Goal: Task Accomplishment & Management: Manage account settings

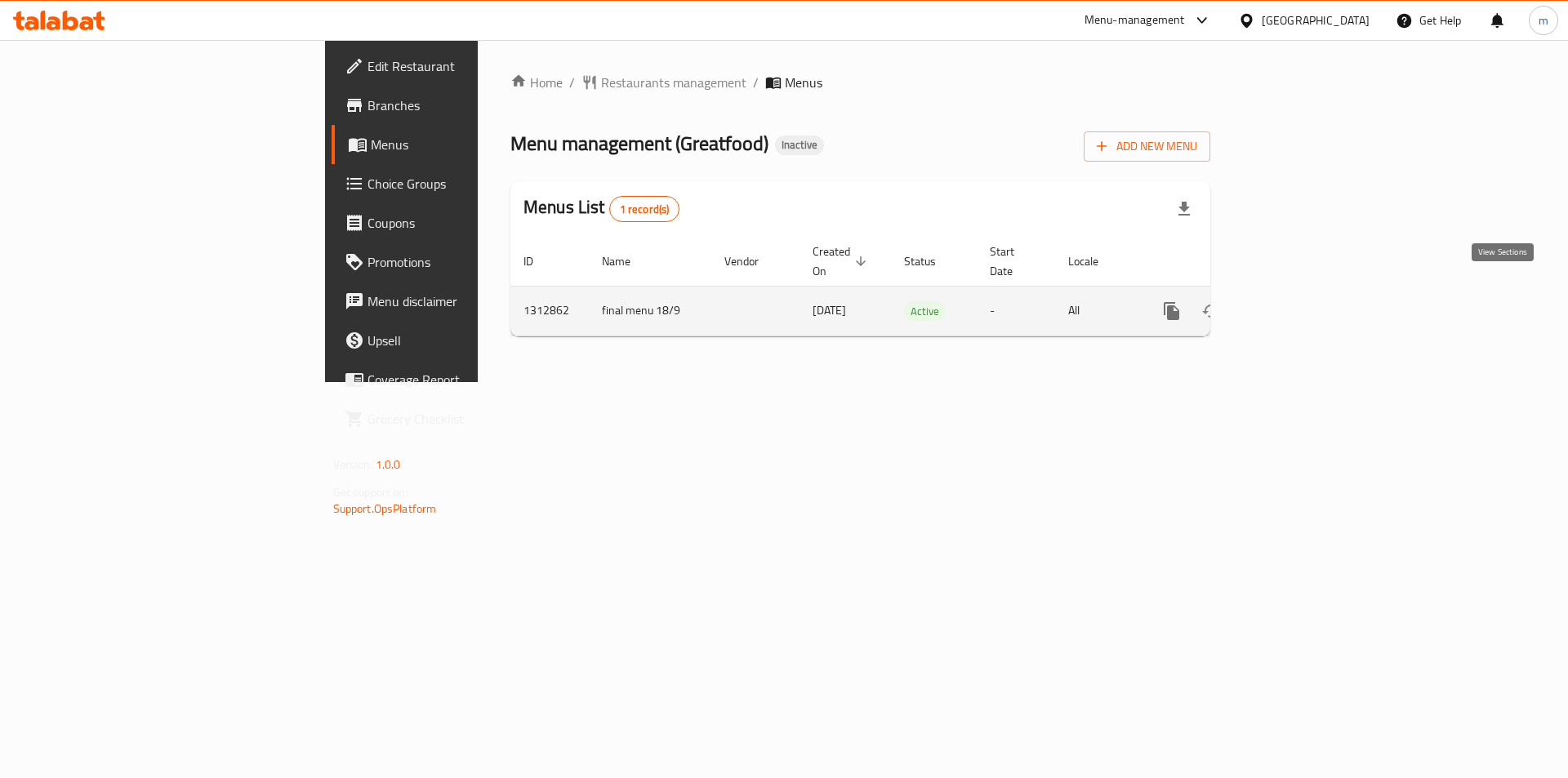
click at [1299, 301] on icon "enhanced table" at bounding box center [1290, 311] width 19 height 19
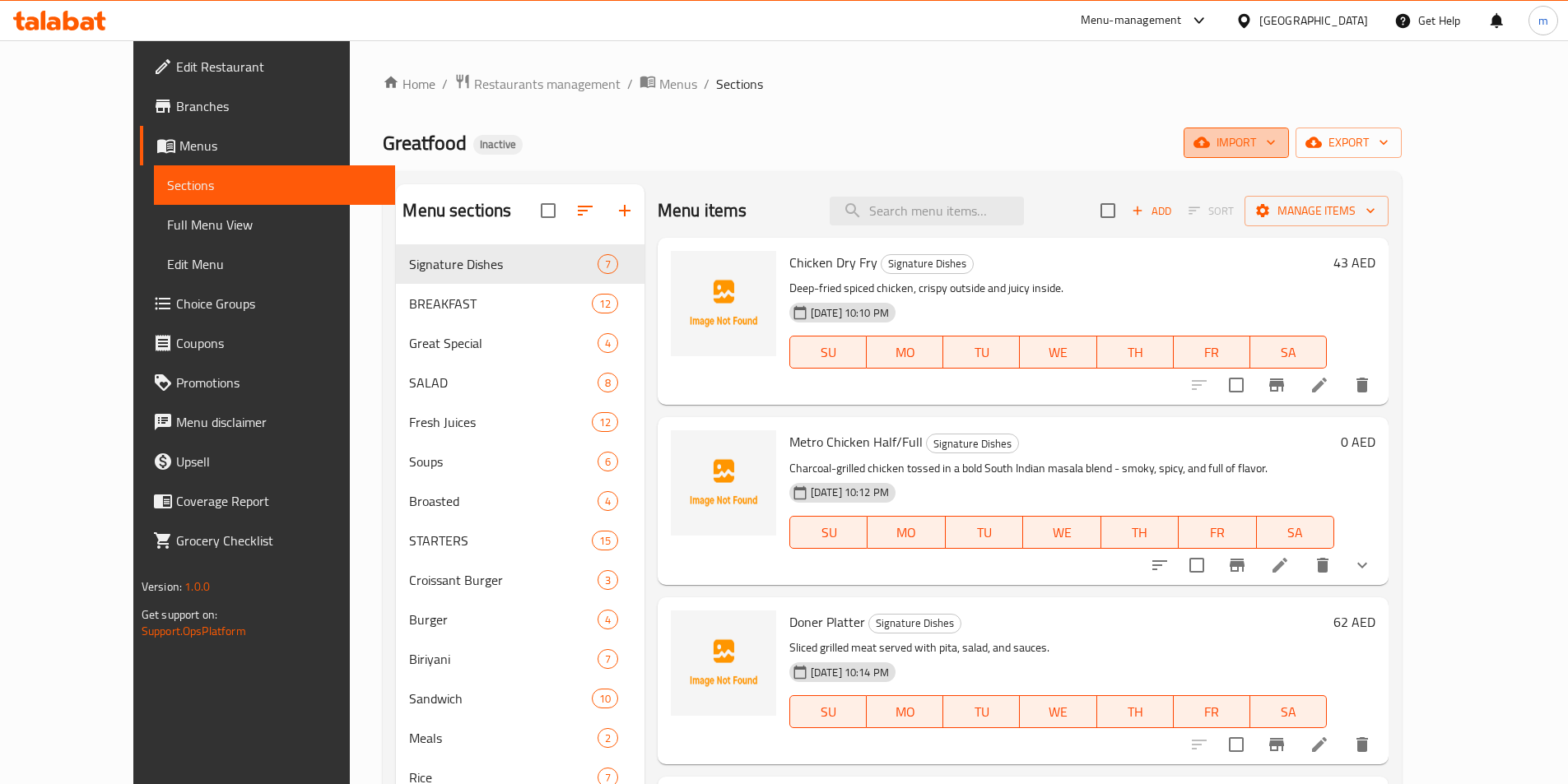
click at [1276, 149] on span "import" at bounding box center [1236, 142] width 79 height 20
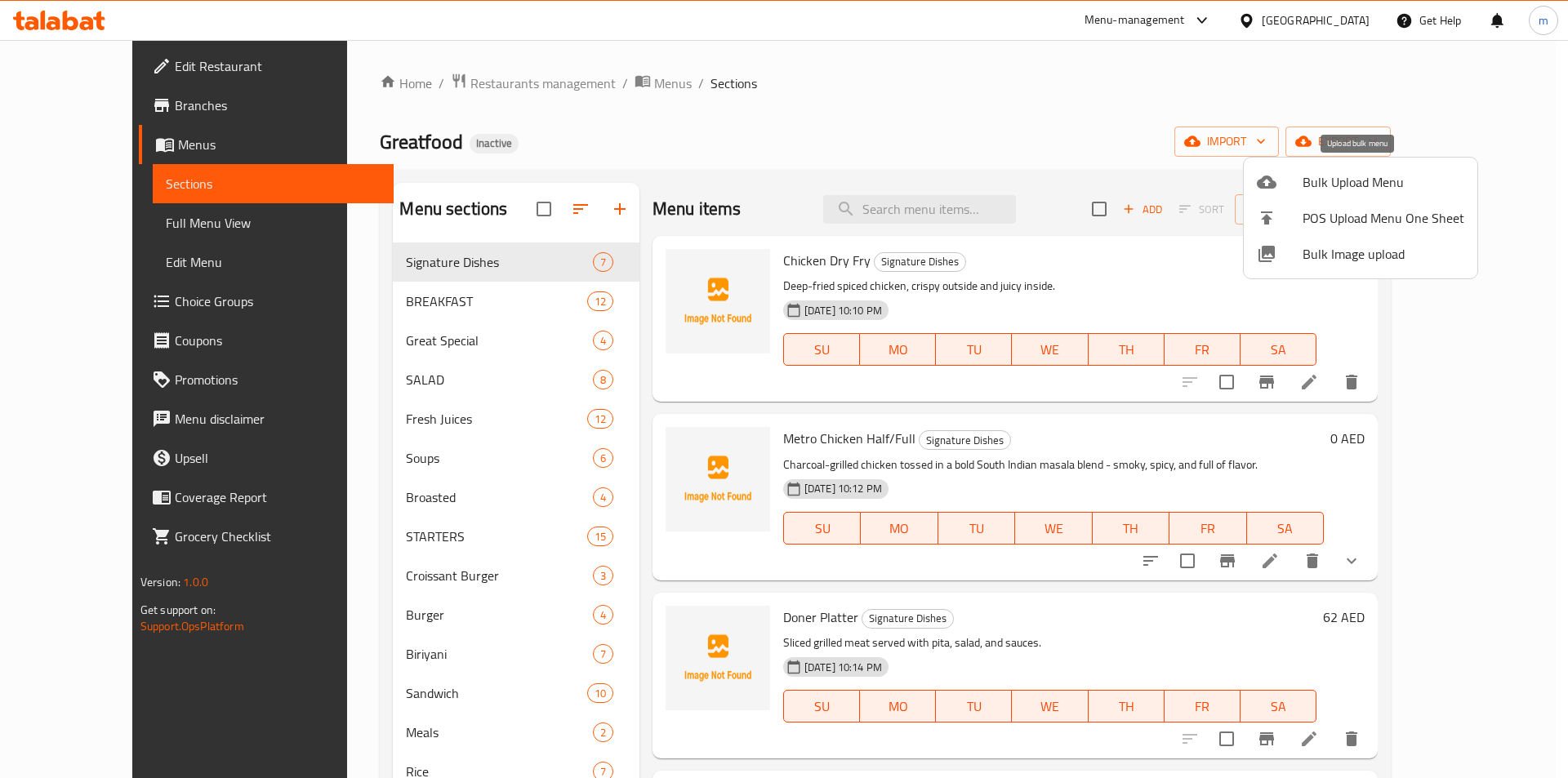
click at [1337, 182] on span "Bulk Upload Menu" at bounding box center [1384, 182] width 162 height 19
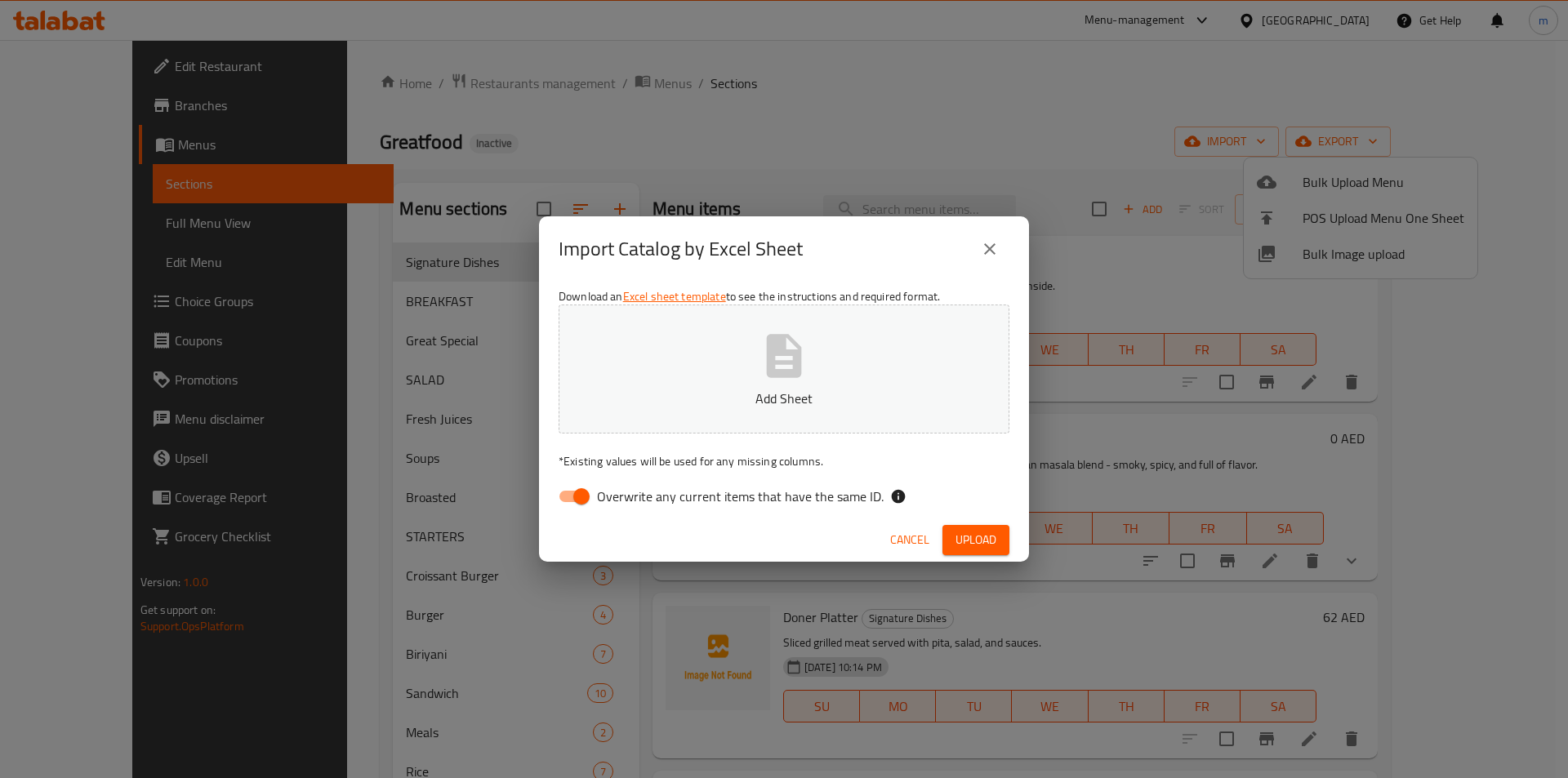
click at [567, 500] on input "Overwrite any current items that have the same ID." at bounding box center [582, 496] width 93 height 31
checkbox input "false"
click at [801, 301] on div "Download an Excel sheet template to see the instructions and required format. A…" at bounding box center [784, 400] width 490 height 237
click at [788, 348] on icon "button" at bounding box center [784, 356] width 52 height 52
click at [997, 534] on button "Upload" at bounding box center [976, 540] width 67 height 30
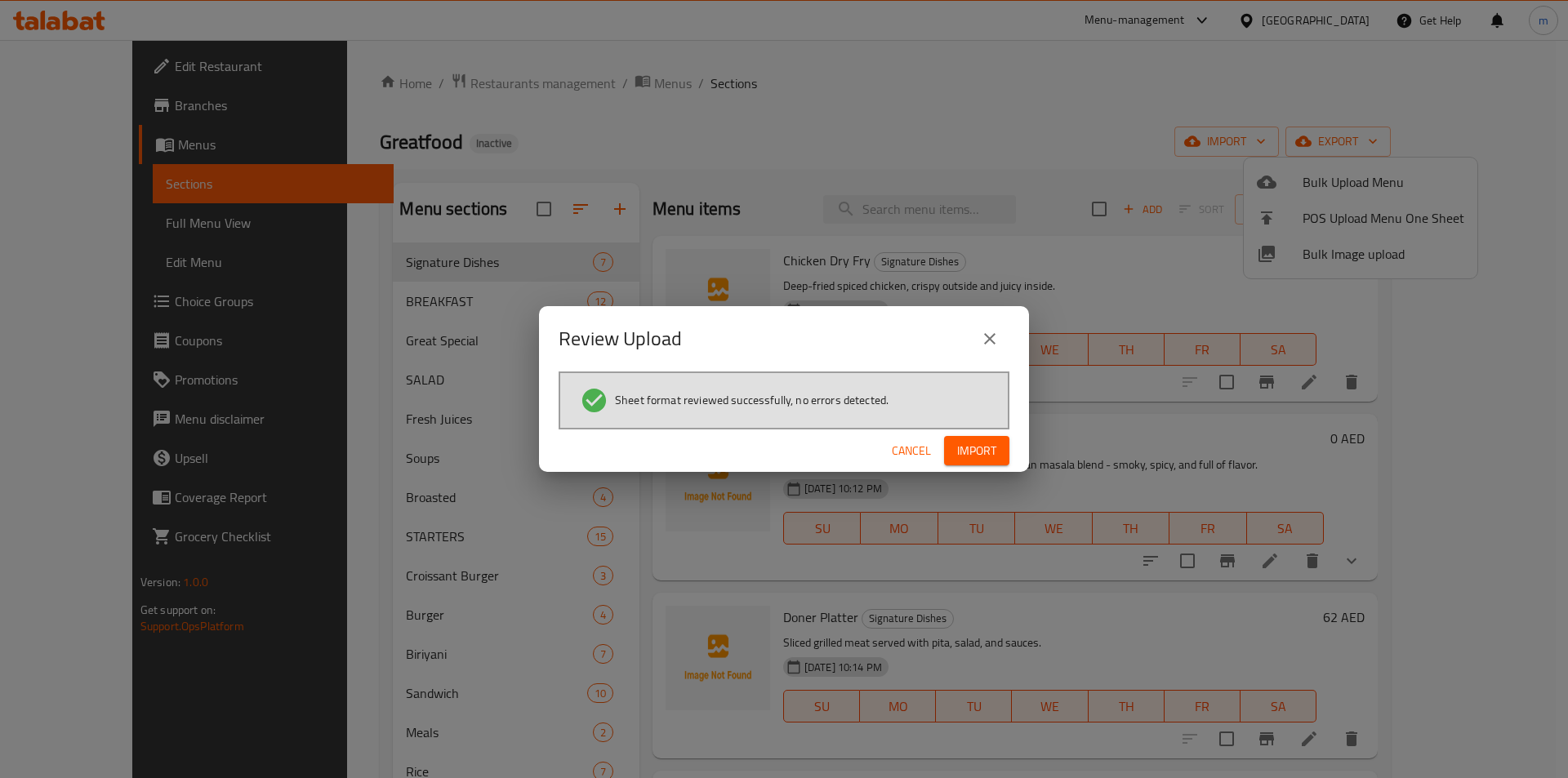
click at [991, 450] on span "Import" at bounding box center [977, 450] width 40 height 20
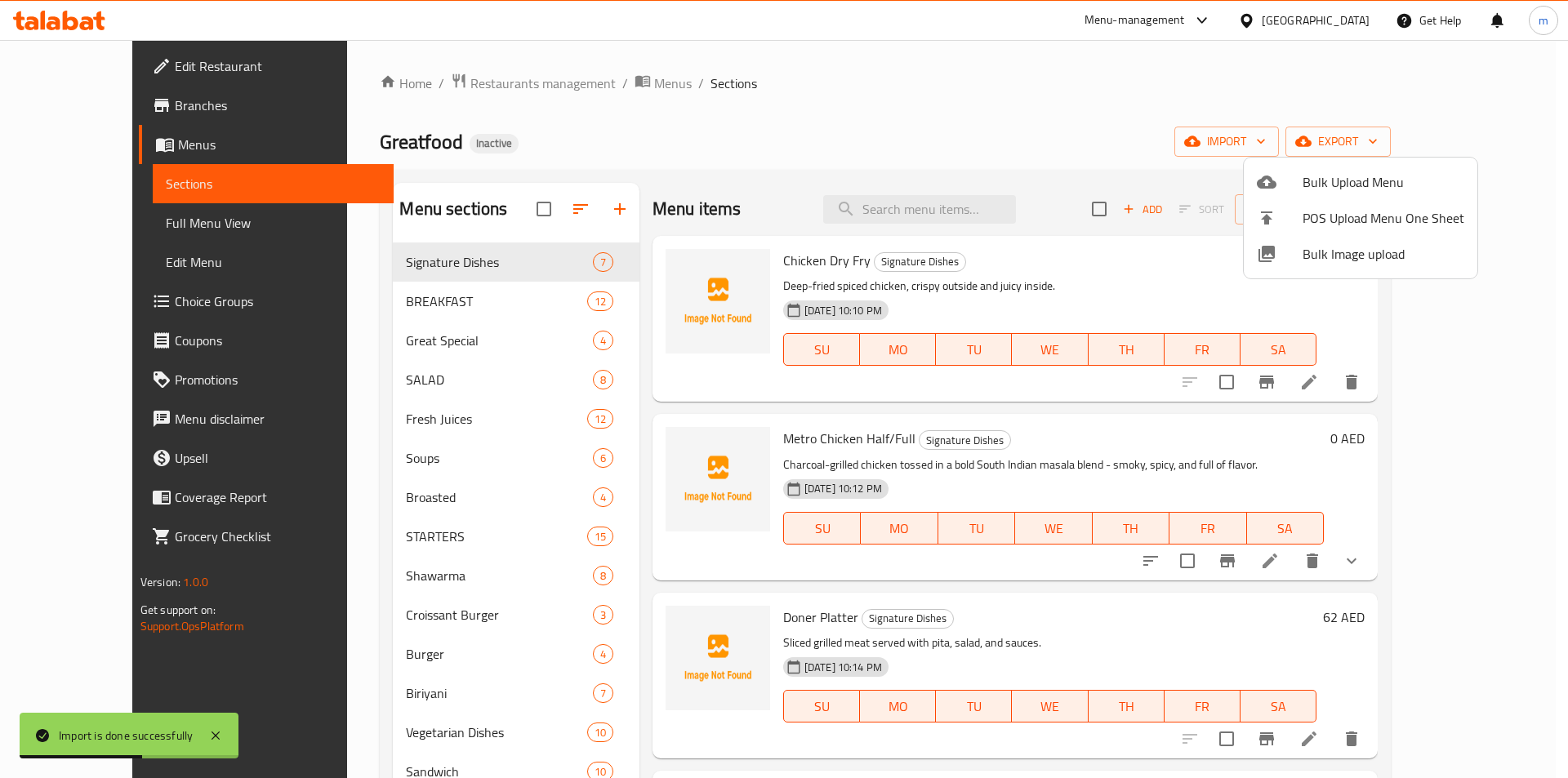
click at [549, 208] on div at bounding box center [784, 389] width 1568 height 778
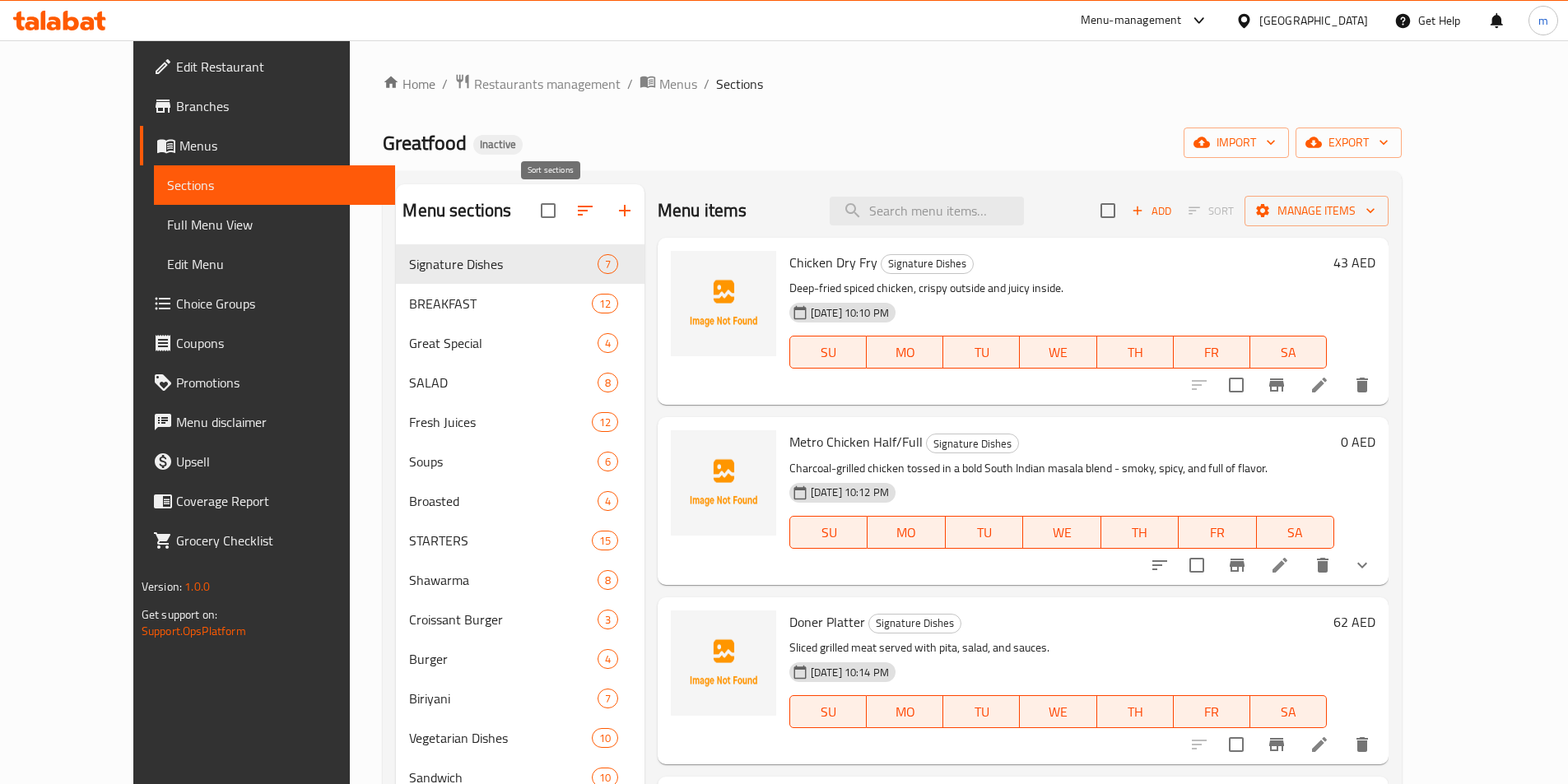
click at [575, 210] on icon "button" at bounding box center [585, 211] width 19 height 19
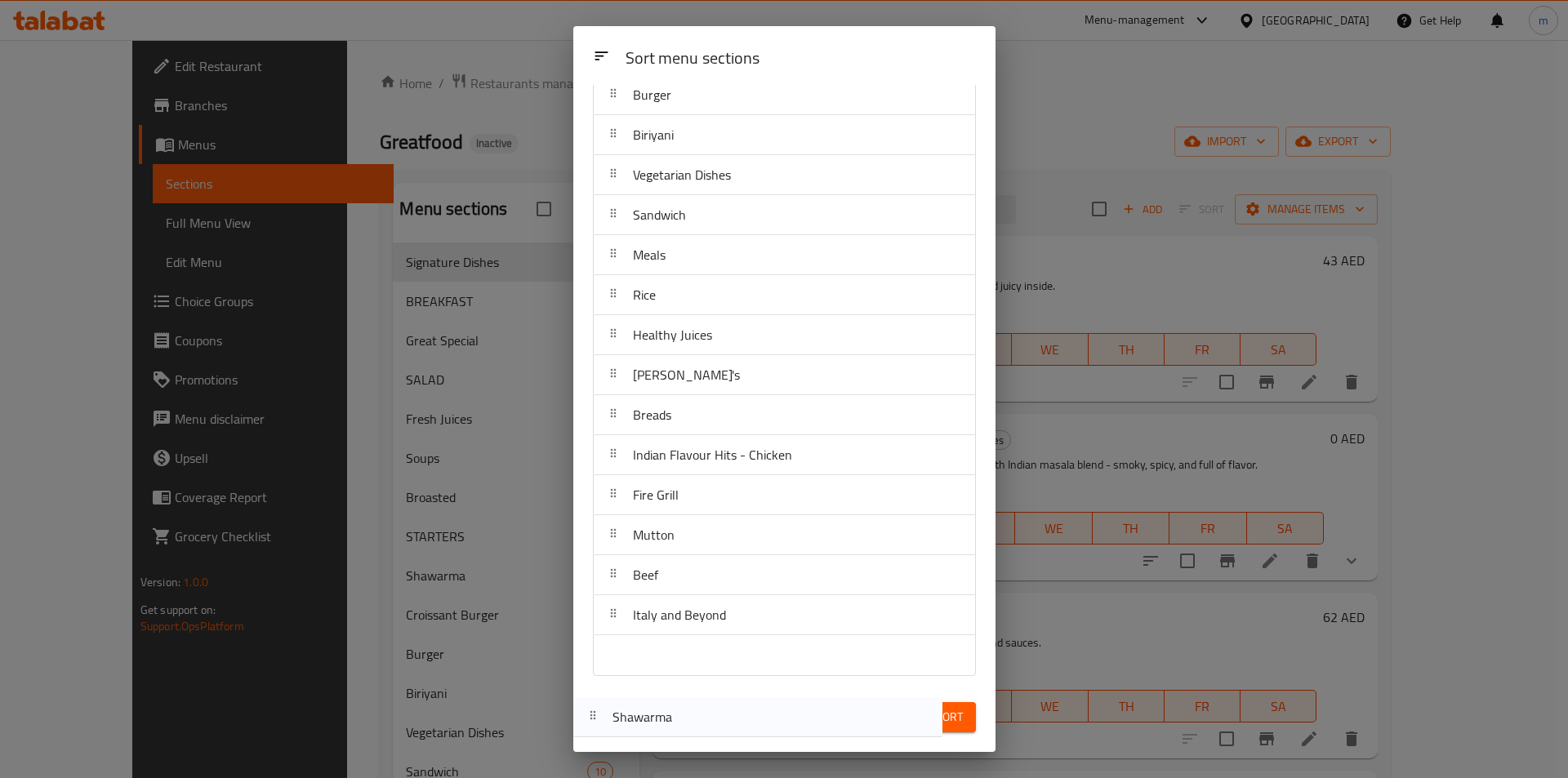
scroll to position [417, 0]
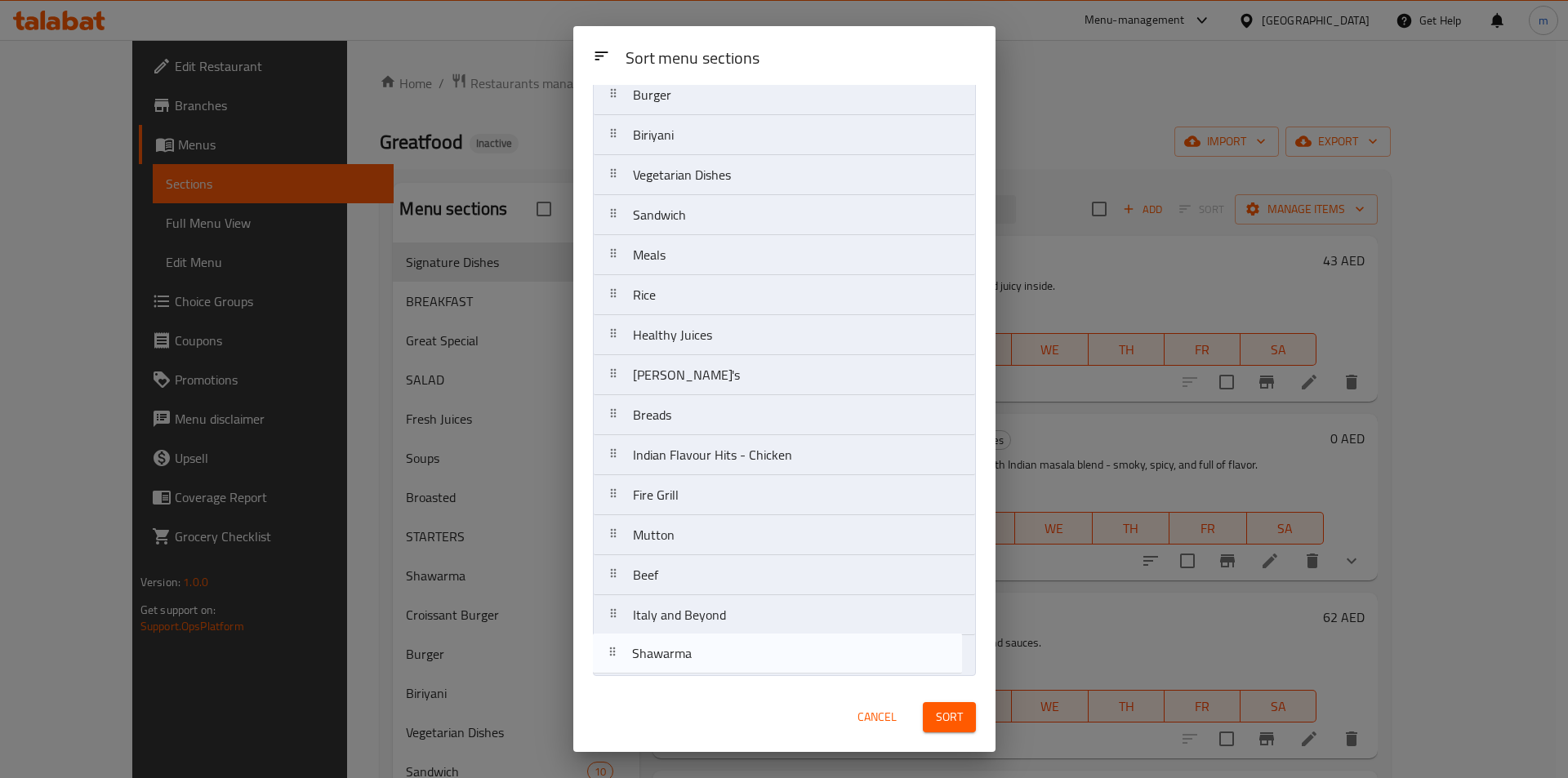
drag, startPoint x: 690, startPoint y: 387, endPoint x: 691, endPoint y: 660, distance: 273.0
click at [691, 660] on nav "Signature Dishes BREAKFAST Great Special SALAD Fresh Juices Soups Broasted STAR…" at bounding box center [784, 195] width 383 height 962
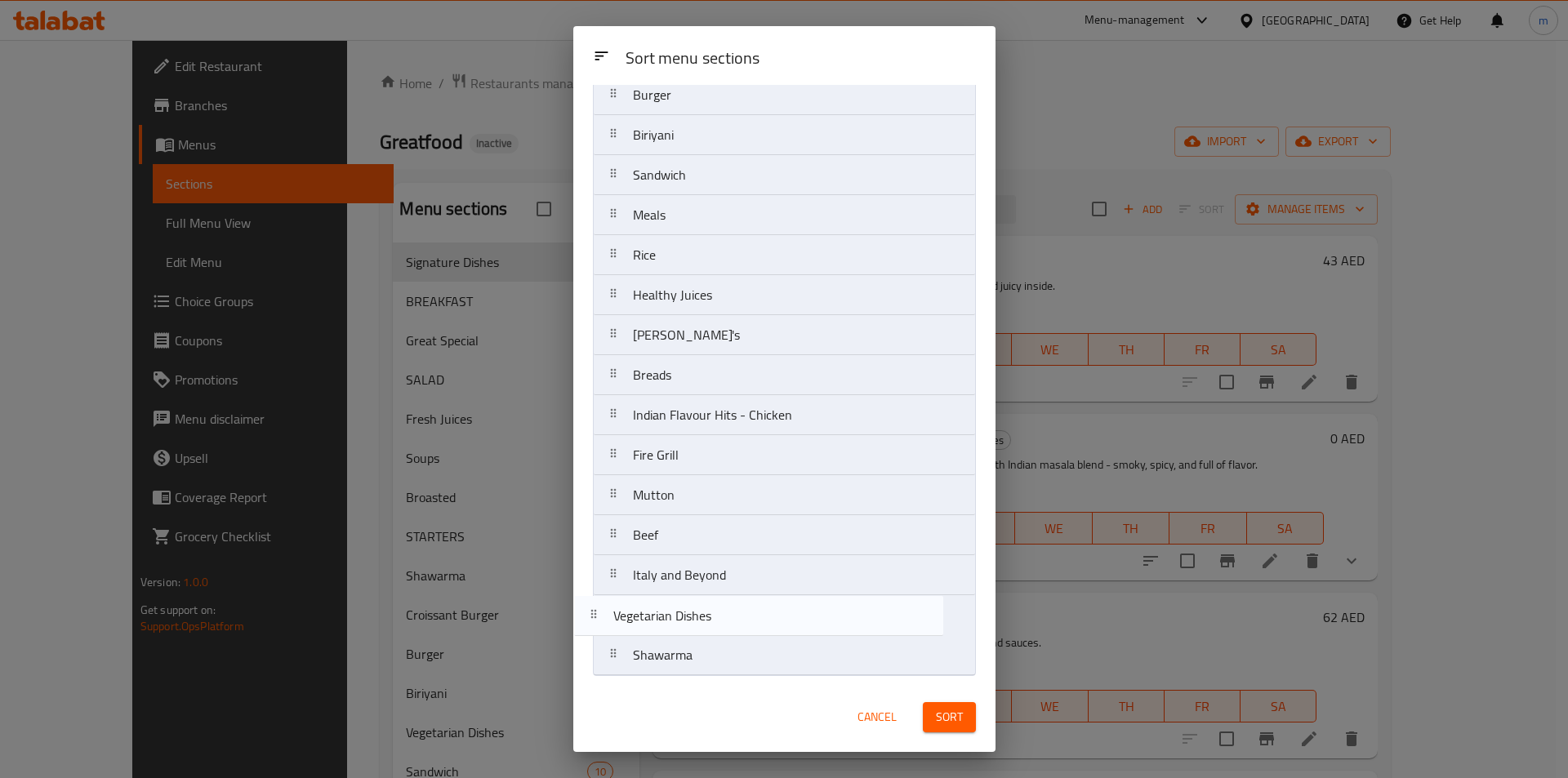
drag, startPoint x: 743, startPoint y: 356, endPoint x: 719, endPoint y: 642, distance: 287.0
click at [719, 642] on nav "Signature Dishes BREAKFAST Great Special SALAD Fresh Juices Soups Broasted STAR…" at bounding box center [784, 195] width 383 height 962
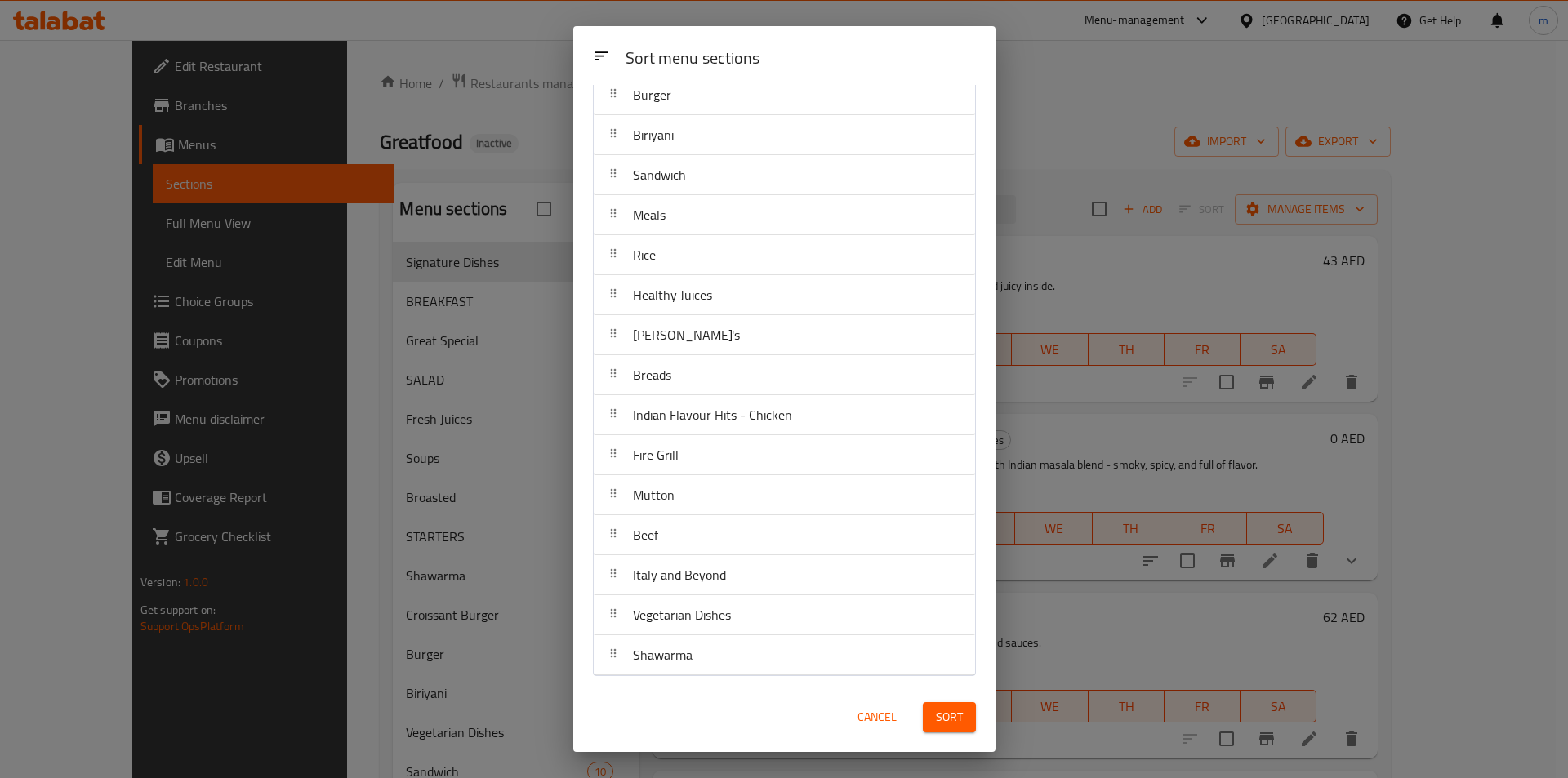
click at [961, 725] on span "Sort" at bounding box center [949, 717] width 27 height 20
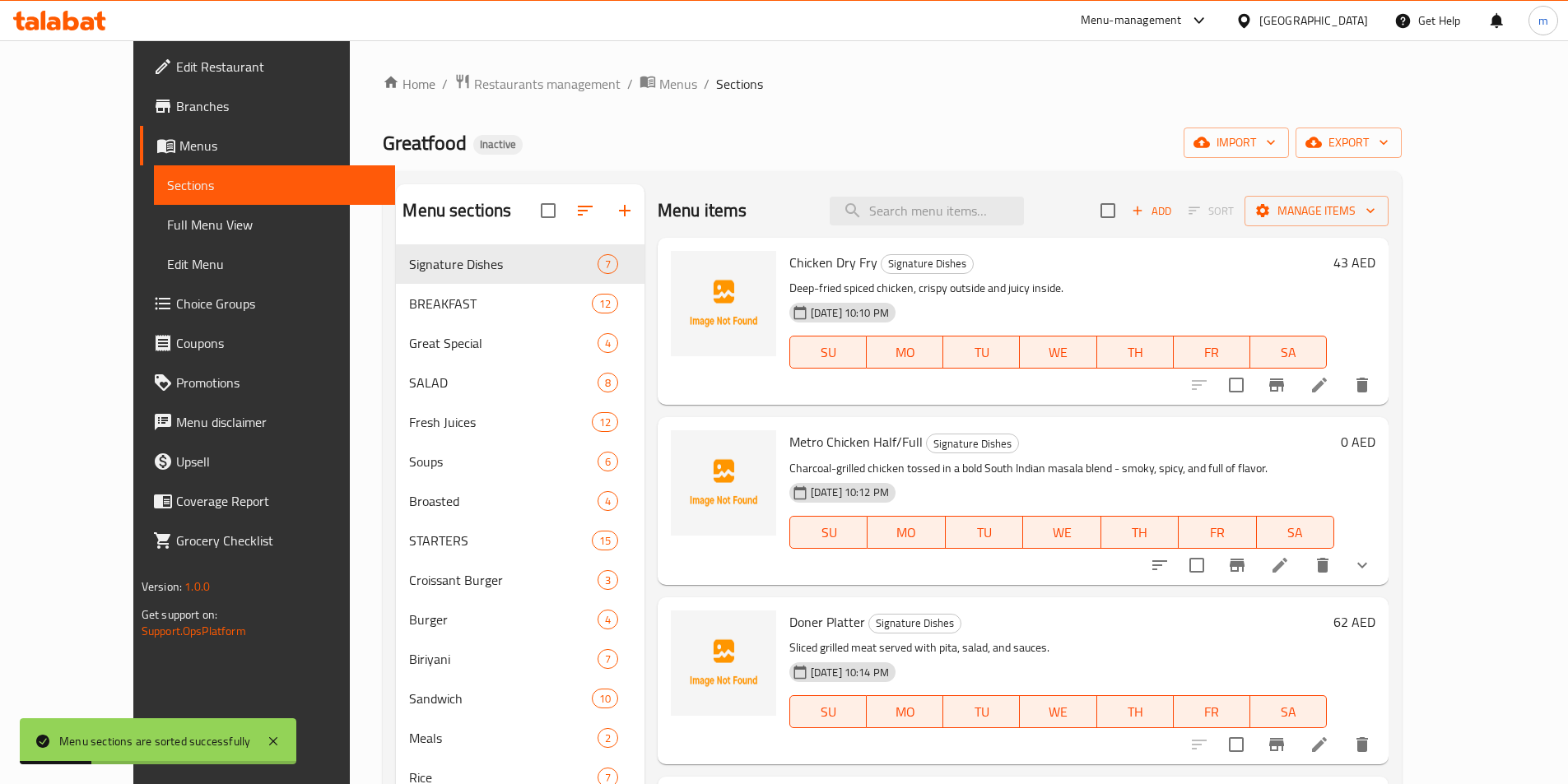
click at [167, 228] on span "Full Menu View" at bounding box center [274, 225] width 215 height 19
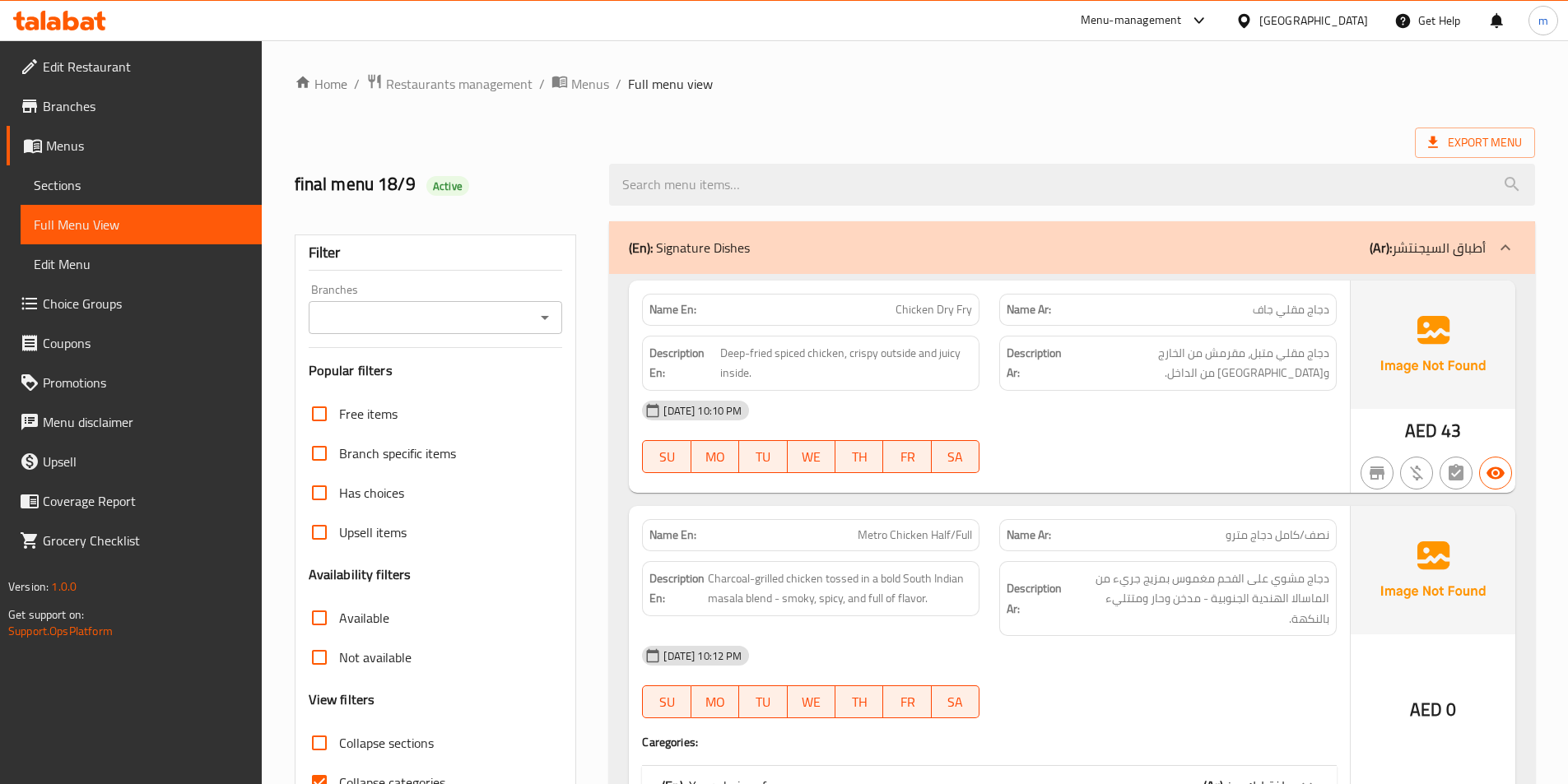
scroll to position [82, 0]
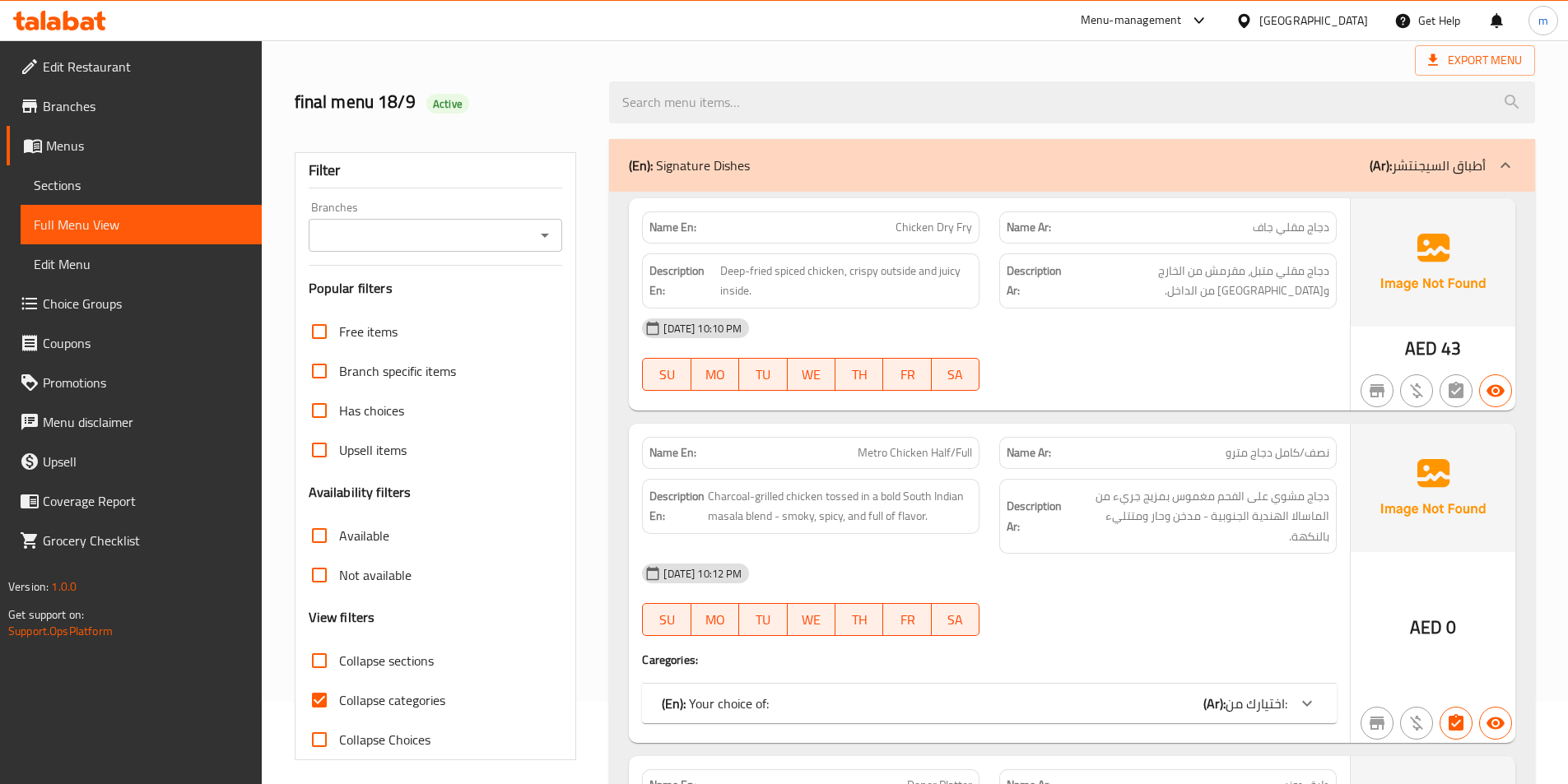
click at [392, 700] on span "Collapse categories" at bounding box center [392, 700] width 106 height 19
click at [339, 700] on input "Collapse categories" at bounding box center [319, 700] width 40 height 40
checkbox input "false"
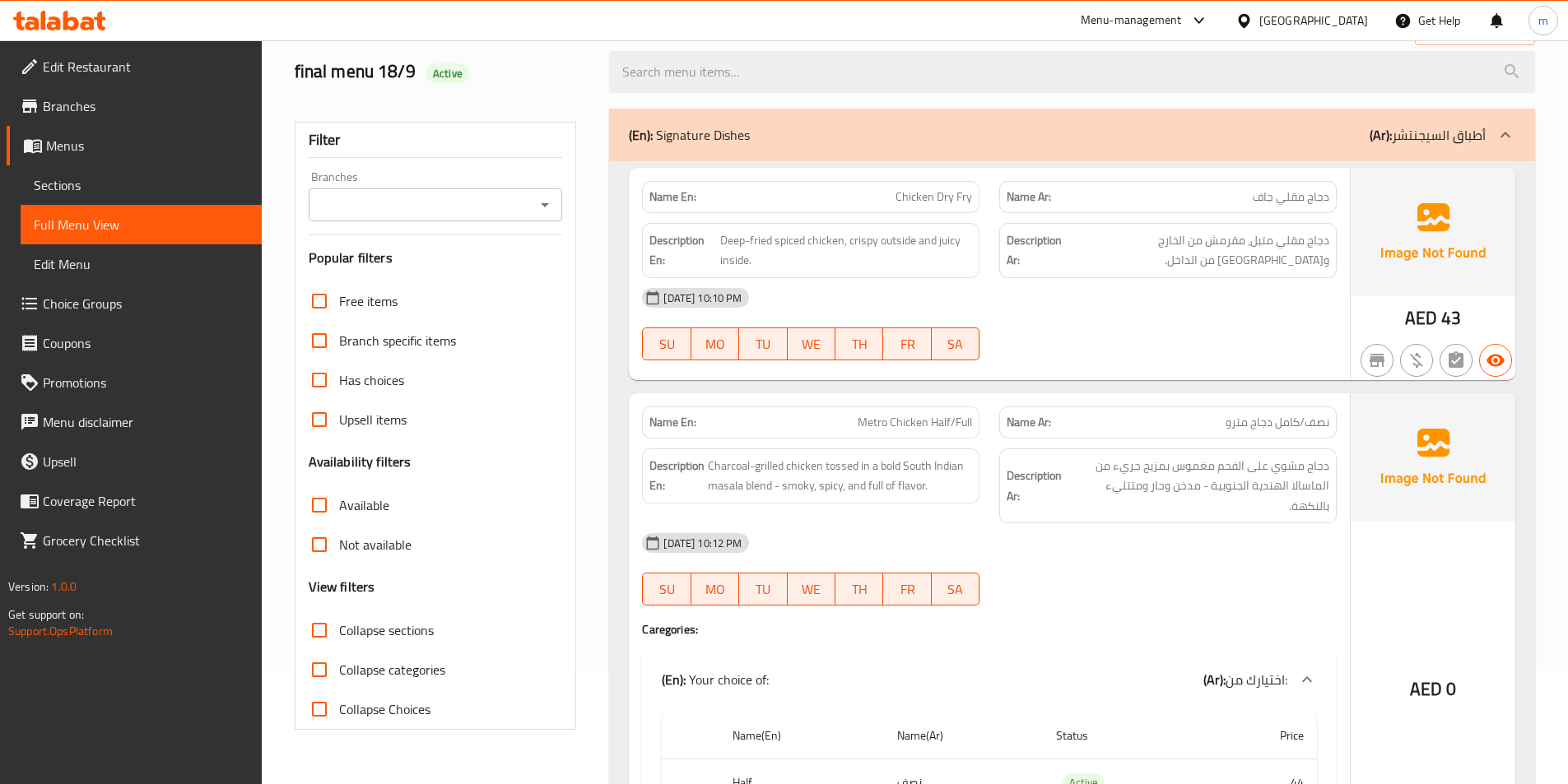
scroll to position [165, 0]
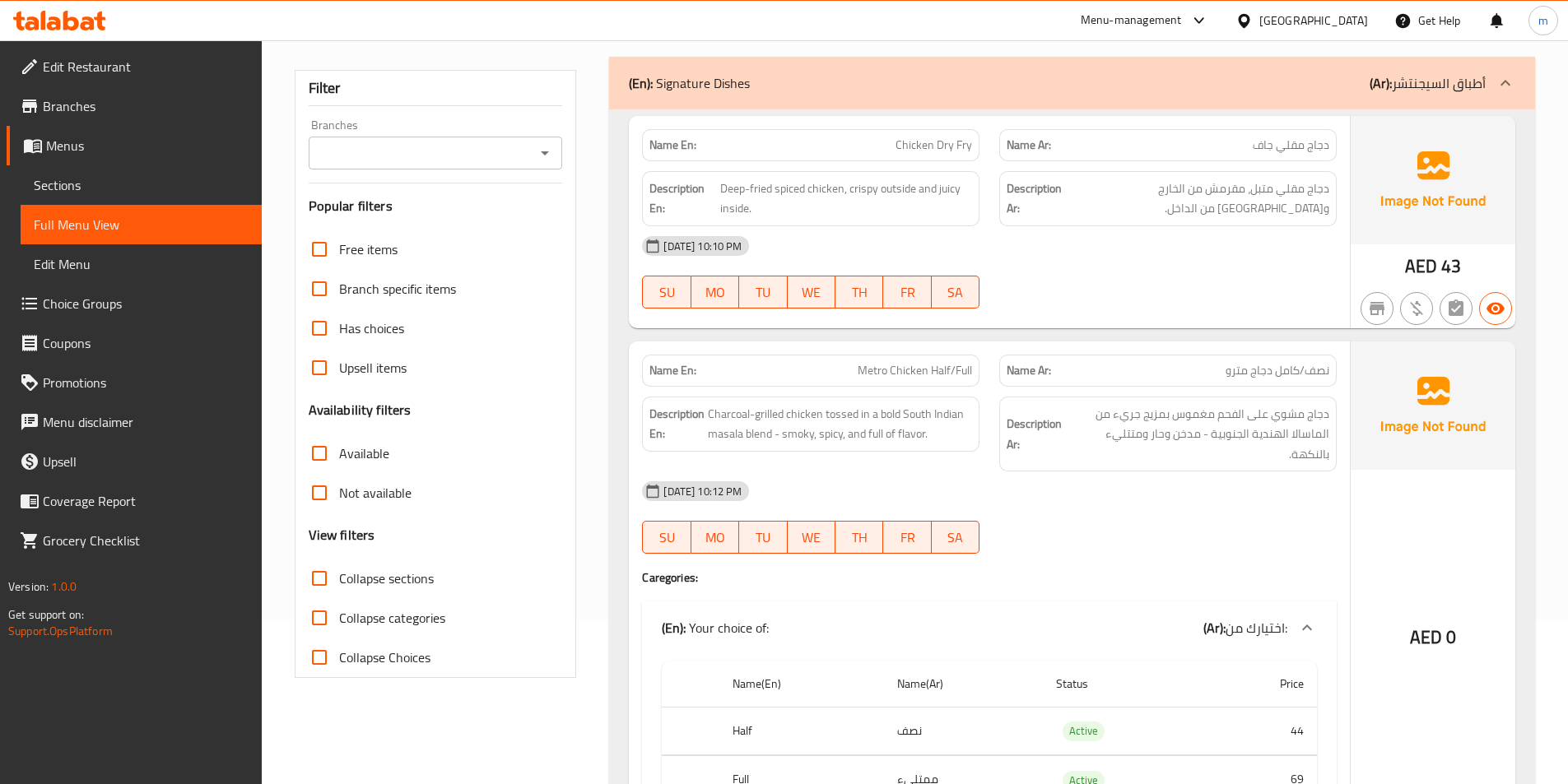
click at [360, 570] on span "Collapse sections" at bounding box center [386, 578] width 95 height 19
click at [339, 570] on input "Collapse sections" at bounding box center [319, 578] width 40 height 40
checkbox input "true"
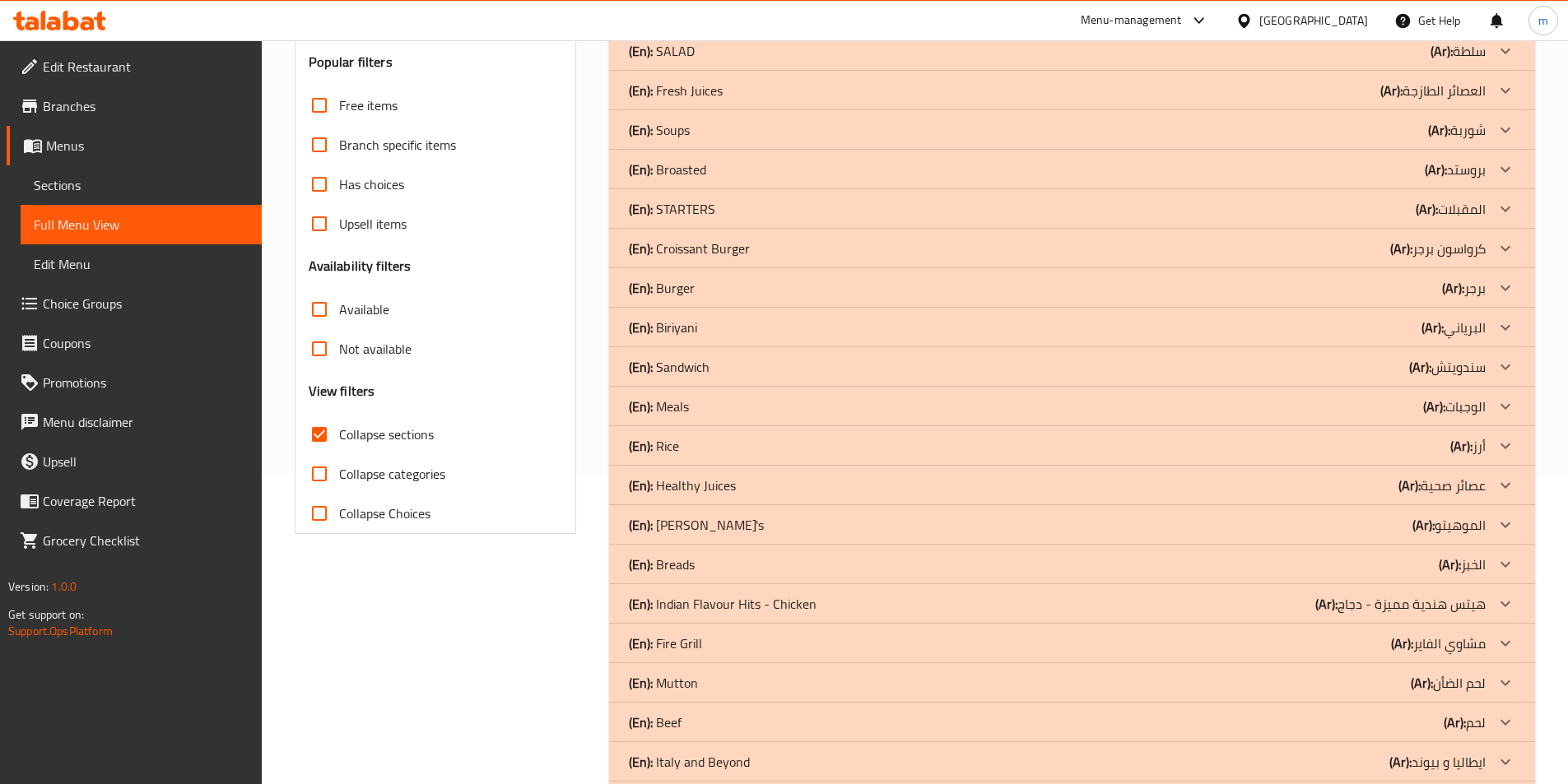
scroll to position [418, 0]
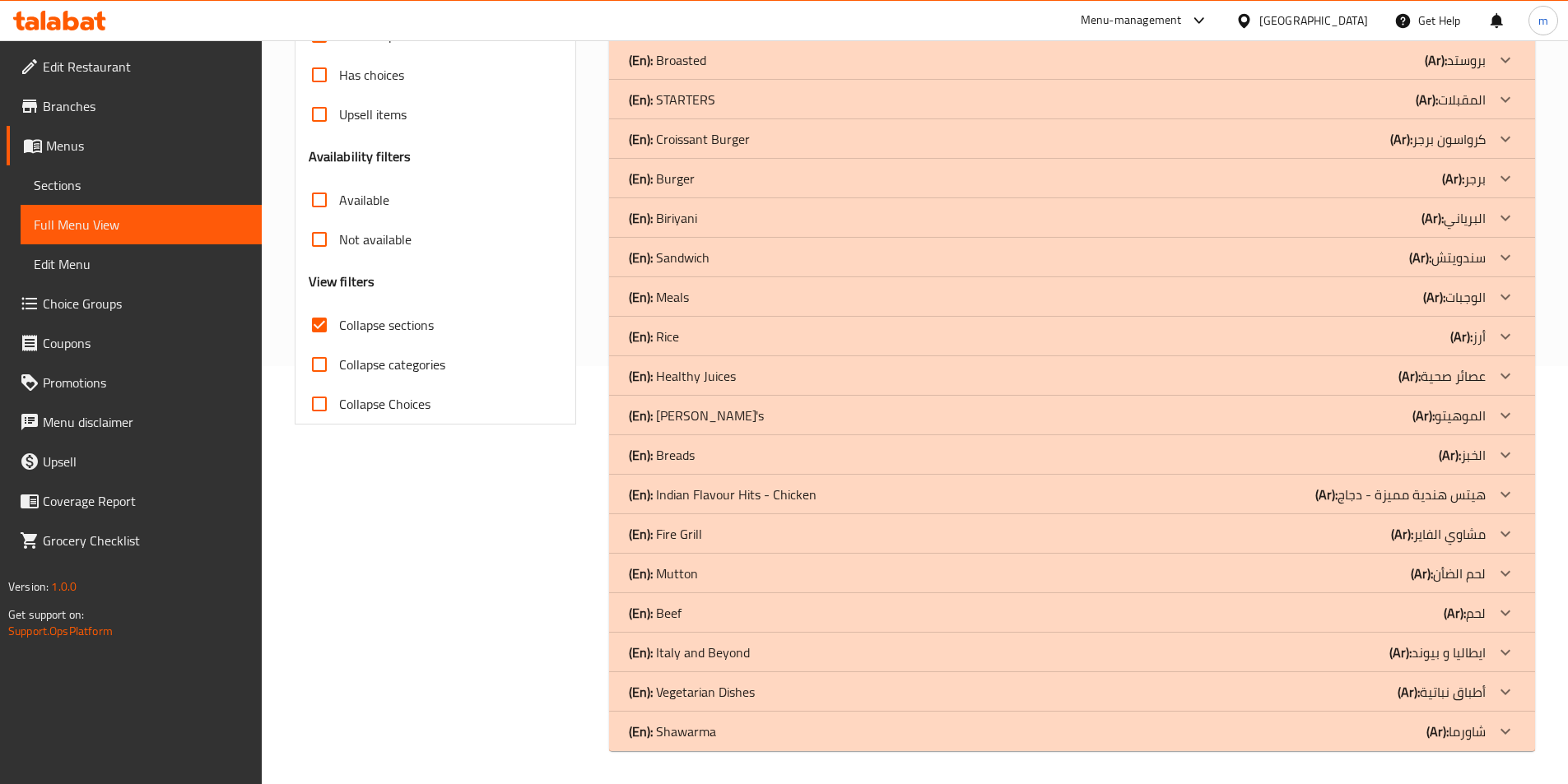
click at [1389, 735] on div "(En): Shawarma (Ar): شاورما" at bounding box center [1057, 731] width 857 height 19
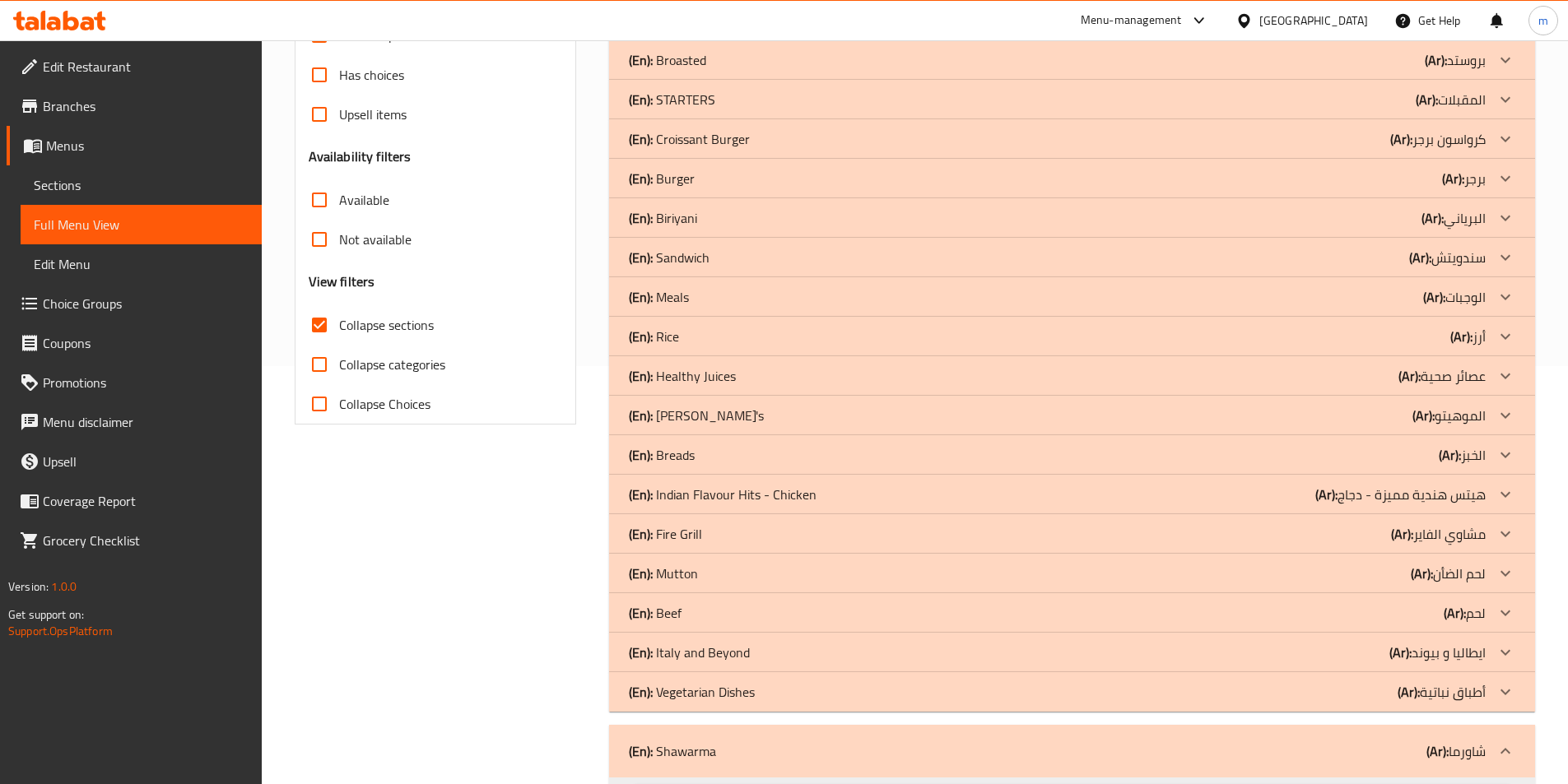
click at [979, 686] on div "(En): Vegetarian Dishes (Ar): أطباق نباتية" at bounding box center [1057, 692] width 857 height 19
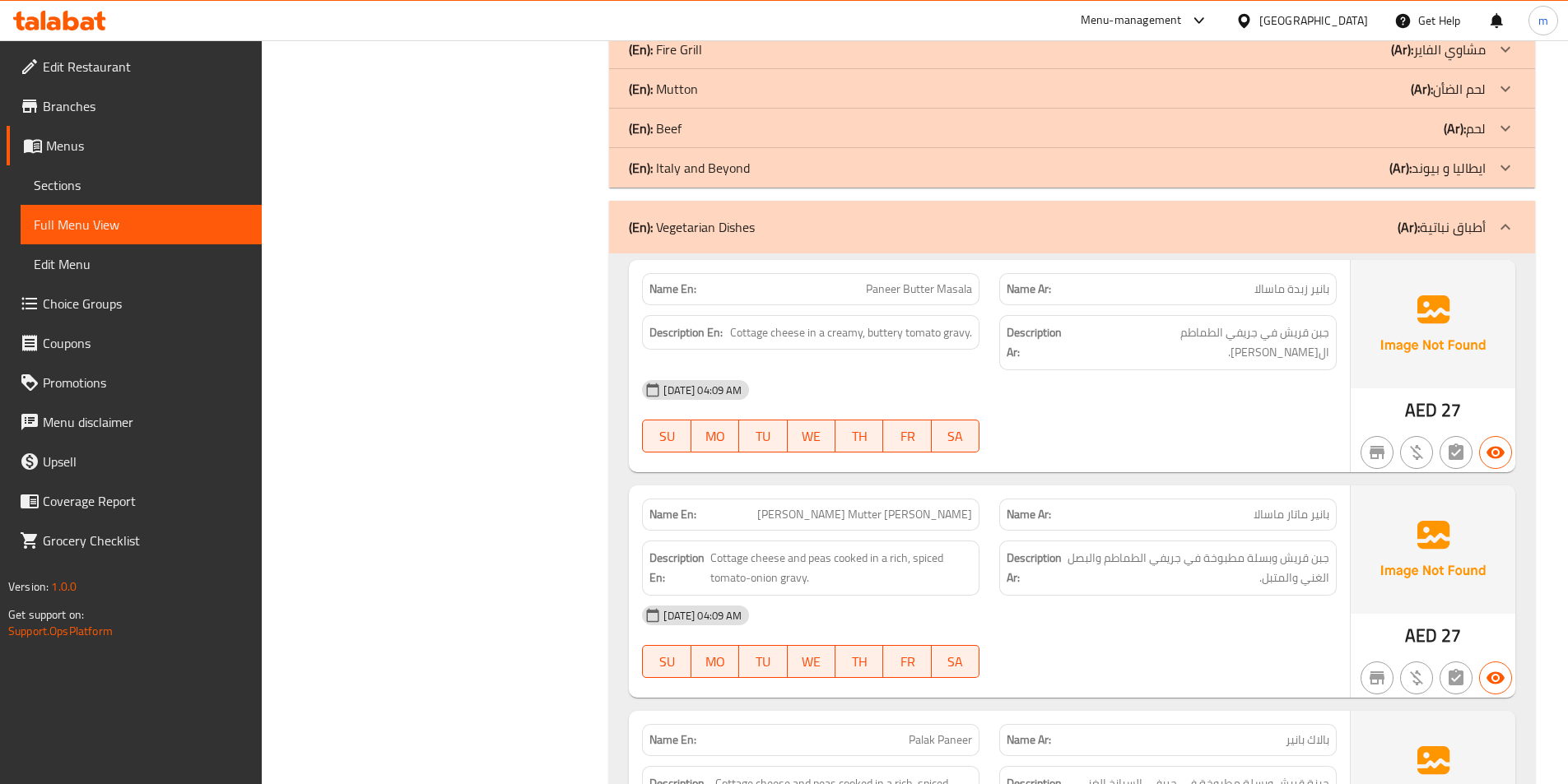
scroll to position [911, 0]
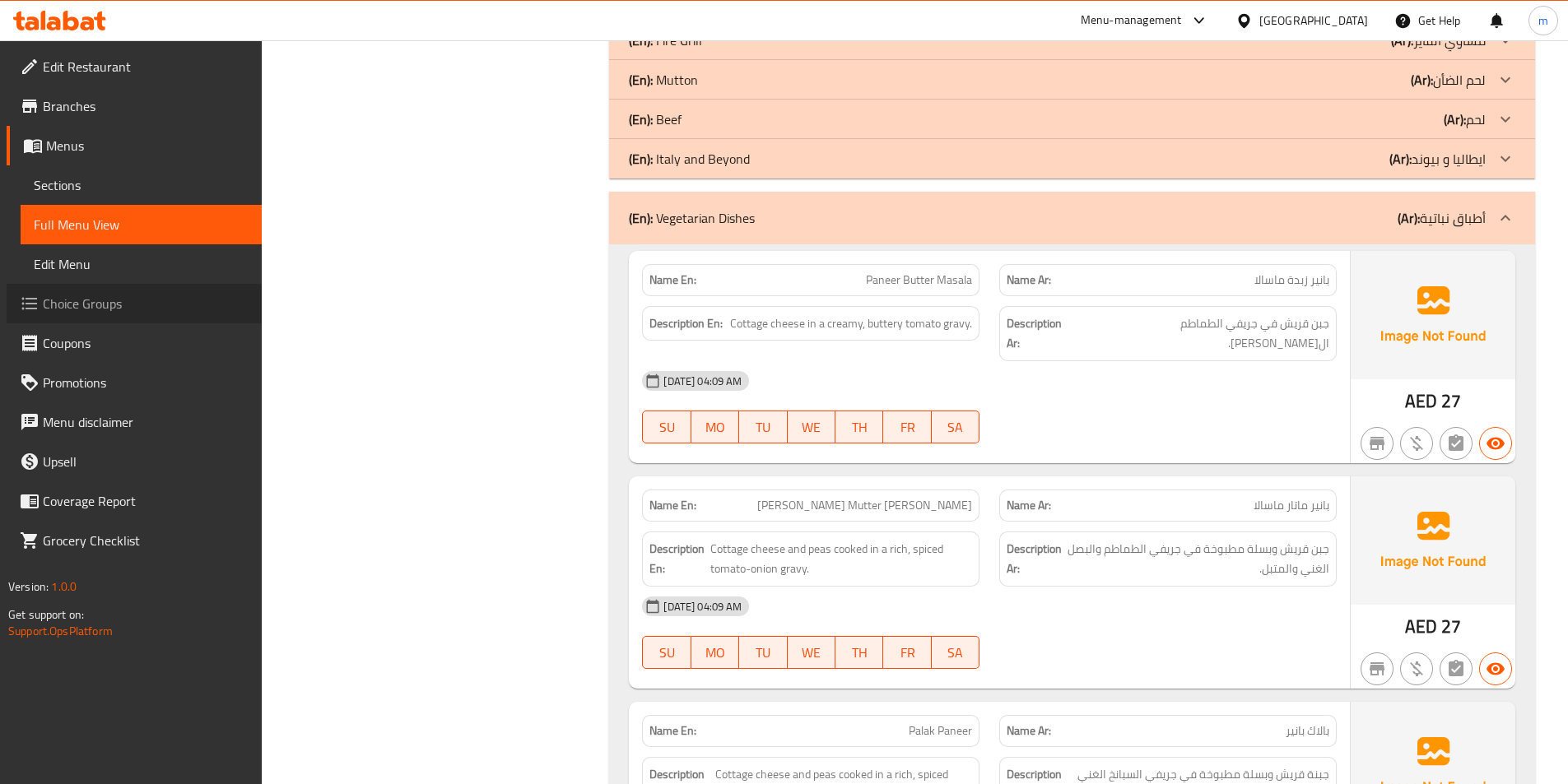
click at [108, 307] on span "Choice Groups" at bounding box center [145, 304] width 205 height 19
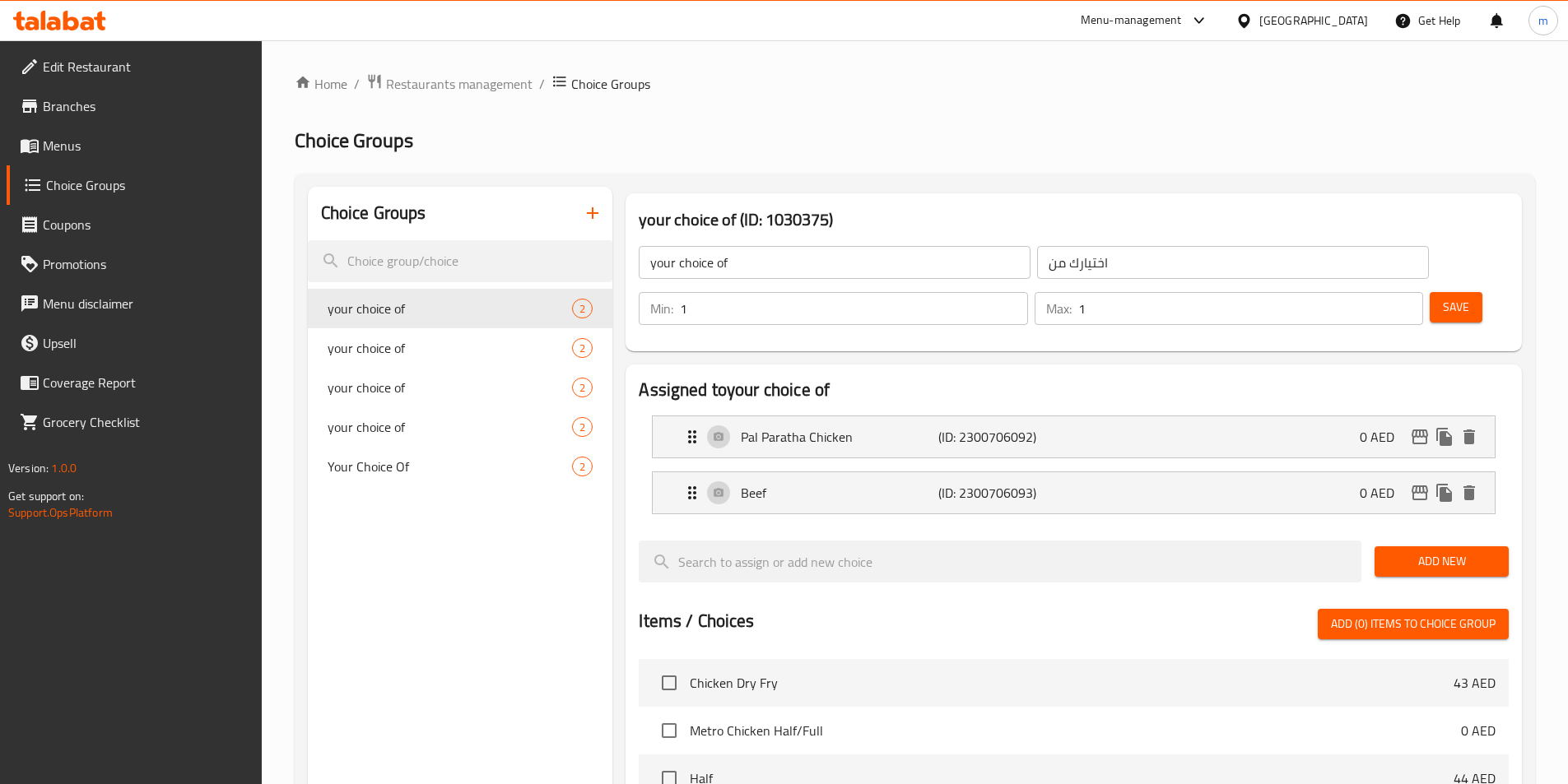
click at [58, 140] on span "Menus" at bounding box center [145, 145] width 205 height 19
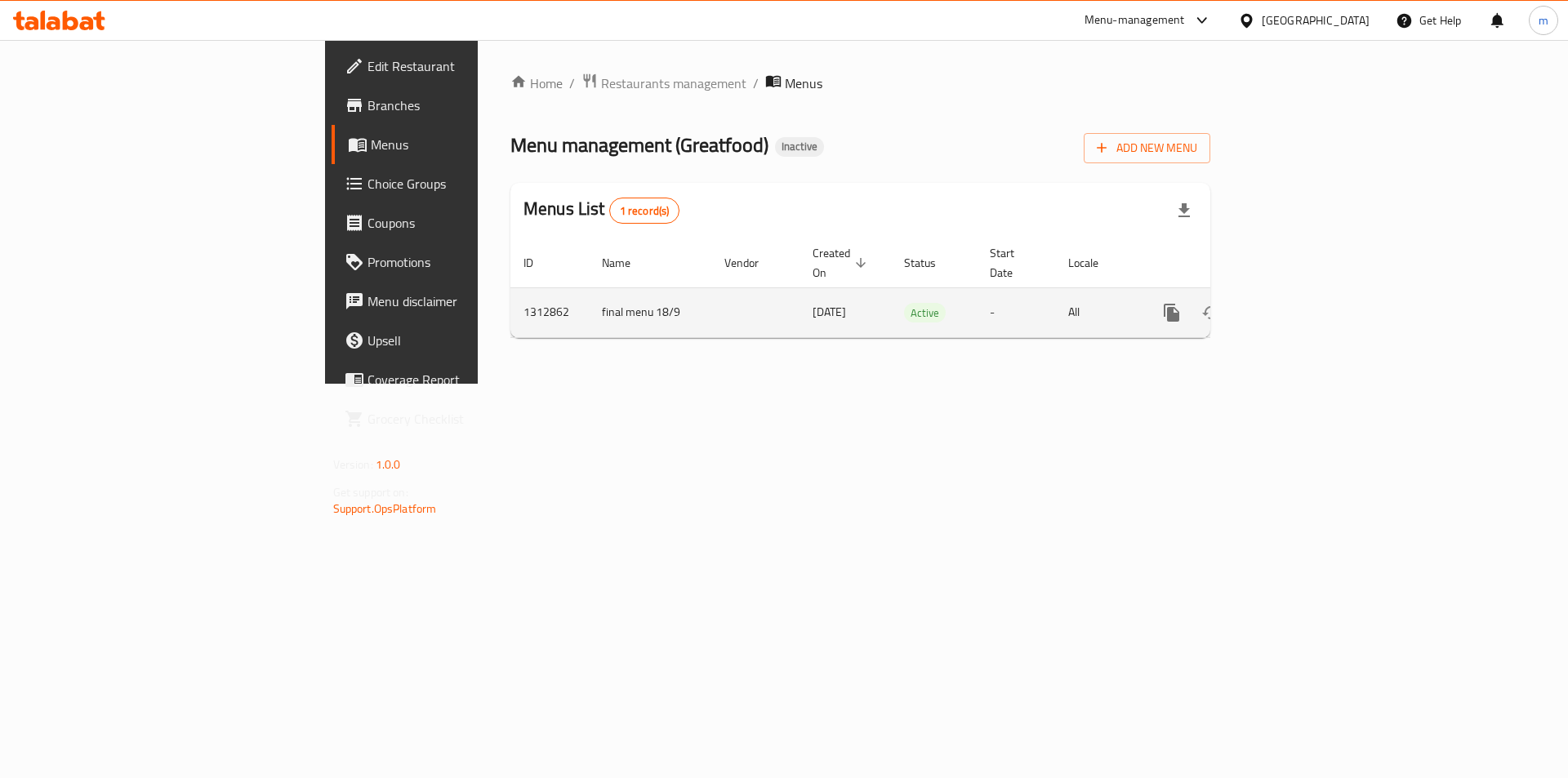
click at [1309, 306] on link "enhanced table" at bounding box center [1290, 313] width 40 height 40
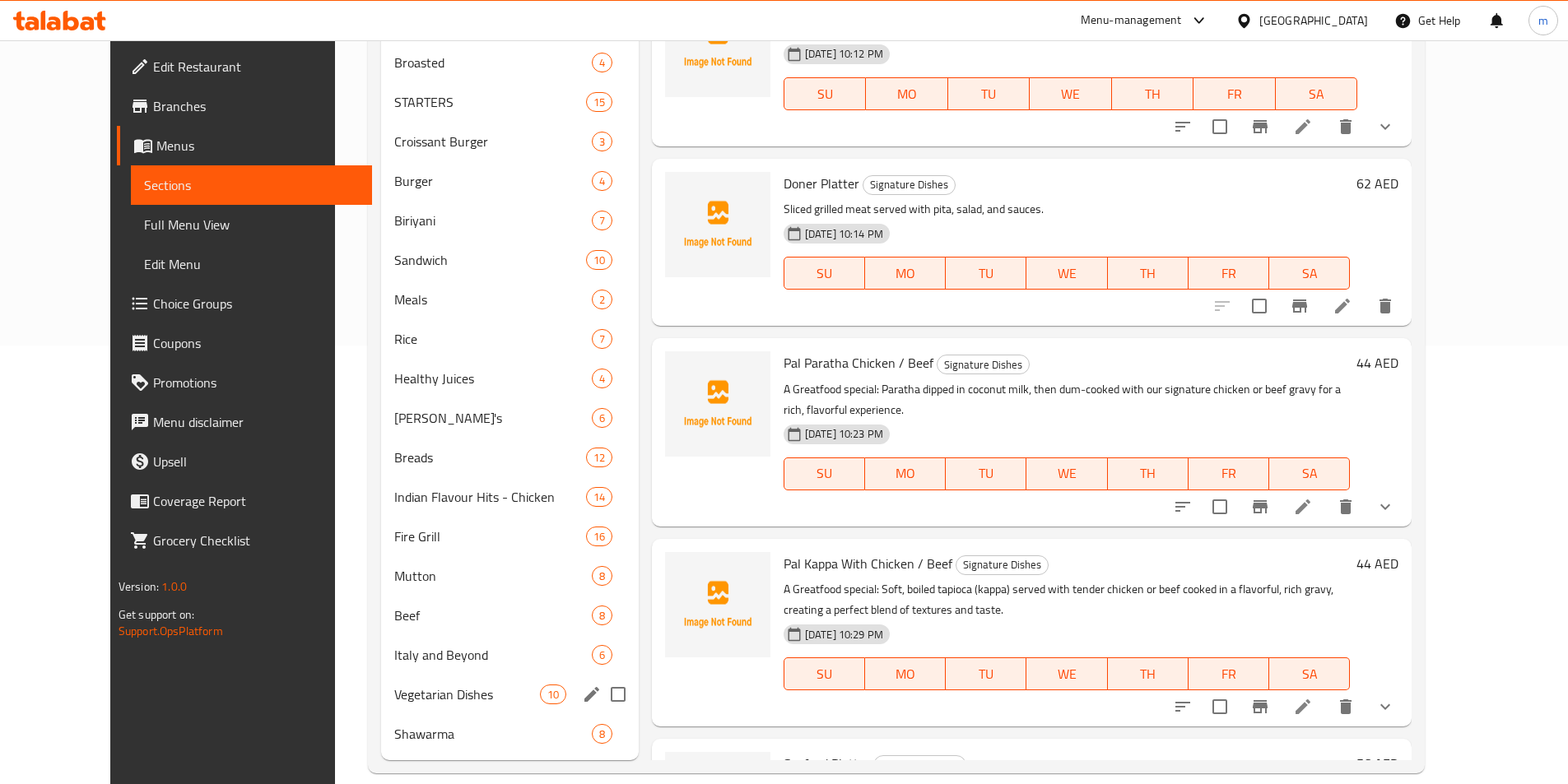
scroll to position [461, 0]
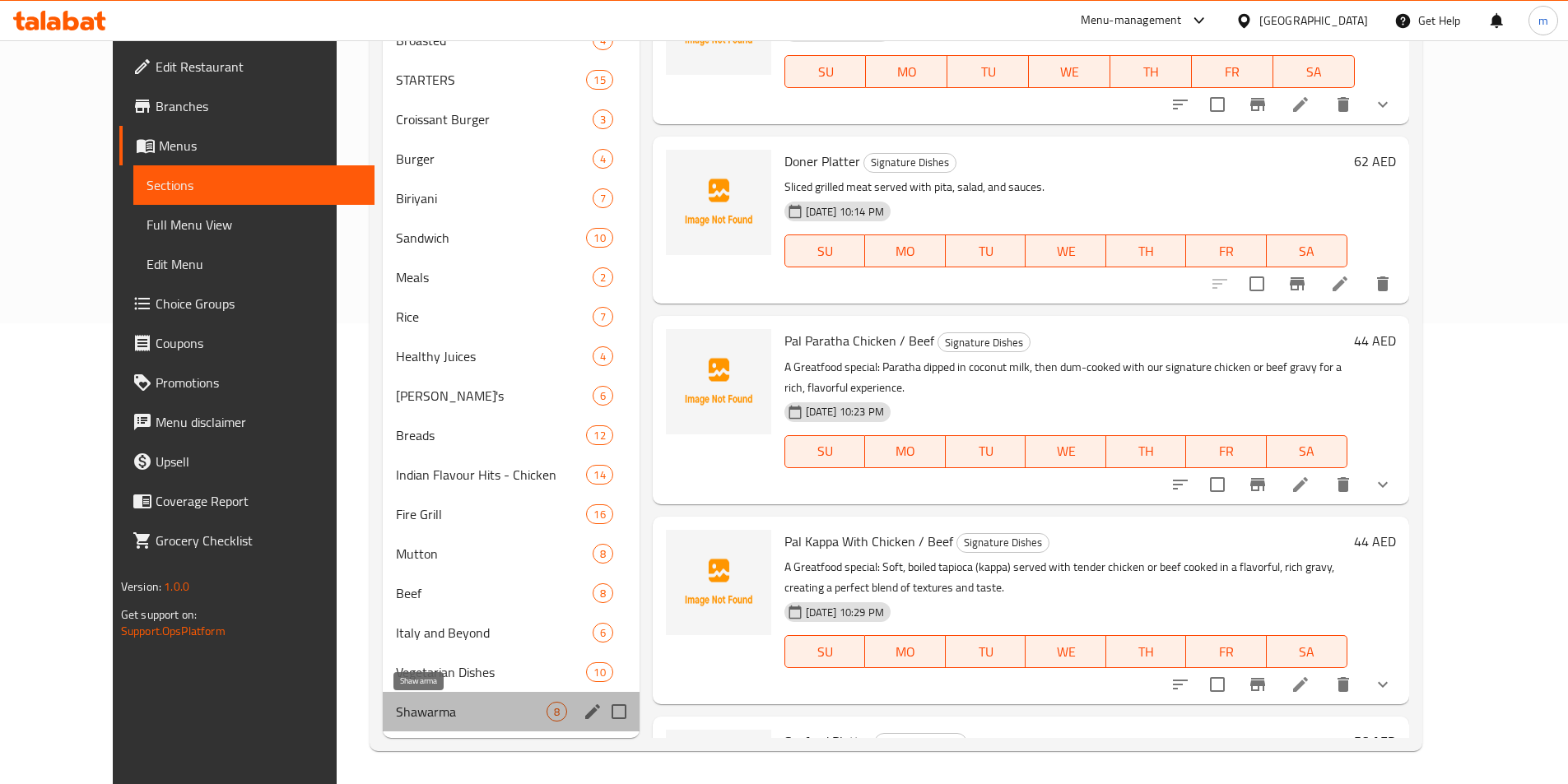
click at [396, 706] on span "Shawarma" at bounding box center [470, 711] width 150 height 19
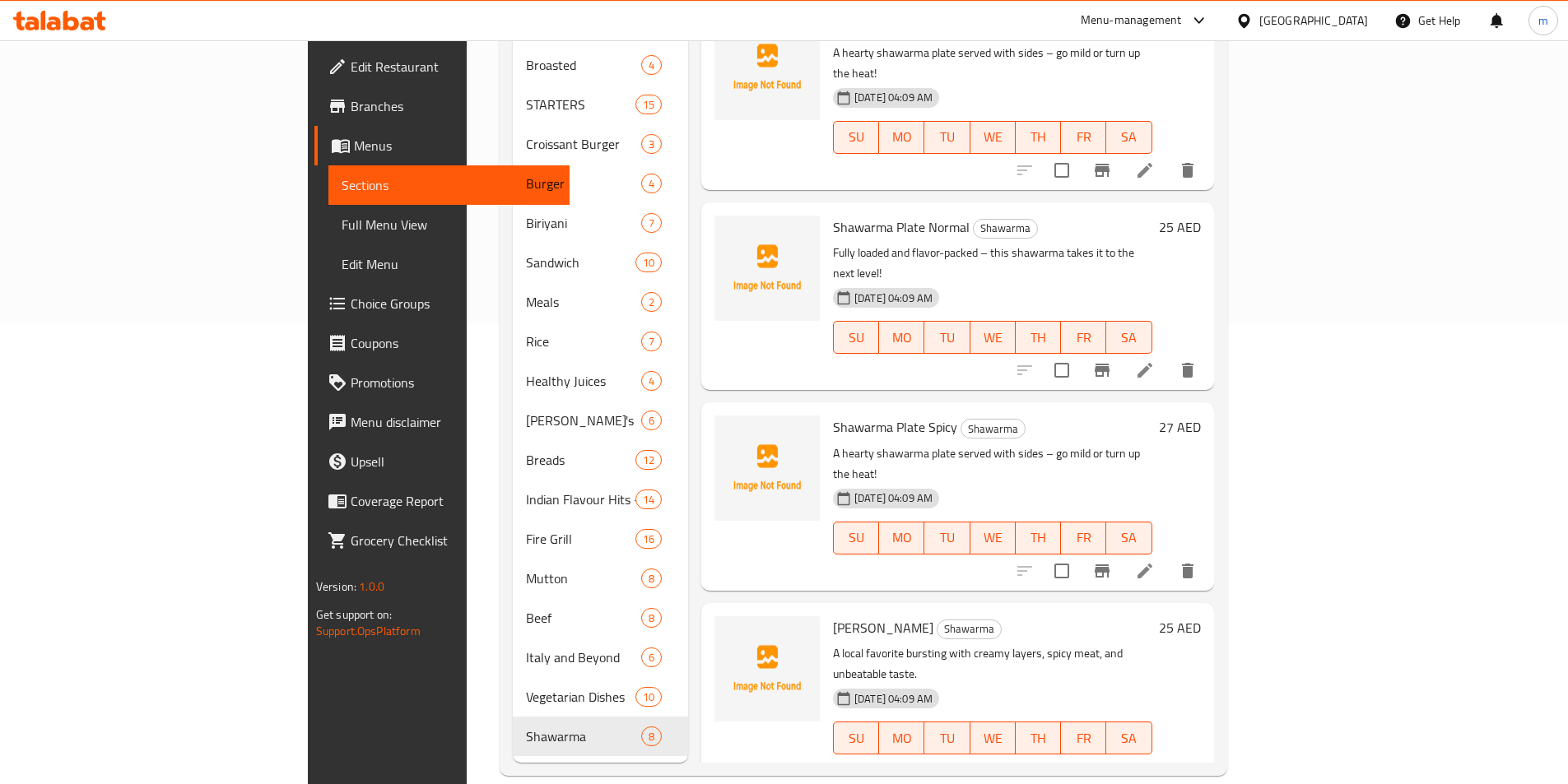
click at [1070, 415] on h6 "Shawarma Plate Spicy Shawarma" at bounding box center [993, 427] width 320 height 23
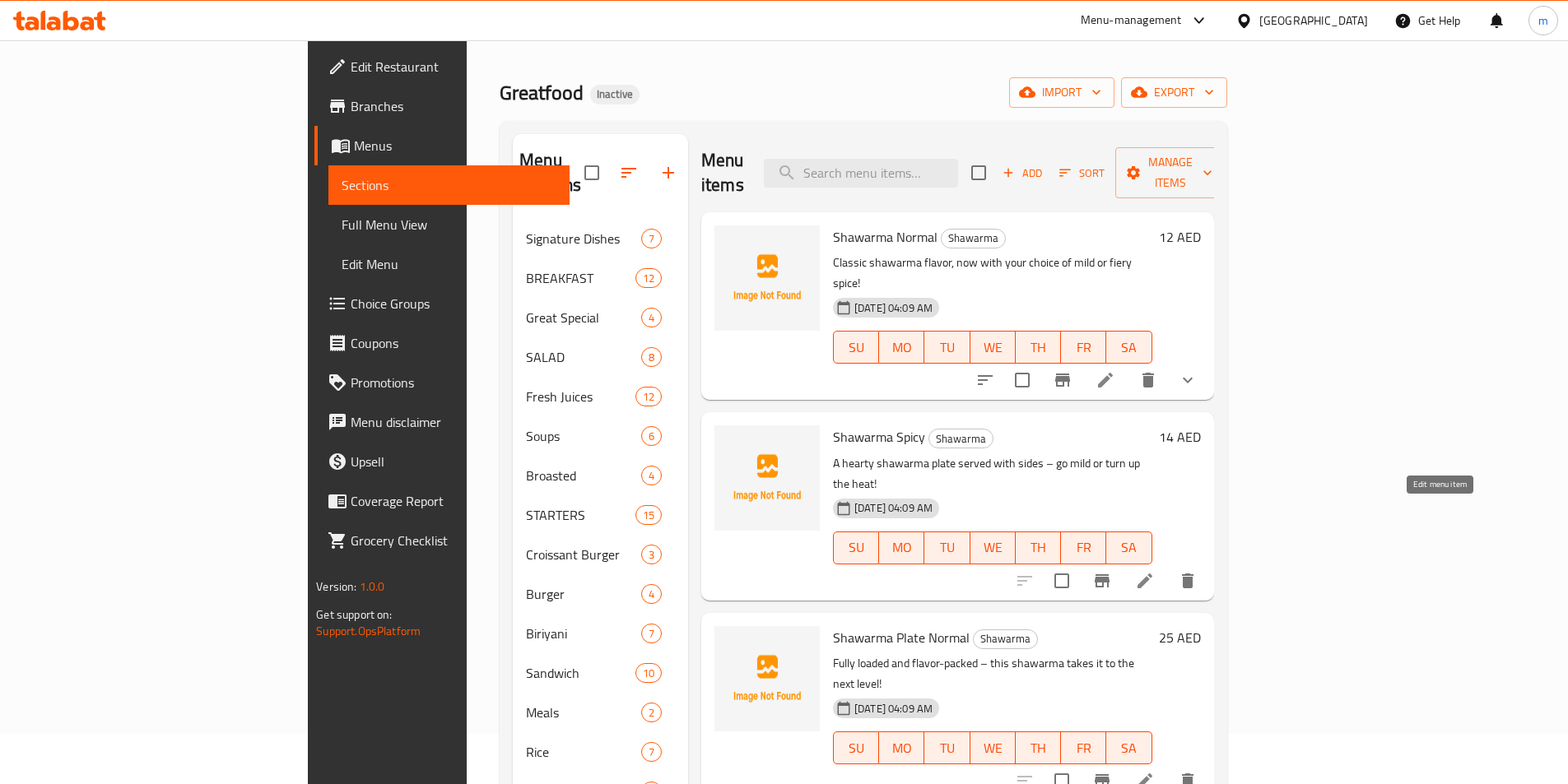
click at [1155, 571] on icon at bounding box center [1145, 580] width 19 height 19
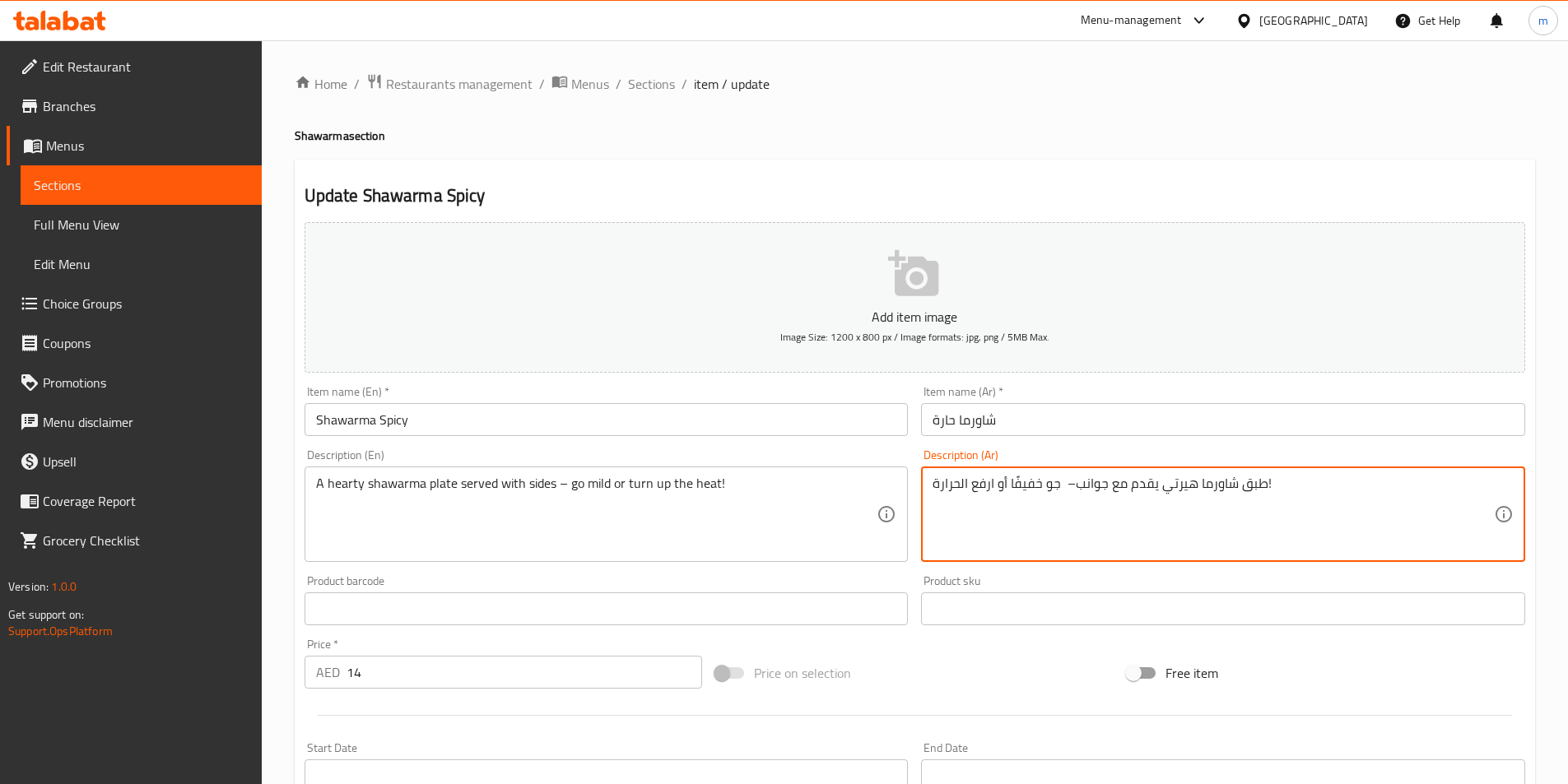
click at [1030, 489] on textarea "طبق شاورما هيرتي يقدم مع جوانب– جو خفيفًا أو ارفع الحرارة!" at bounding box center [1213, 514] width 561 height 78
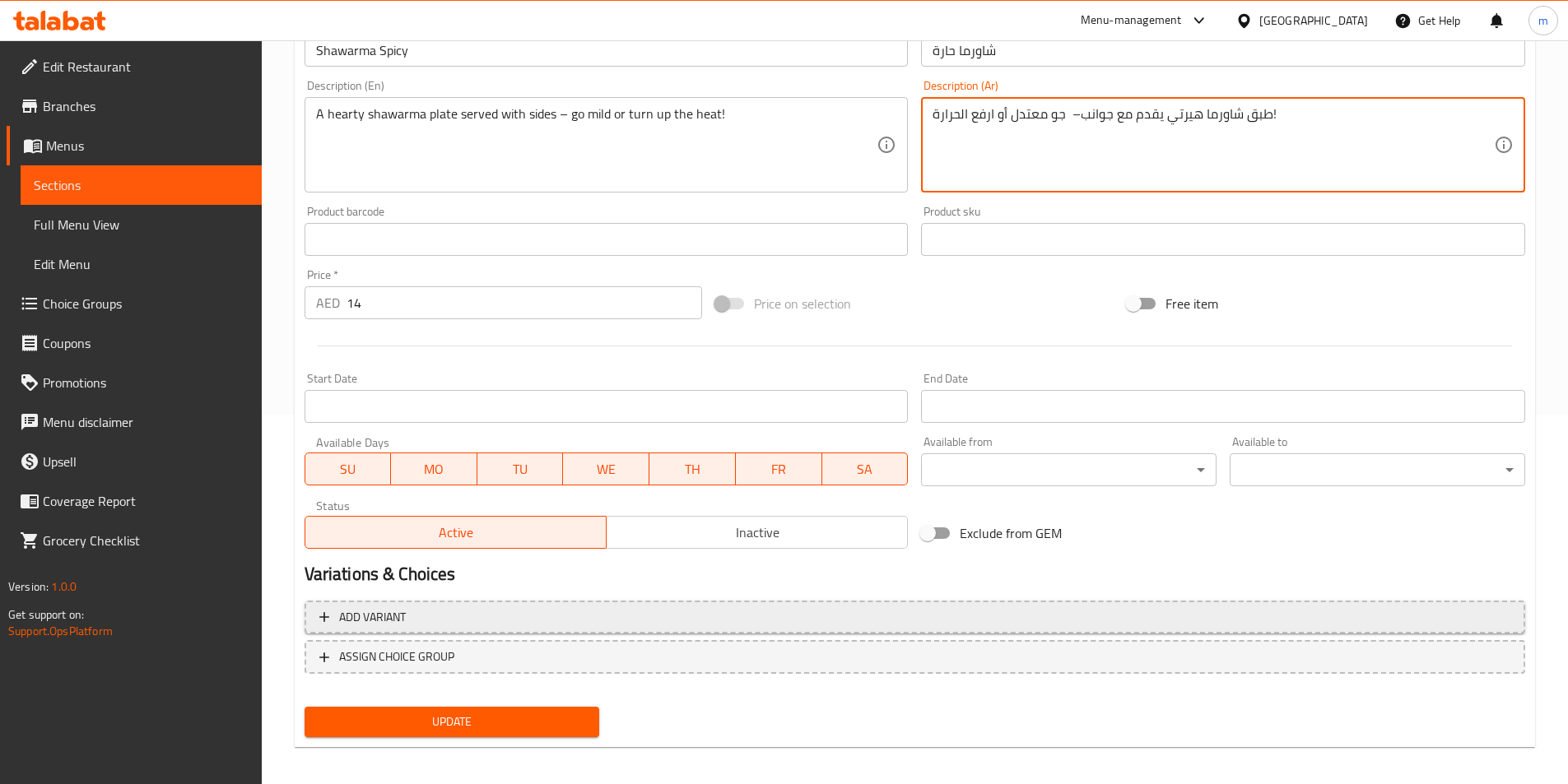
scroll to position [379, 0]
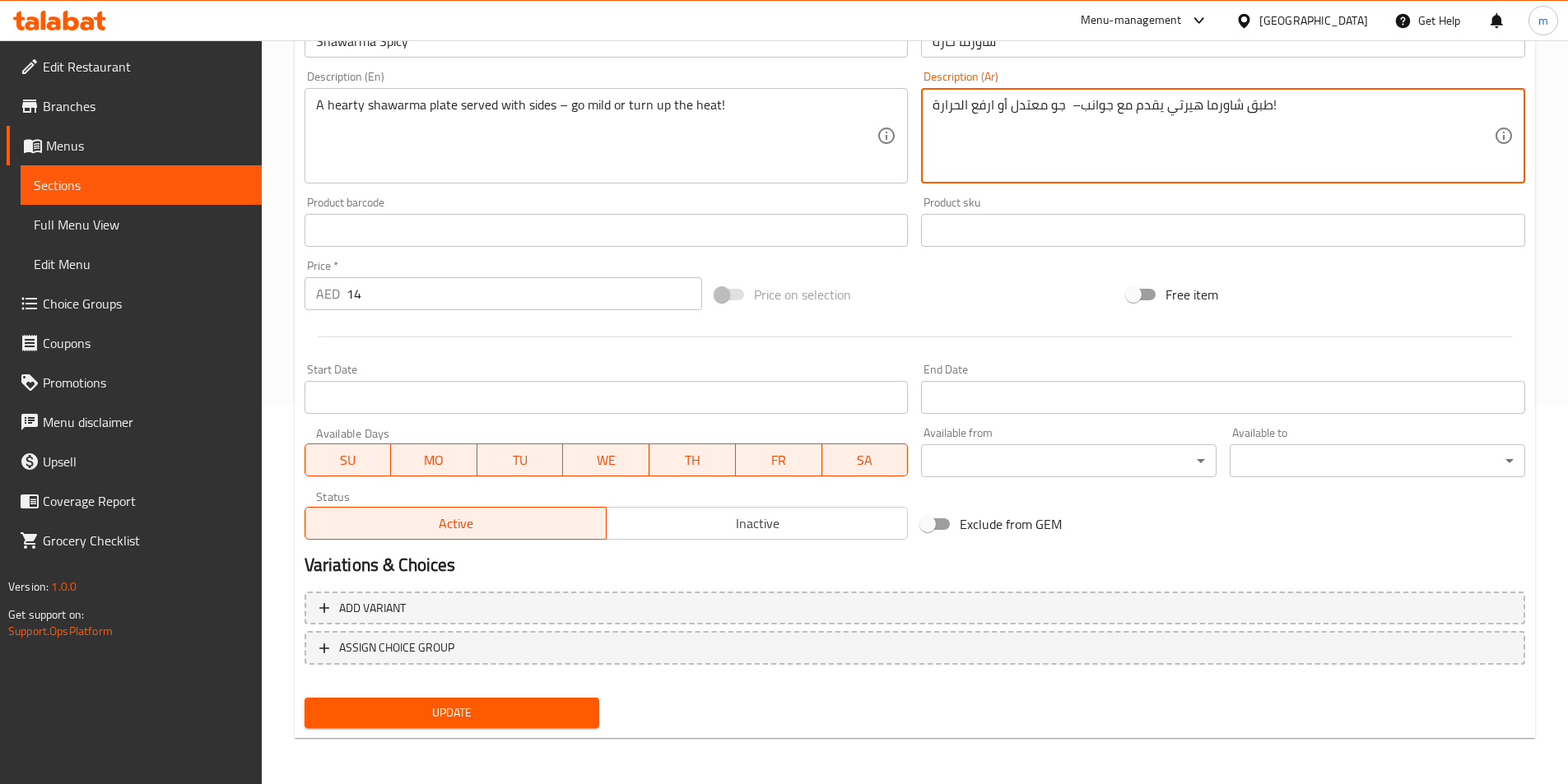
click at [492, 726] on button "Update" at bounding box center [452, 712] width 296 height 30
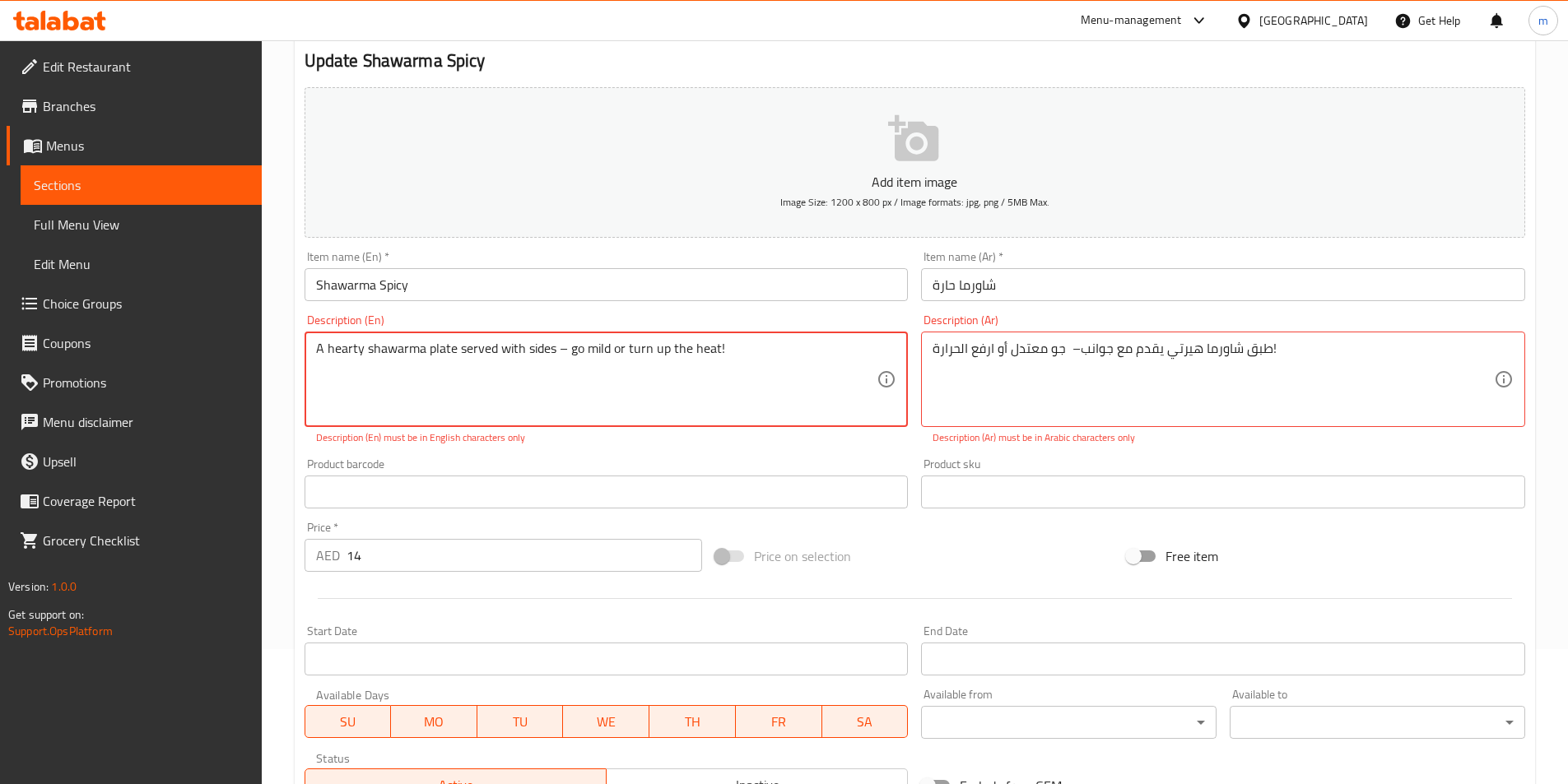
scroll to position [132, 0]
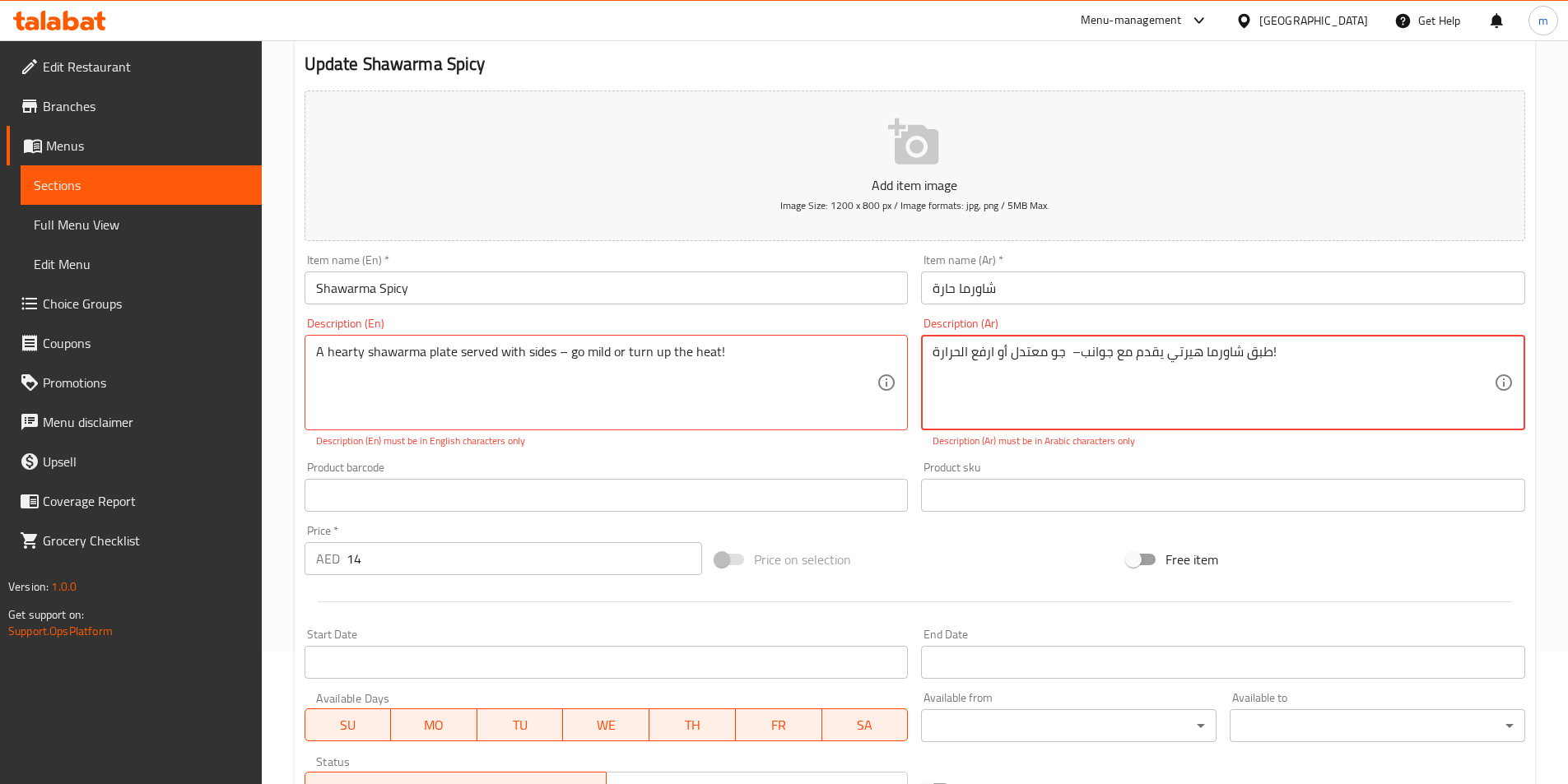
click at [1096, 375] on textarea "طبق شاورما هيرتي يقدم مع جوانب– جو معتدل أو ارفع الحرارة!" at bounding box center [1213, 383] width 561 height 78
drag, startPoint x: 1271, startPoint y: 352, endPoint x: 1283, endPoint y: 351, distance: 12.0
click at [1283, 351] on textarea "طبق شاورما هيرتي يقدم مع جوانب– جو معتدل أو ارفع الحرارة!" at bounding box center [1213, 383] width 561 height 78
type textarea "طبق شاورما هيرتي يقدم مع جوانب– جو معتدل أو ارفع الحرارة"
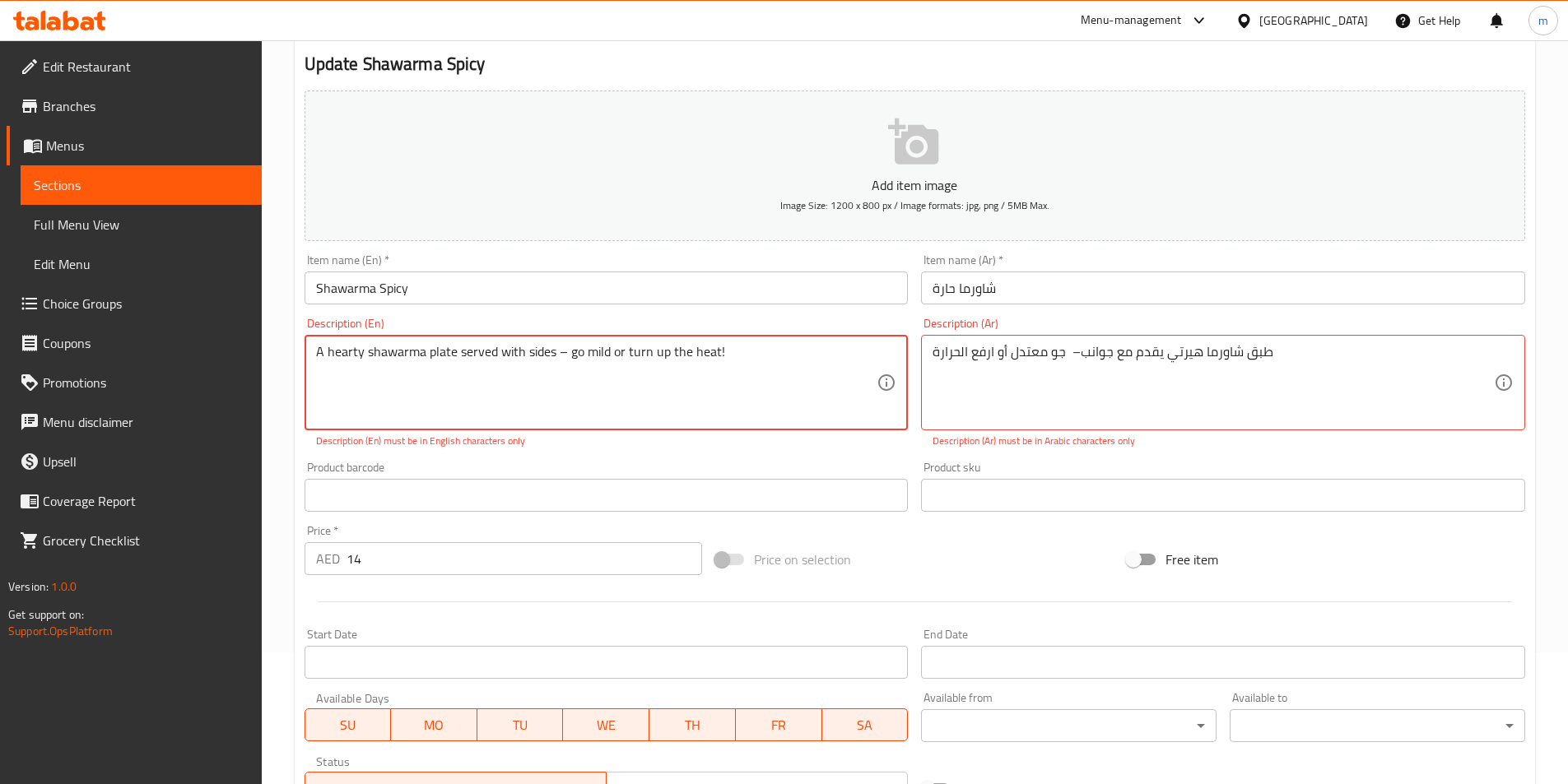
drag, startPoint x: 733, startPoint y: 351, endPoint x: 714, endPoint y: 349, distance: 19.1
type textarea "A hearty shawarma plate served with sides – go mild or turn up the heat"
click at [714, 450] on div "Description (En) A hearty shawarma plate served with sides – go mild or turn up…" at bounding box center [606, 382] width 617 height 144
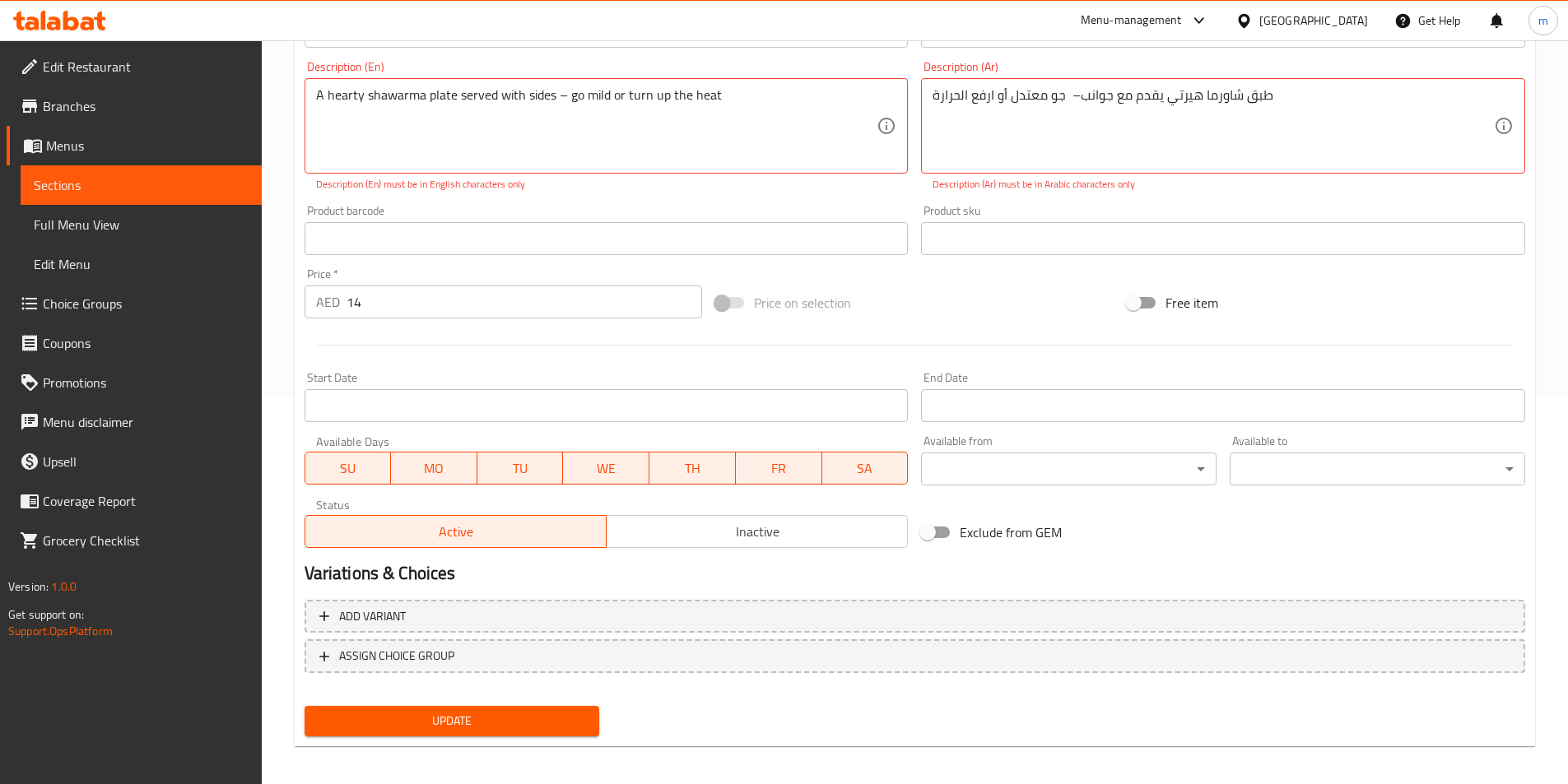
scroll to position [396, 0]
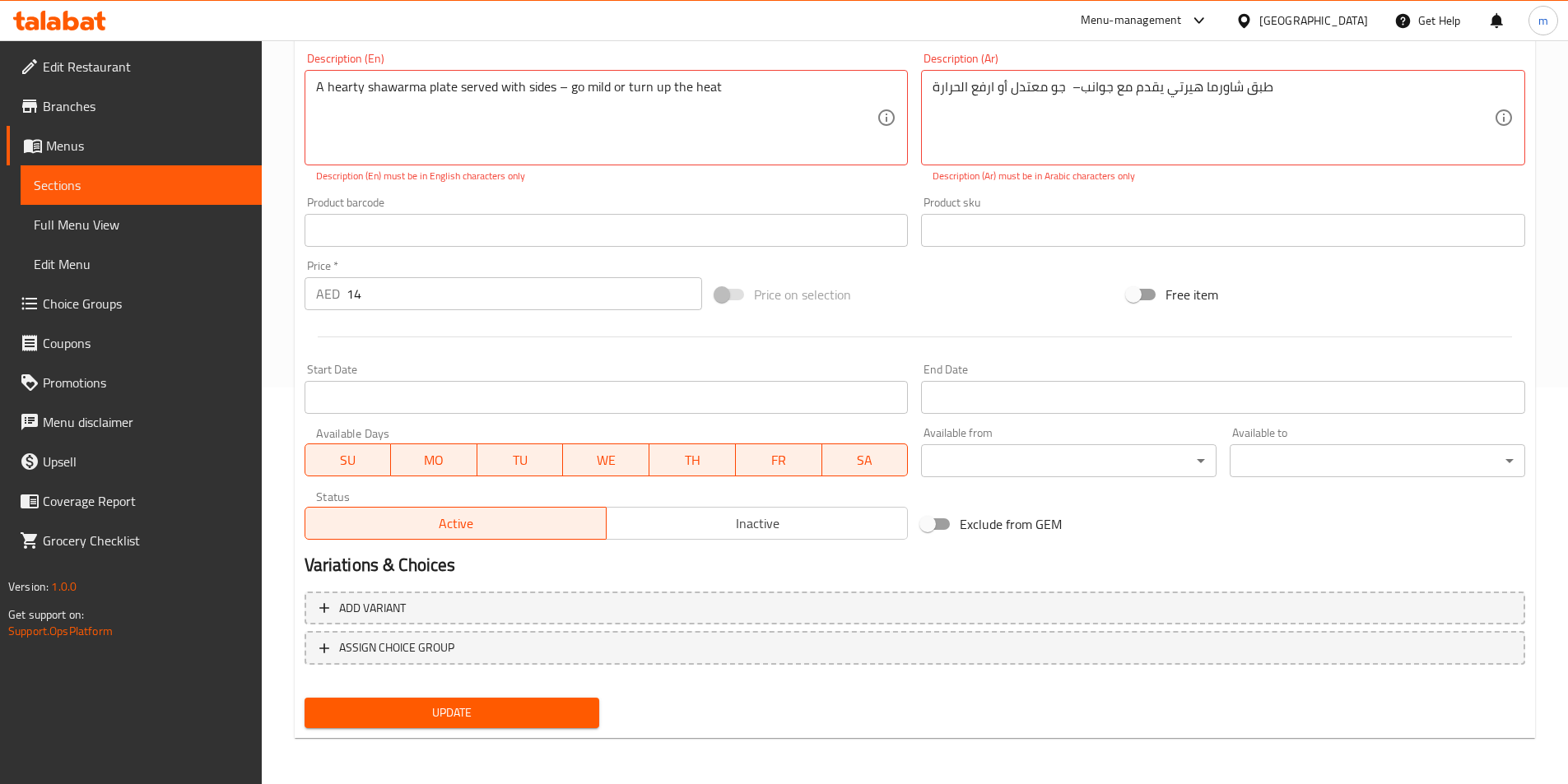
click at [449, 720] on span "Update" at bounding box center [452, 712] width 269 height 20
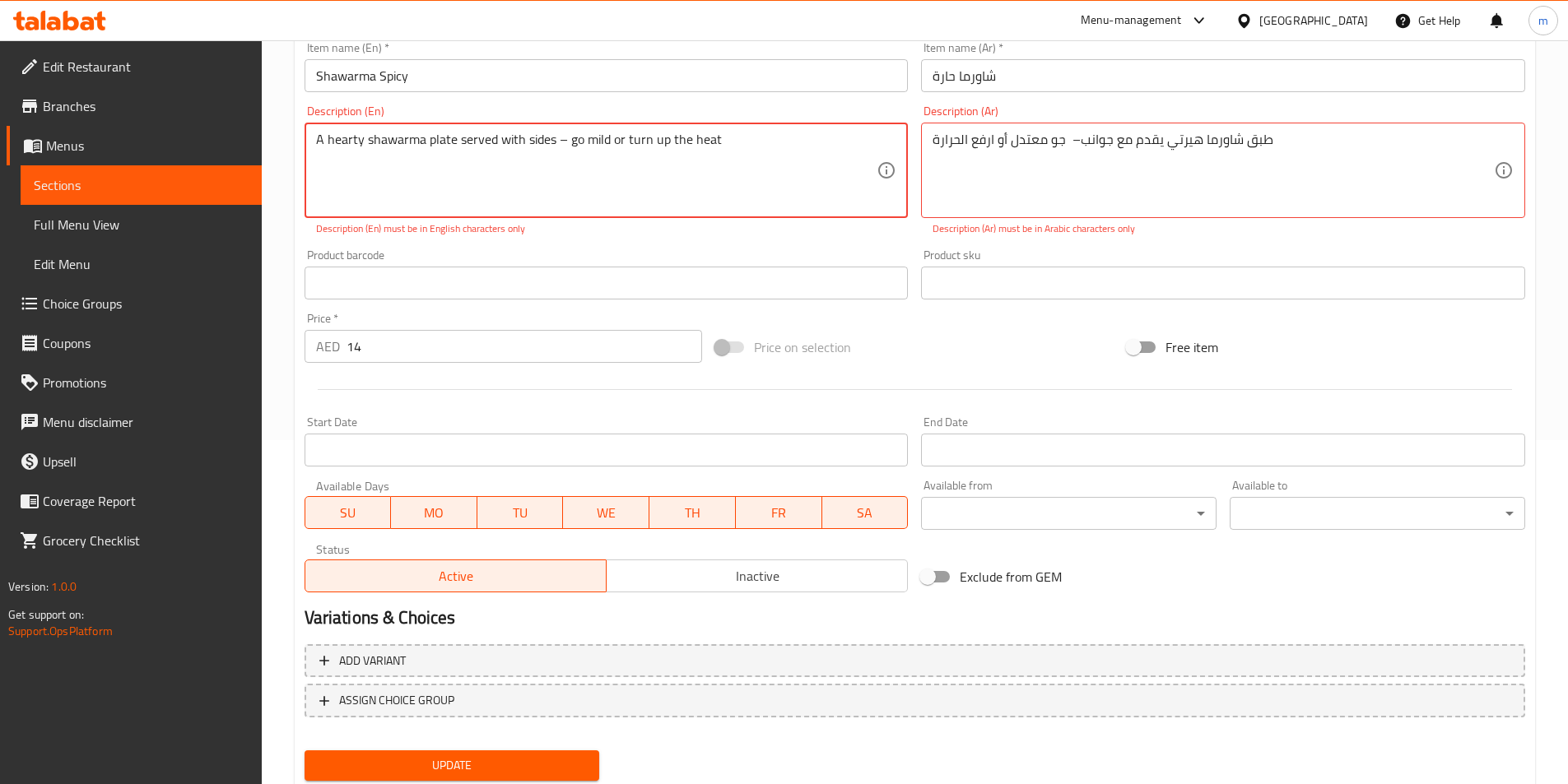
scroll to position [314, 0]
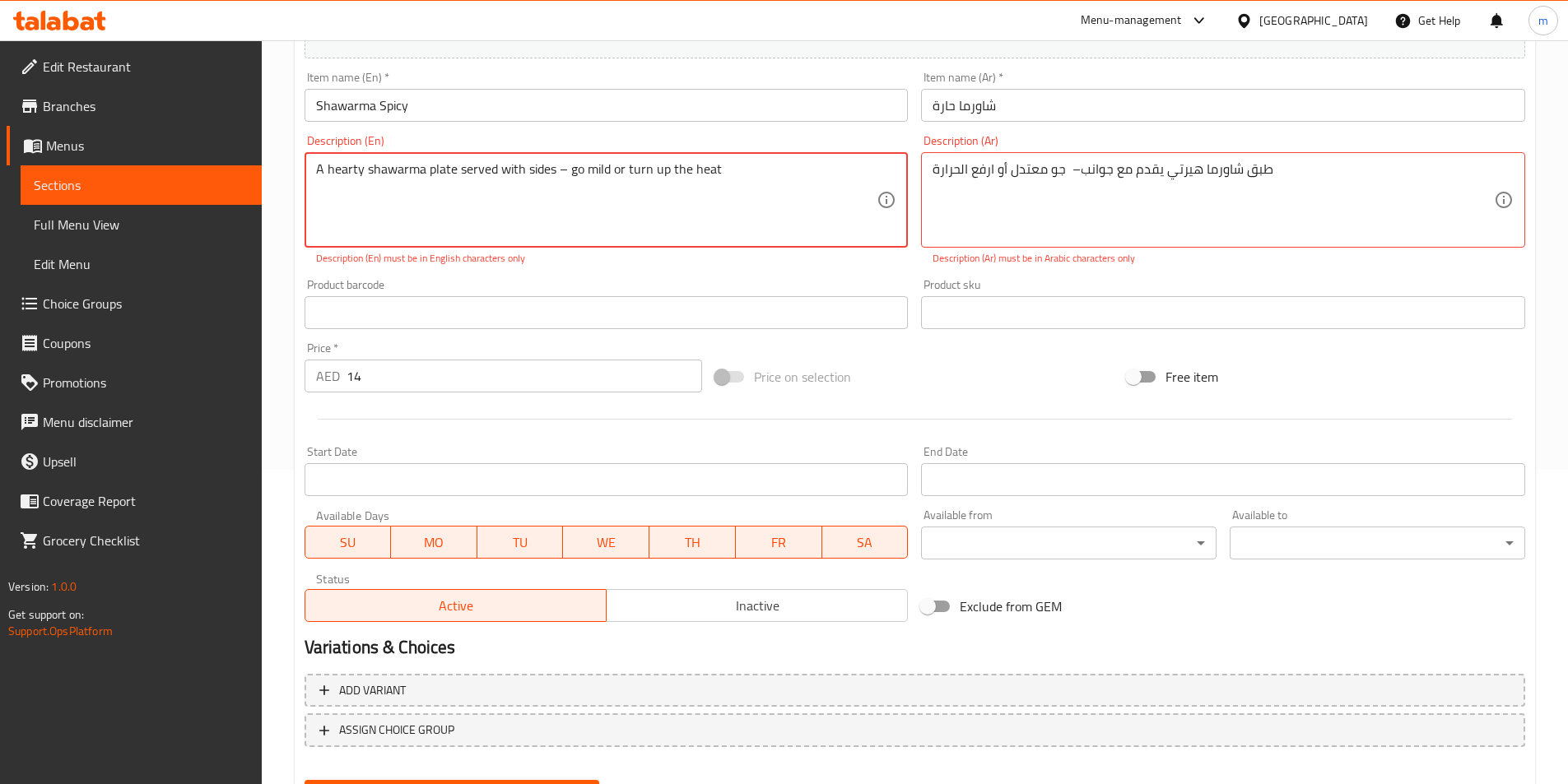
click at [736, 163] on textarea "A hearty shawarma plate served with sides – go mild or turn up the heat" at bounding box center [597, 200] width 561 height 78
click at [546, 194] on textarea "A hearty shawarma plate served with sides – go mild or turn up the heat" at bounding box center [597, 200] width 561 height 78
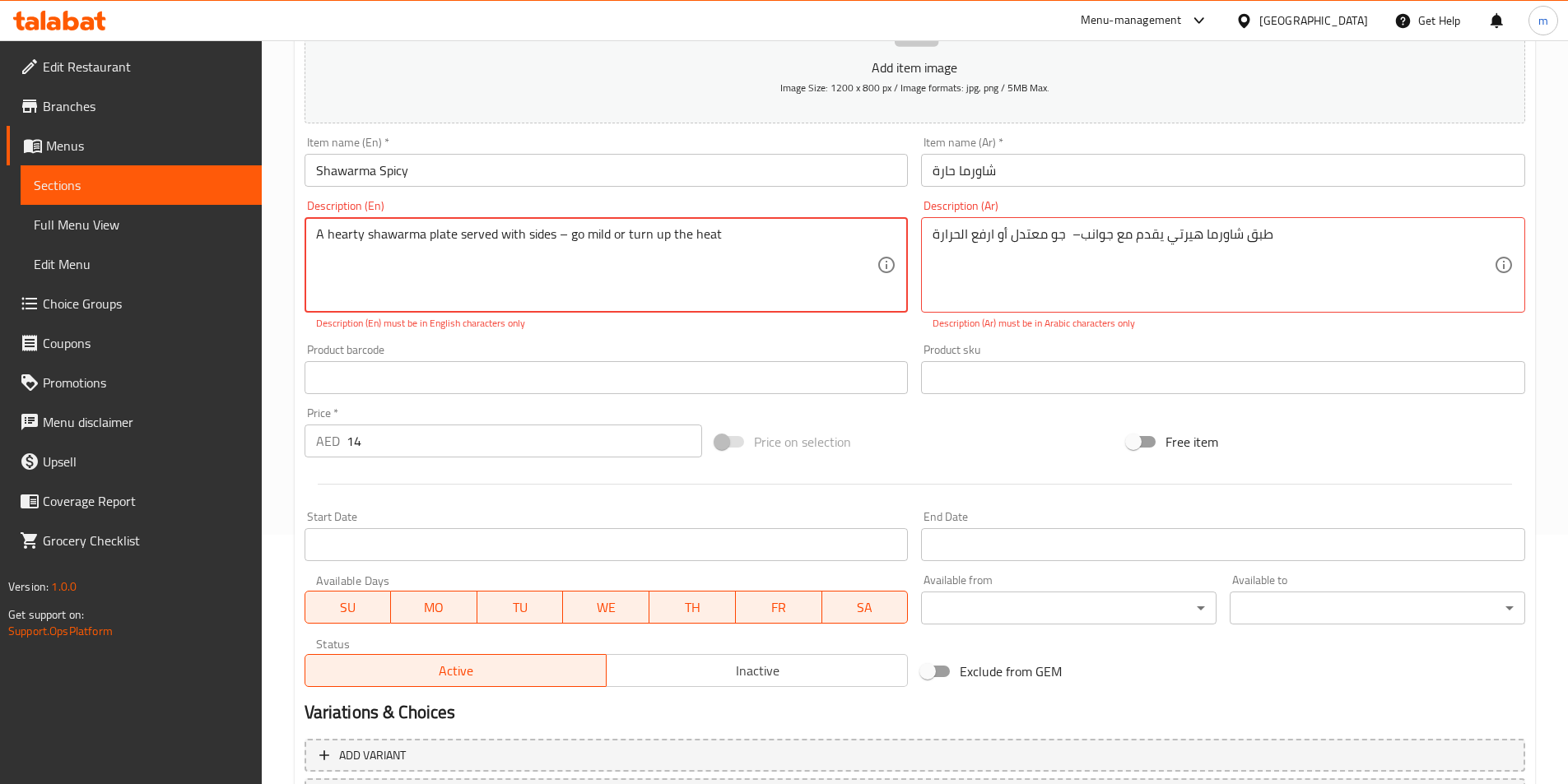
scroll to position [150, 0]
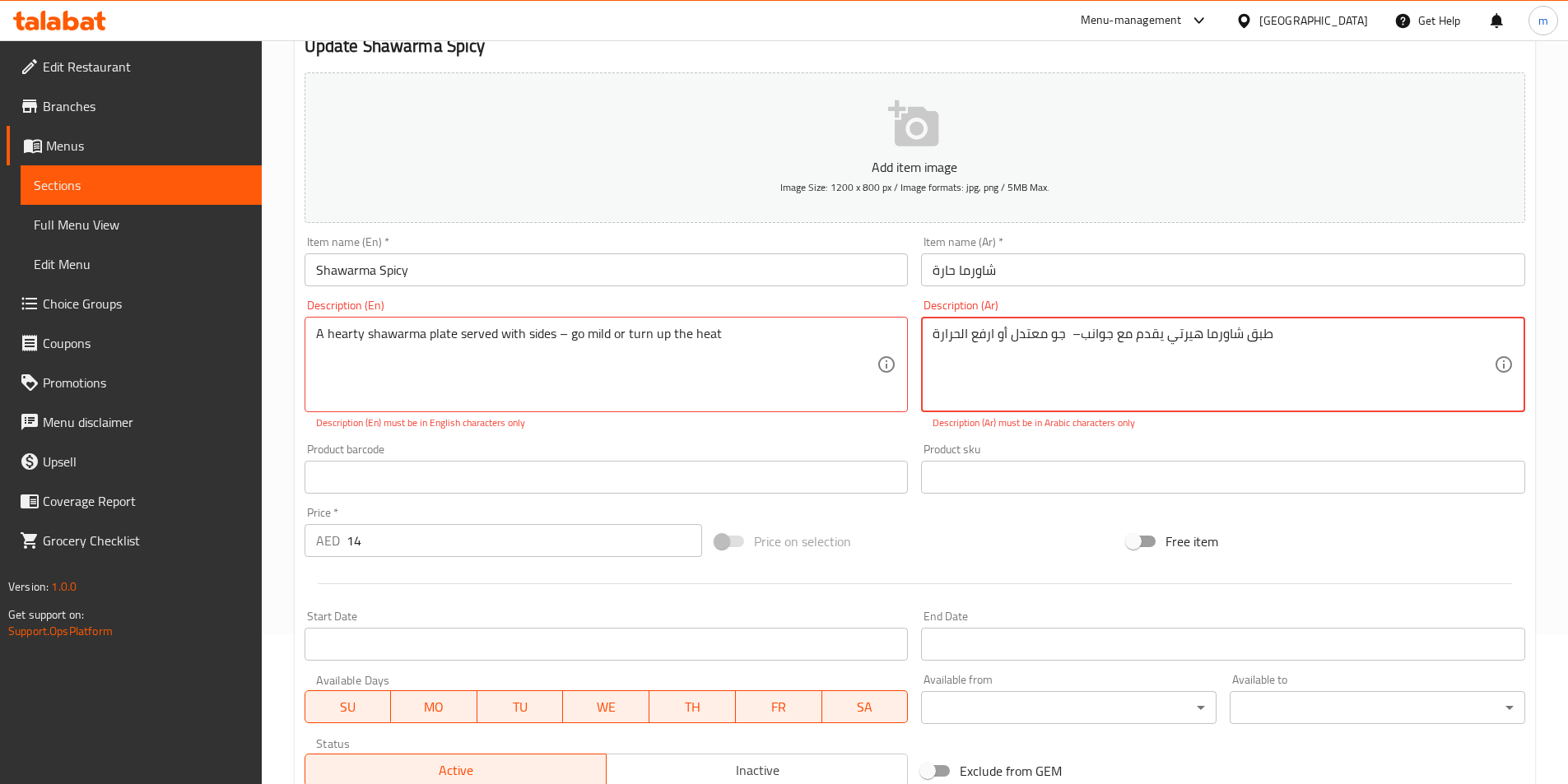
drag, startPoint x: 1070, startPoint y: 337, endPoint x: 1078, endPoint y: 339, distance: 8.2
type textarea "طبق شاورما هيرتي يقدم مع جوانب جو معتدل أو ارفع الحرارة"
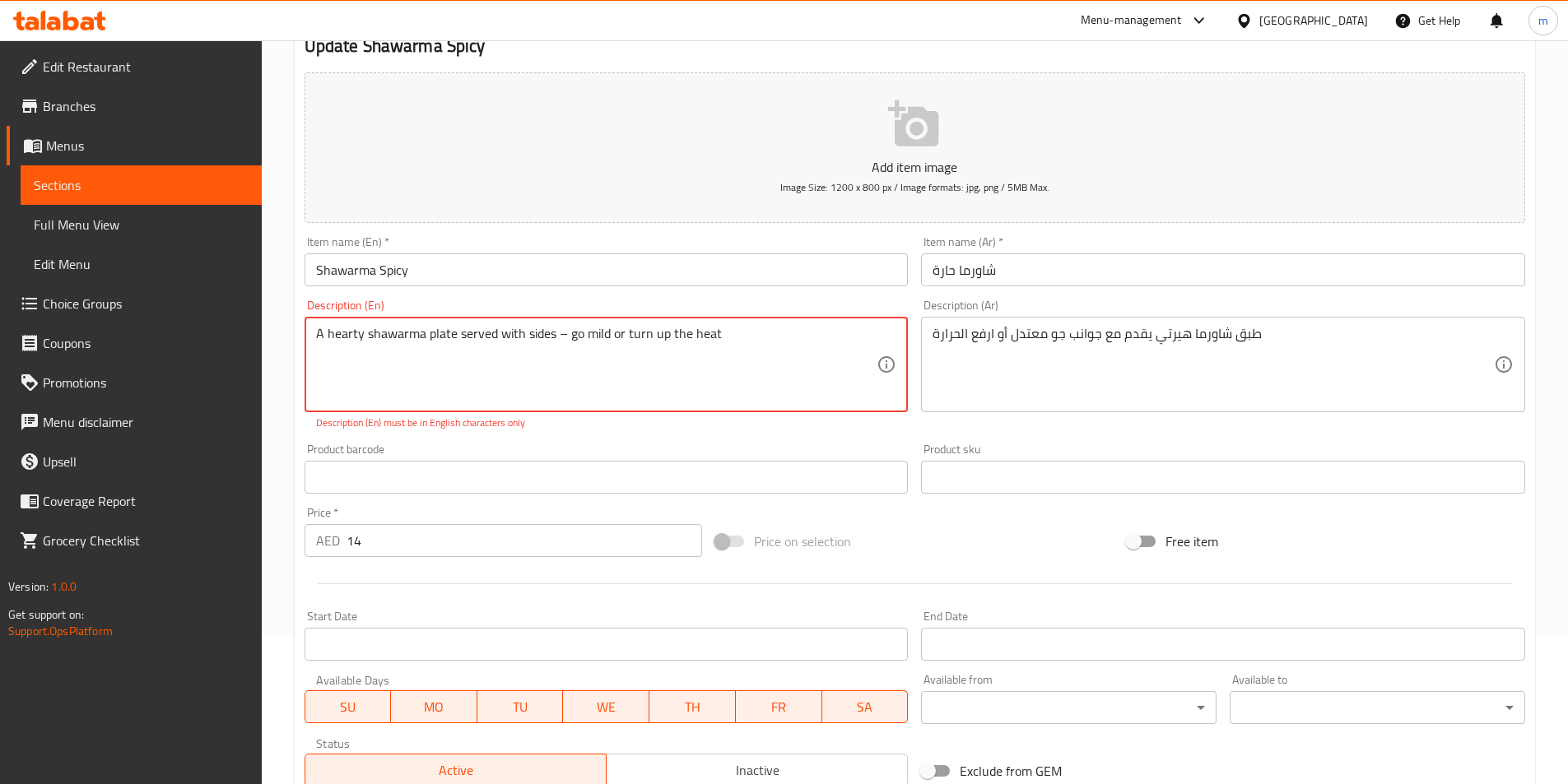
drag, startPoint x: 564, startPoint y: 331, endPoint x: 555, endPoint y: 333, distance: 9.2
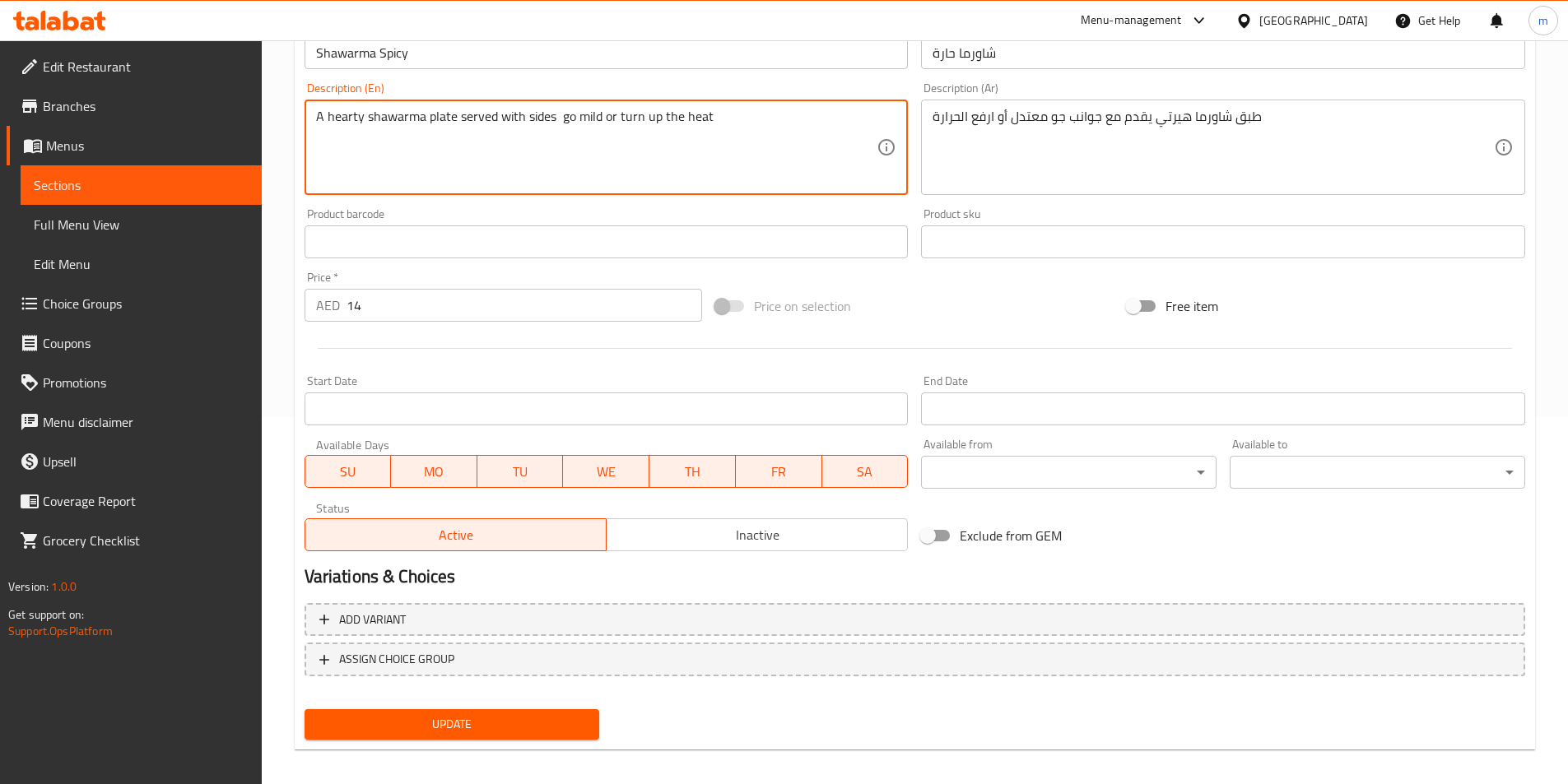
scroll to position [379, 0]
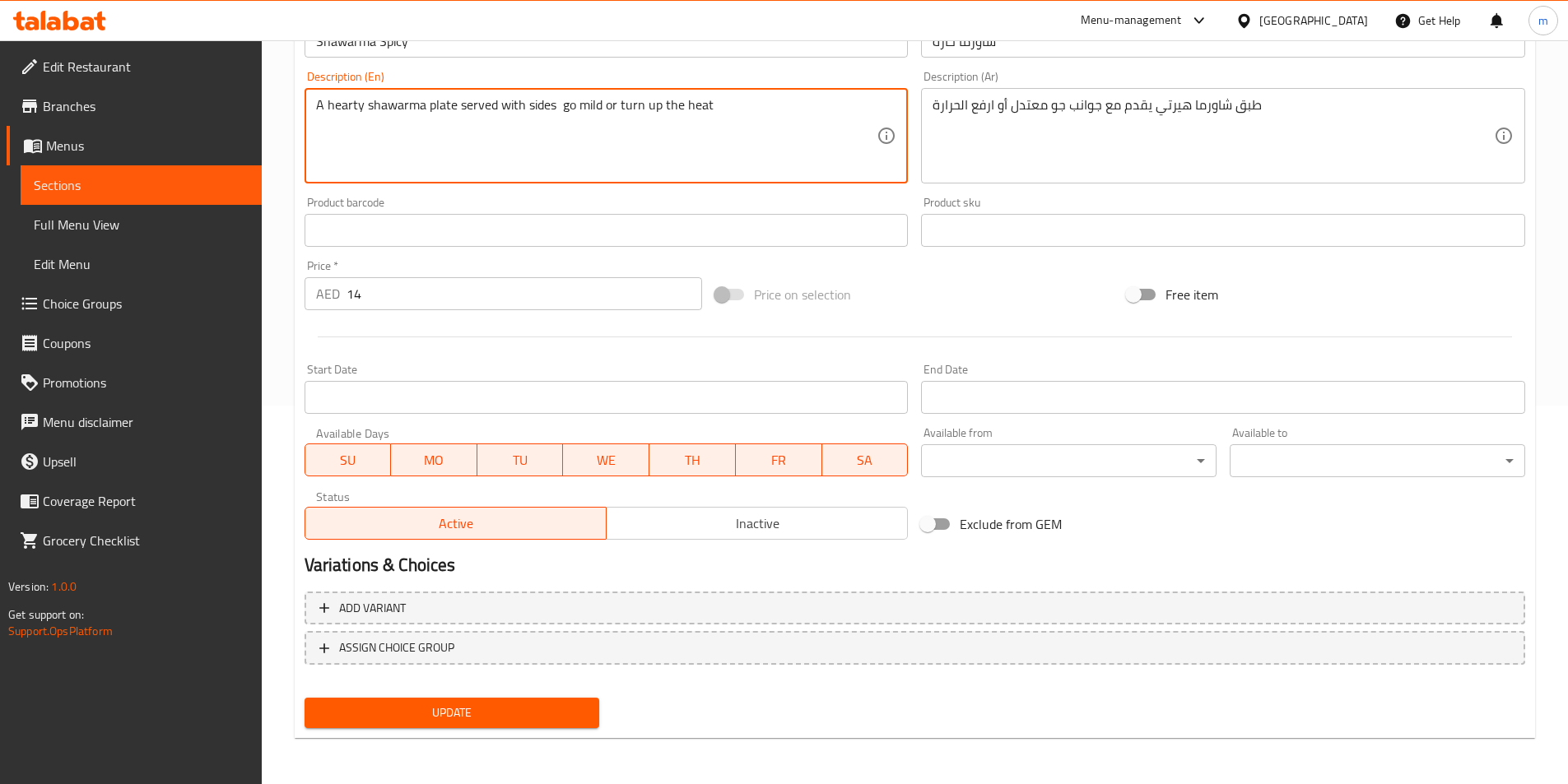
type textarea "A hearty shawarma plate served with sides go mild or turn up the heat"
click at [521, 711] on span "Update" at bounding box center [452, 712] width 269 height 20
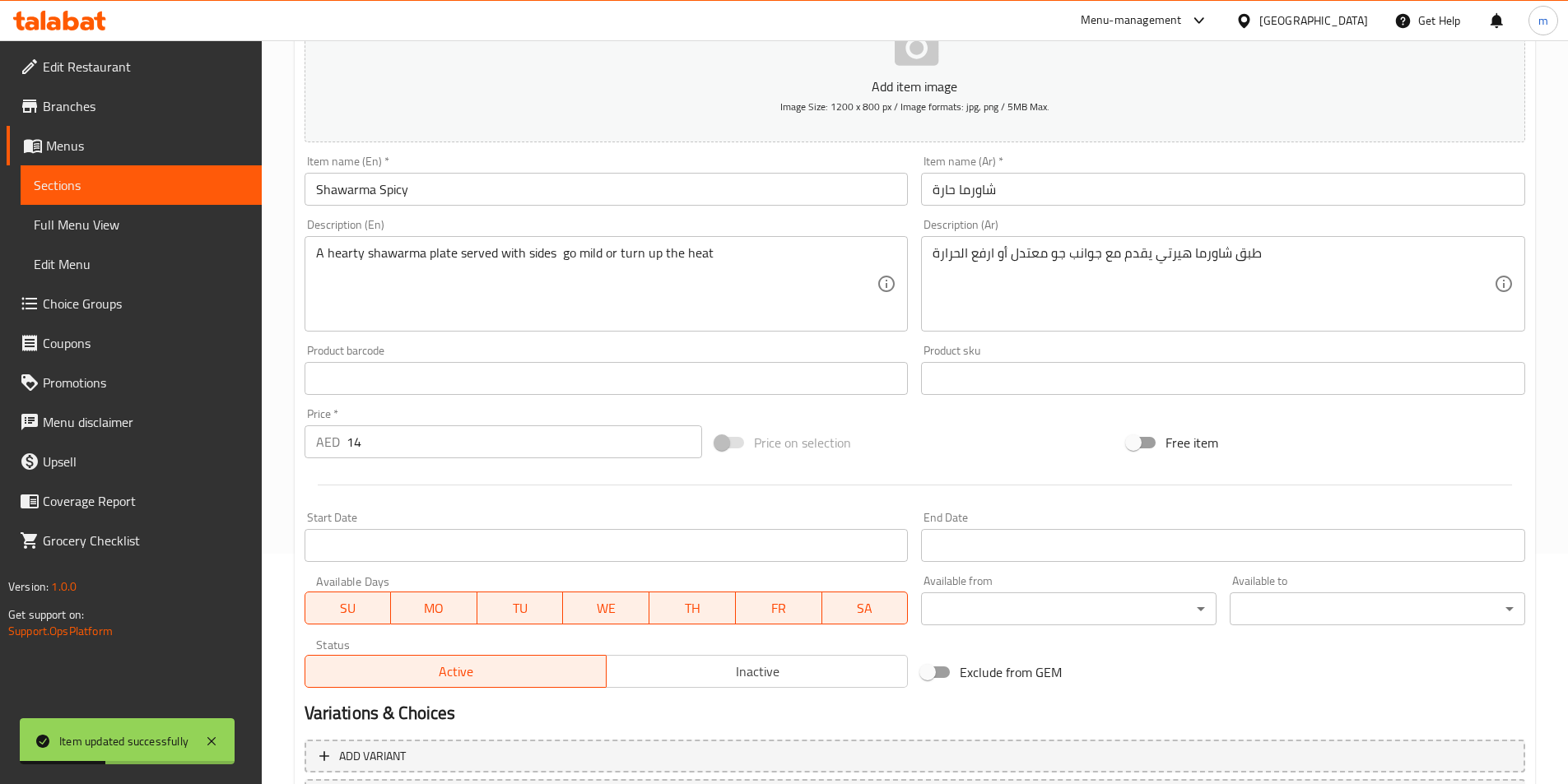
scroll to position [214, 0]
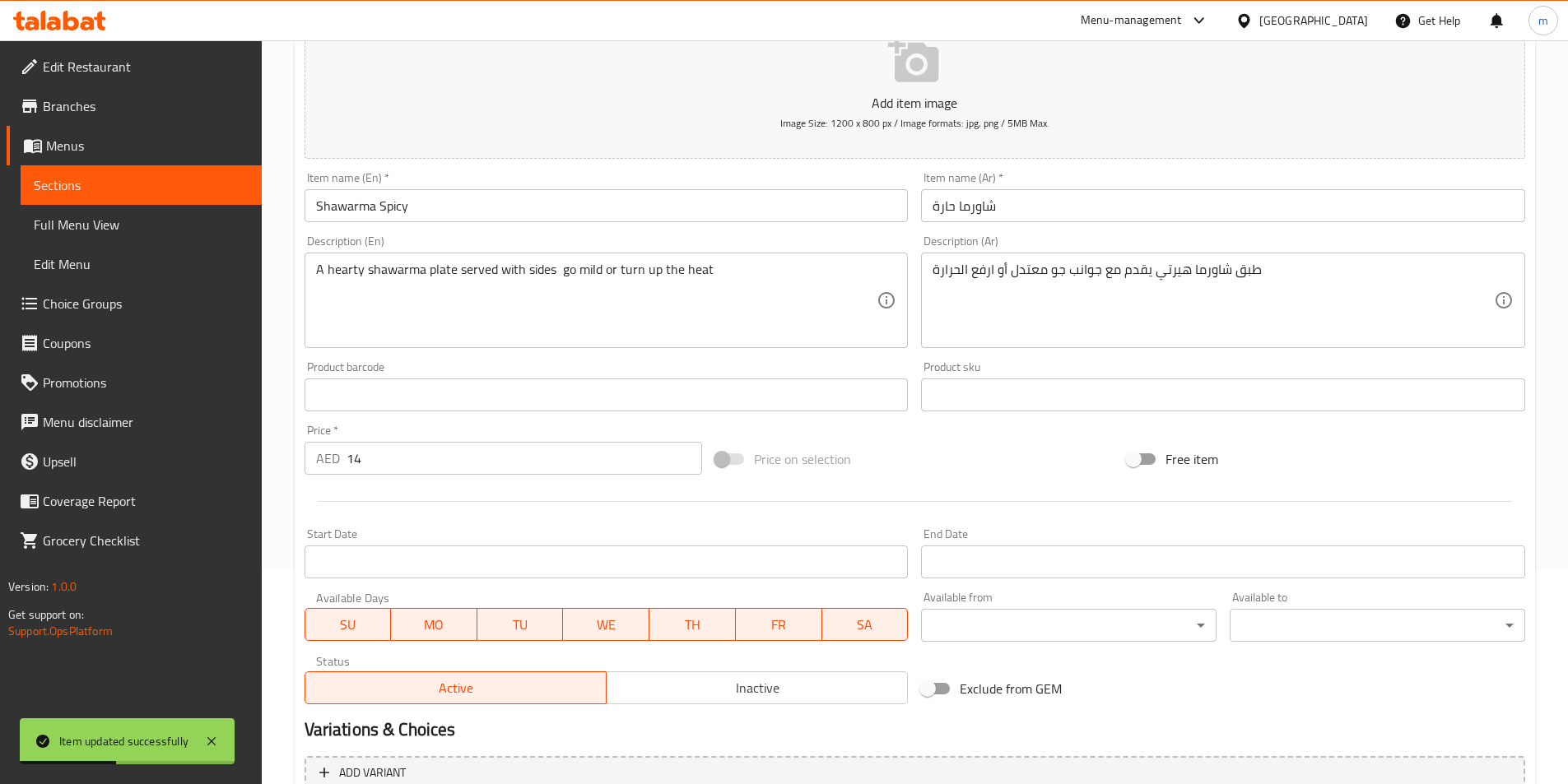
click at [97, 185] on span "Sections" at bounding box center [141, 185] width 215 height 19
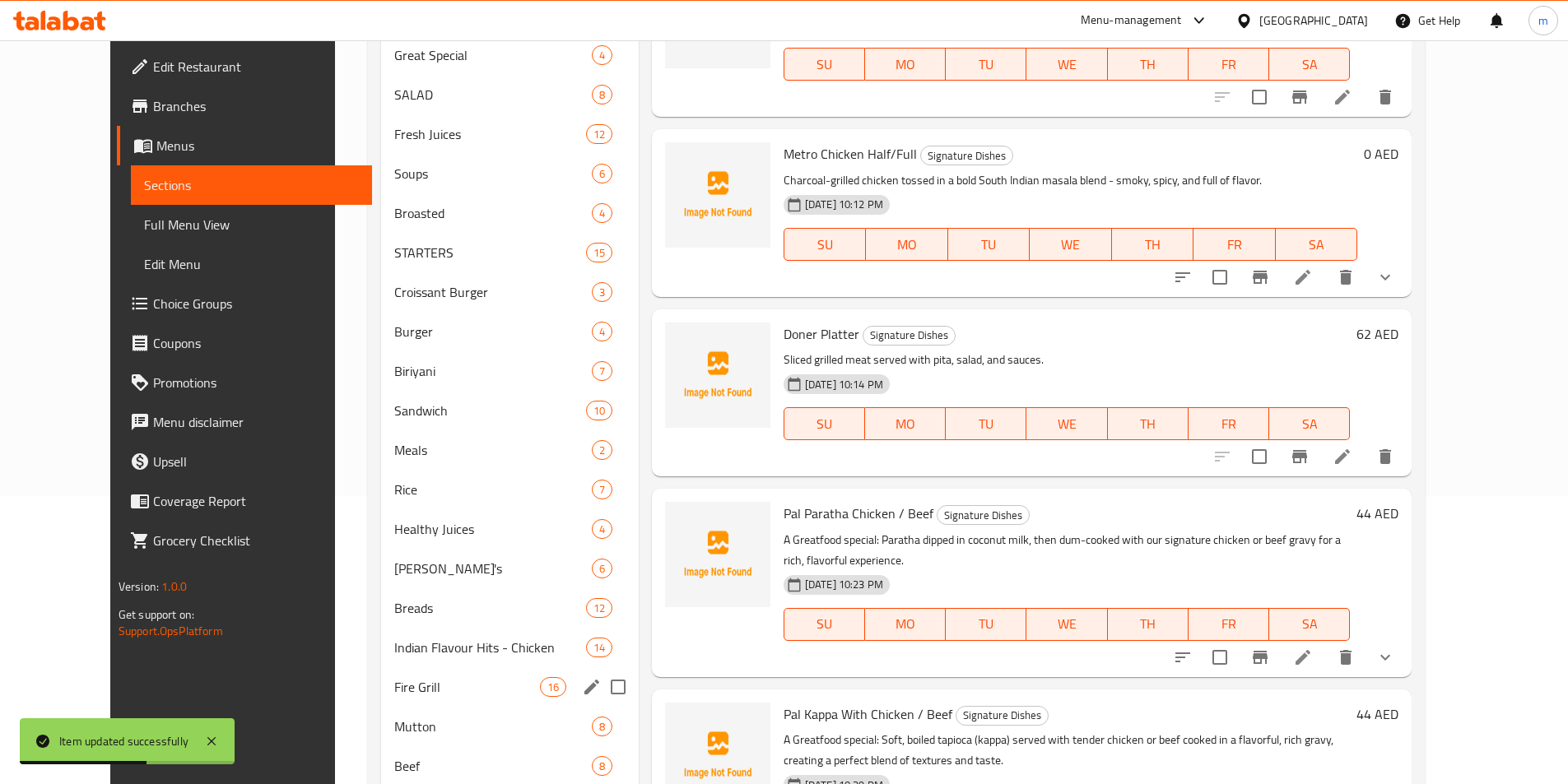
scroll to position [461, 0]
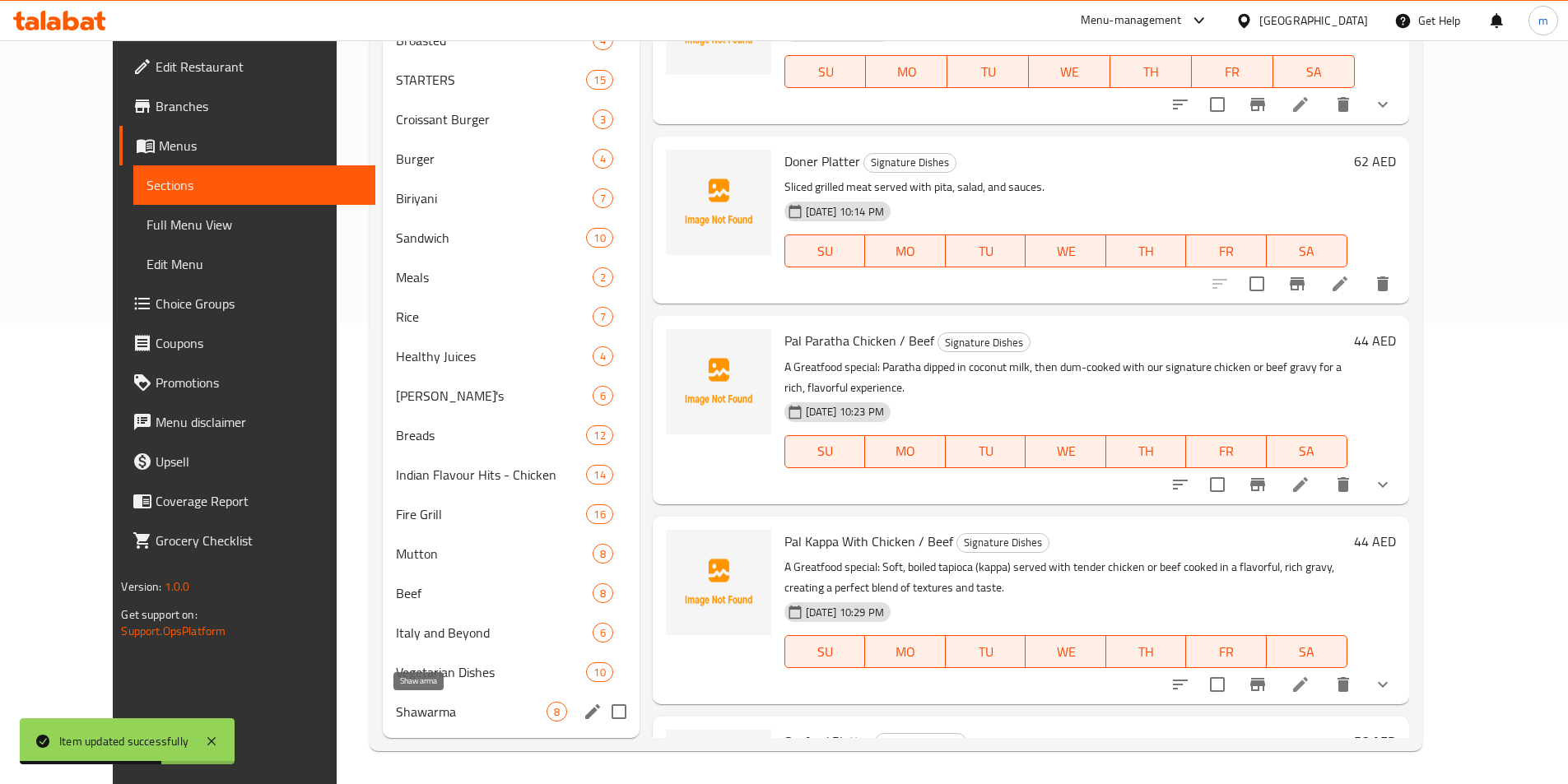
click at [396, 713] on span "Shawarma" at bounding box center [470, 711] width 150 height 19
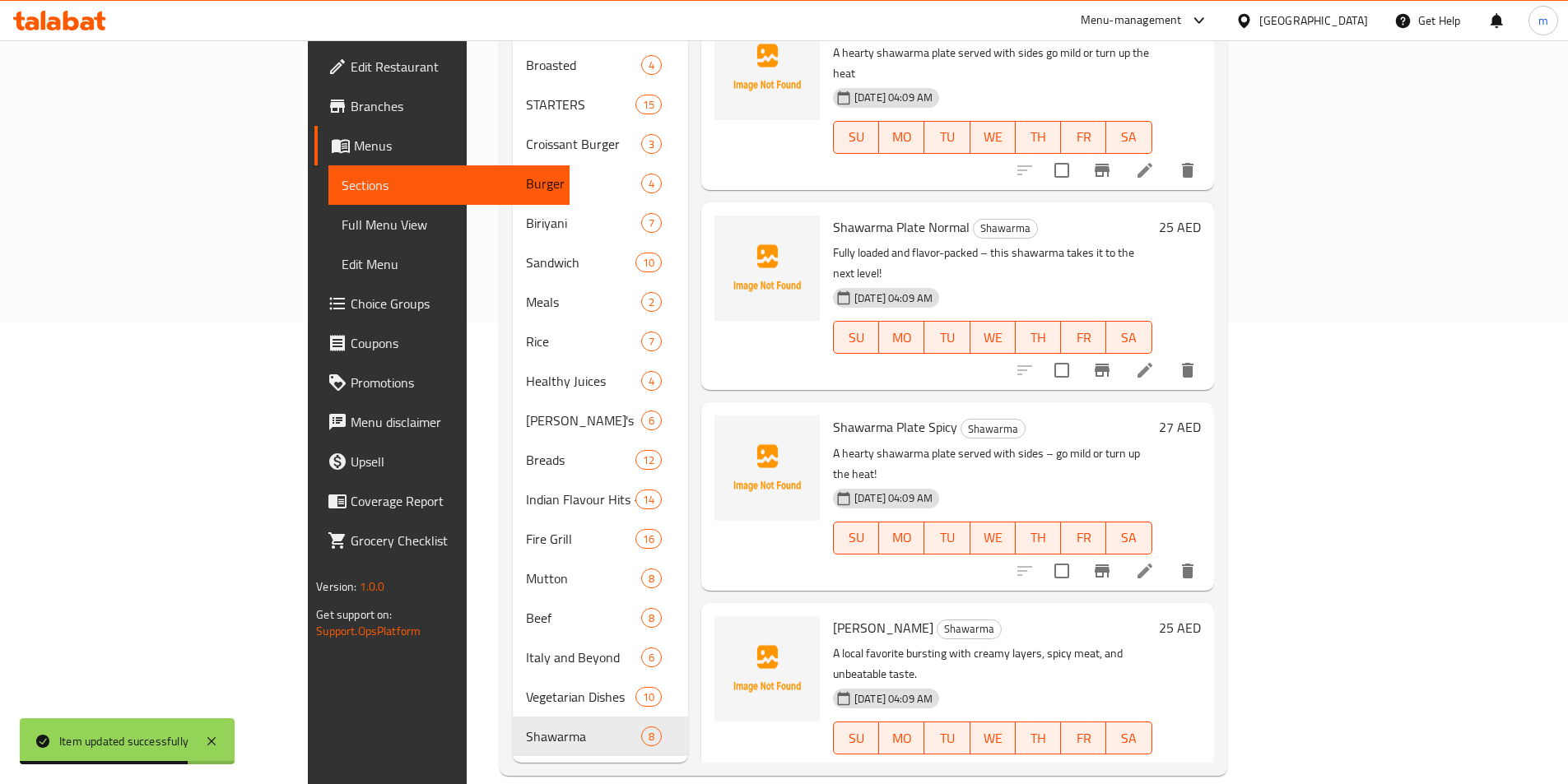
click at [698, 313] on div "Menu items Add Sort Manage items Shawarma Normal Shawarma Classic shawarma flav…" at bounding box center [951, 243] width 526 height 1039
click at [1155, 360] on icon at bounding box center [1145, 370] width 19 height 19
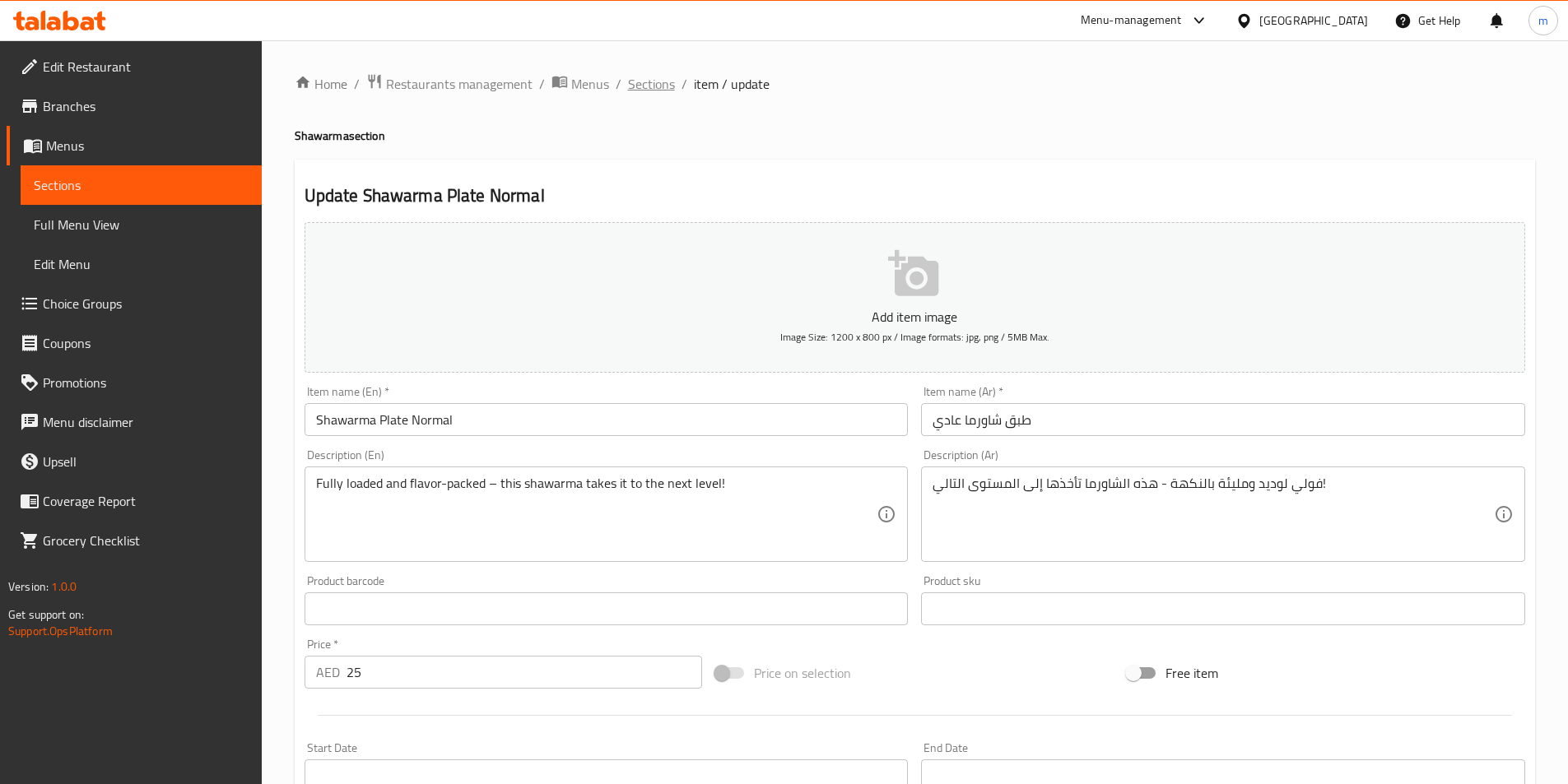
click at [660, 82] on span "Sections" at bounding box center [651, 84] width 47 height 19
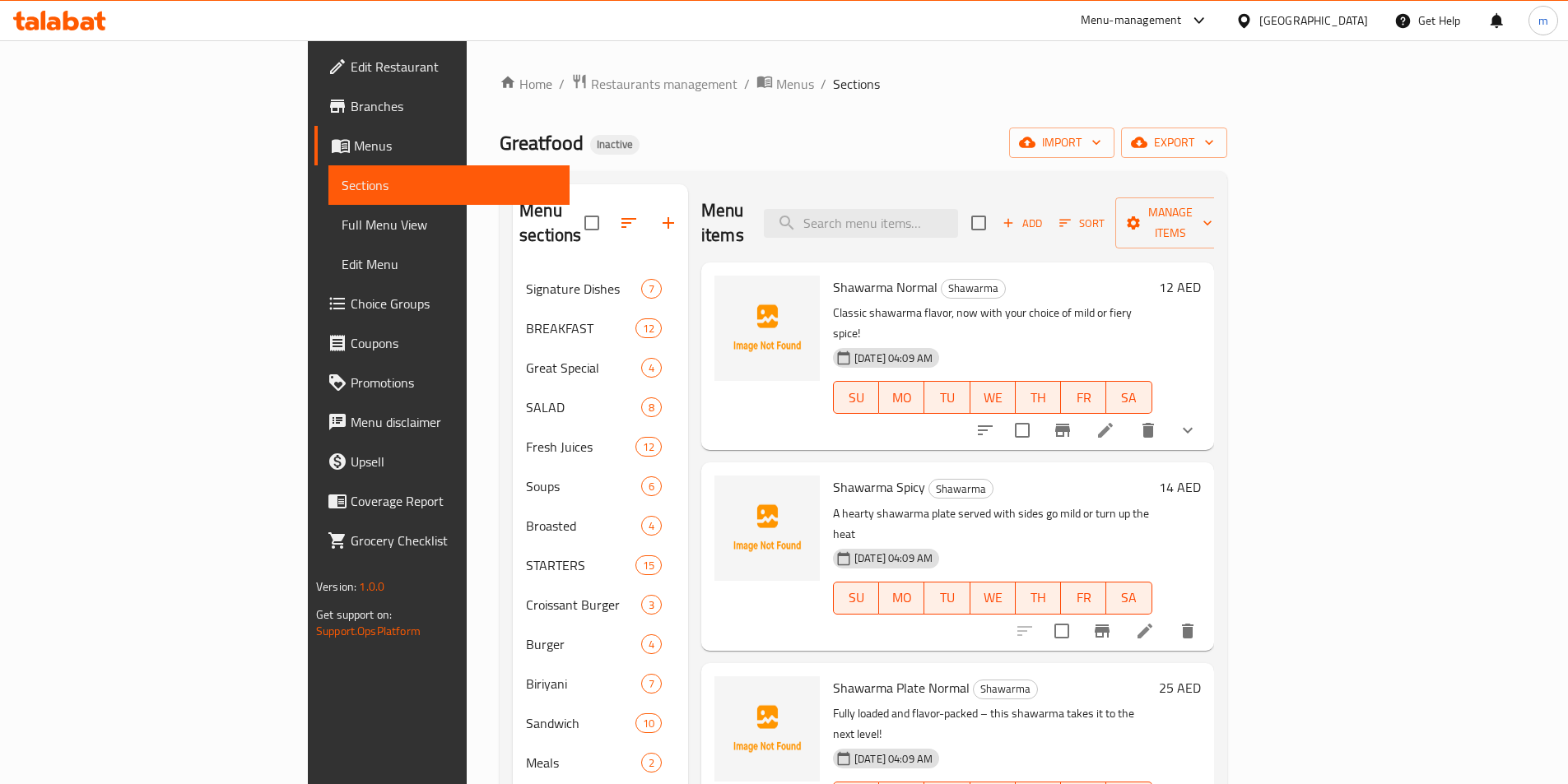
click at [892, 403] on div "Shawarma Normal Shawarma Classic shawarma flavor, now with your choice of mild …" at bounding box center [957, 357] width 513 height 188
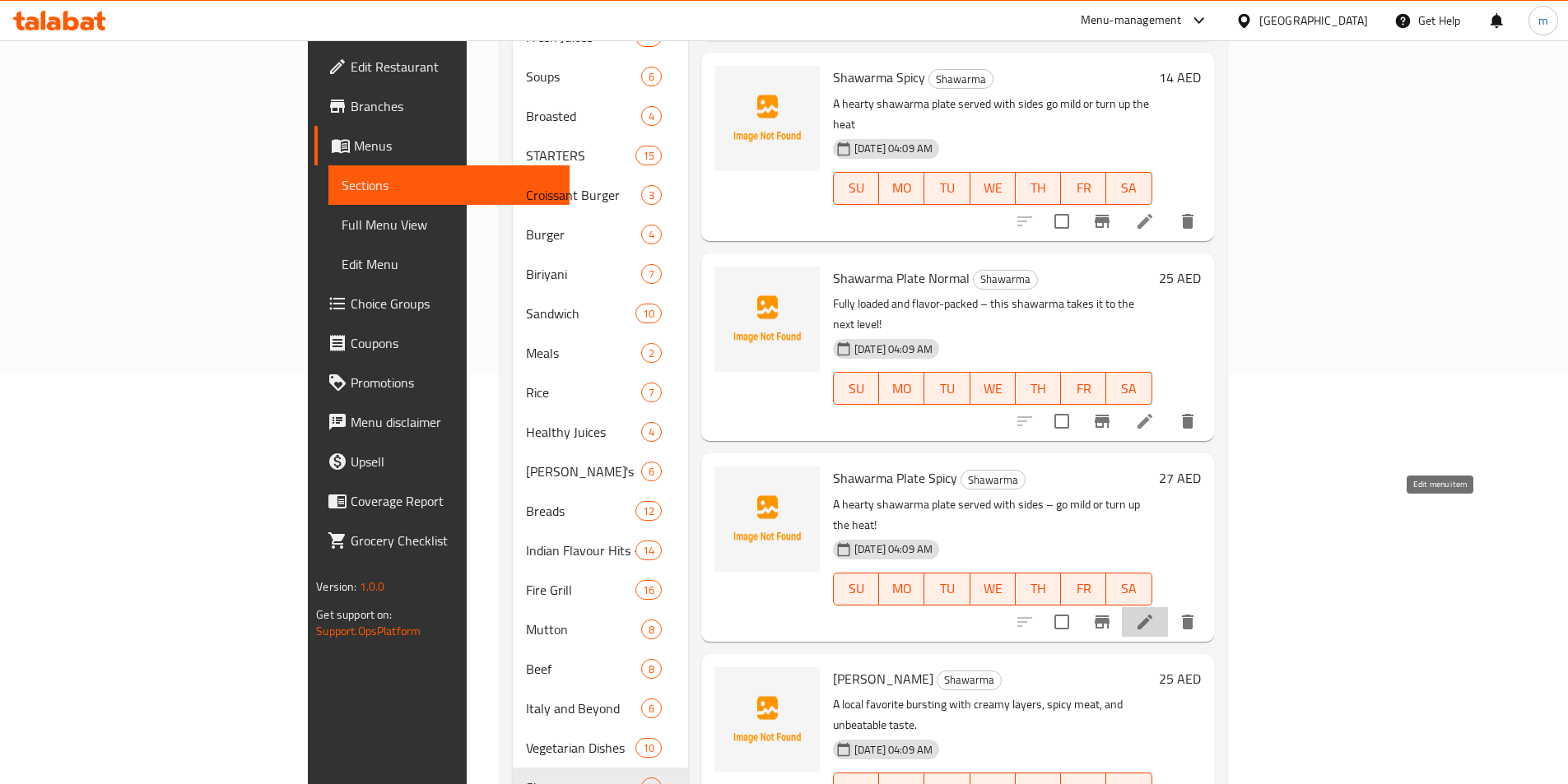
click at [1155, 612] on icon at bounding box center [1145, 622] width 19 height 19
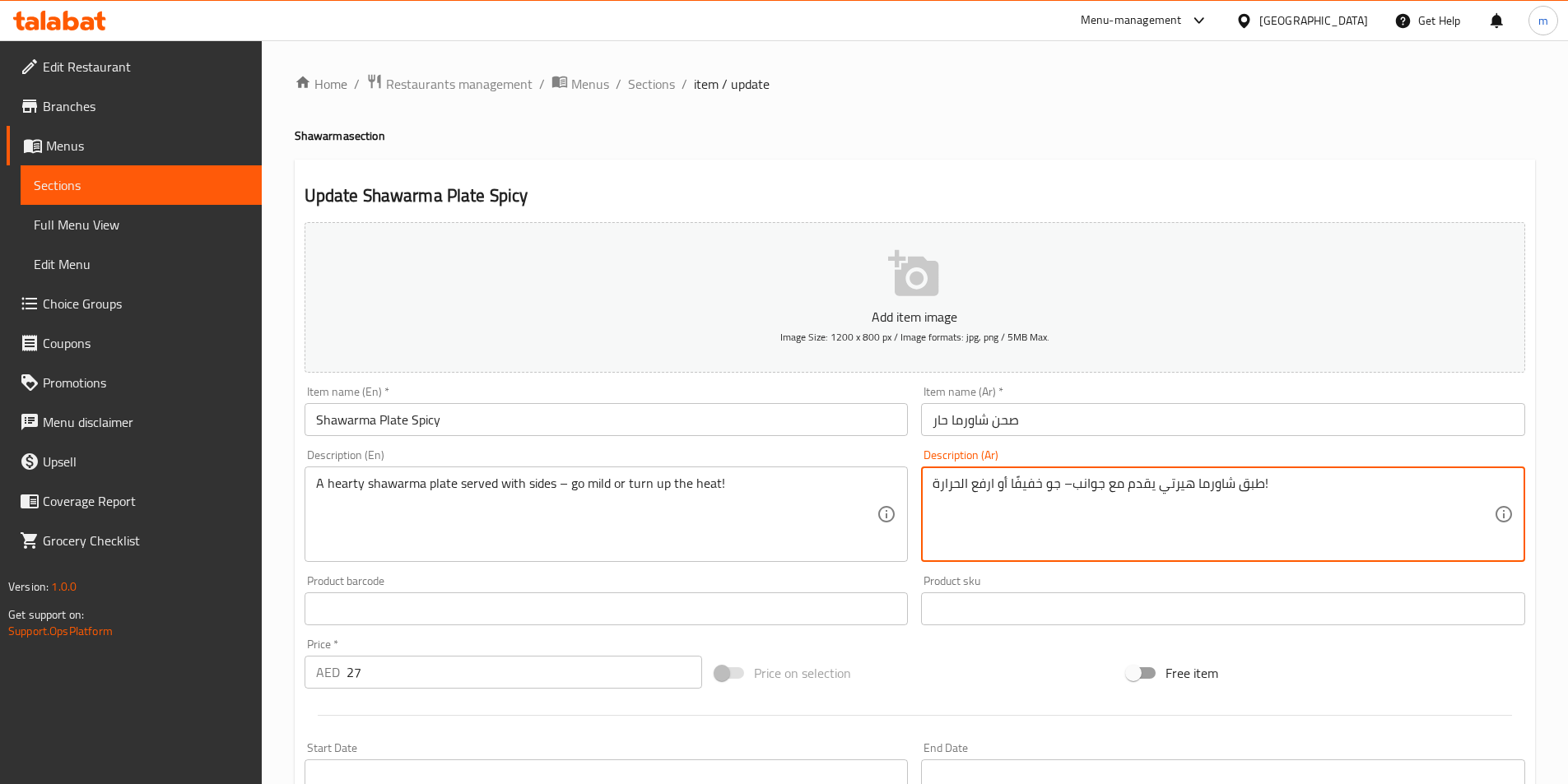
click at [1031, 482] on textarea "طبق شاورما هيرتي يقدم مع جوانب– جو خفيفًا أو ارفع الحرارة!" at bounding box center [1213, 514] width 561 height 78
click at [1074, 485] on textarea "طبق شاورما هيرتي يقدم مع جوانب– جو معتدل أو ارفع الحرارة!" at bounding box center [1213, 514] width 561 height 78
type textarea "طبق شاورما هيرتي يقدم مع جوانب جو معتدل أو ارفع الحرارة!"
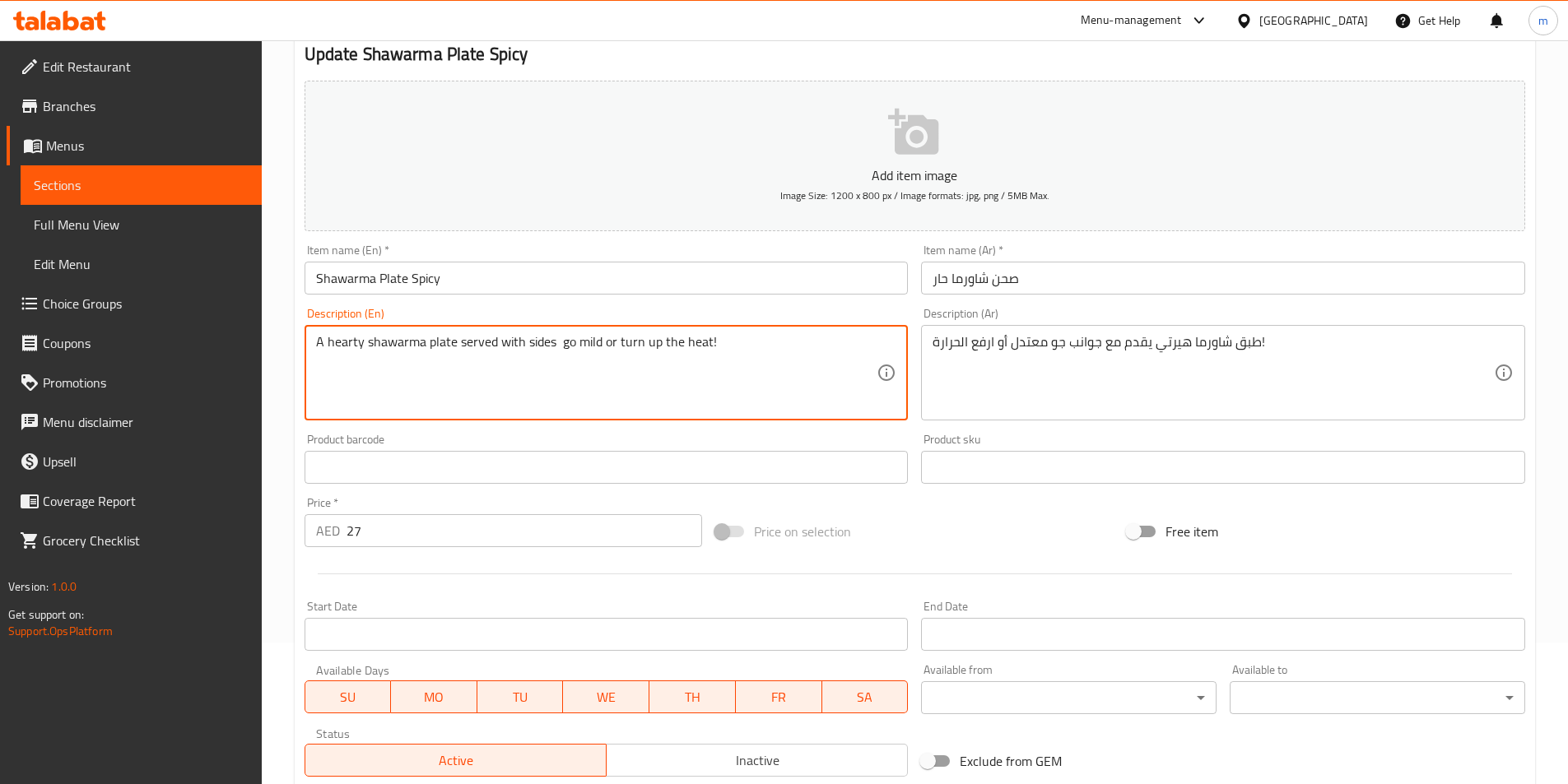
scroll to position [379, 0]
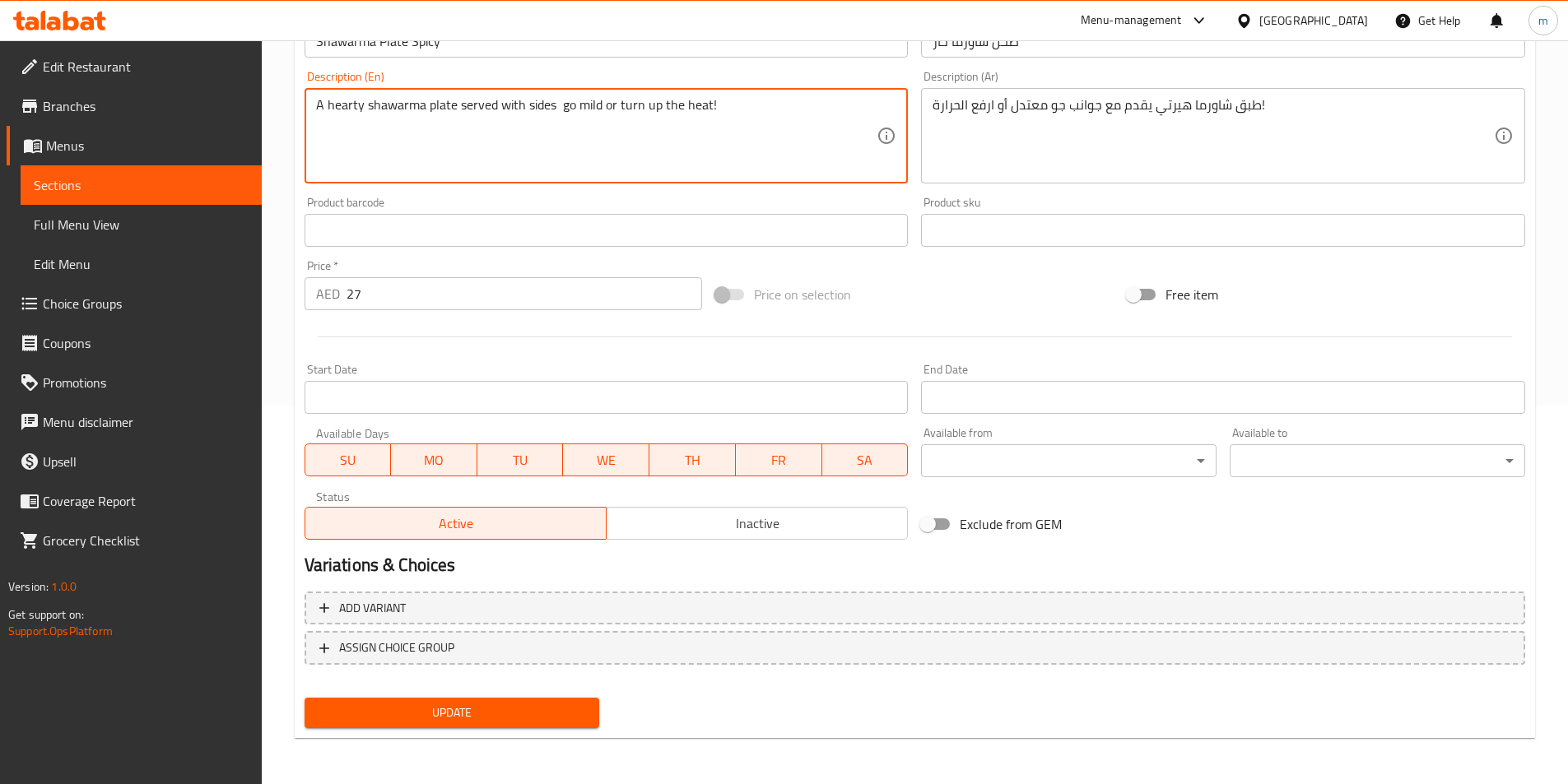
type textarea "A hearty shawarma plate served with sides go mild or turn up the heat!"
click at [514, 700] on button "Update" at bounding box center [452, 712] width 296 height 30
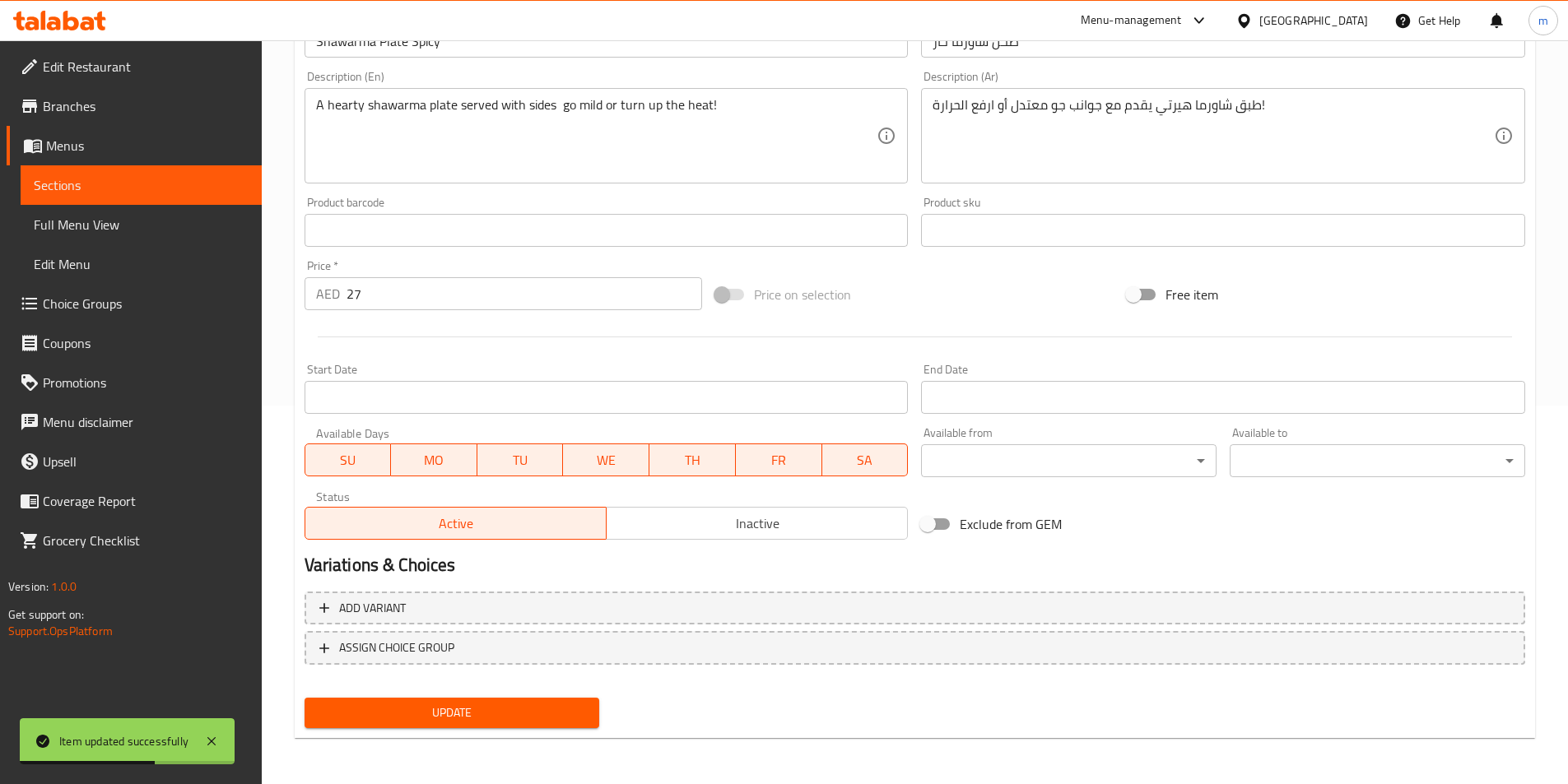
click at [130, 298] on span "Choice Groups" at bounding box center [145, 304] width 205 height 19
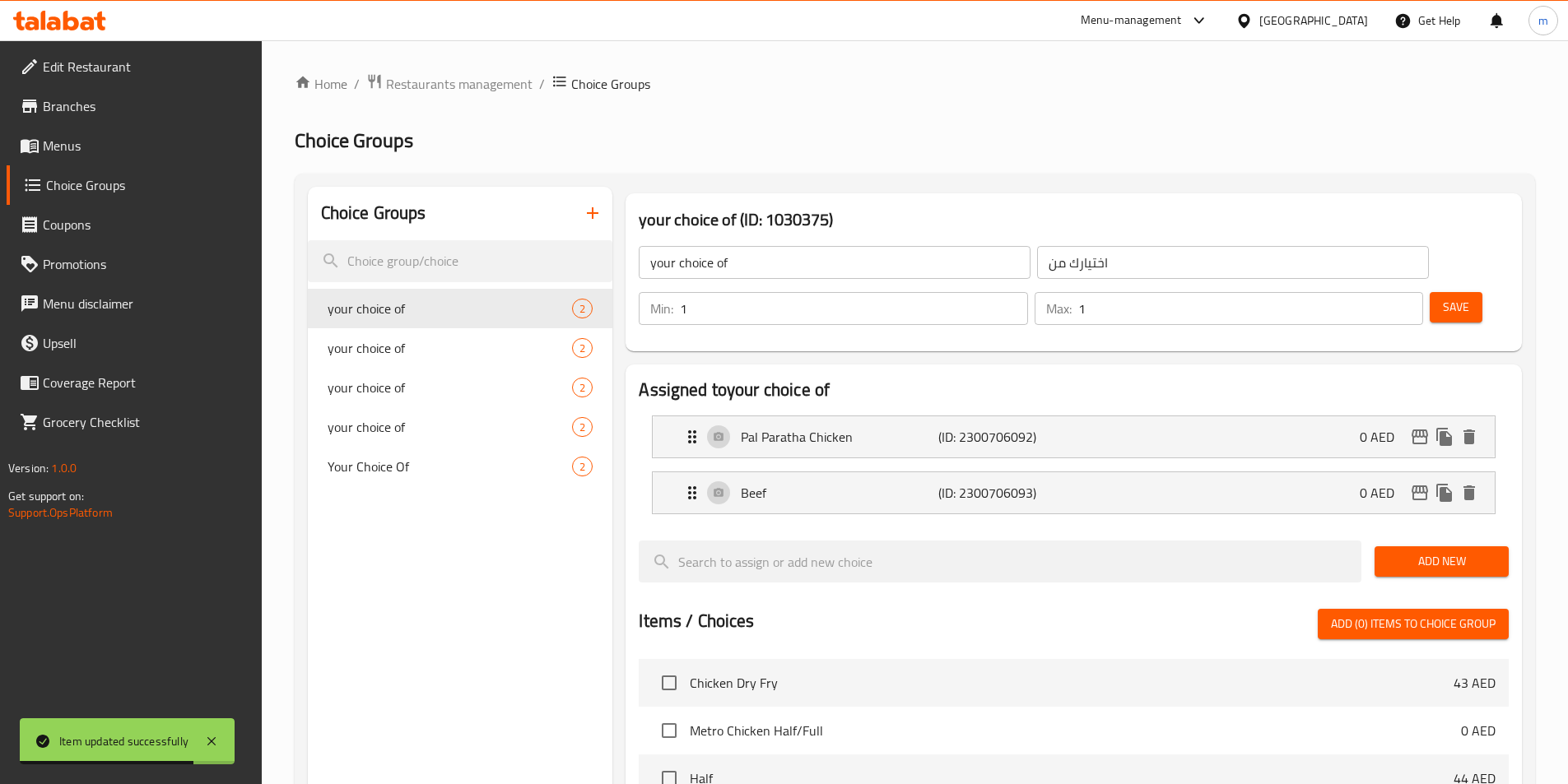
click at [589, 216] on icon "button" at bounding box center [592, 213] width 19 height 19
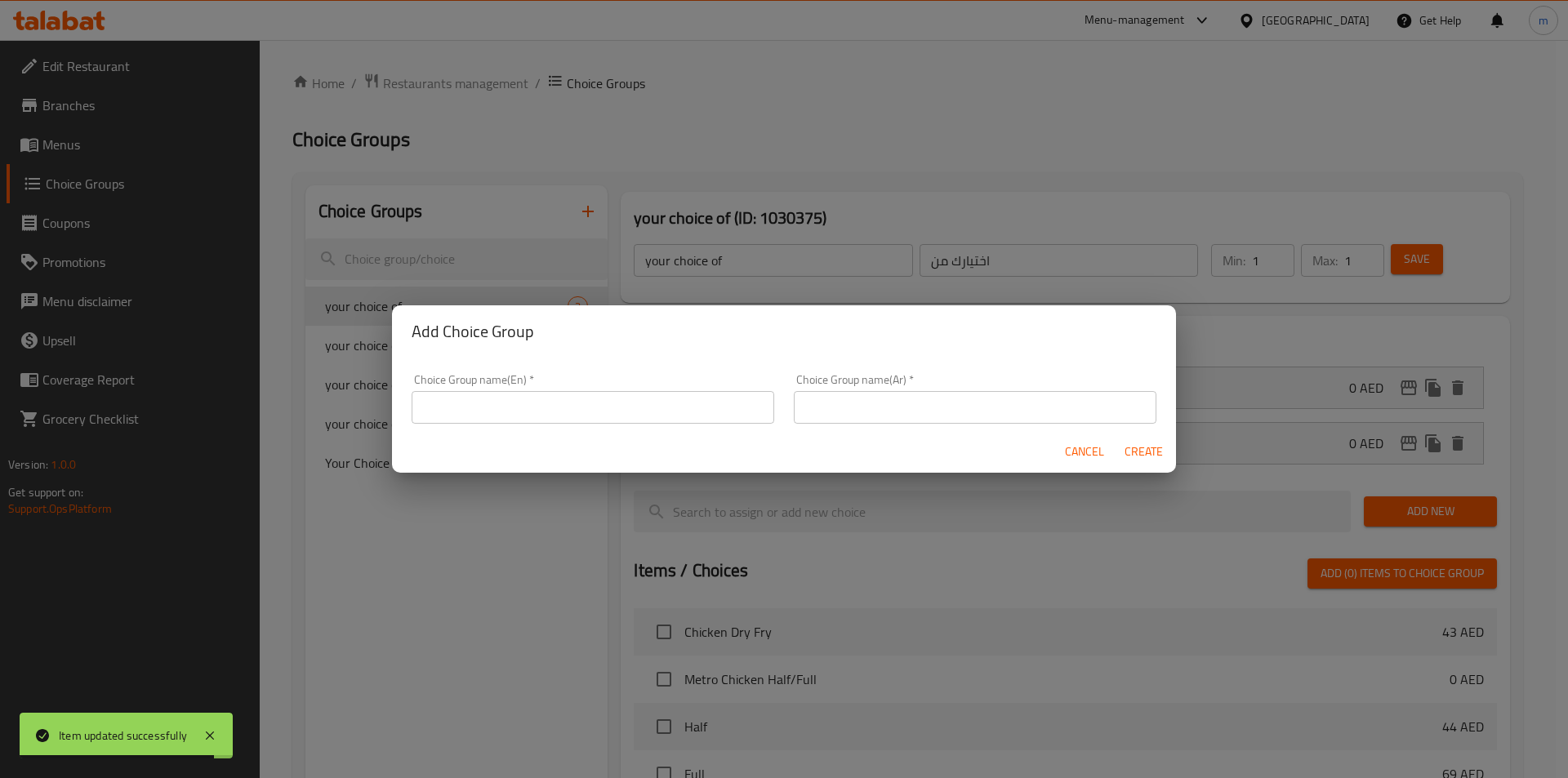
click at [512, 378] on div "Choice Group name(En)   * Choice Group name(En) *" at bounding box center [593, 399] width 363 height 50
click at [518, 401] on input "text" at bounding box center [593, 407] width 363 height 32
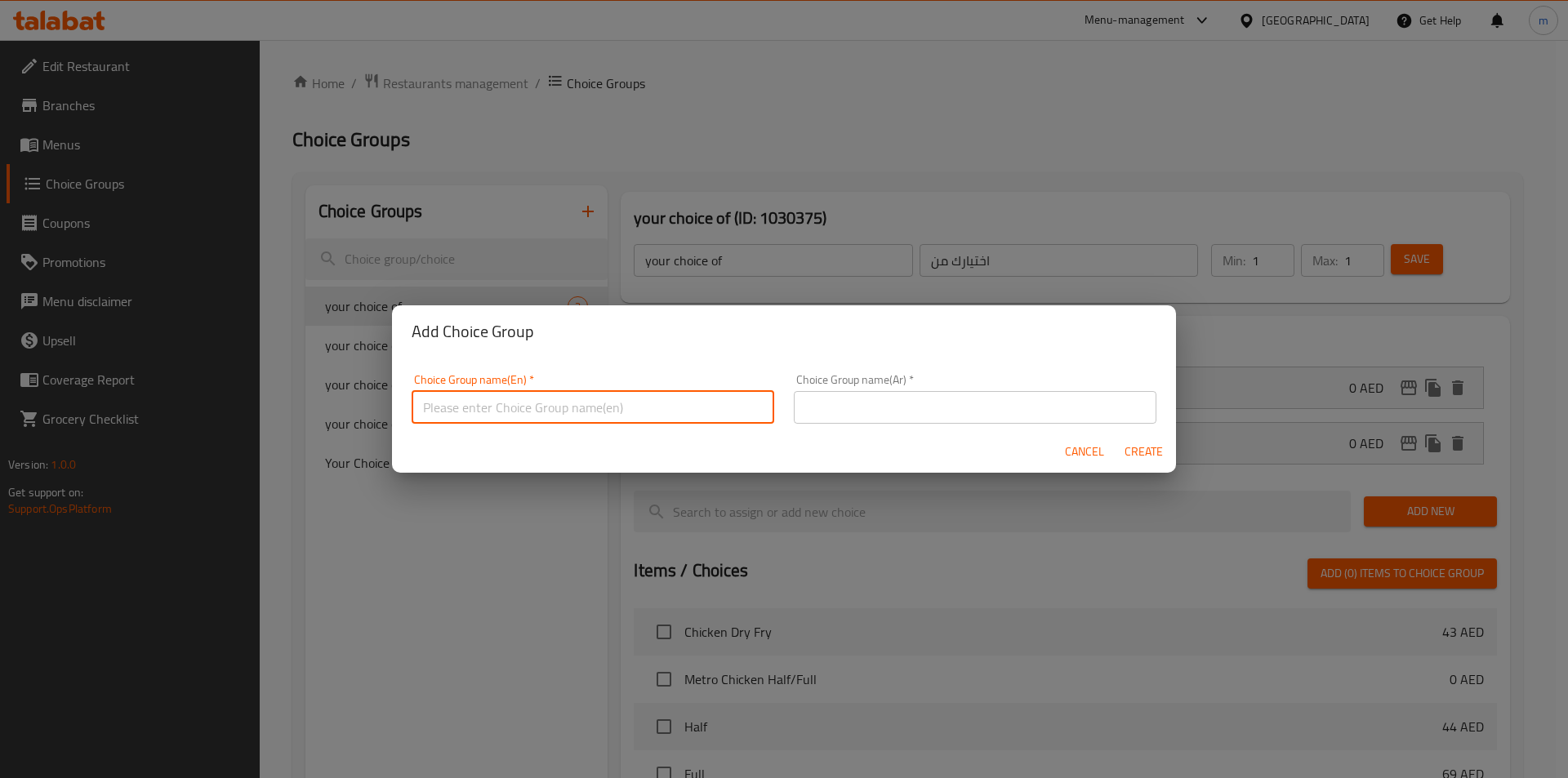
type input "غ"
type input "Your Choice Of"
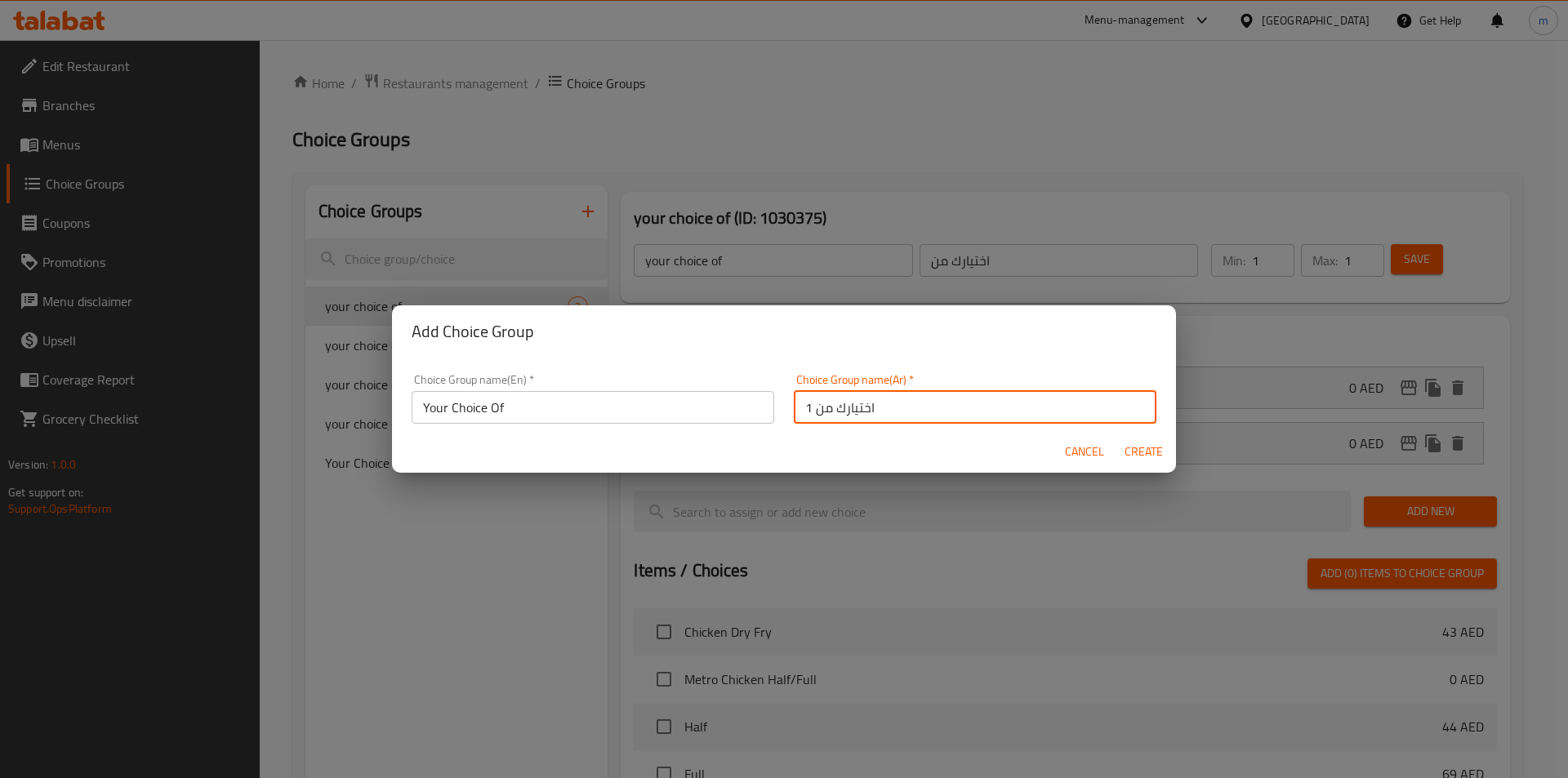
type input "اختيارك من 1"
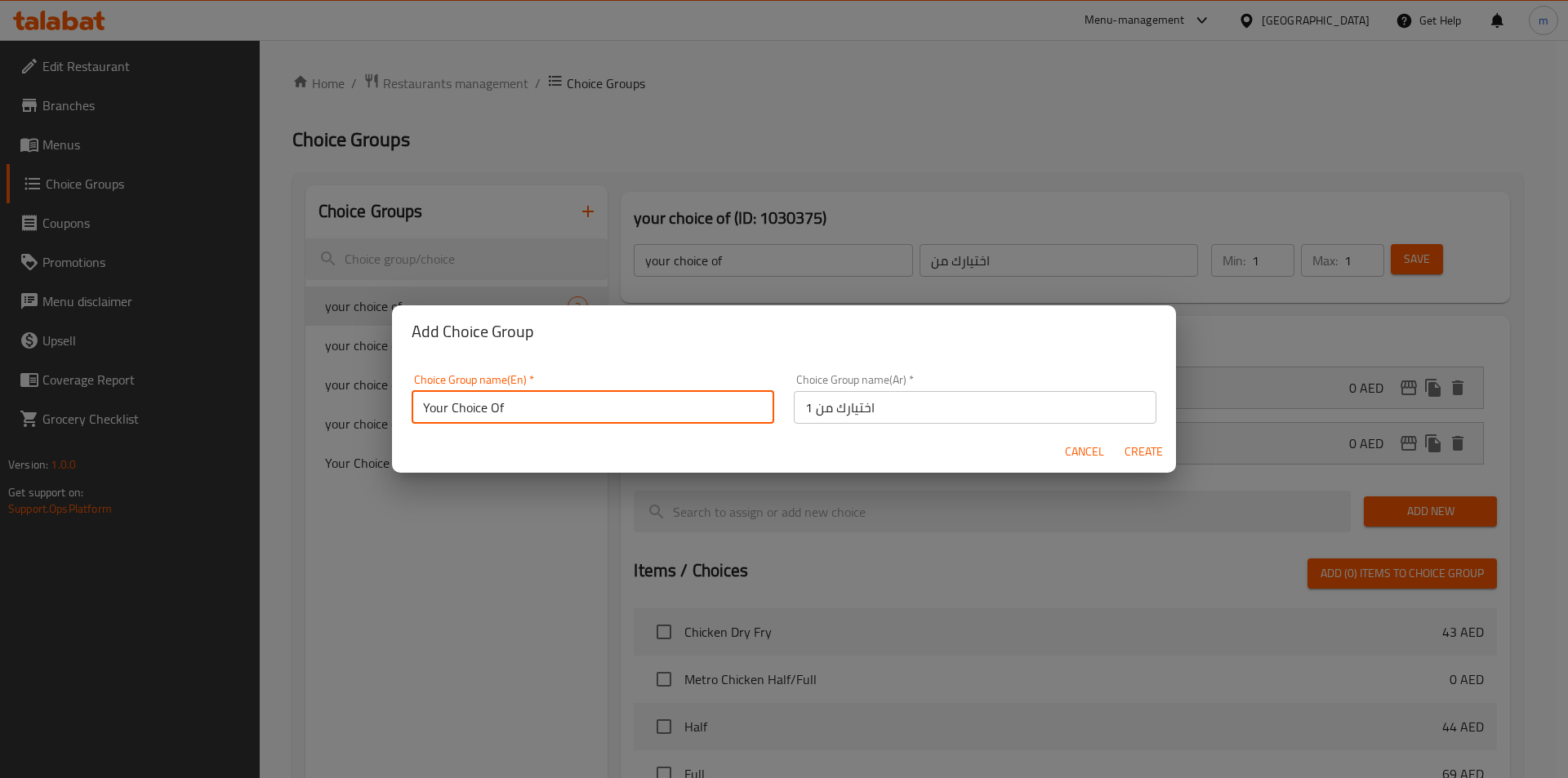
click at [518, 401] on input "Your Choice Of" at bounding box center [593, 407] width 363 height 32
type input "Your Choice Of 1"
click at [1155, 458] on span "Create" at bounding box center [1143, 451] width 40 height 20
type input "Your Choice Of 1"
type input "اختيارك من 1"
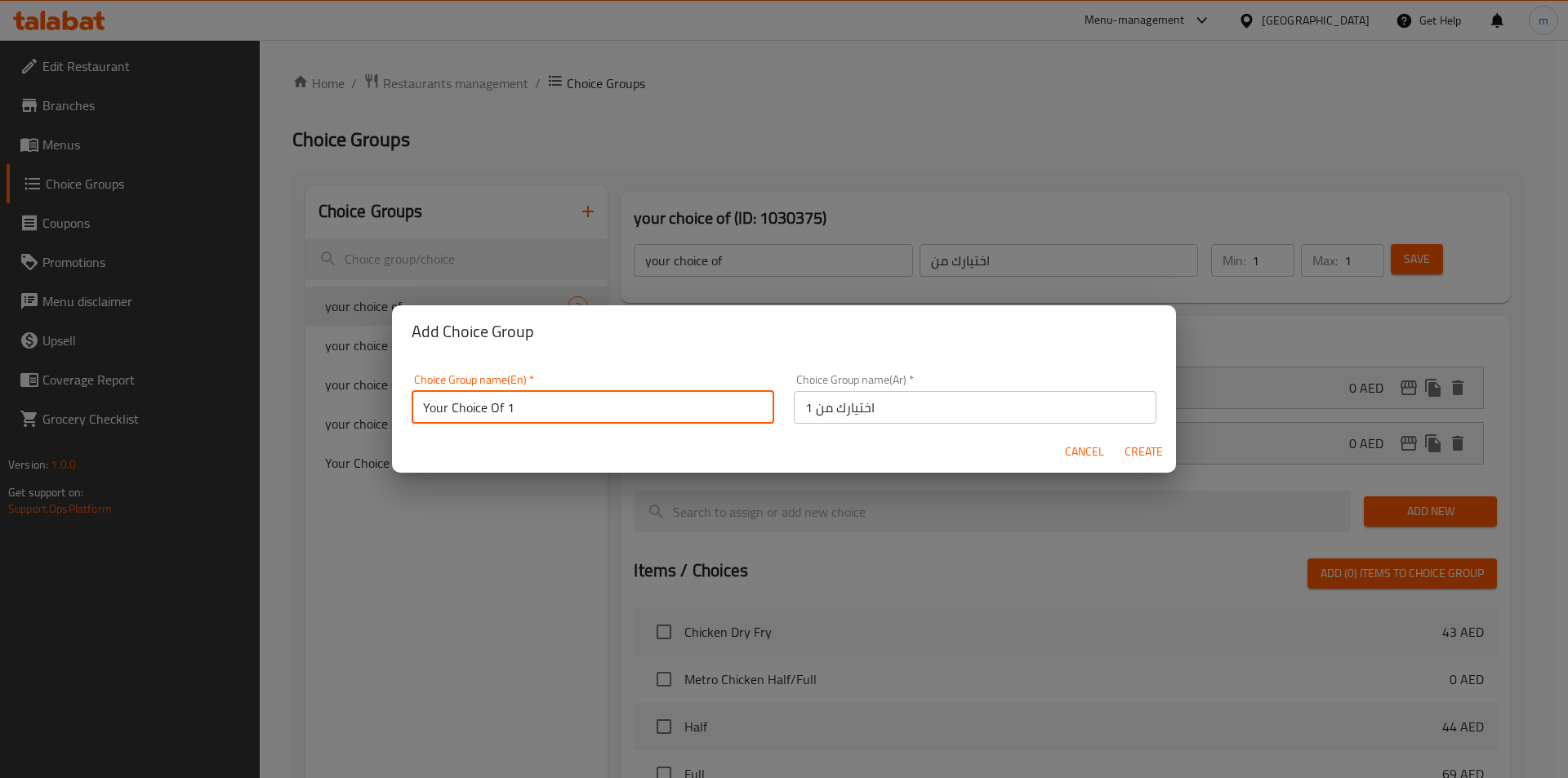
type input "0"
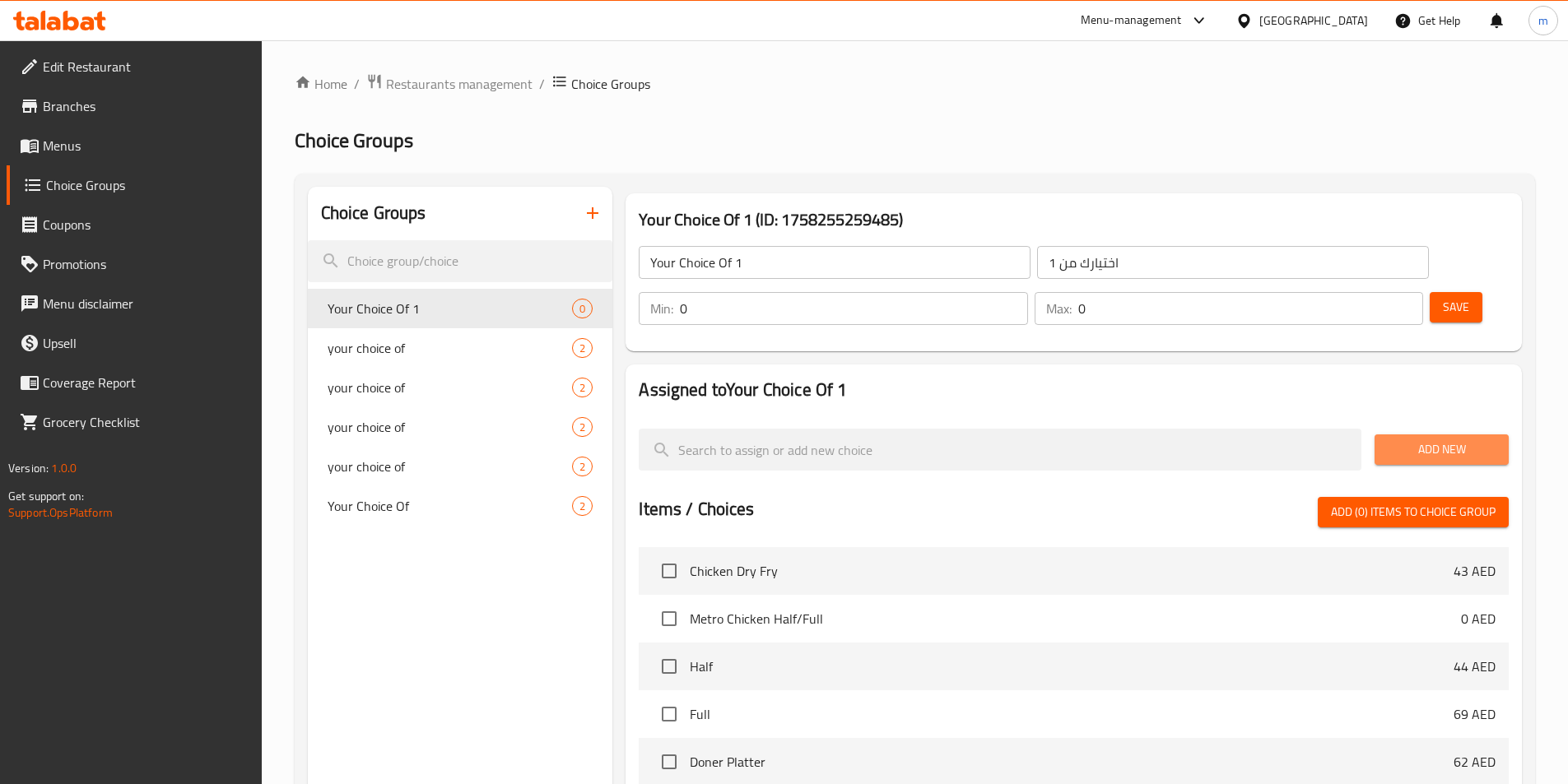
click at [1463, 439] on span "Add New" at bounding box center [1441, 449] width 108 height 20
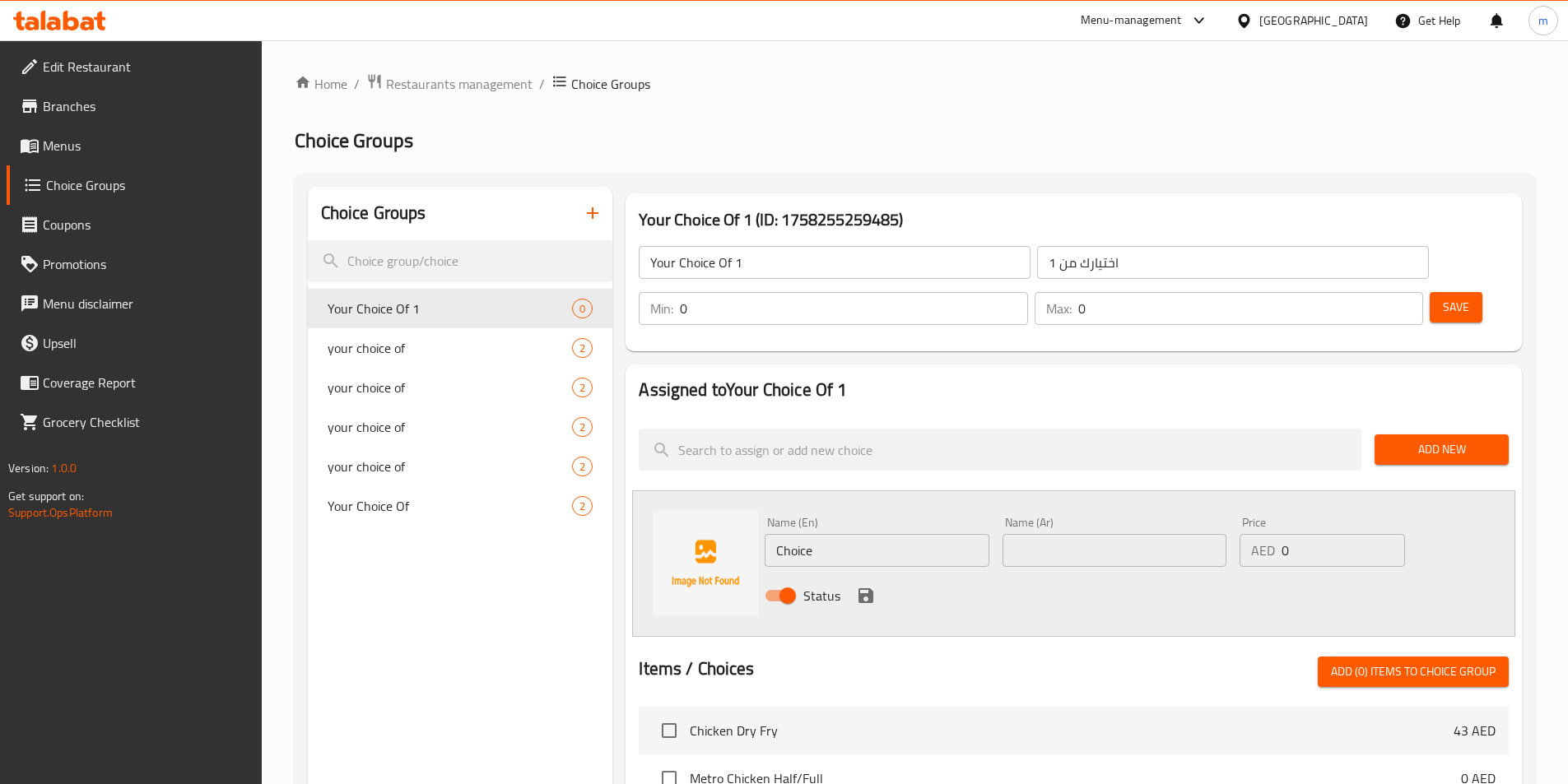
click at [858, 534] on input "Choice" at bounding box center [877, 550] width 224 height 33
type input "ة"
type input "Mild"
type input "معتدل"
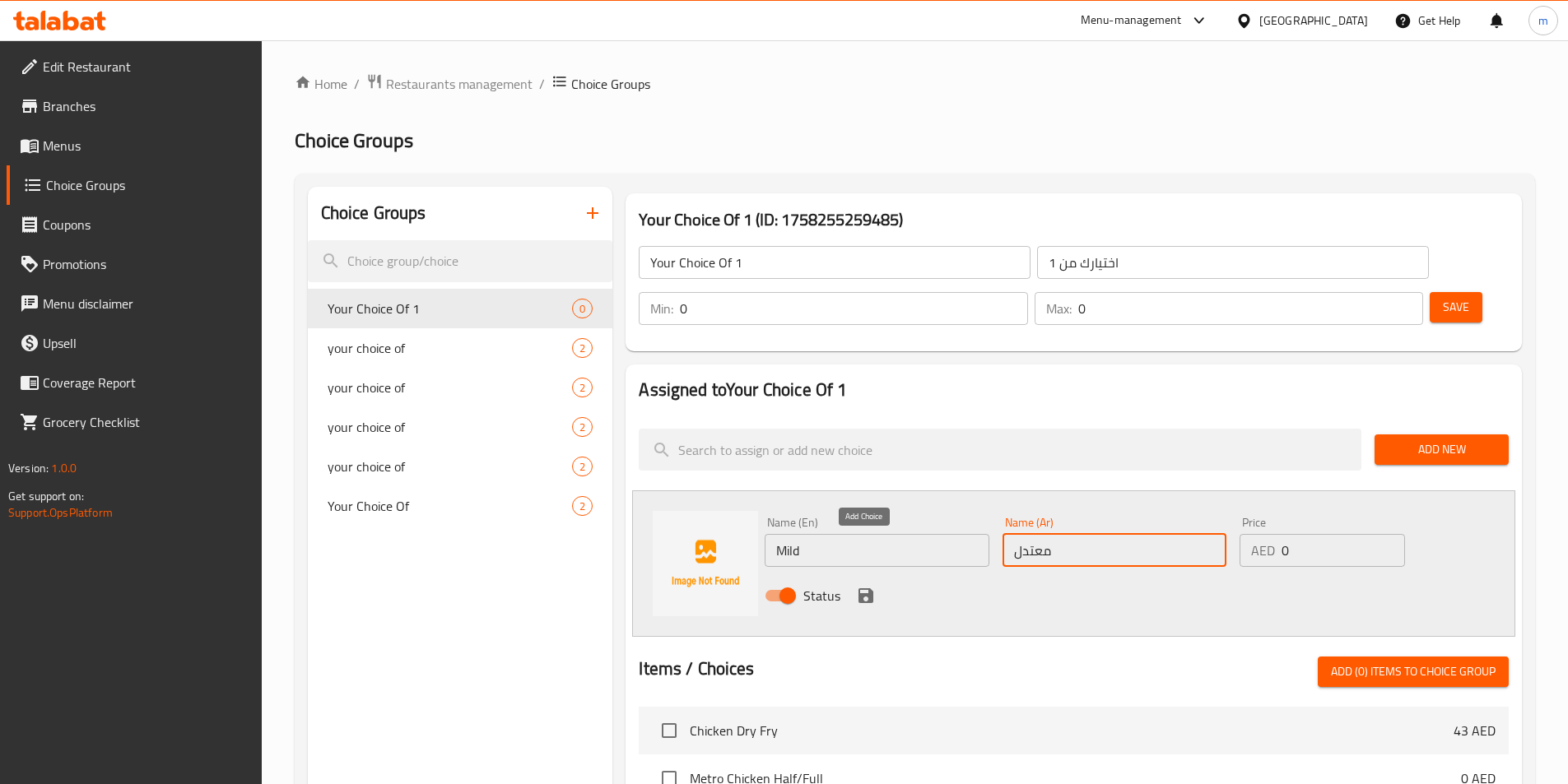
click at [877, 583] on button "save" at bounding box center [866, 596] width 25 height 25
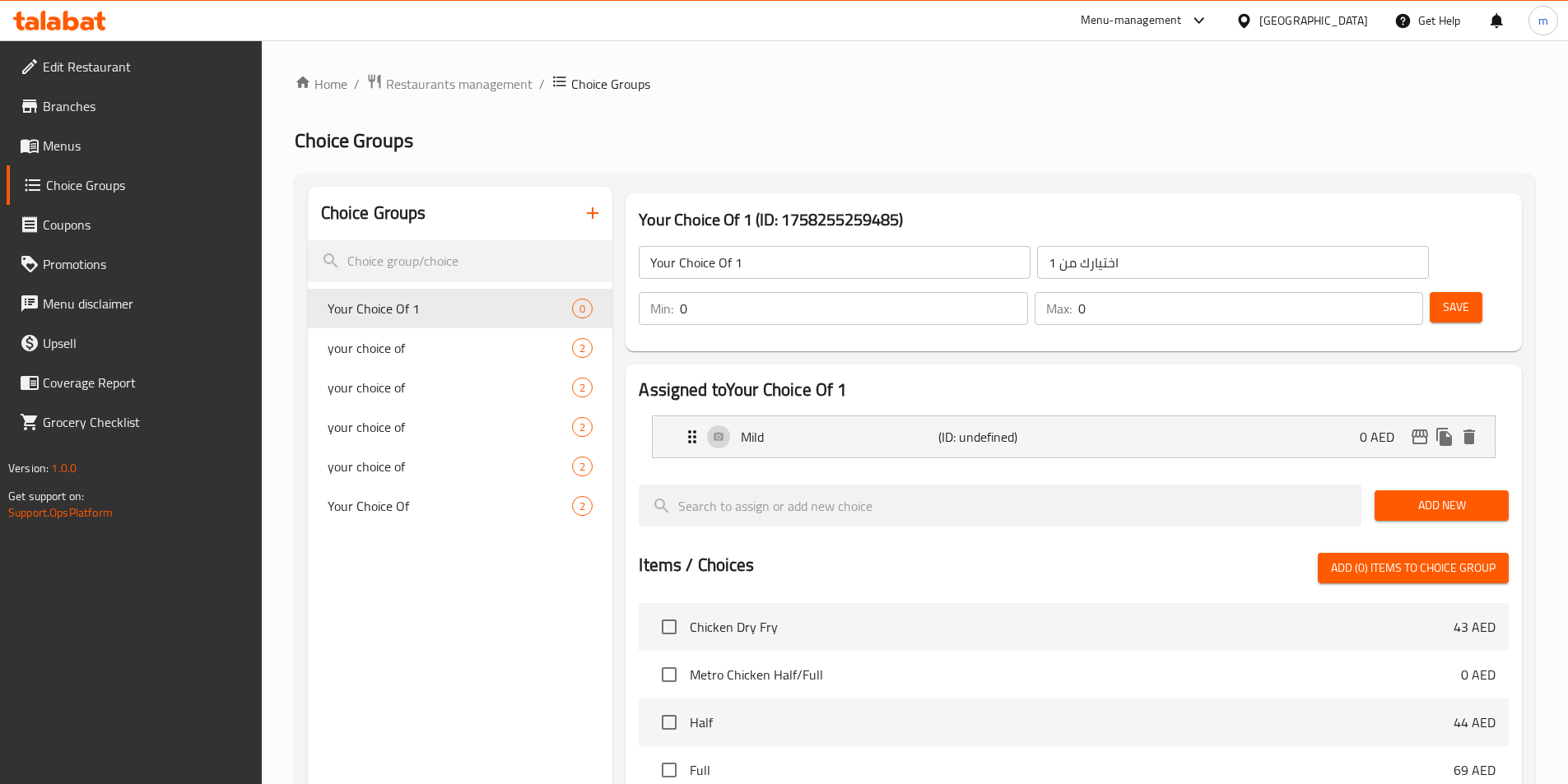
click at [1405, 496] on span "Add New" at bounding box center [1441, 505] width 108 height 20
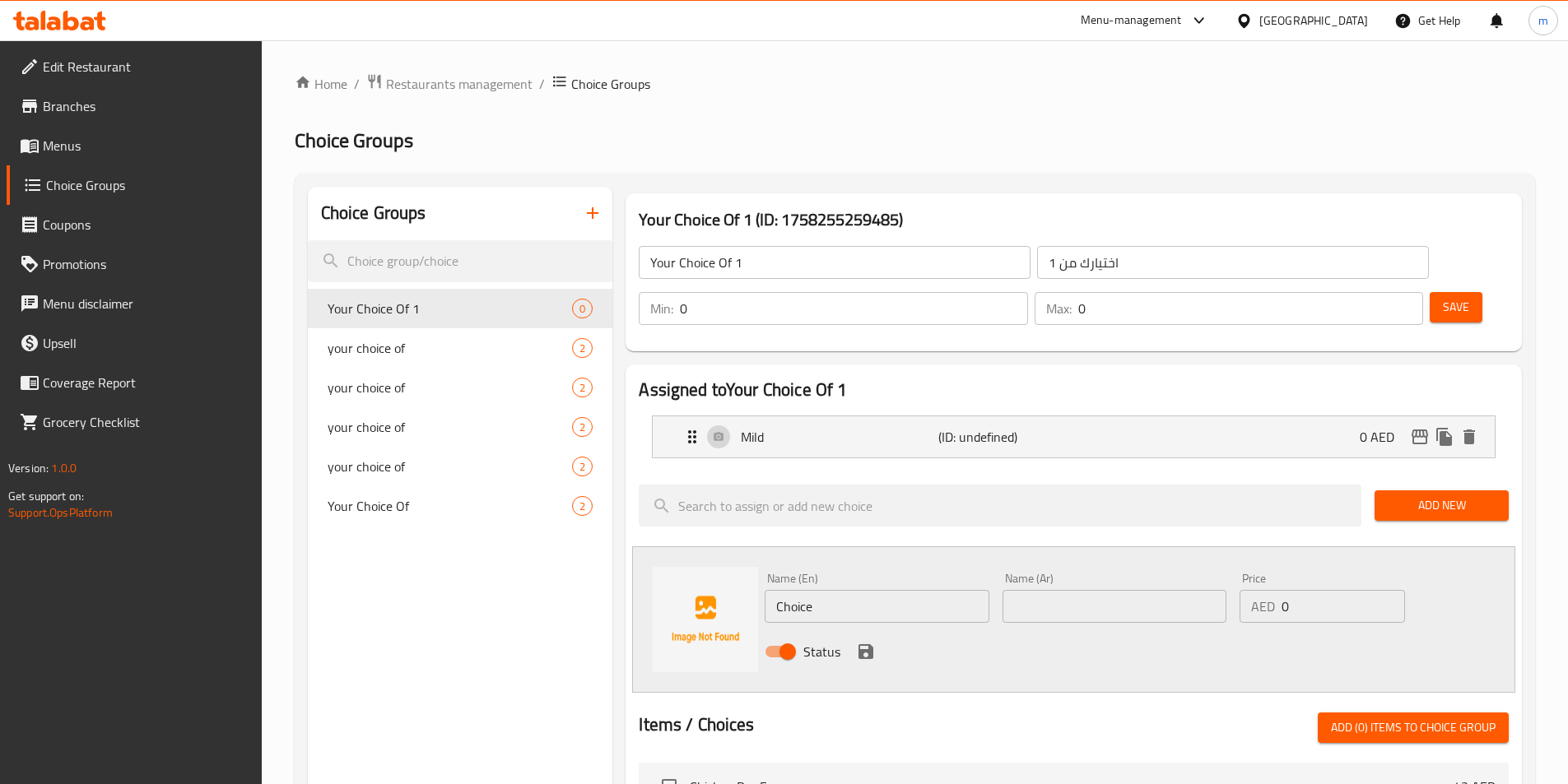
click at [888, 590] on input "Choice" at bounding box center [877, 606] width 224 height 33
type input "ف"
type input "Turn Up The Heat"
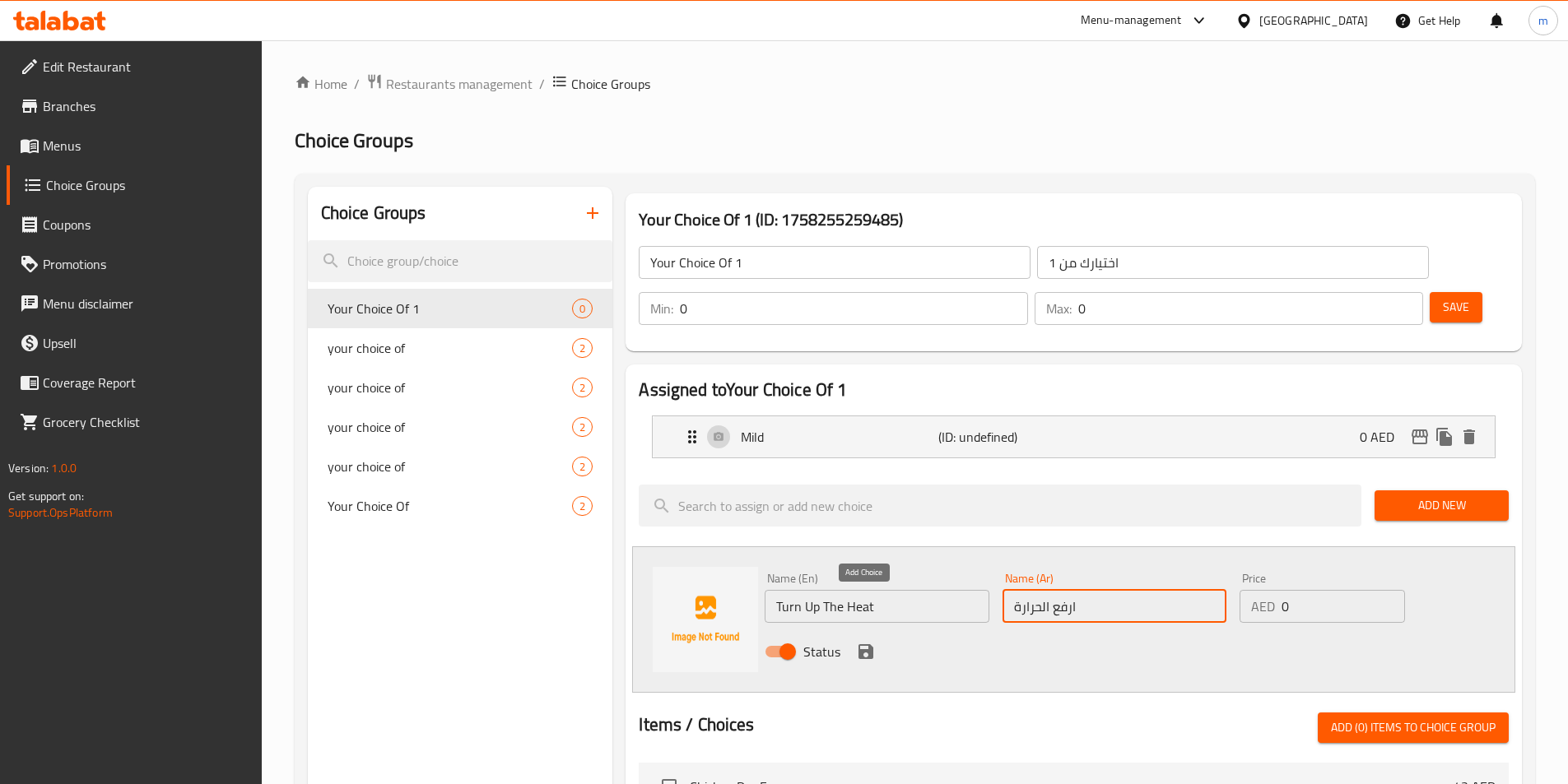
type input "ارفع الحرارة"
click at [874, 642] on icon "save" at bounding box center [866, 651] width 19 height 19
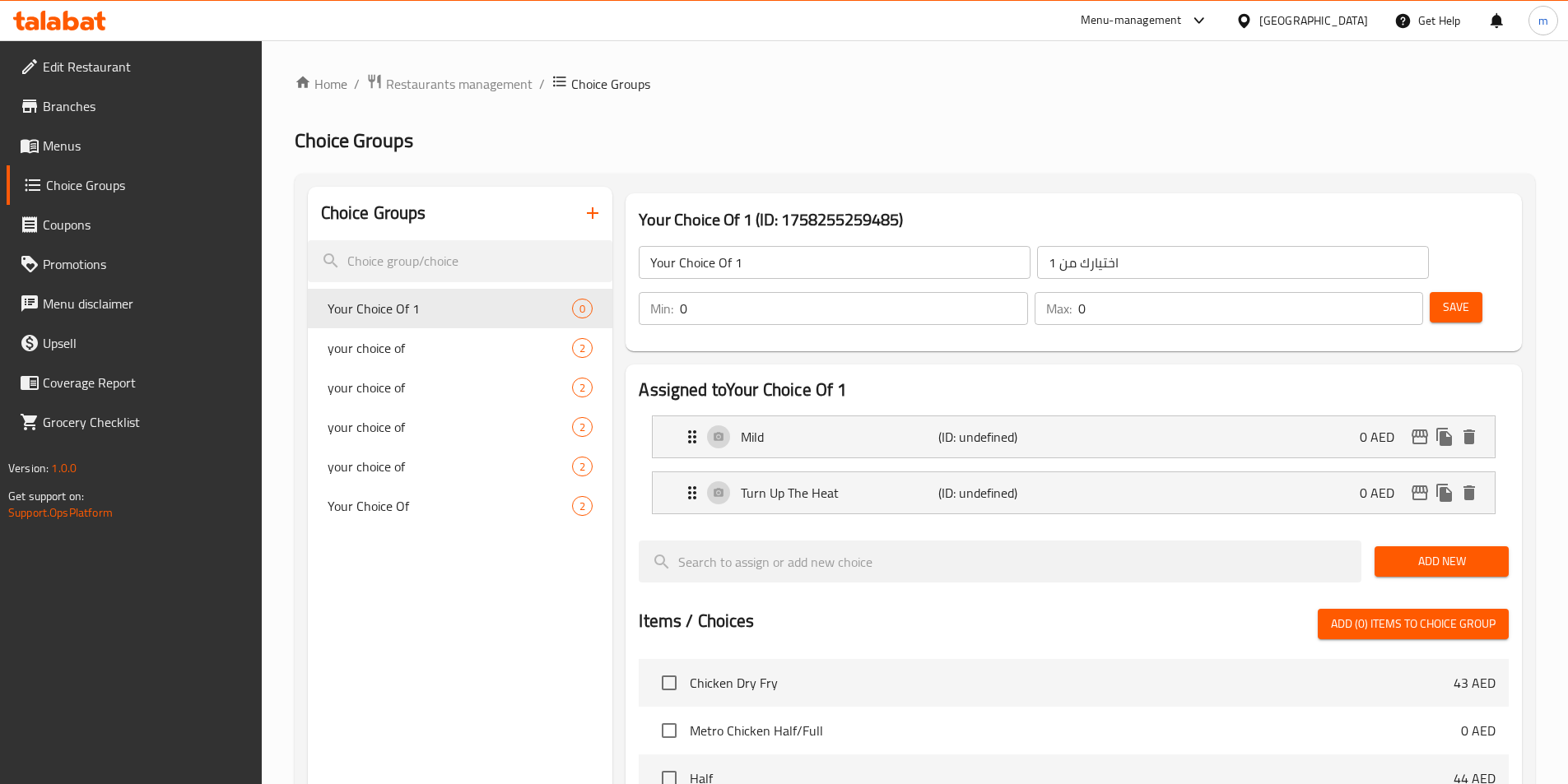
click at [832, 272] on input "Your Choice Of 1" at bounding box center [834, 262] width 392 height 33
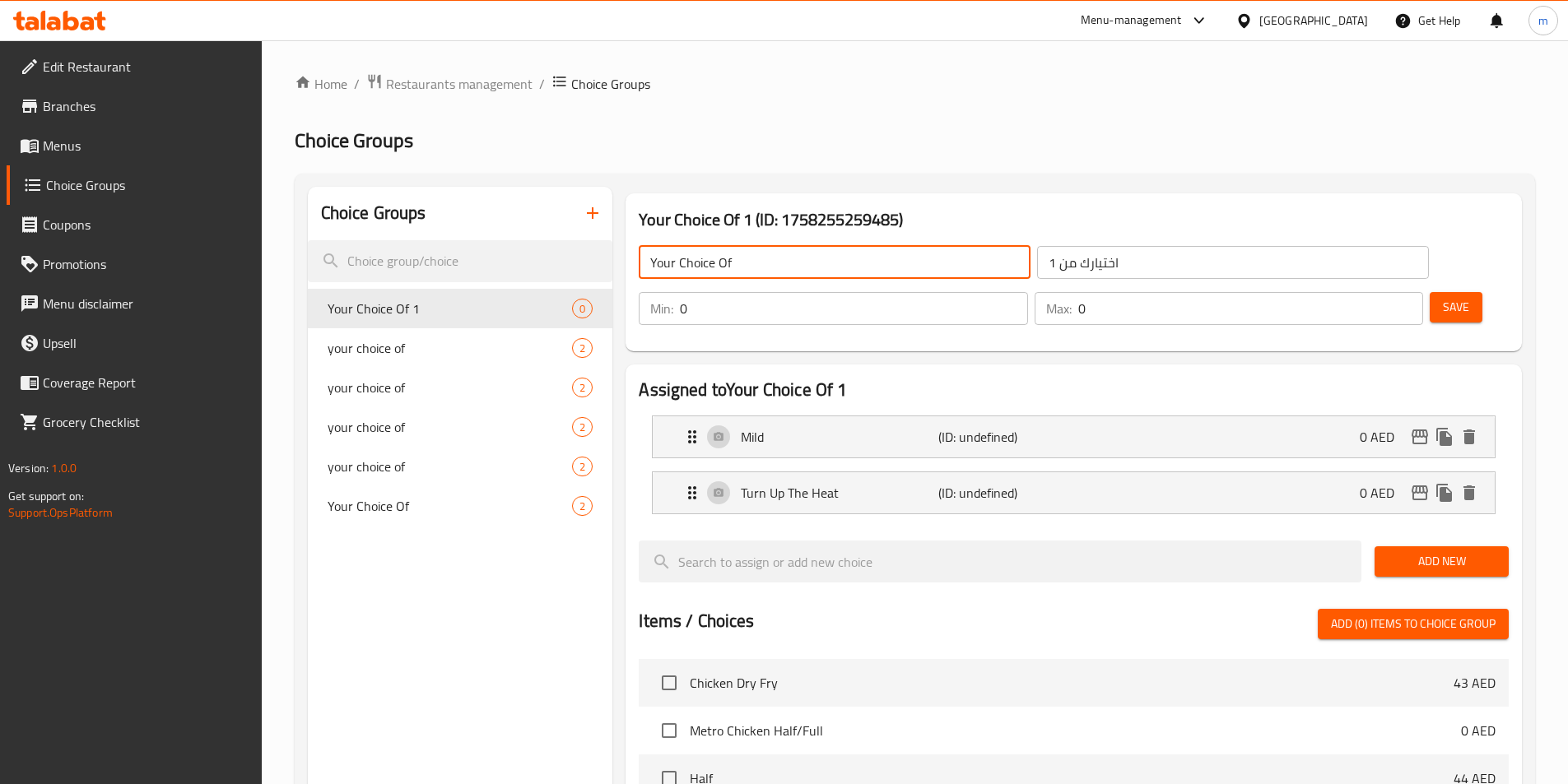
type input "Your Choice Of"
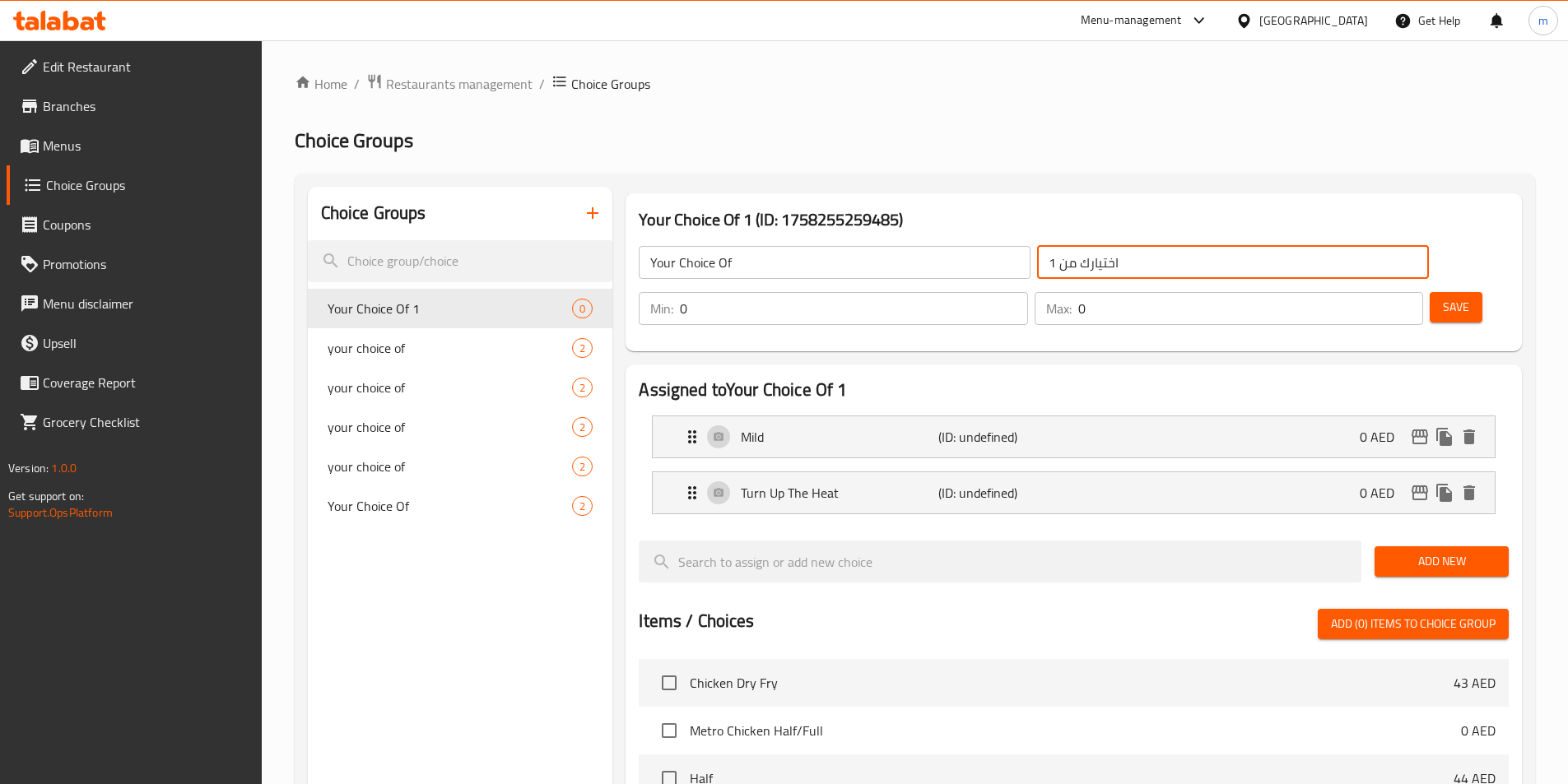
drag, startPoint x: 943, startPoint y: 267, endPoint x: 933, endPoint y: 270, distance: 10.4
click at [1037, 270] on input "اختيارك من 1" at bounding box center [1232, 262] width 392 height 33
type input "اختيارك من"
type input "1"
click at [1027, 292] on input "1" at bounding box center [854, 308] width 347 height 33
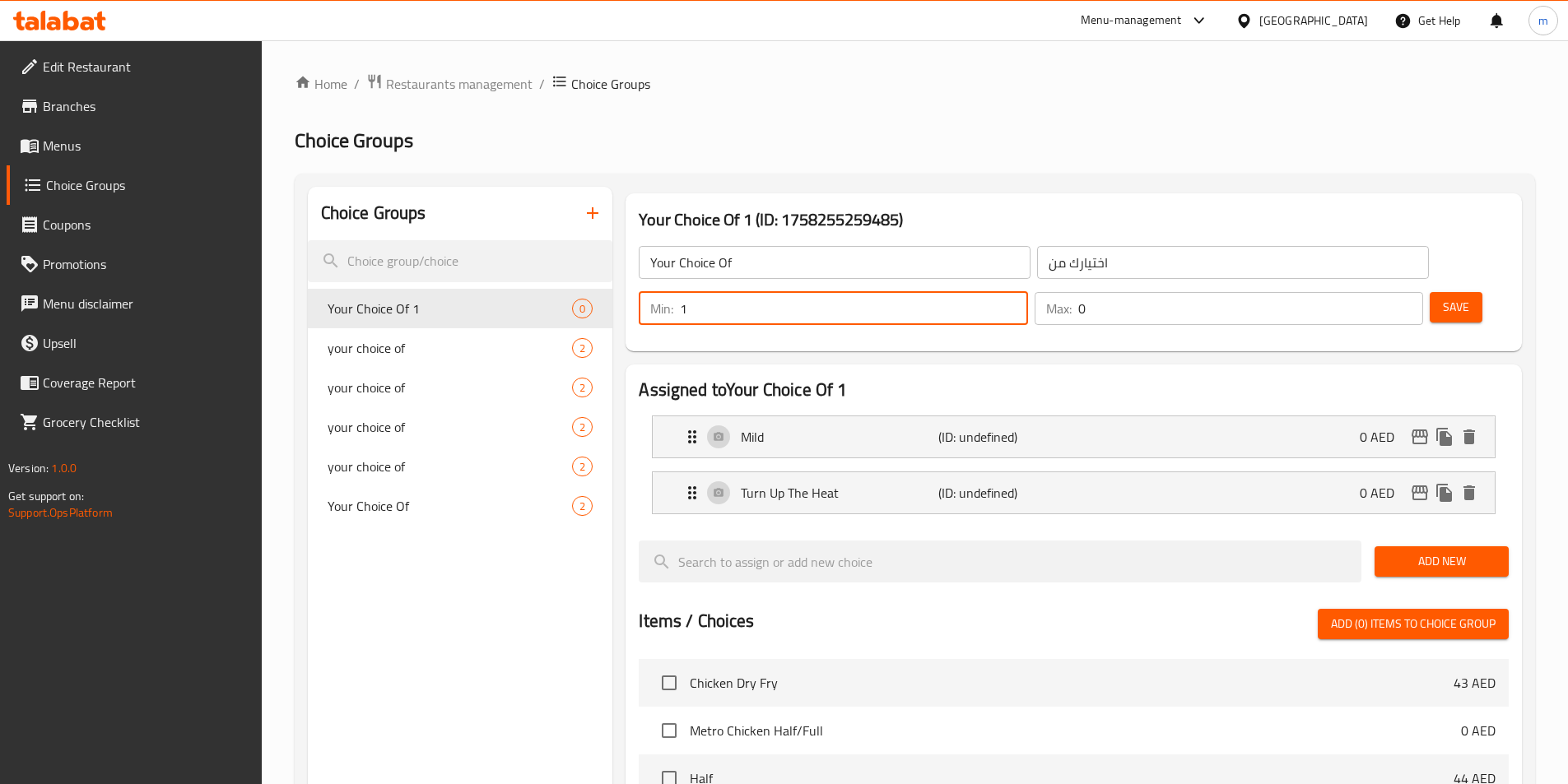
type input "1"
click at [1380, 292] on input "1" at bounding box center [1251, 308] width 345 height 33
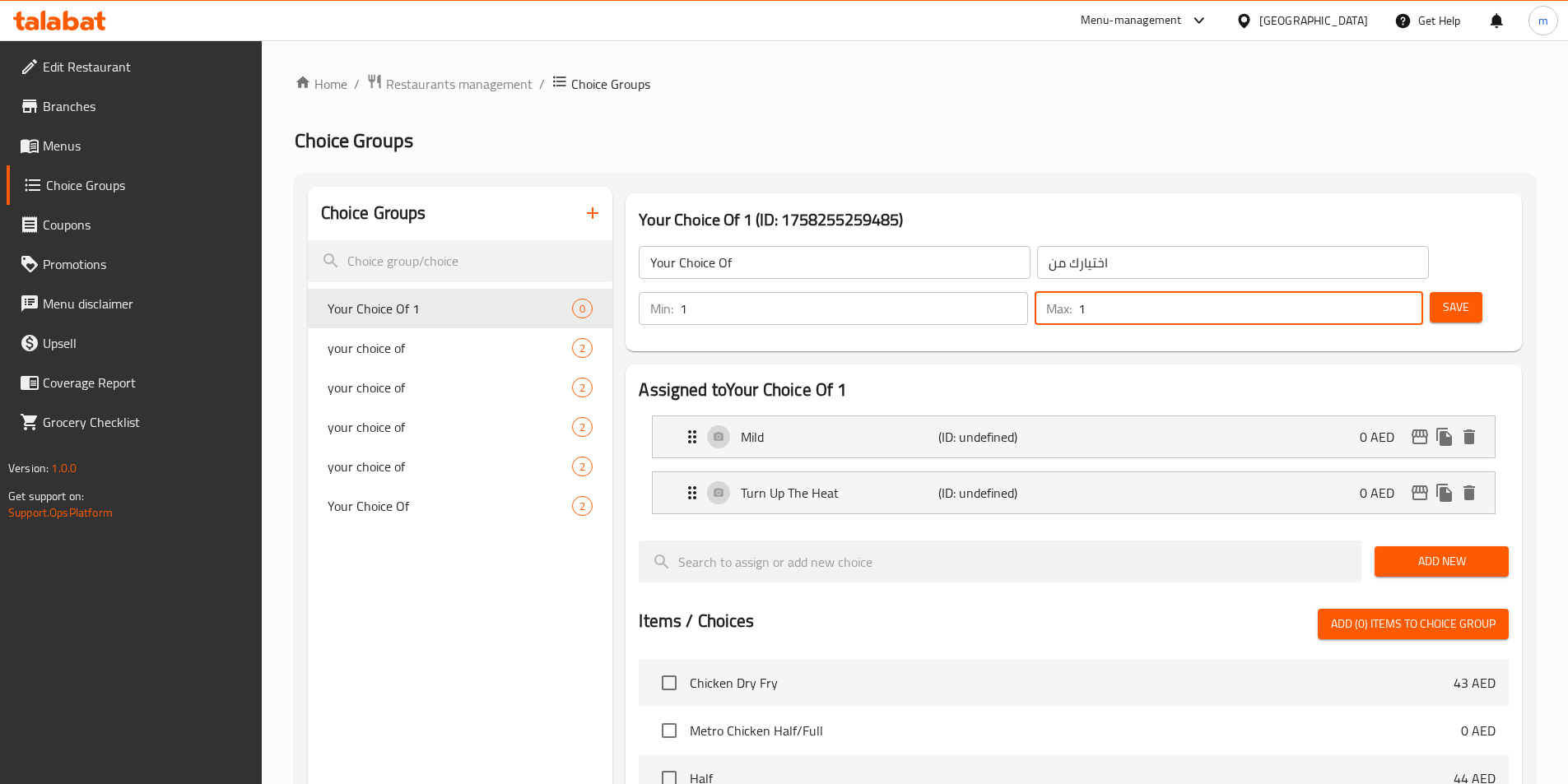
click at [1441, 292] on button "Save" at bounding box center [1456, 307] width 52 height 30
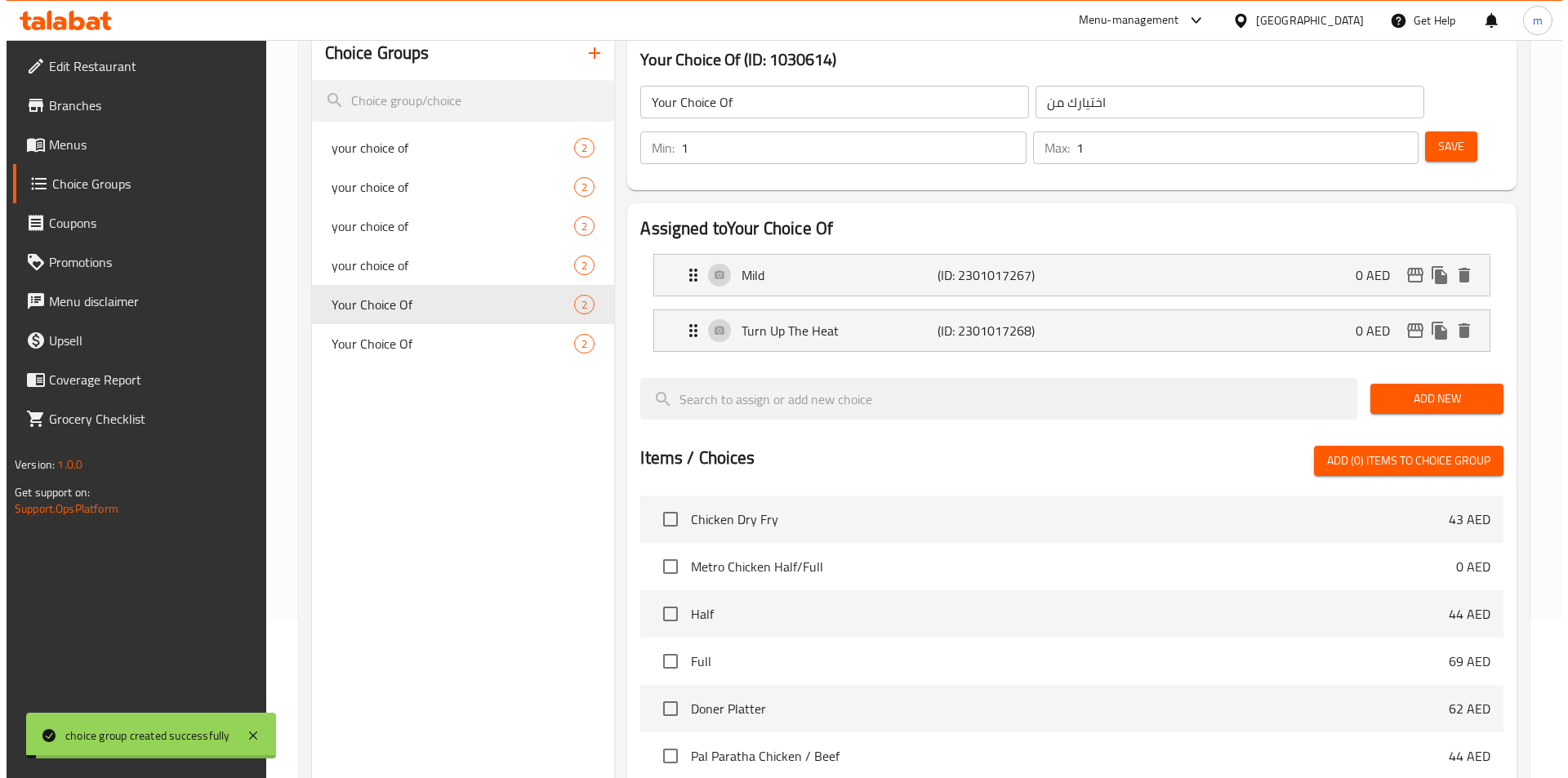
scroll to position [470, 0]
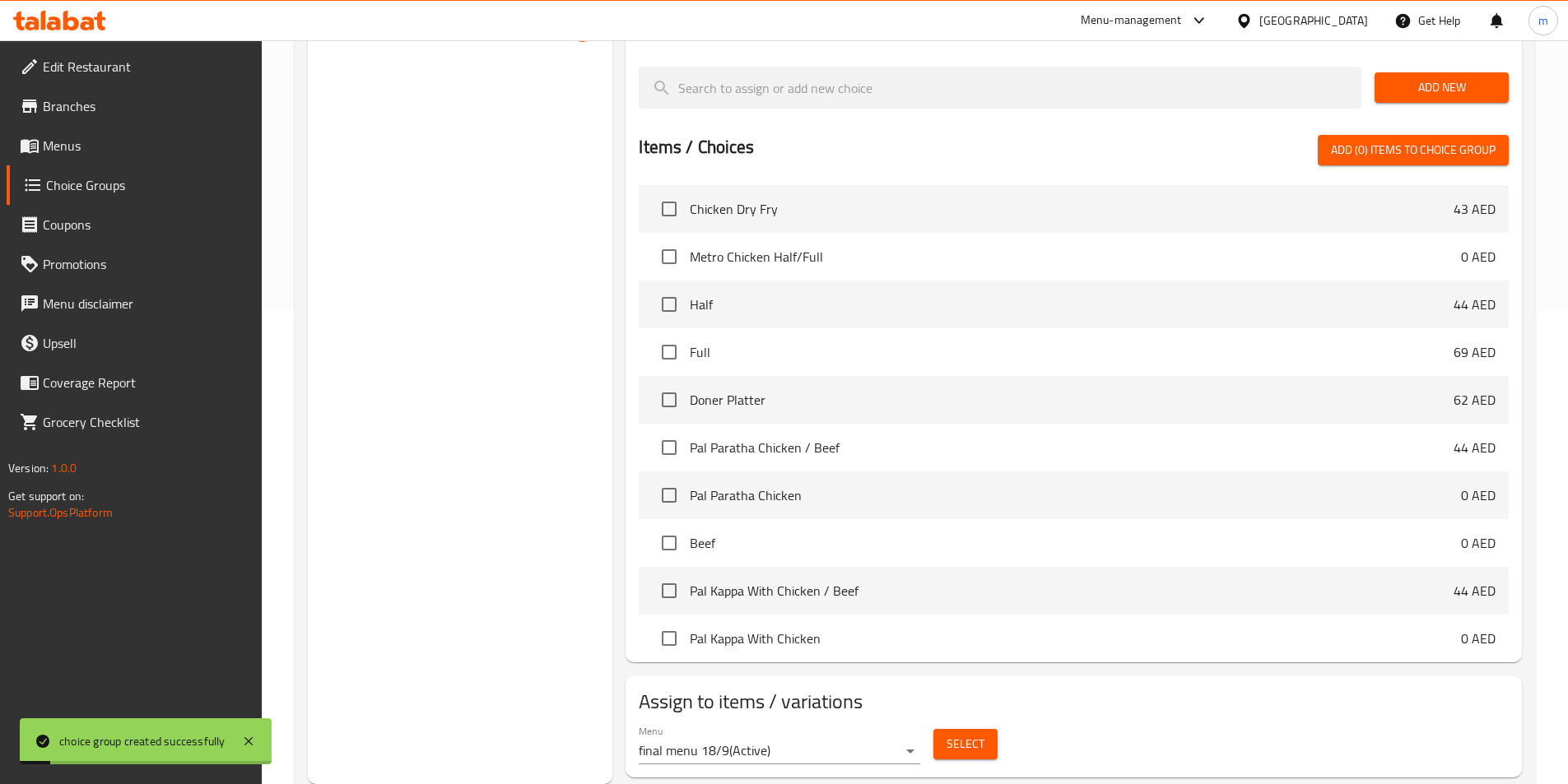
click at [967, 734] on span "Select" at bounding box center [965, 743] width 38 height 20
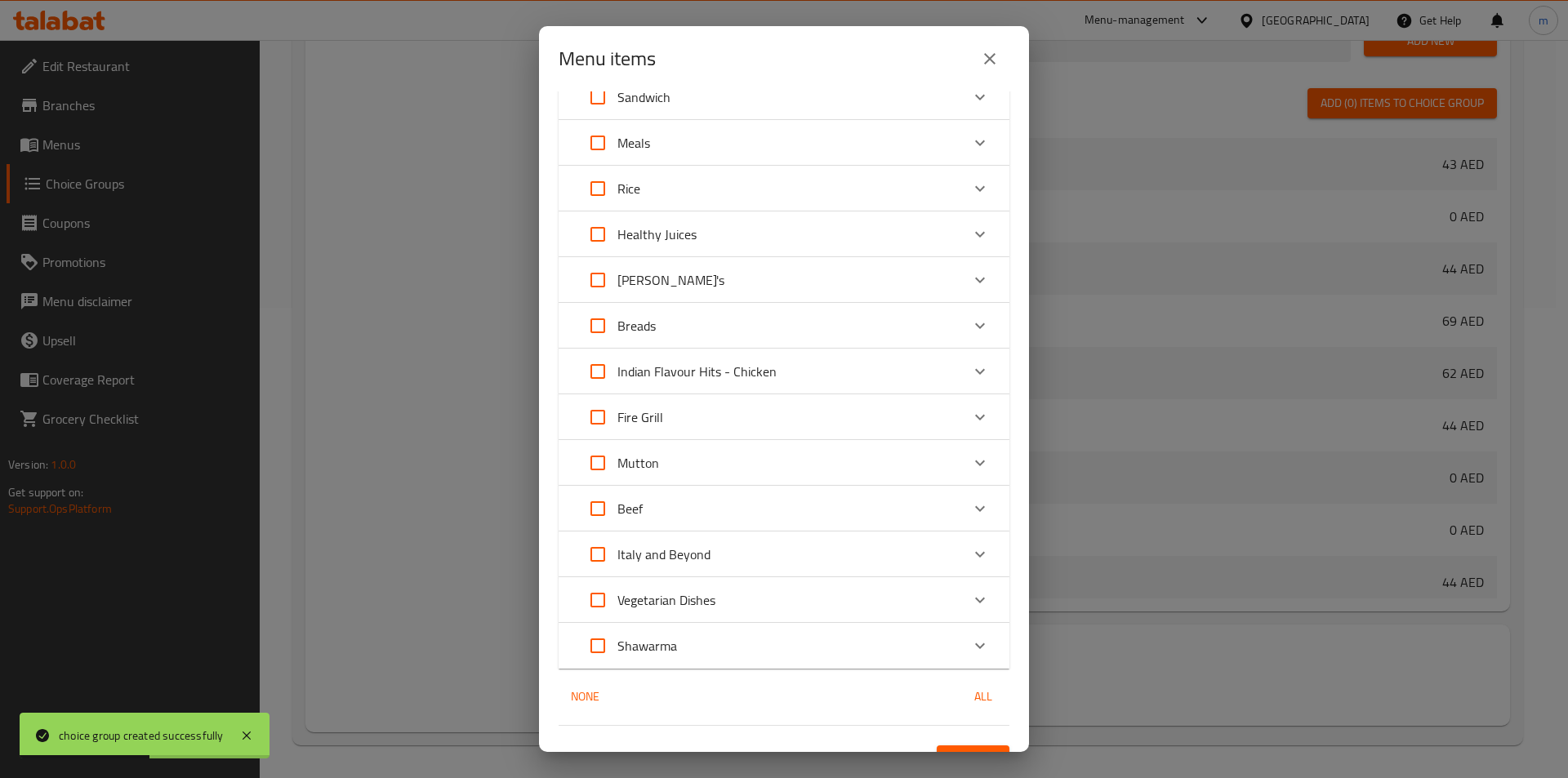
scroll to position [602, 0]
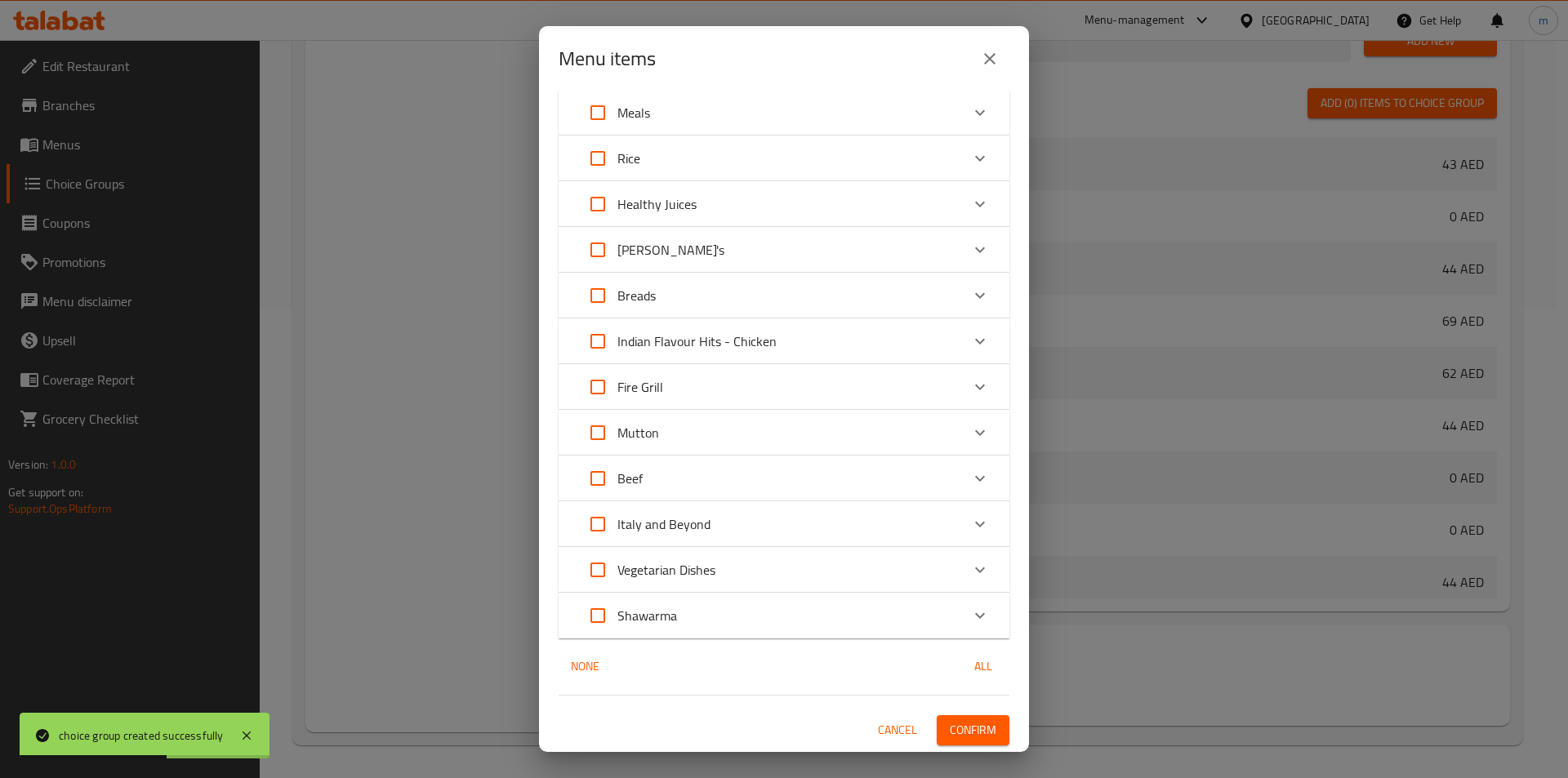
click at [712, 621] on div "Shawarma" at bounding box center [769, 616] width 382 height 40
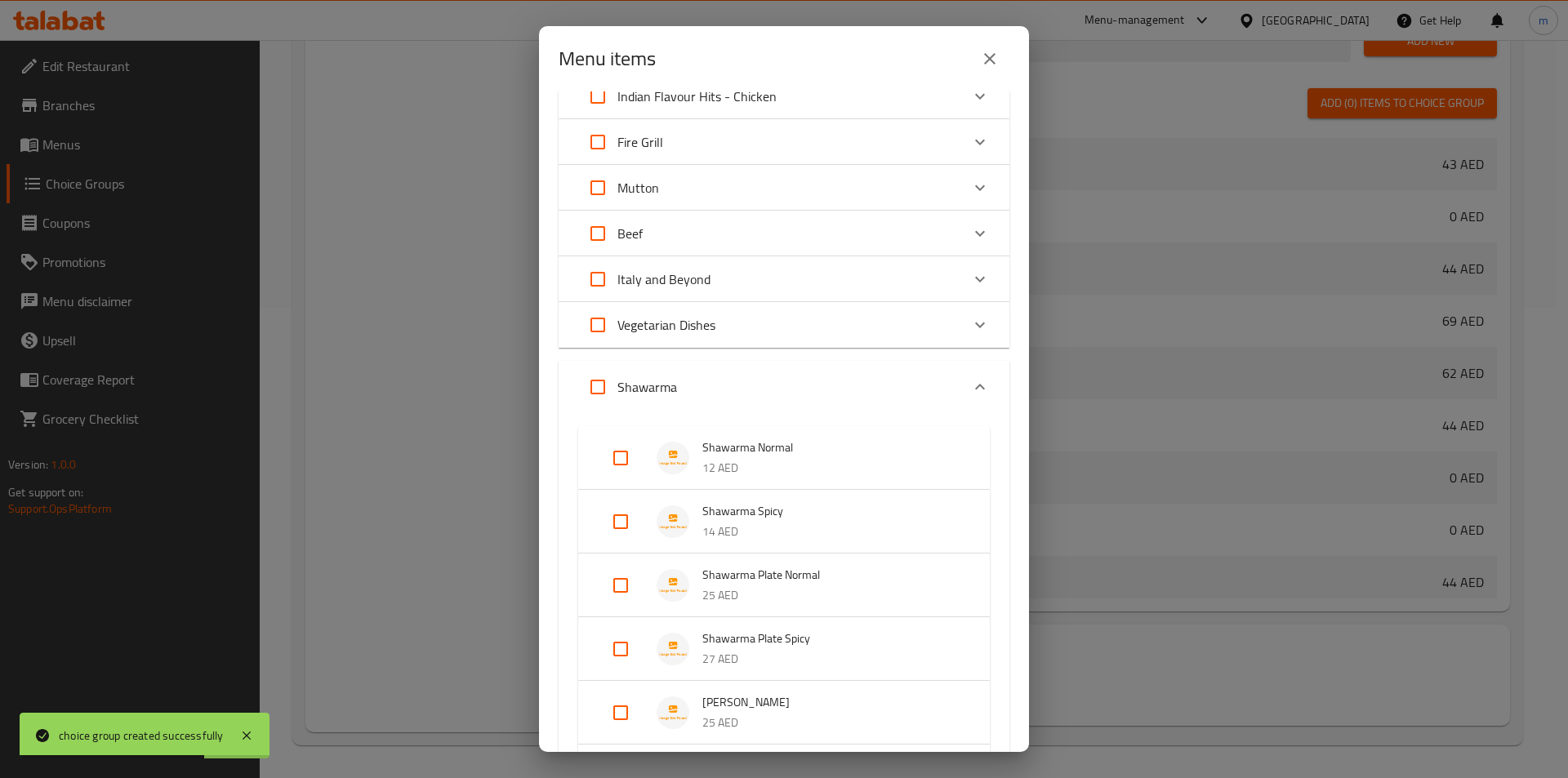
scroll to position [928, 0]
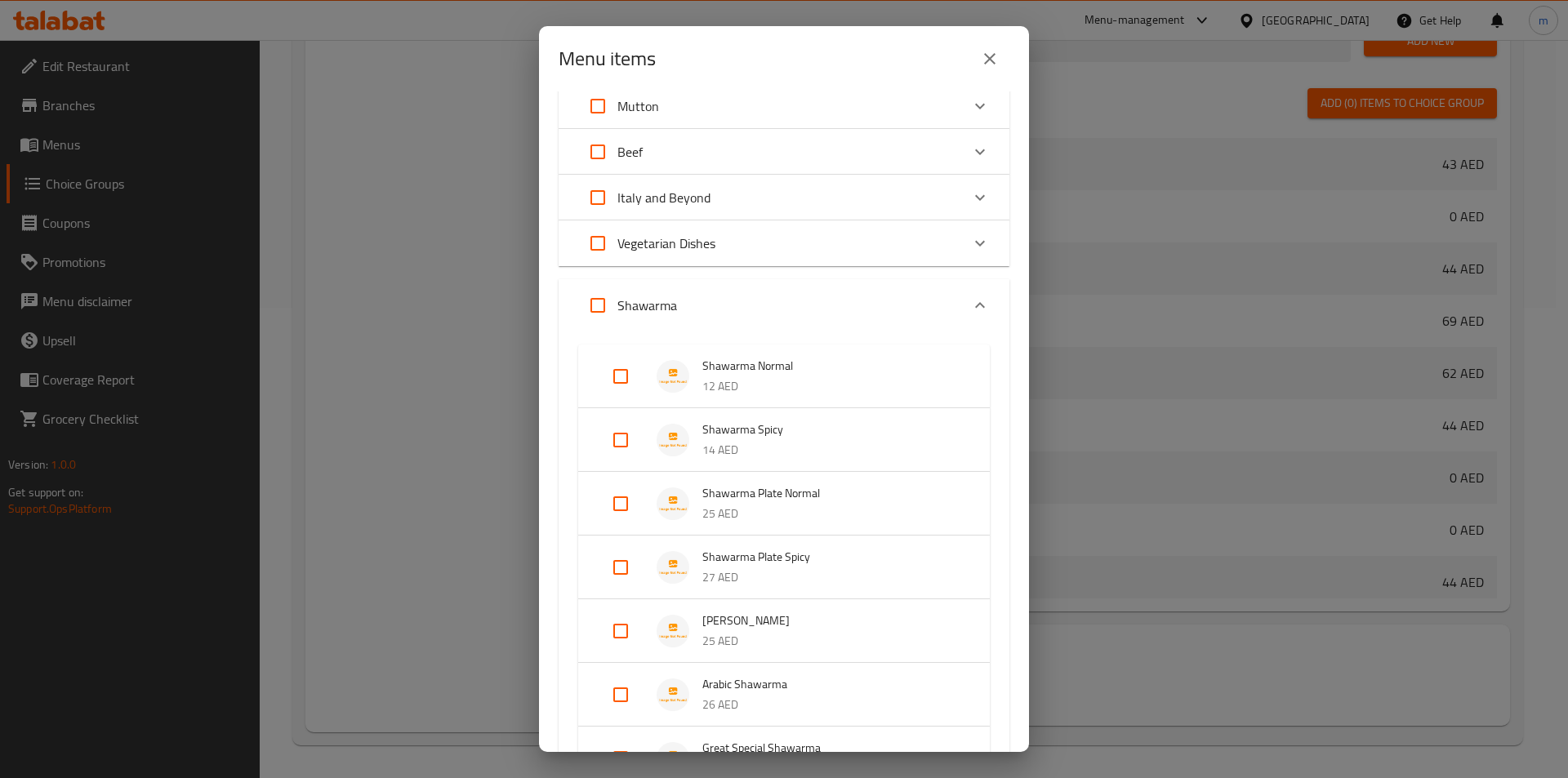
click at [627, 443] on input "Expand" at bounding box center [620, 440] width 40 height 40
checkbox input "true"
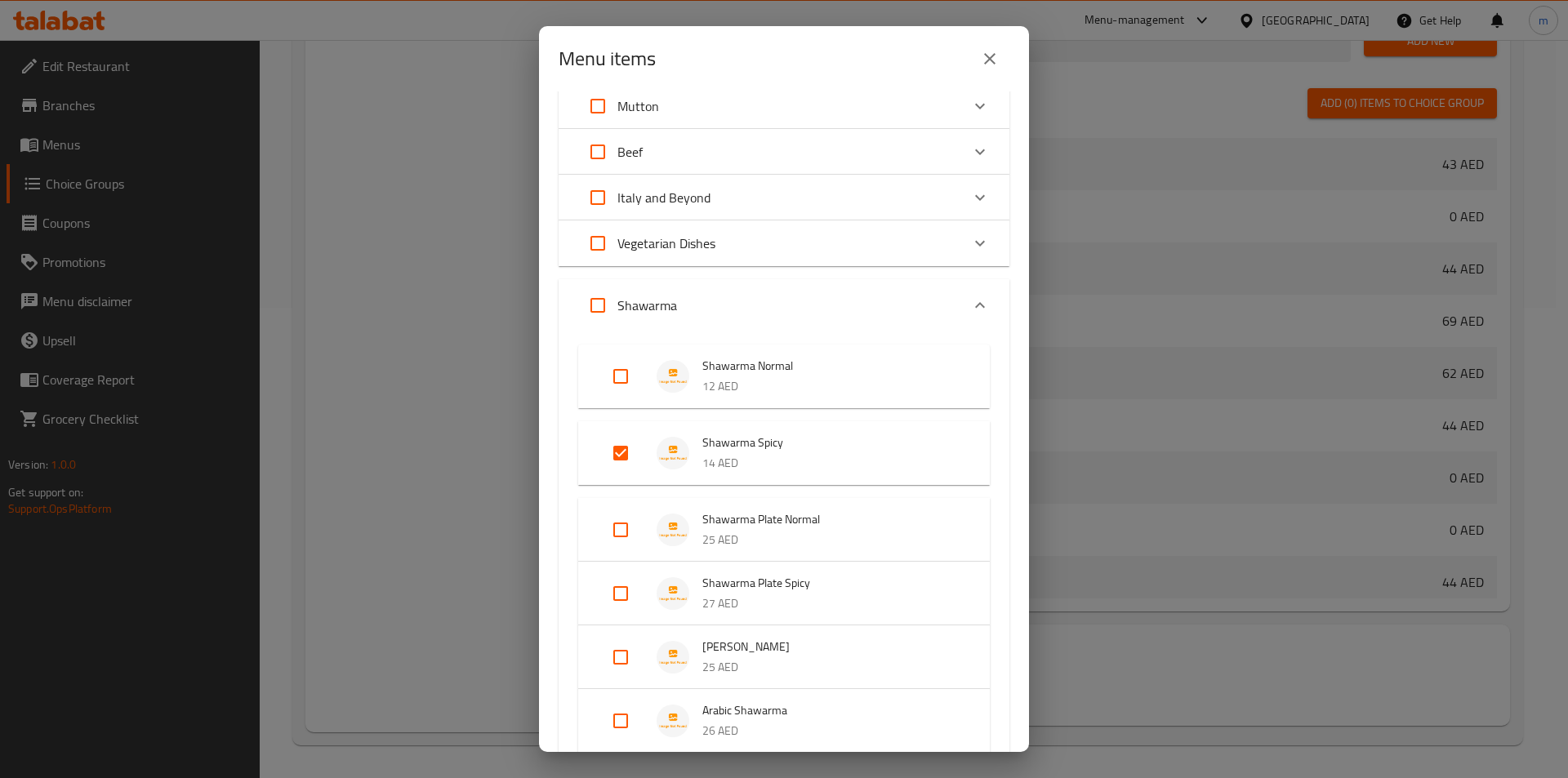
click at [616, 592] on input "Expand" at bounding box center [620, 594] width 40 height 40
checkbox input "true"
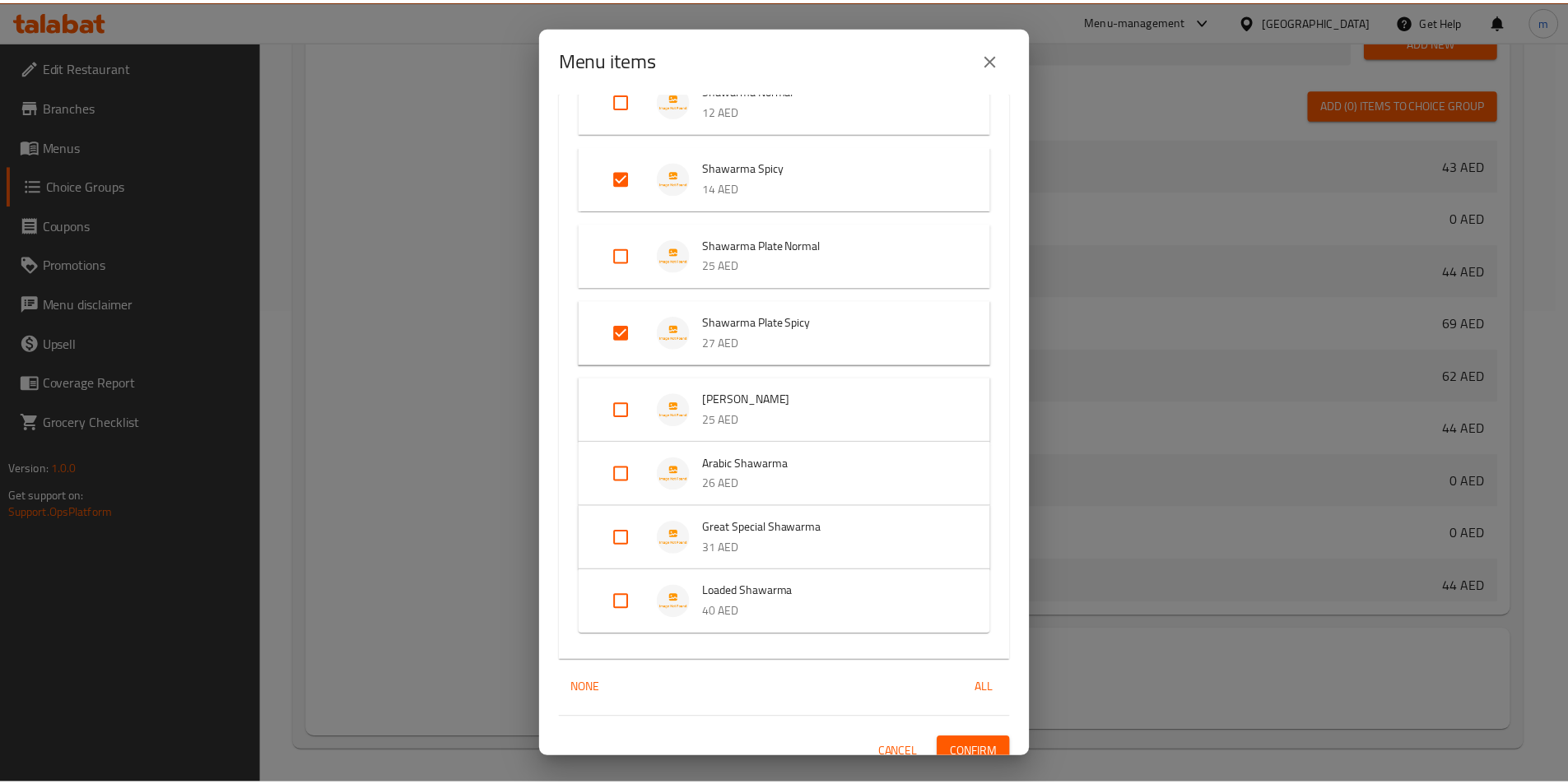
scroll to position [1232, 0]
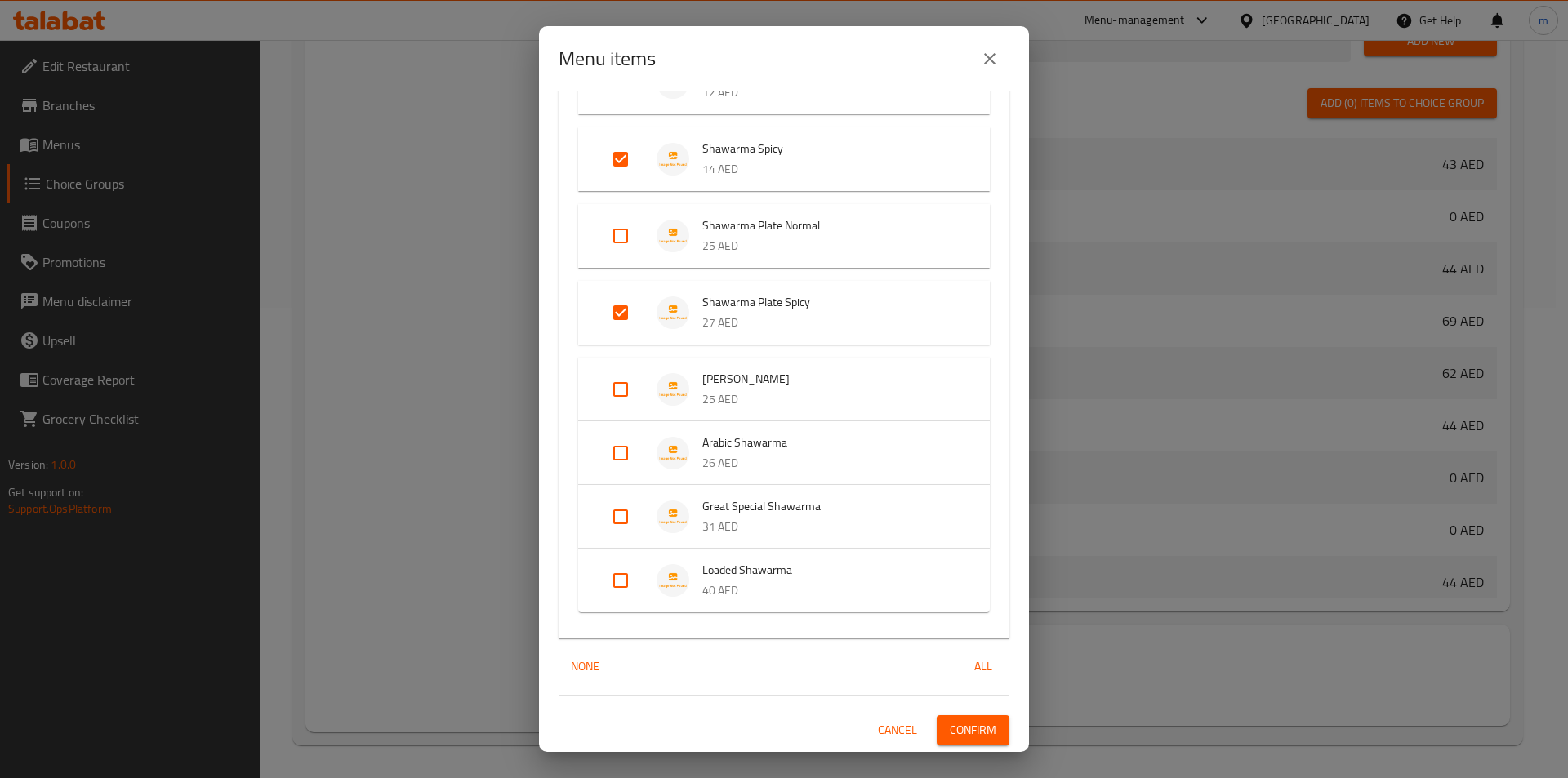
click at [958, 733] on span "Confirm" at bounding box center [972, 730] width 47 height 20
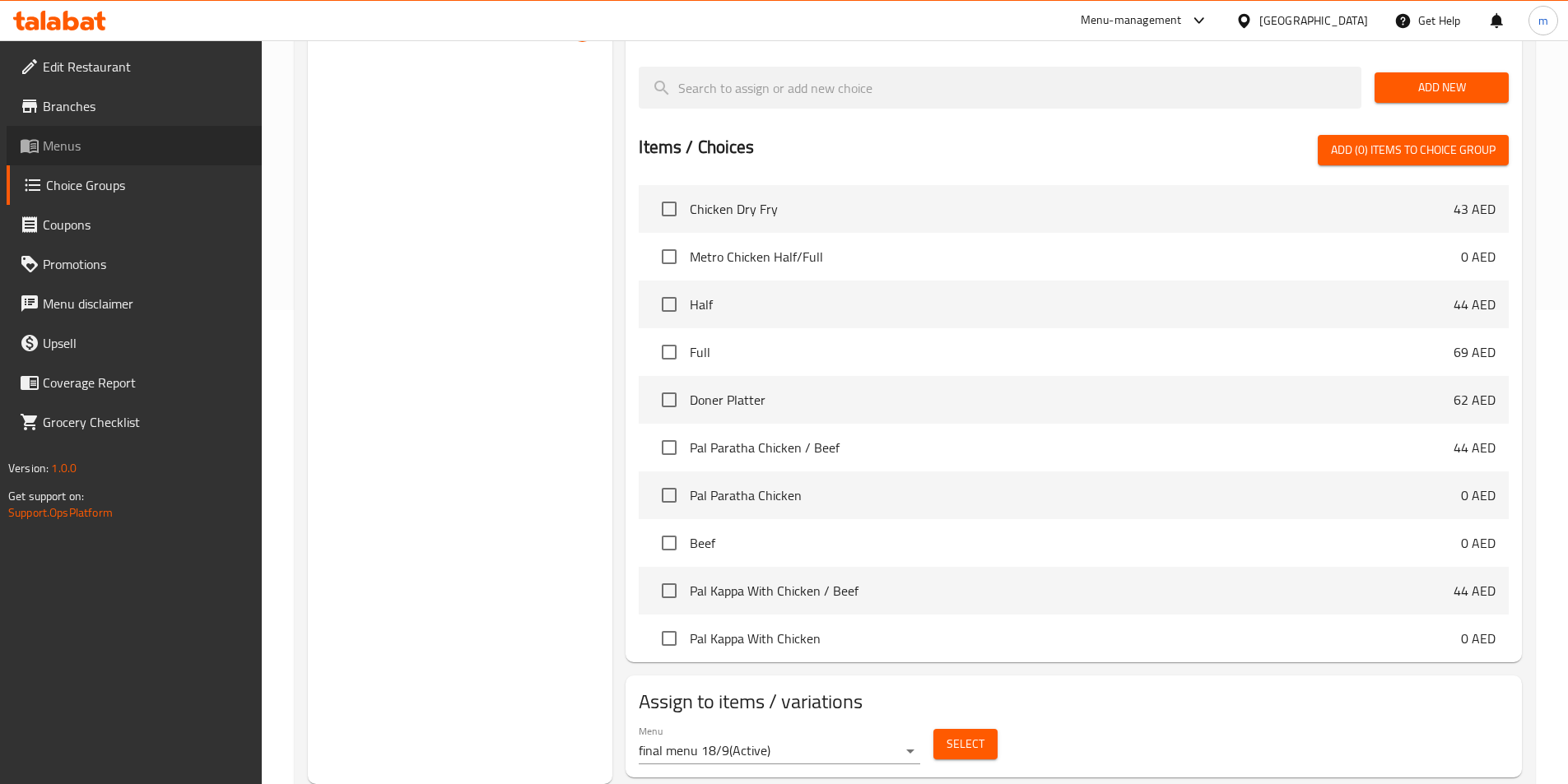
click at [84, 155] on span "Menus" at bounding box center [145, 145] width 205 height 19
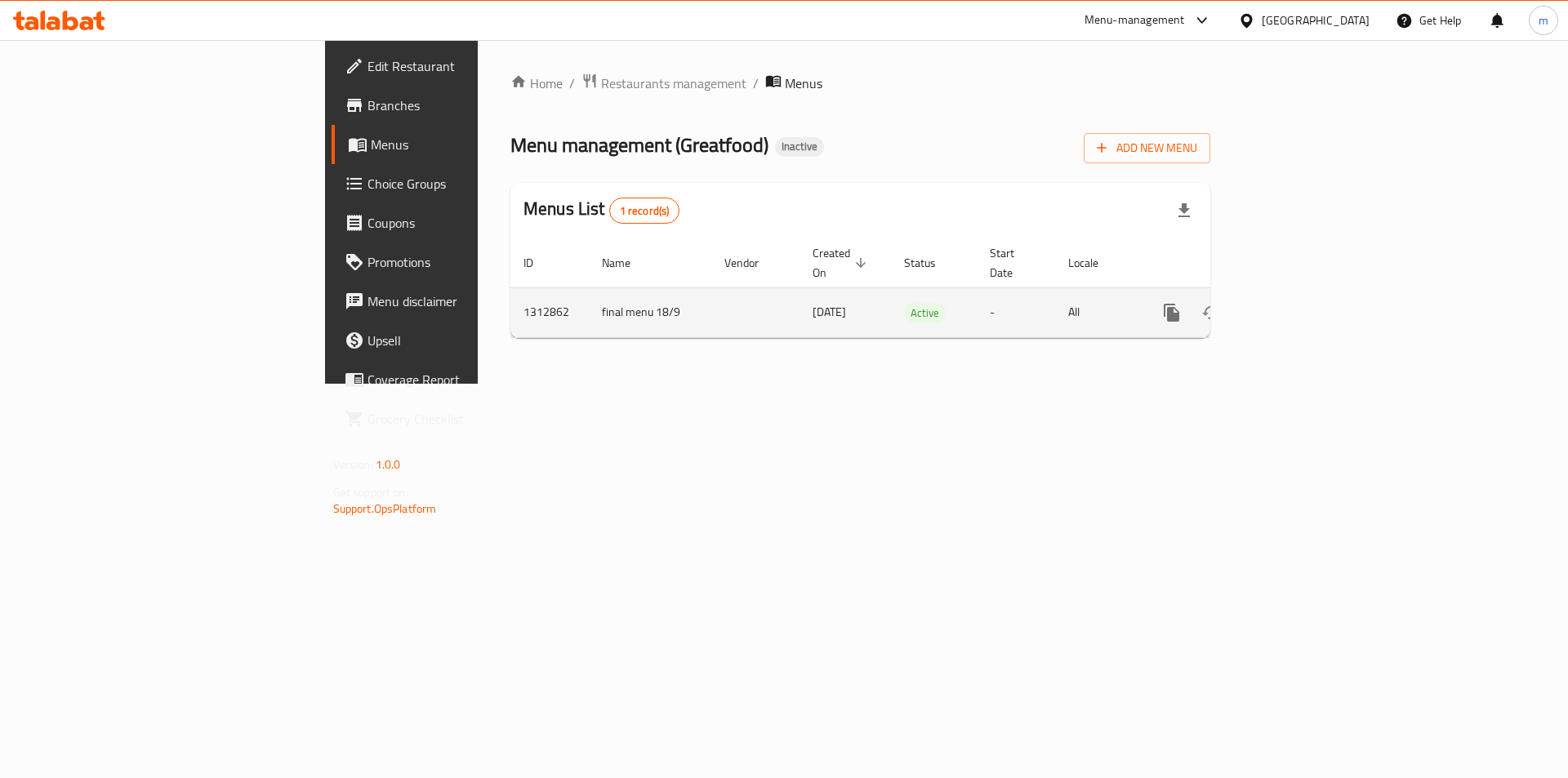
click at [1297, 306] on icon "enhanced table" at bounding box center [1290, 313] width 15 height 15
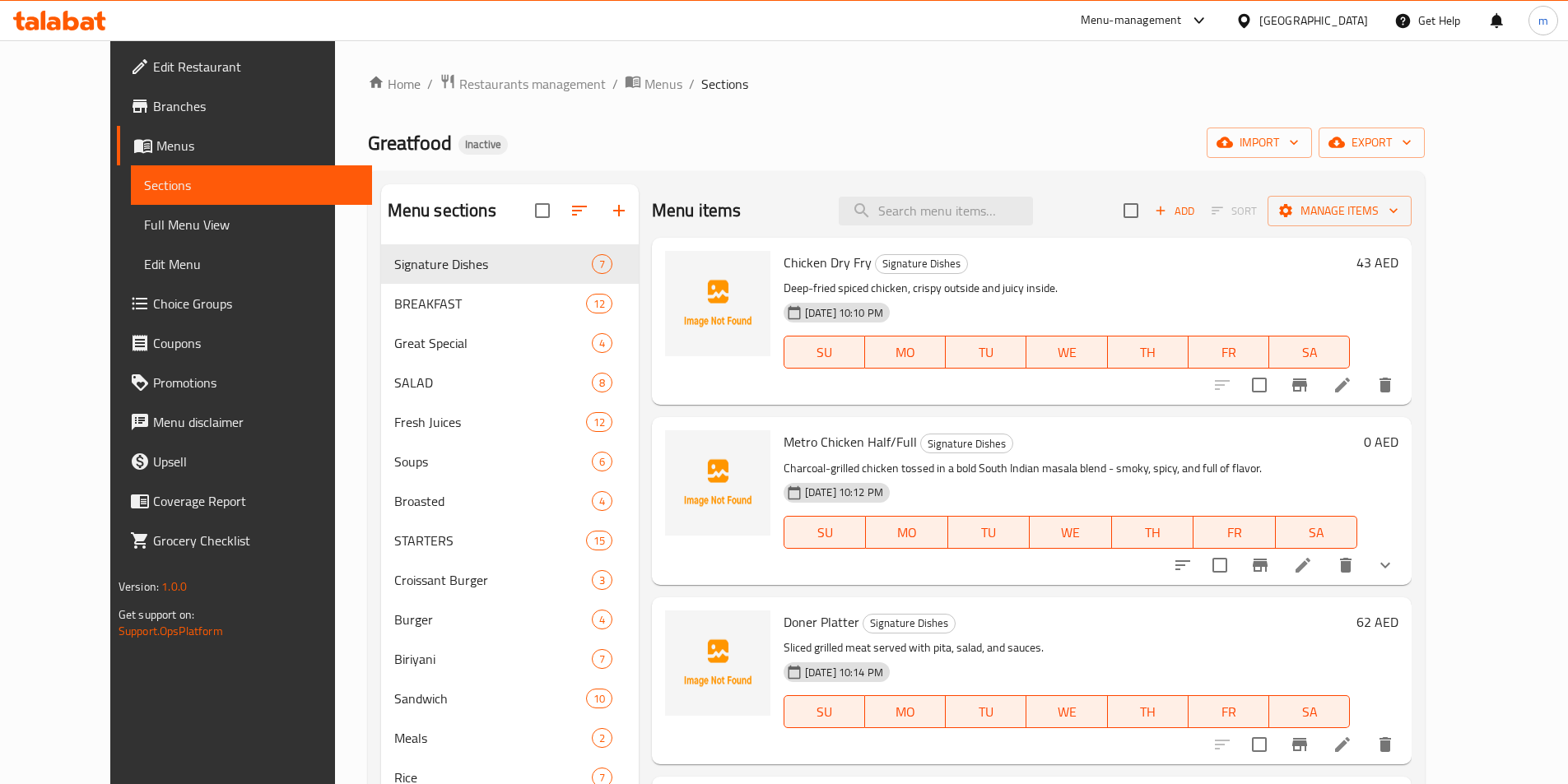
scroll to position [461, 0]
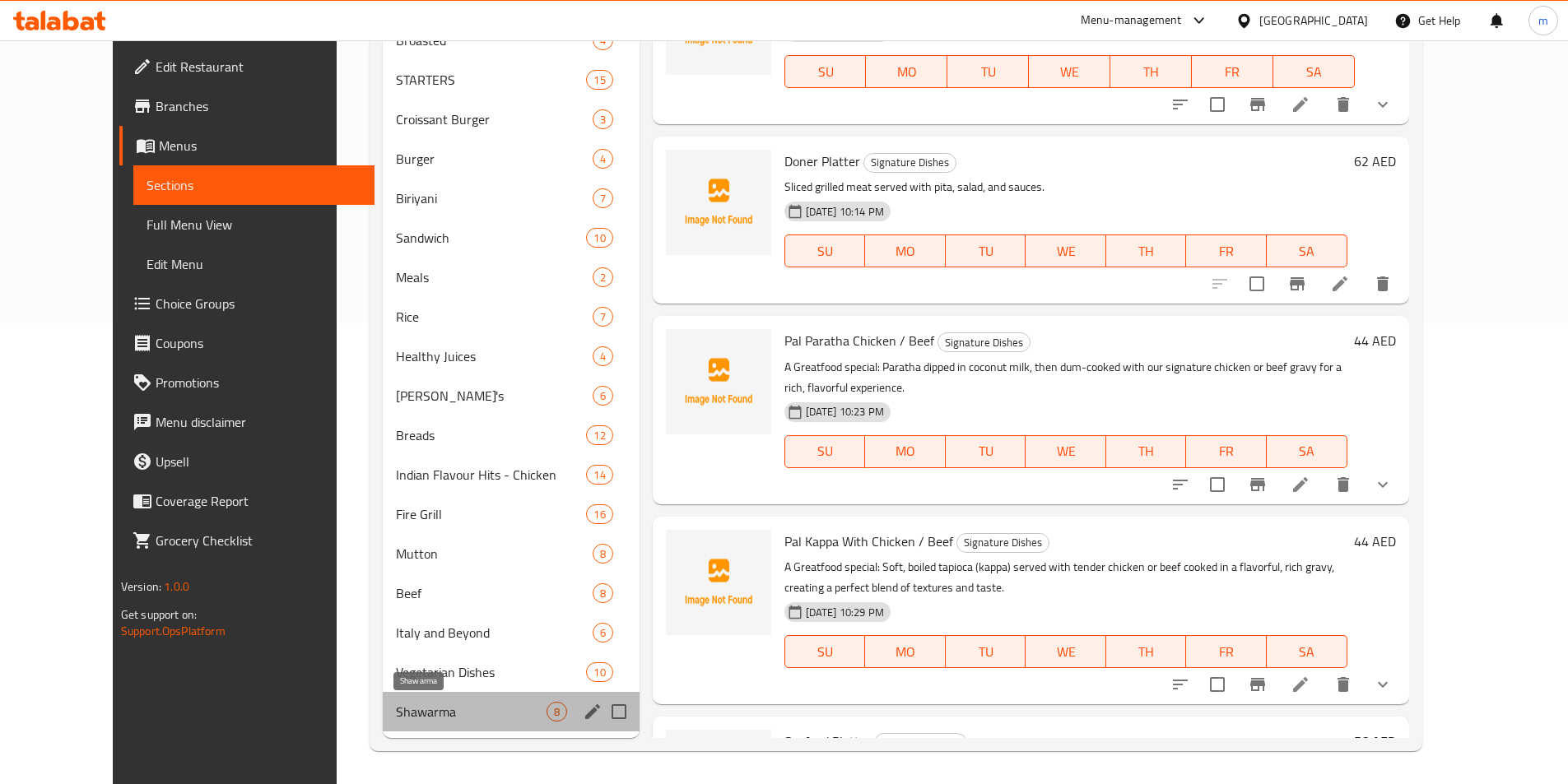
click at [402, 717] on span "Shawarma" at bounding box center [470, 711] width 150 height 19
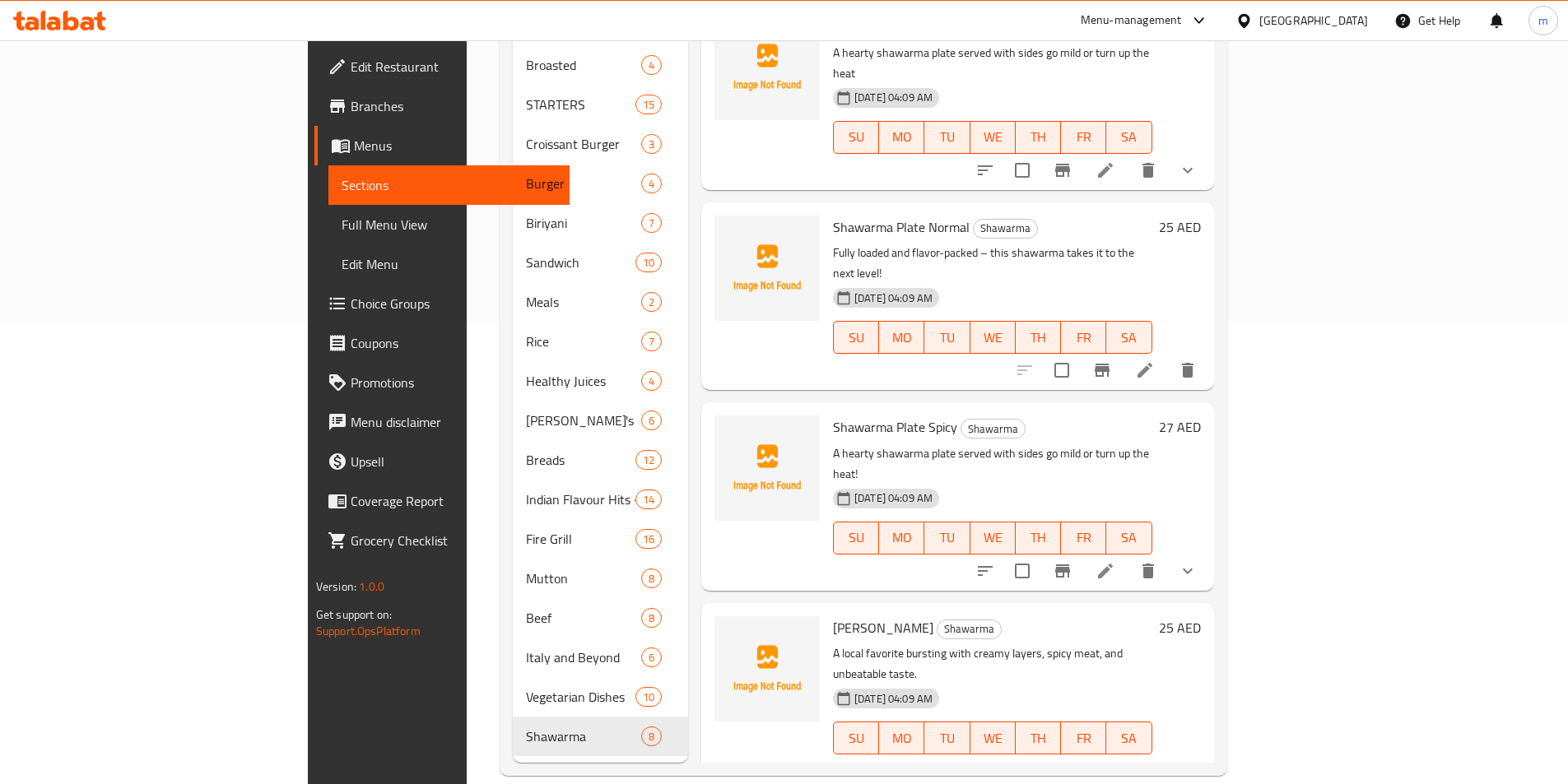
click at [761, 603] on div "Hassan Mathar Shawarma A local favorite bursting with creamy layers, spicy meat…" at bounding box center [957, 696] width 513 height 188
click at [1116, 561] on icon at bounding box center [1105, 571] width 19 height 19
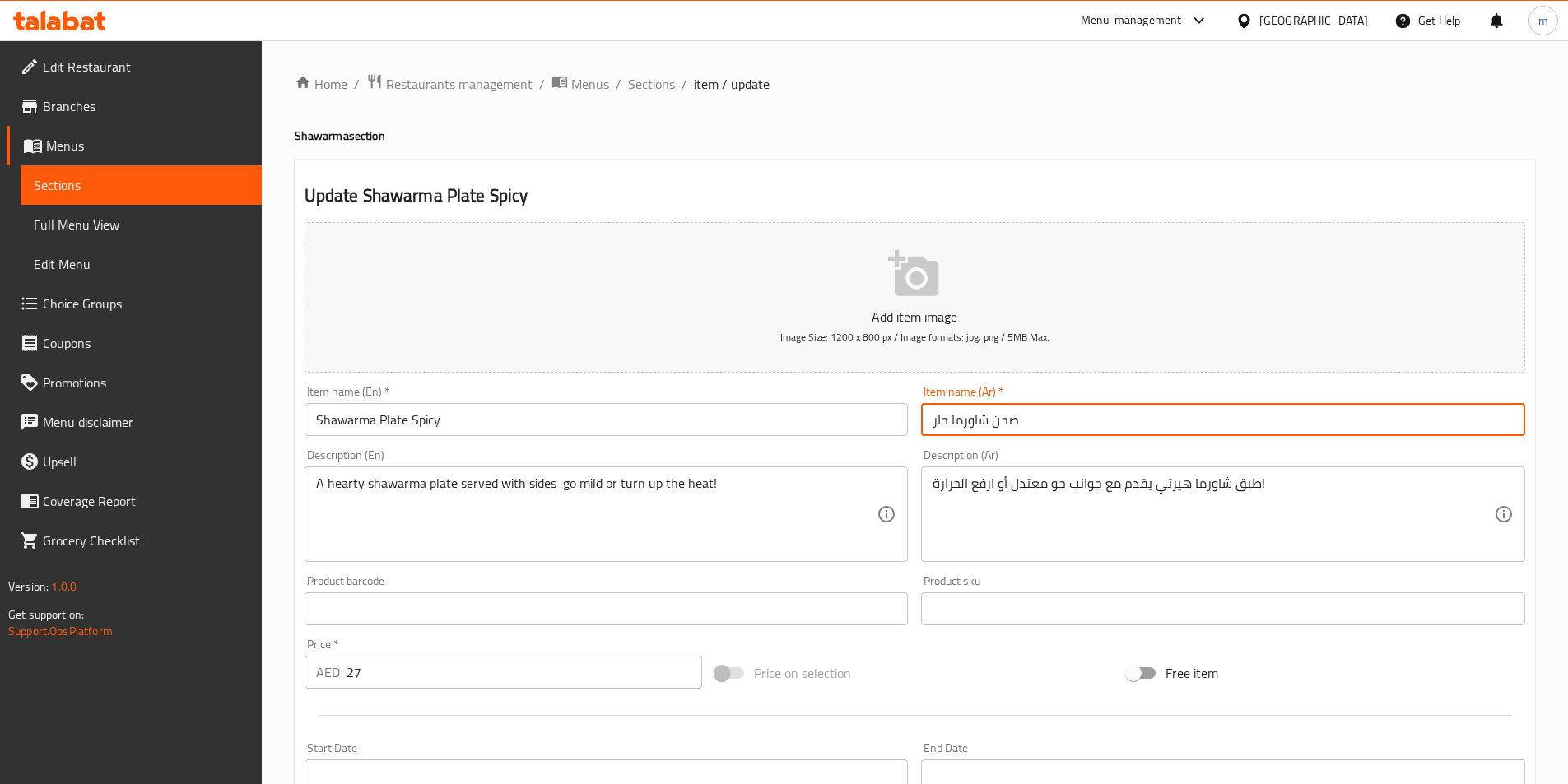
click at [1012, 424] on input "صحن شاورما حار" at bounding box center [1223, 419] width 604 height 33
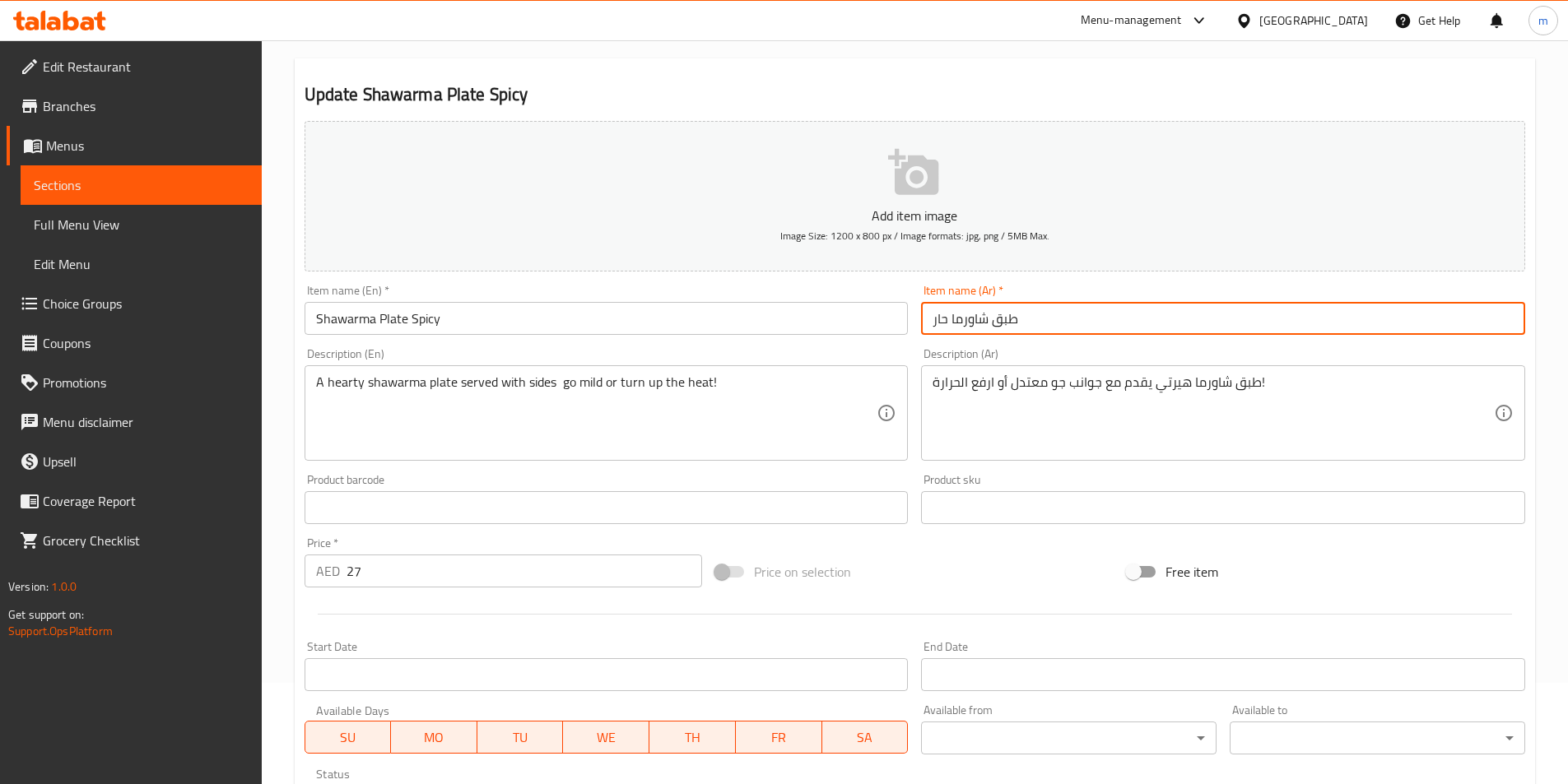
scroll to position [405, 0]
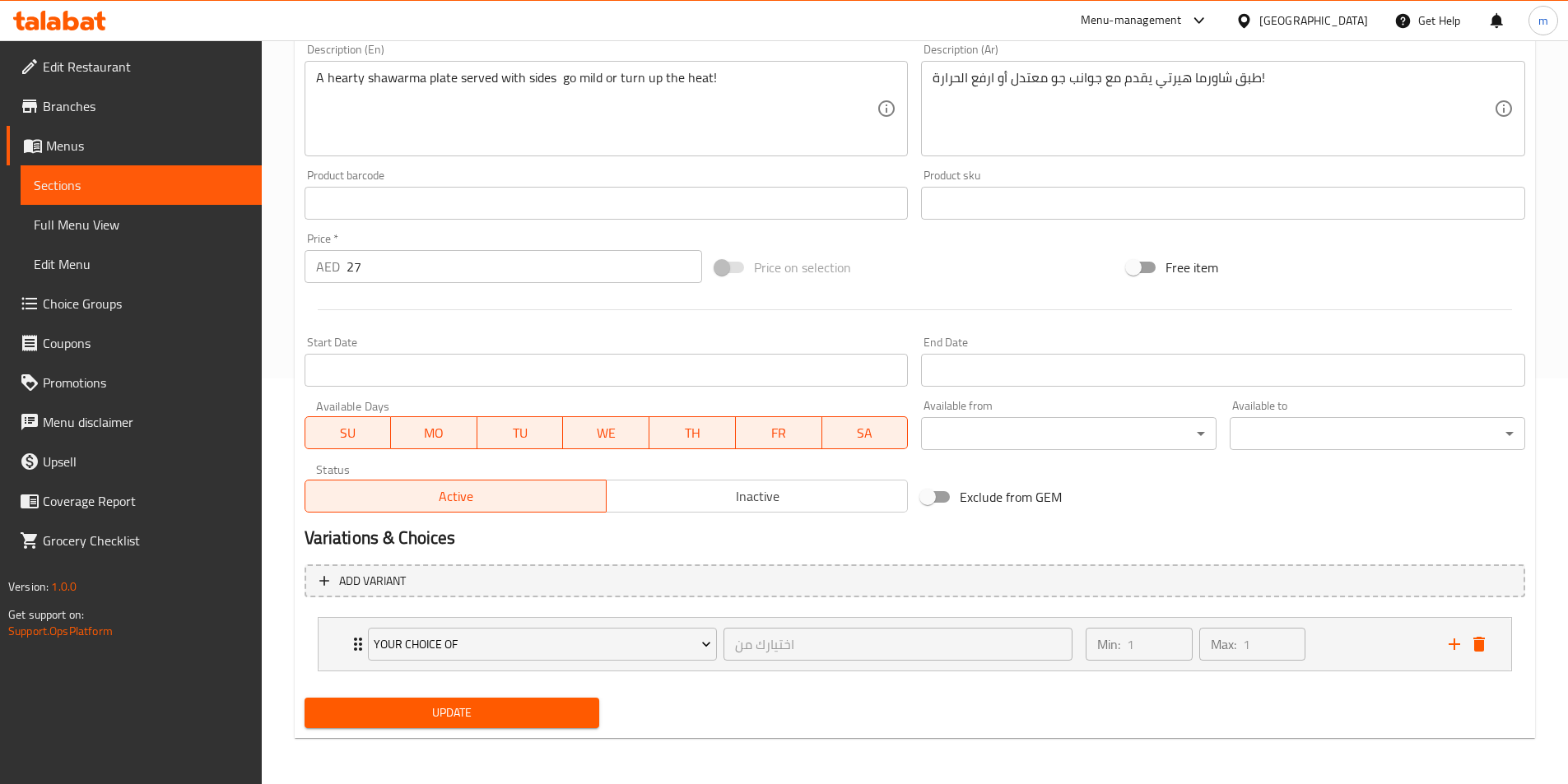
type input "طبق شاورما حار"
click at [504, 726] on button "Update" at bounding box center [452, 712] width 296 height 30
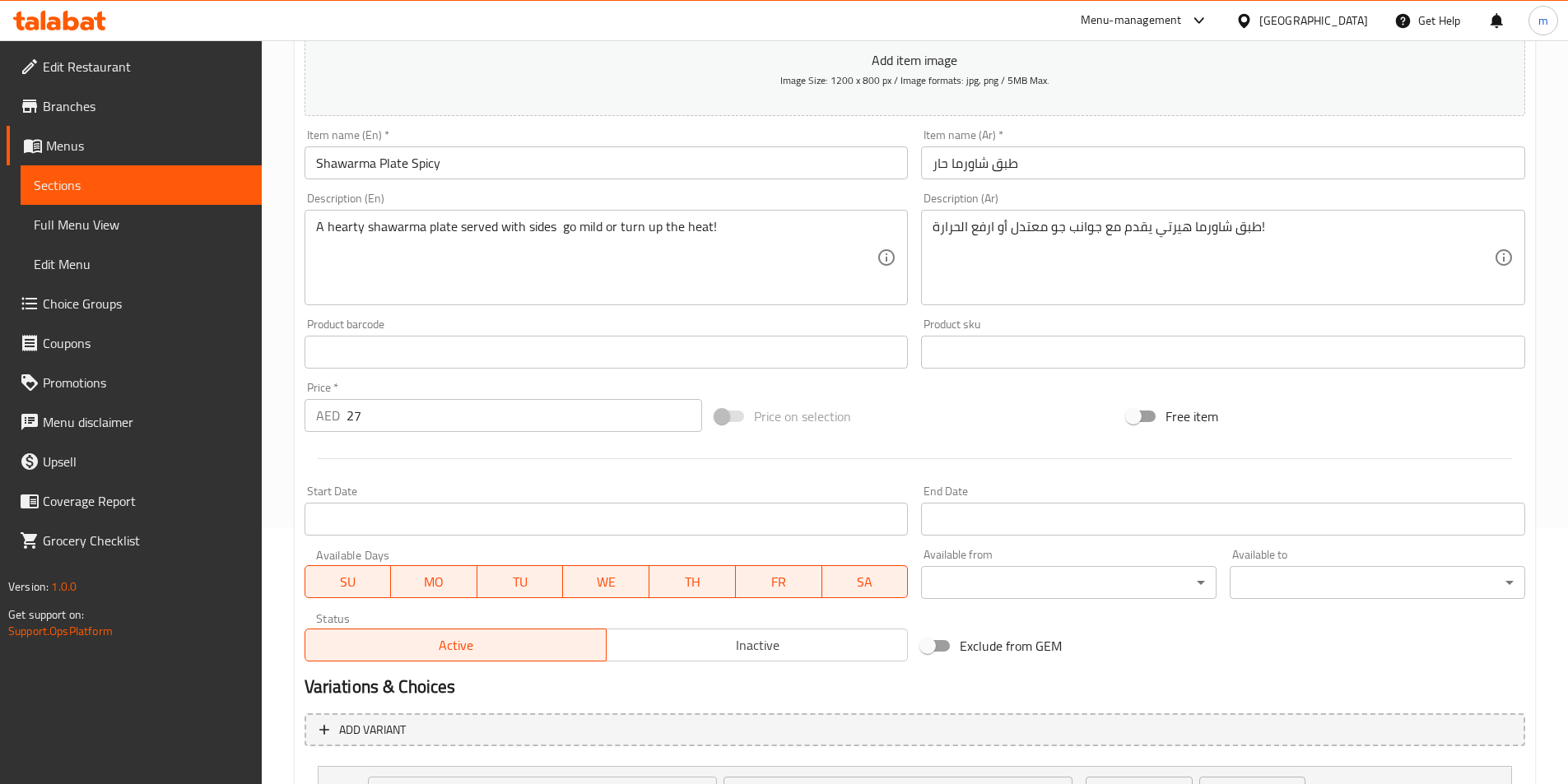
scroll to position [0, 0]
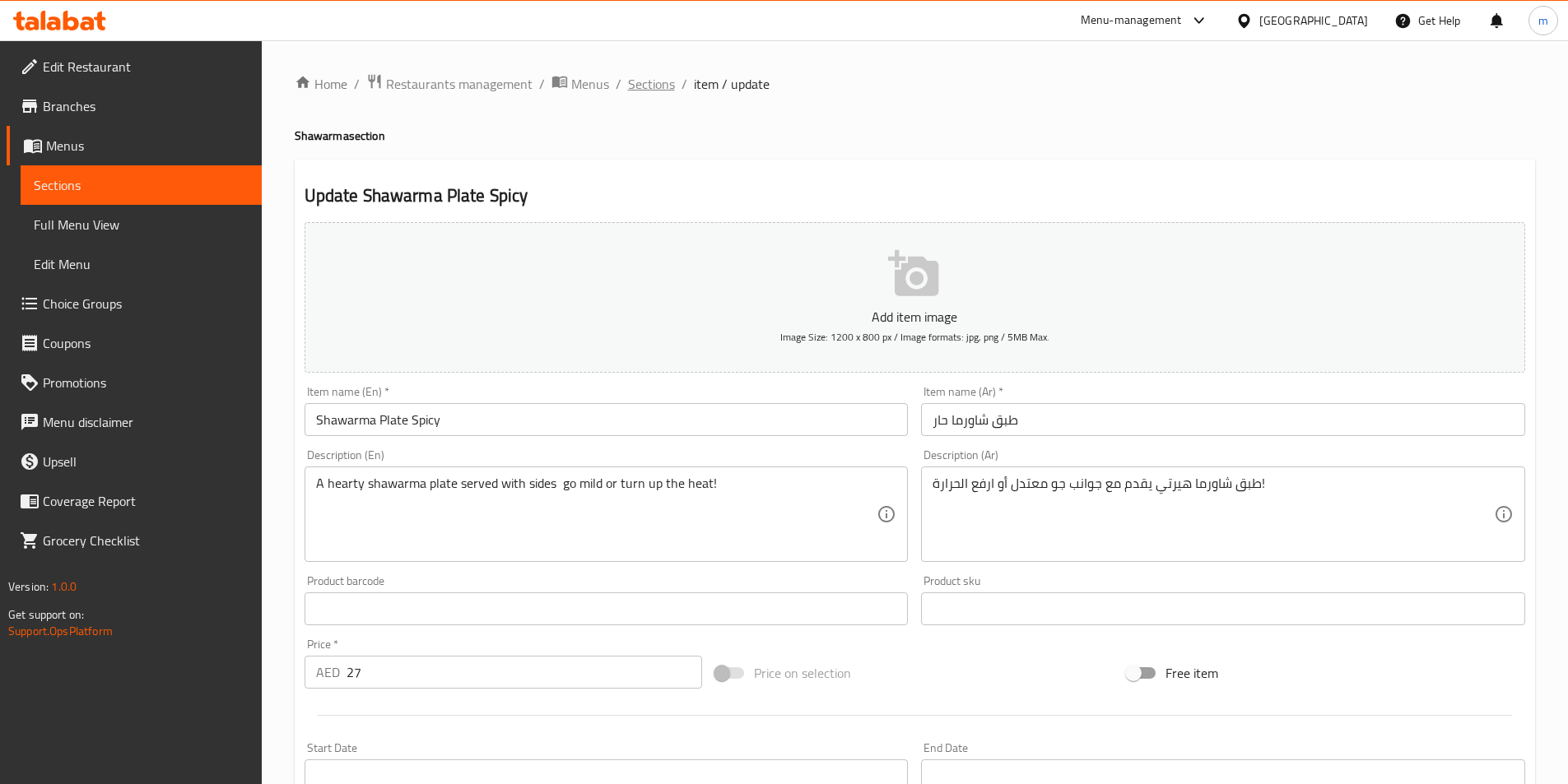
click at [657, 80] on span "Sections" at bounding box center [651, 84] width 47 height 19
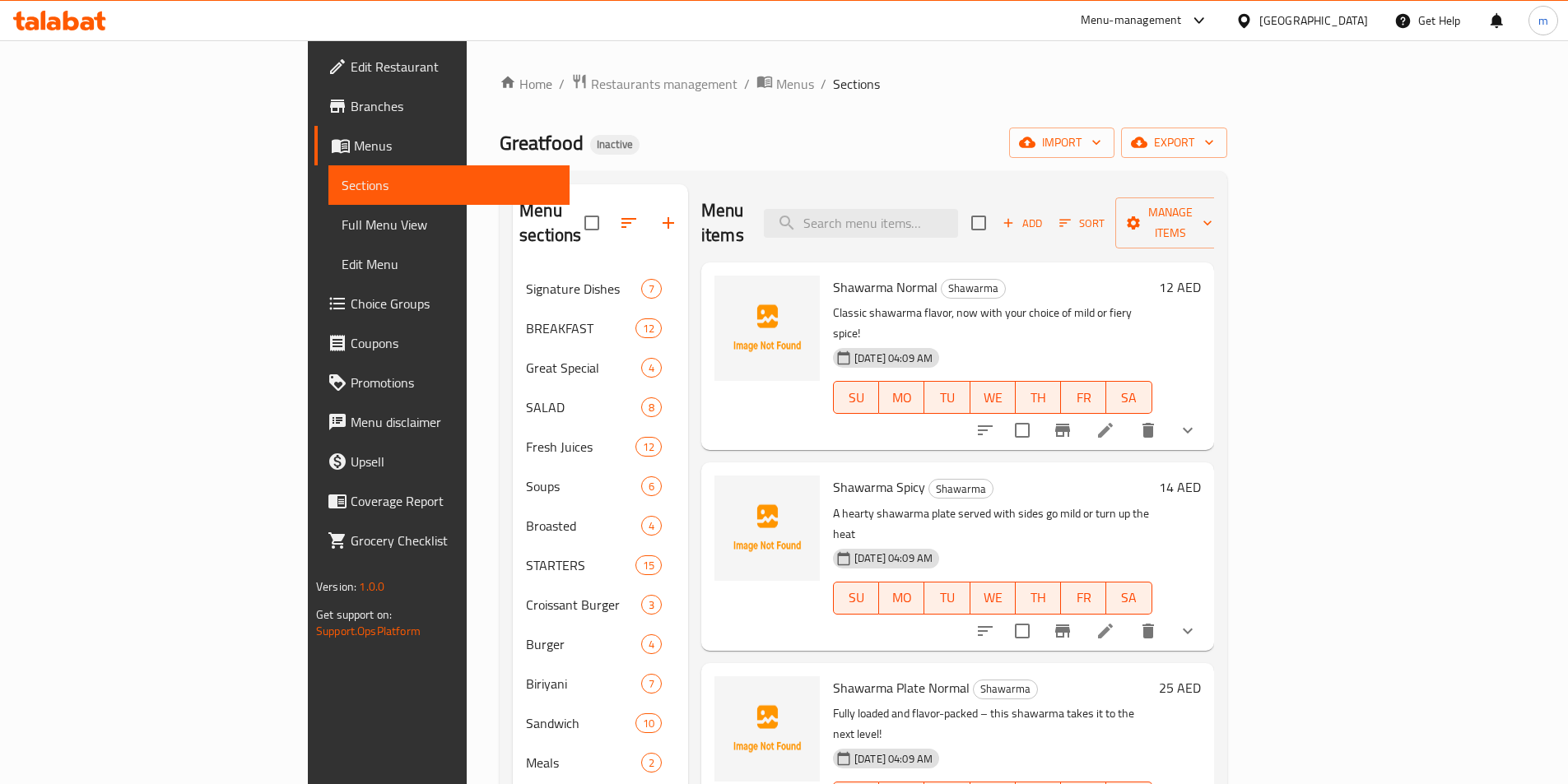
click at [700, 408] on div "Menu items Add Sort Manage items Shawarma Normal Shawarma Classic shawarma flav…" at bounding box center [951, 703] width 526 height 1039
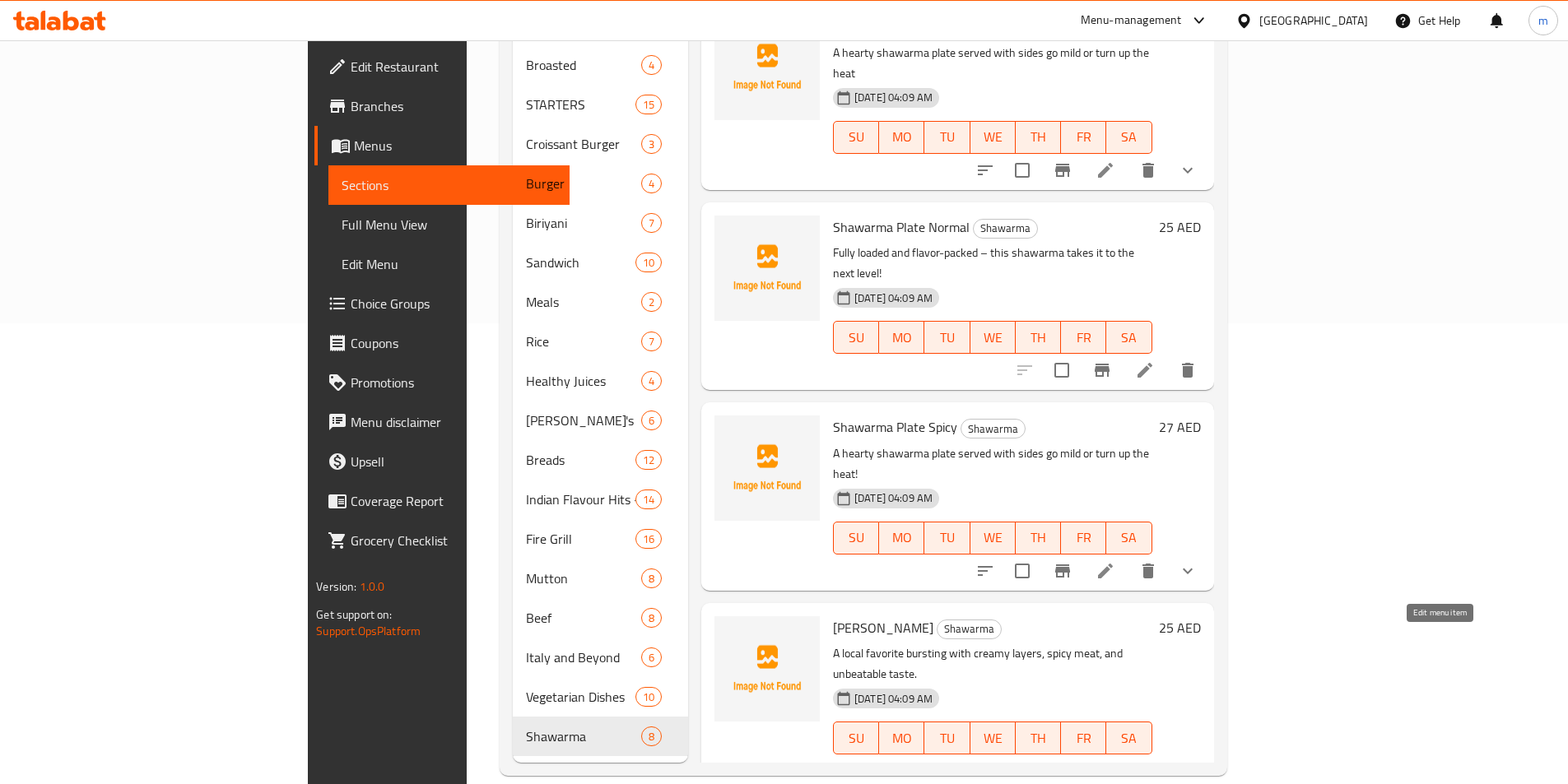
click at [1155, 761] on icon at bounding box center [1145, 771] width 19 height 19
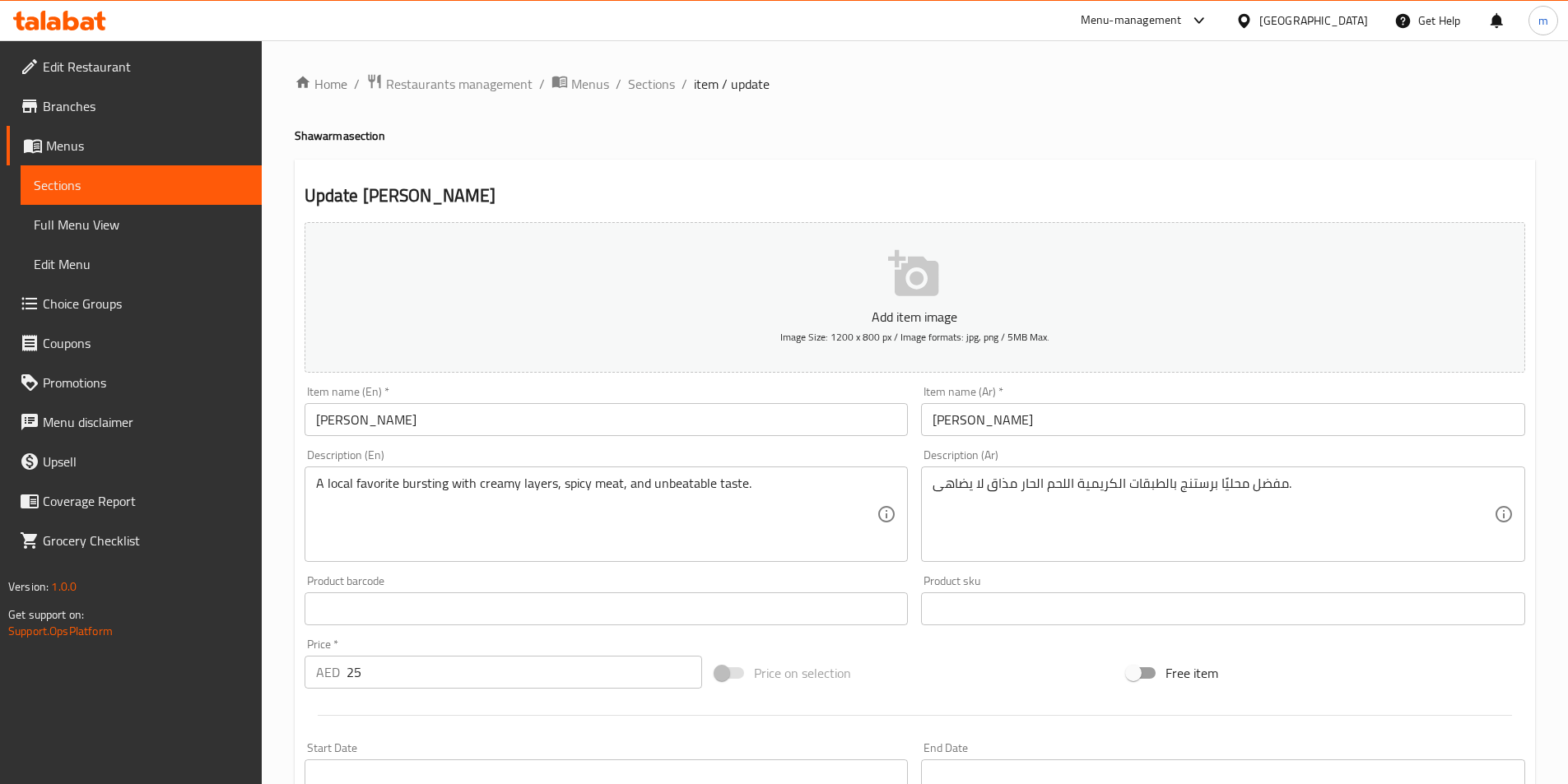
click at [966, 487] on textarea "مفضل محليًا برستنج بالطبقات الكريمية اللحم الحار مذاق لا يضاهى." at bounding box center [1213, 514] width 561 height 78
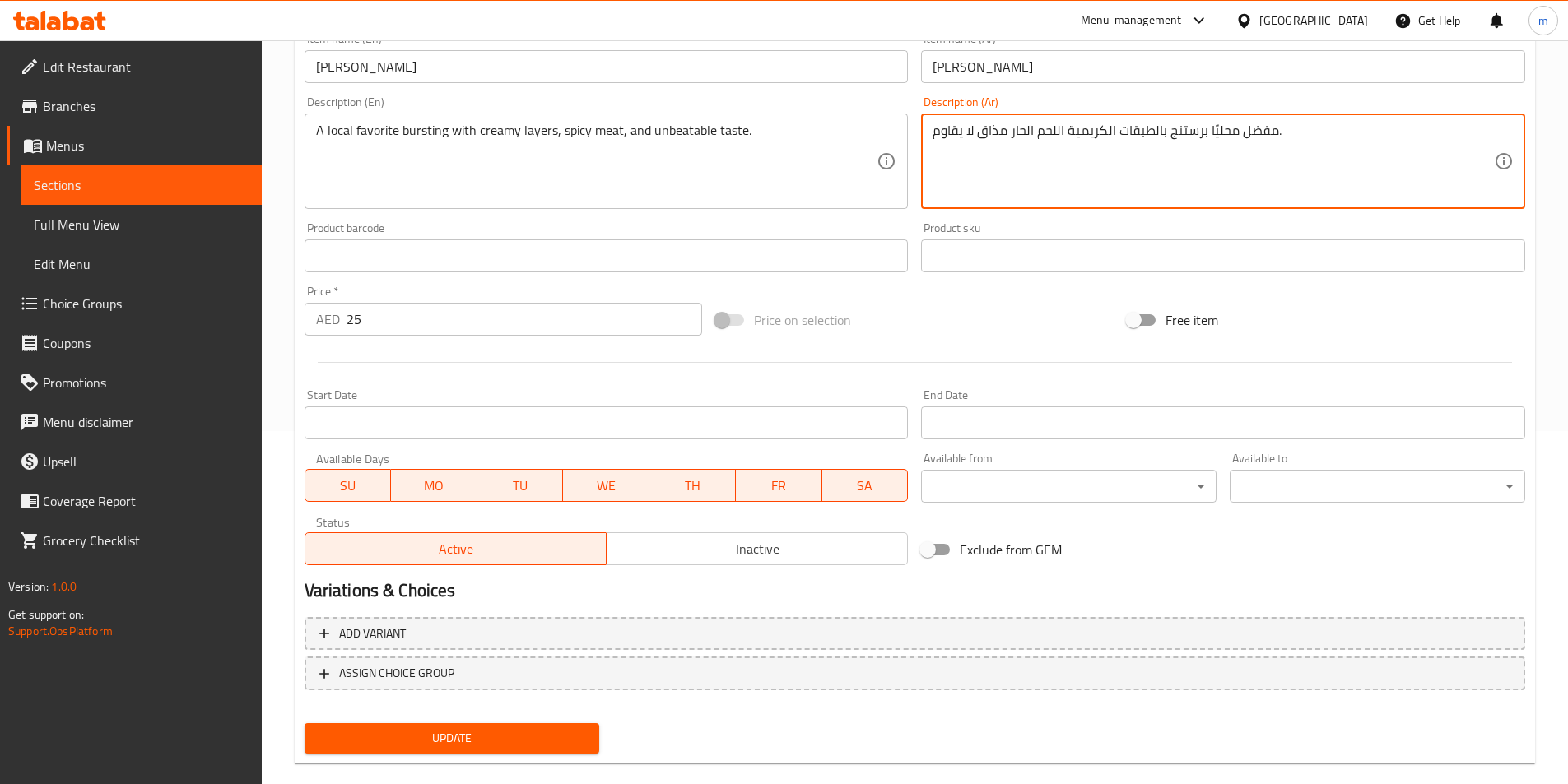
scroll to position [379, 0]
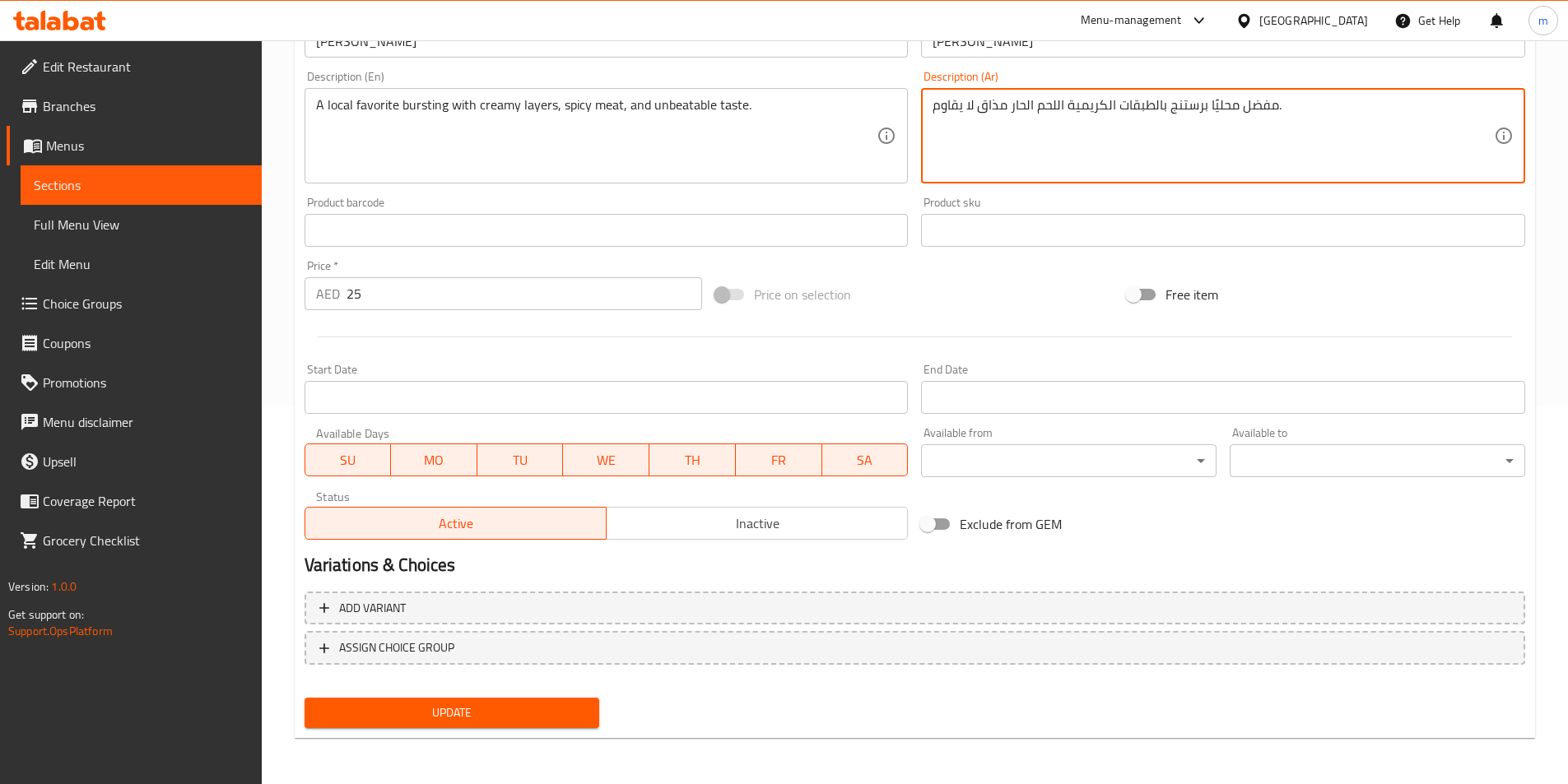
type textarea "مفضل محليًا برستنج بالطبقات الكريمية اللحم الحار مذاق لا يقاوم."
click at [529, 715] on span "Update" at bounding box center [452, 712] width 269 height 20
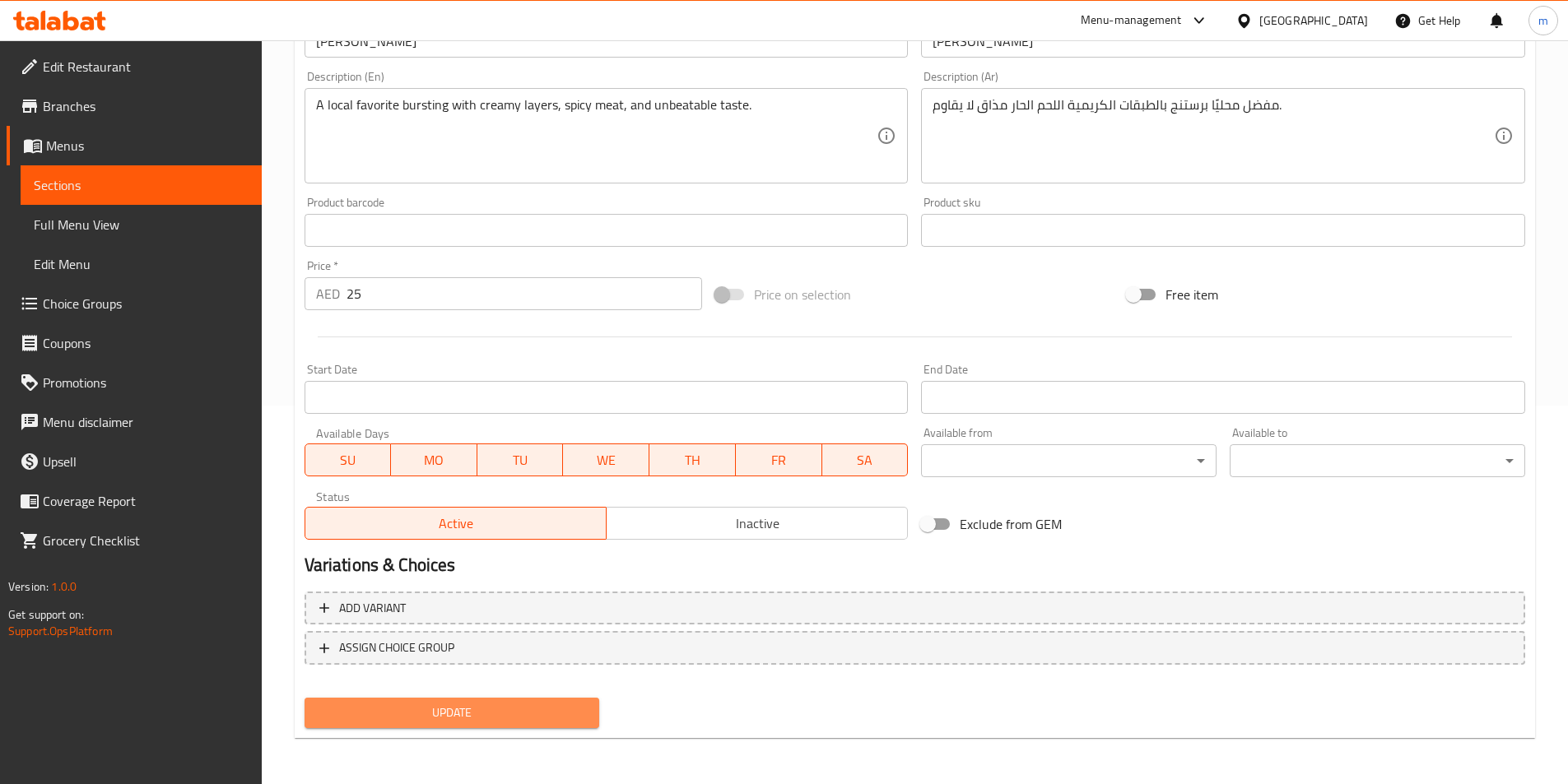
click at [462, 707] on span "Update" at bounding box center [452, 712] width 269 height 20
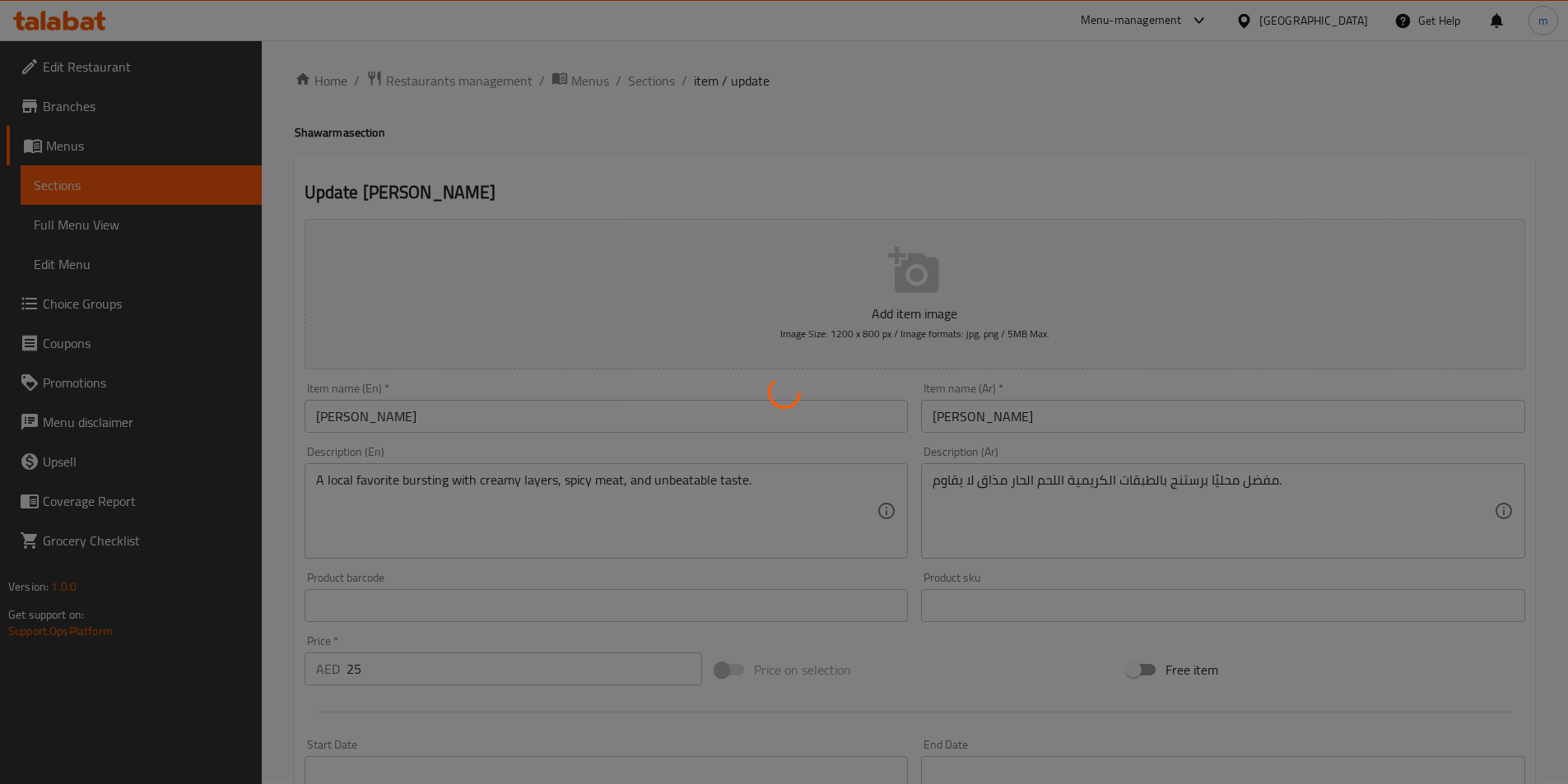
scroll to position [0, 0]
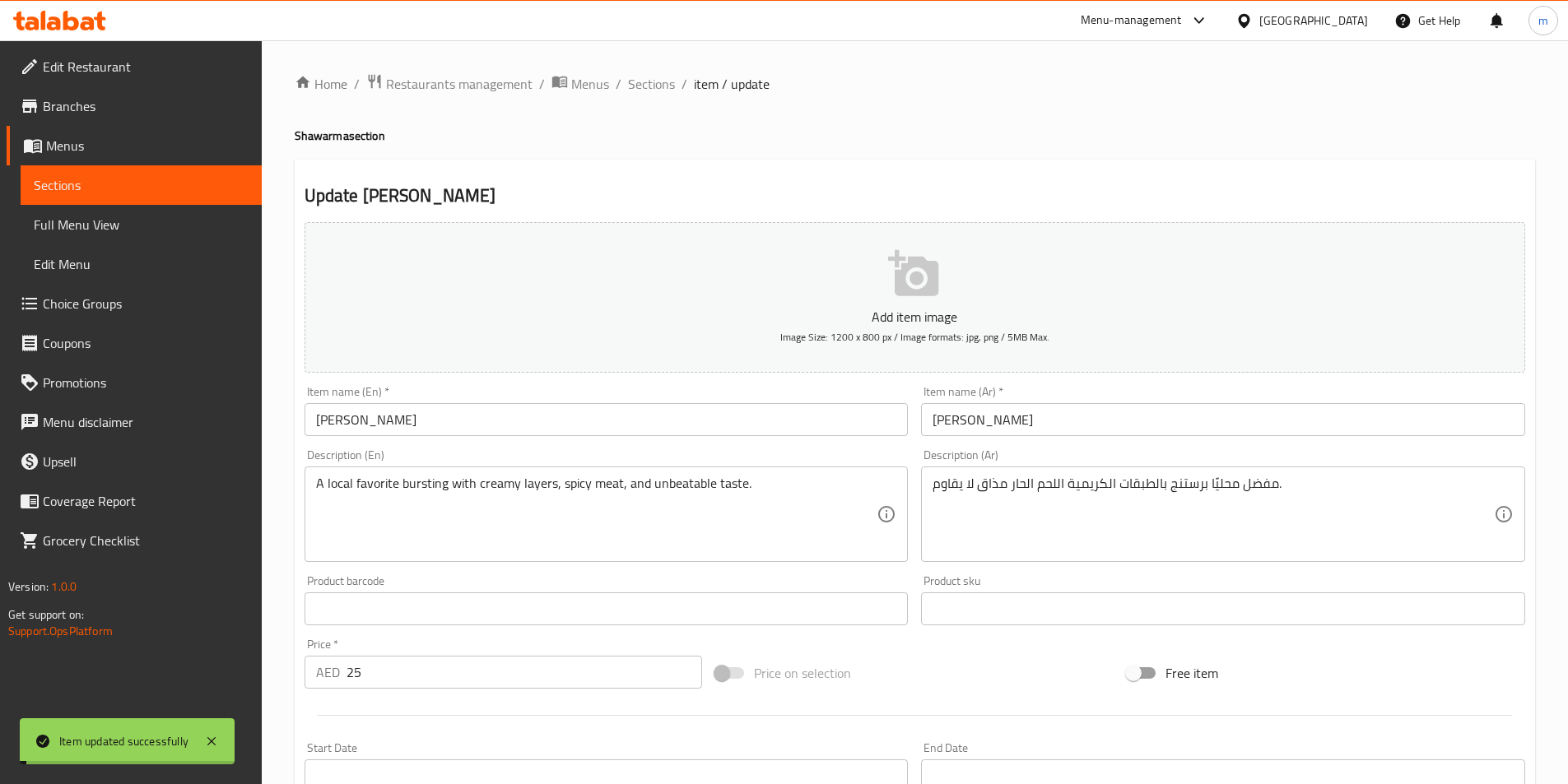
click at [656, 88] on span "Sections" at bounding box center [651, 84] width 47 height 19
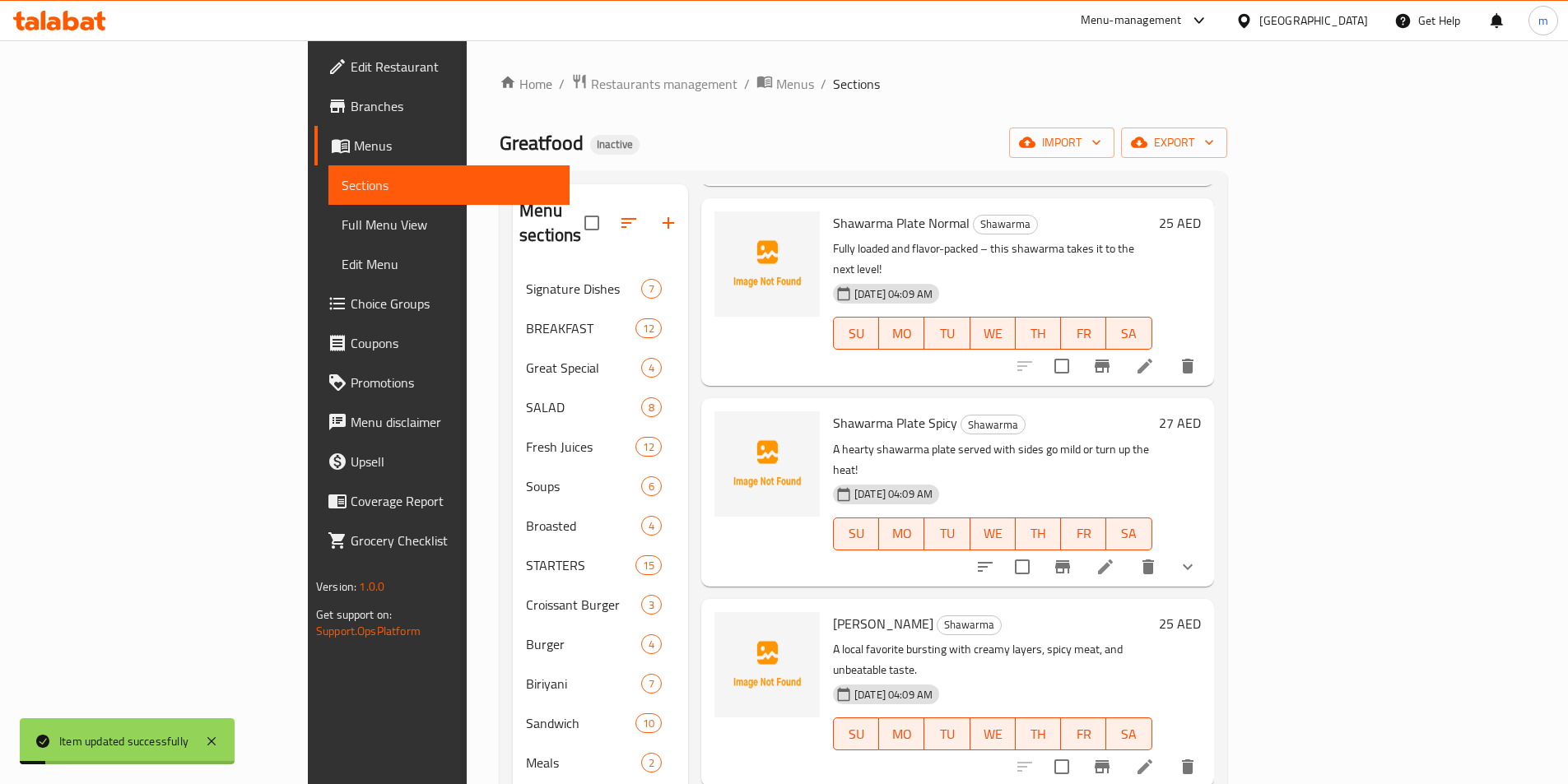
scroll to position [461, 0]
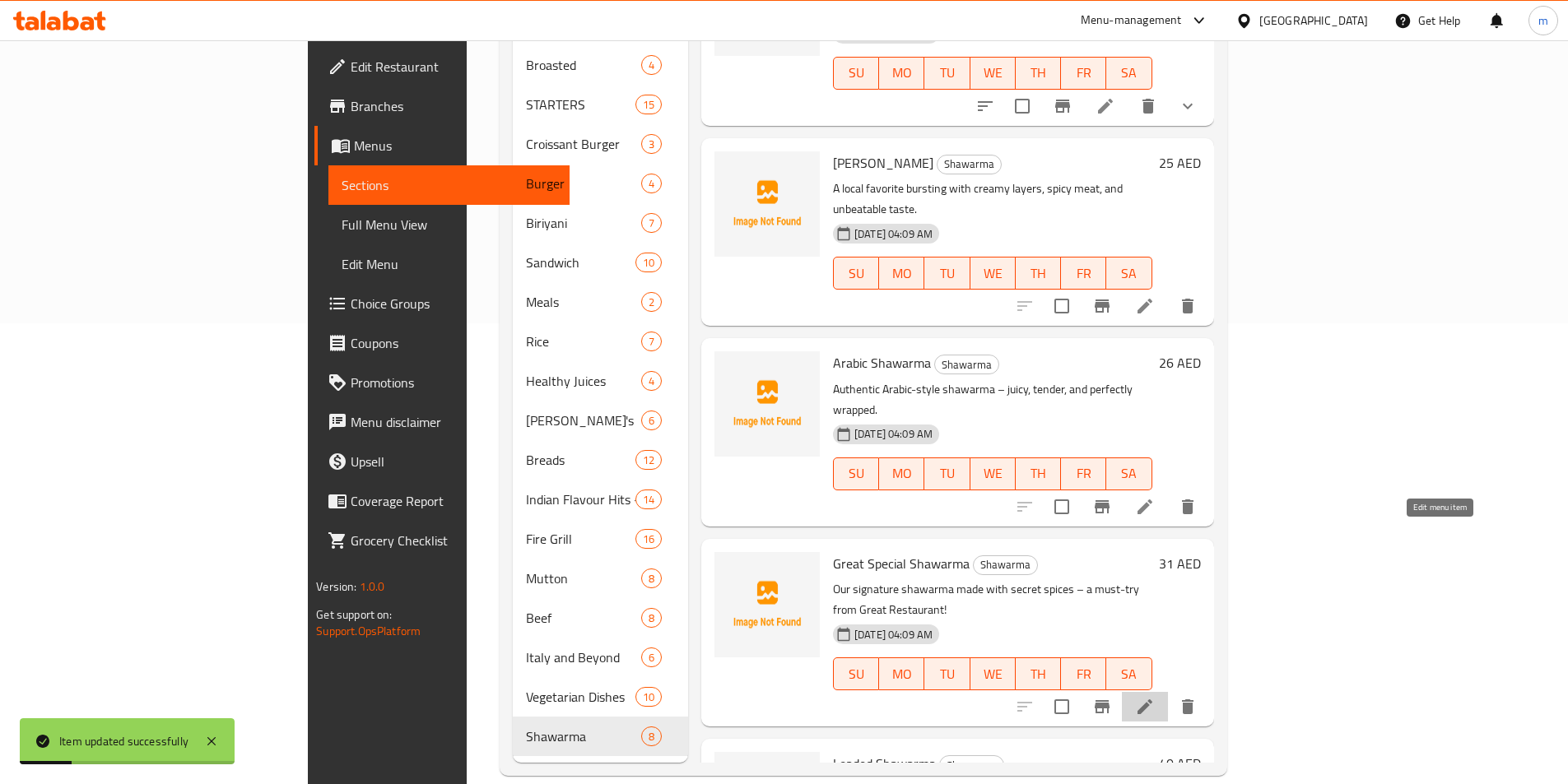
click at [1155, 696] on icon at bounding box center [1145, 706] width 19 height 19
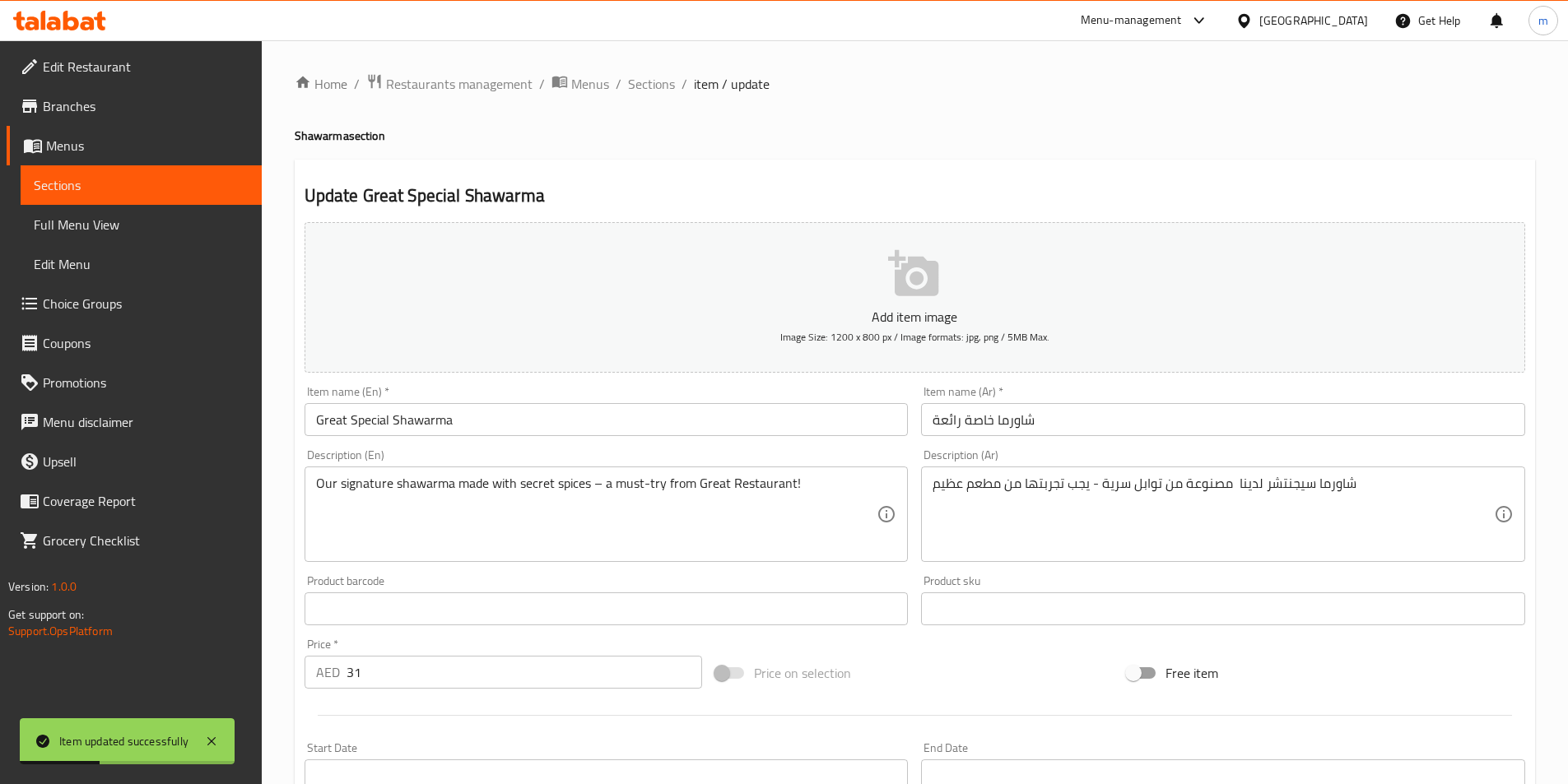
click at [959, 421] on input "شاورما خاصة رائعة" at bounding box center [1223, 419] width 604 height 33
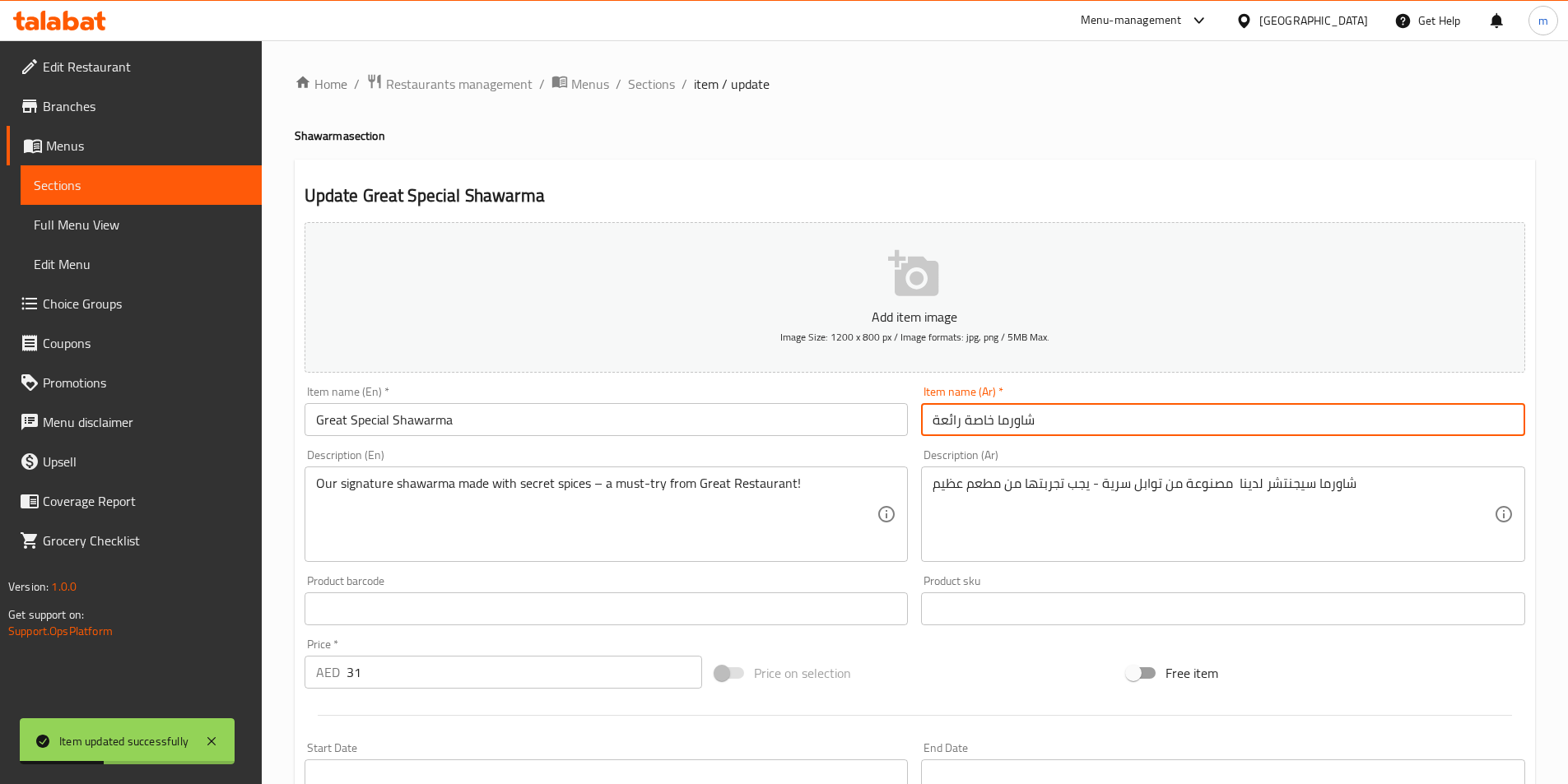
click at [959, 421] on input "شاورما خاصة رائعة" at bounding box center [1223, 419] width 604 height 33
click at [952, 423] on input "شاورما خاصة رائعة" at bounding box center [1223, 419] width 604 height 33
drag, startPoint x: 955, startPoint y: 419, endPoint x: 992, endPoint y: 423, distance: 37.2
click at [992, 423] on input "شاورما خاصة رائعة" at bounding box center [1223, 419] width 604 height 33
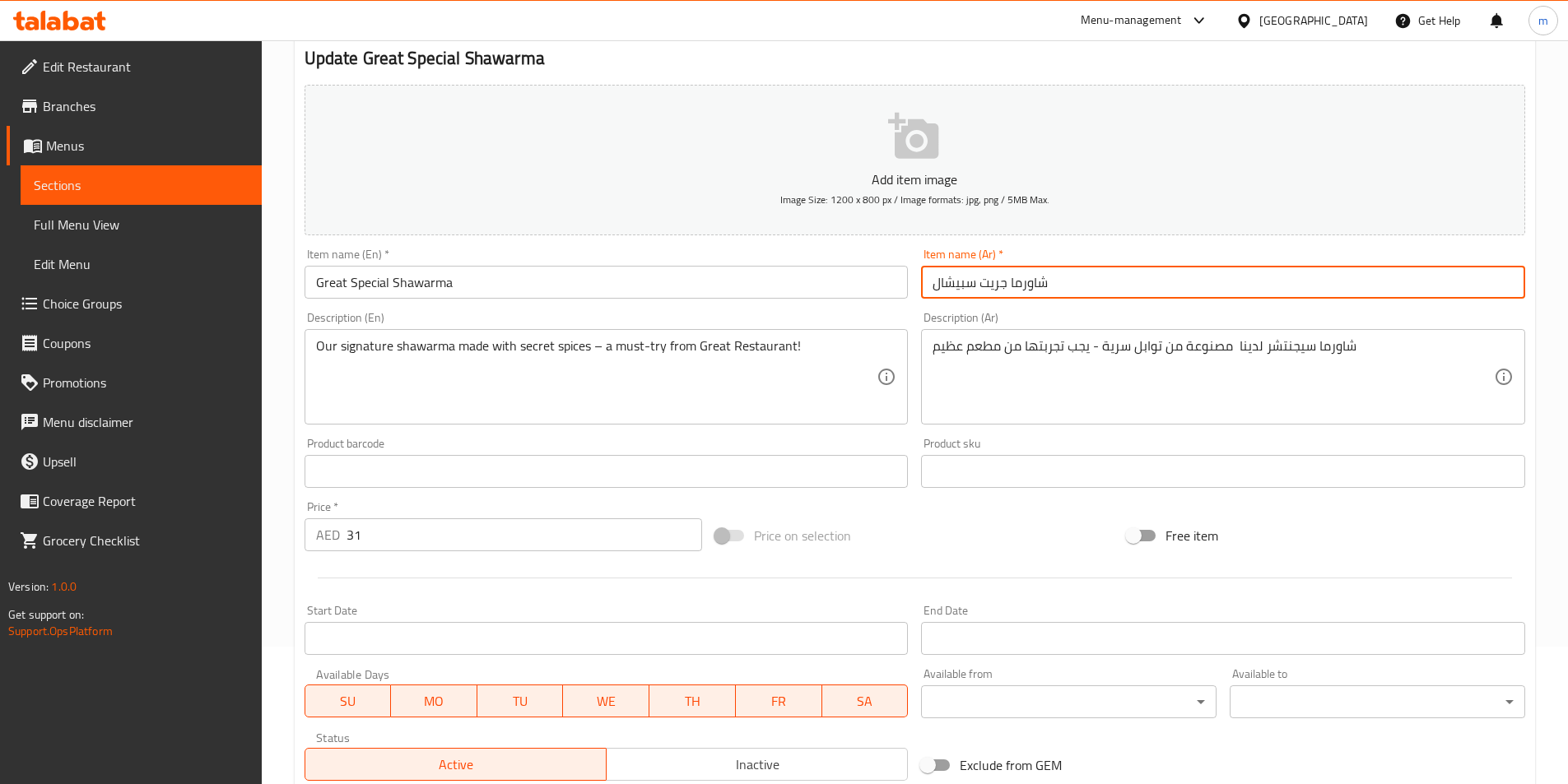
scroll to position [379, 0]
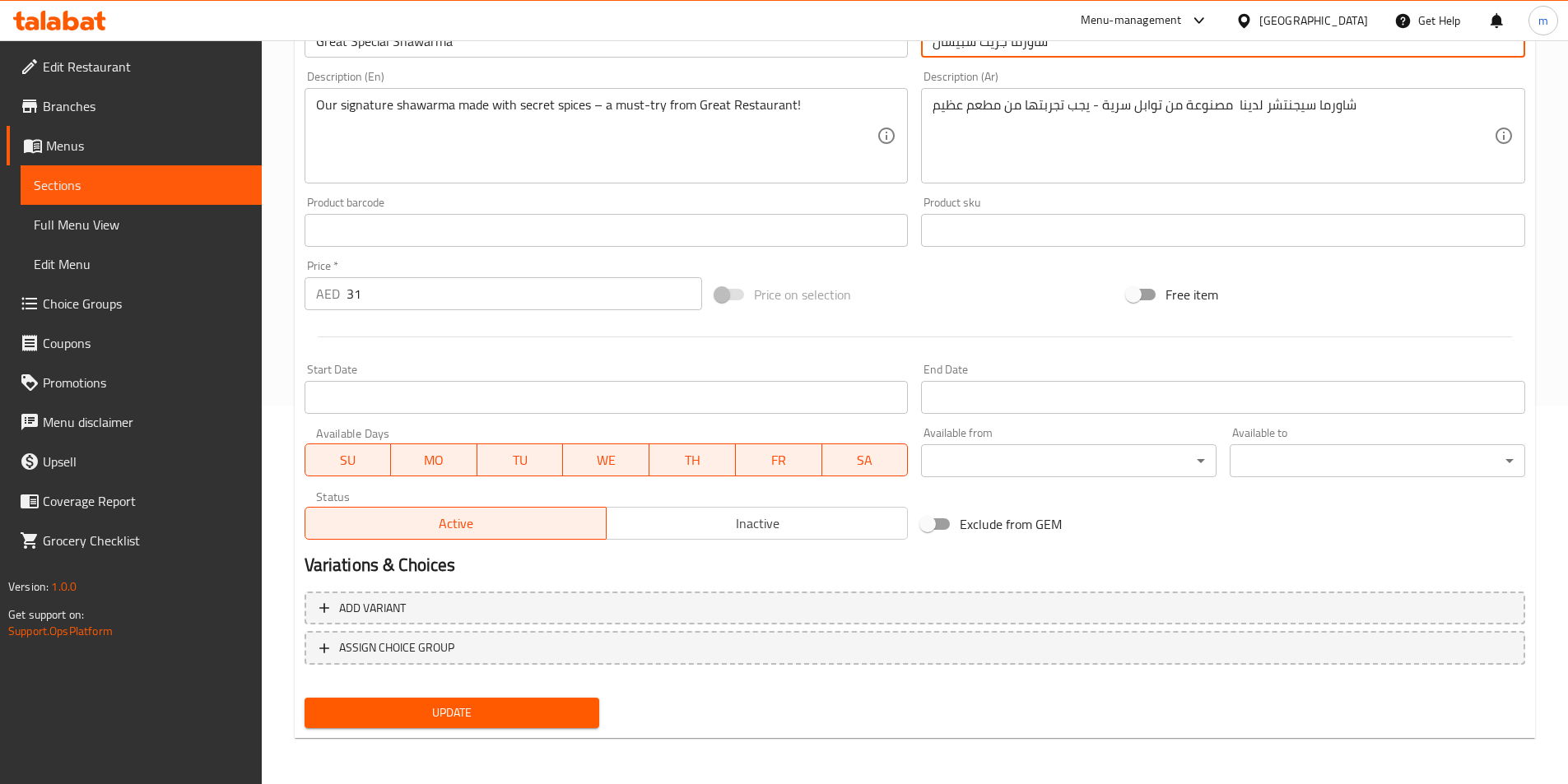
type input "شاورما جريت سبيشال"
click at [537, 708] on span "Update" at bounding box center [452, 712] width 269 height 20
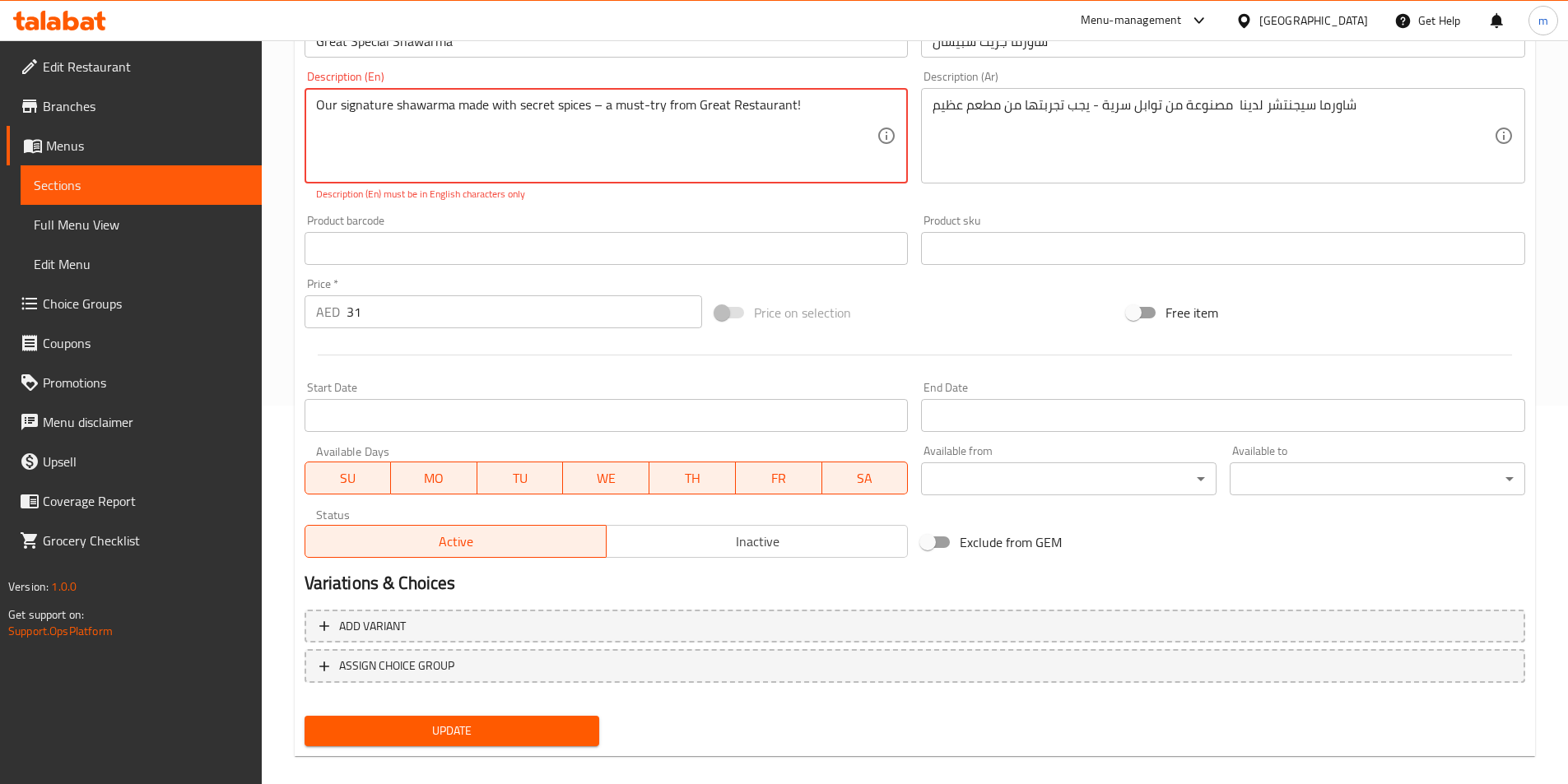
click at [593, 104] on textarea "Our signature shawarma made with secret spices – a must-try from Great Restaura…" at bounding box center [597, 136] width 561 height 78
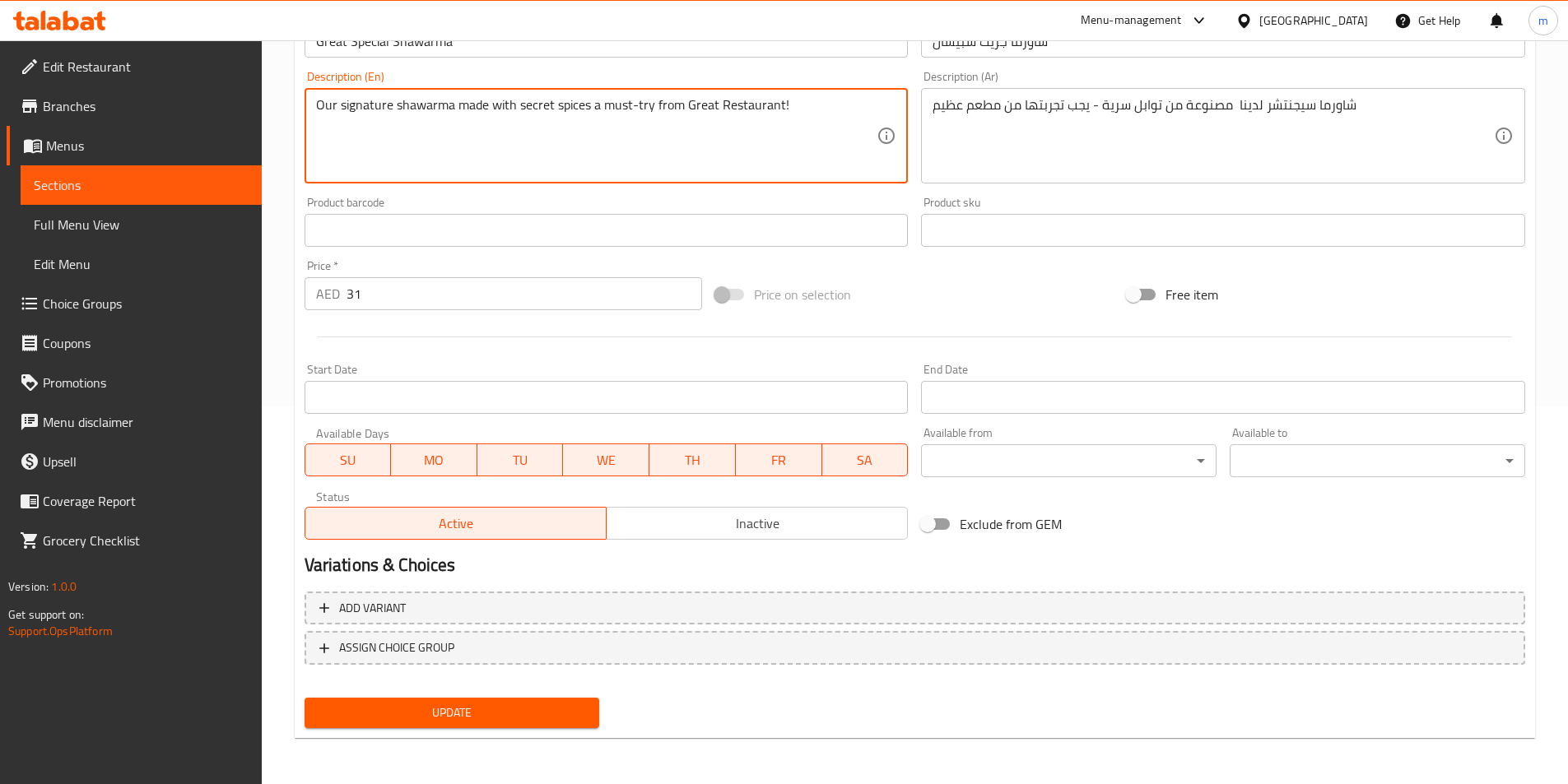
type textarea "Our signature shawarma made with secret spices a must-try from Great Restaurant!"
click at [486, 707] on span "Update" at bounding box center [452, 712] width 269 height 20
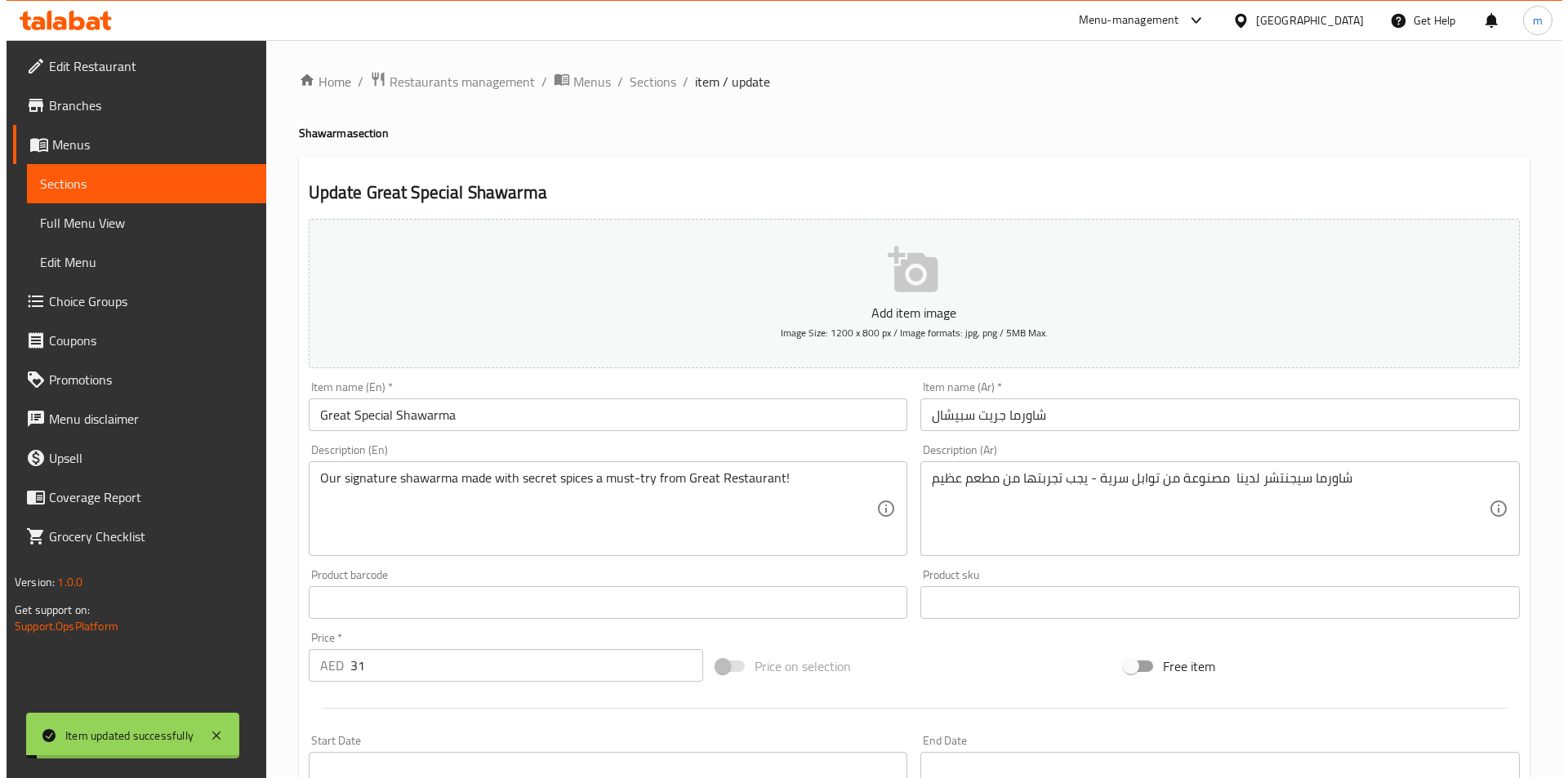
scroll to position [0, 0]
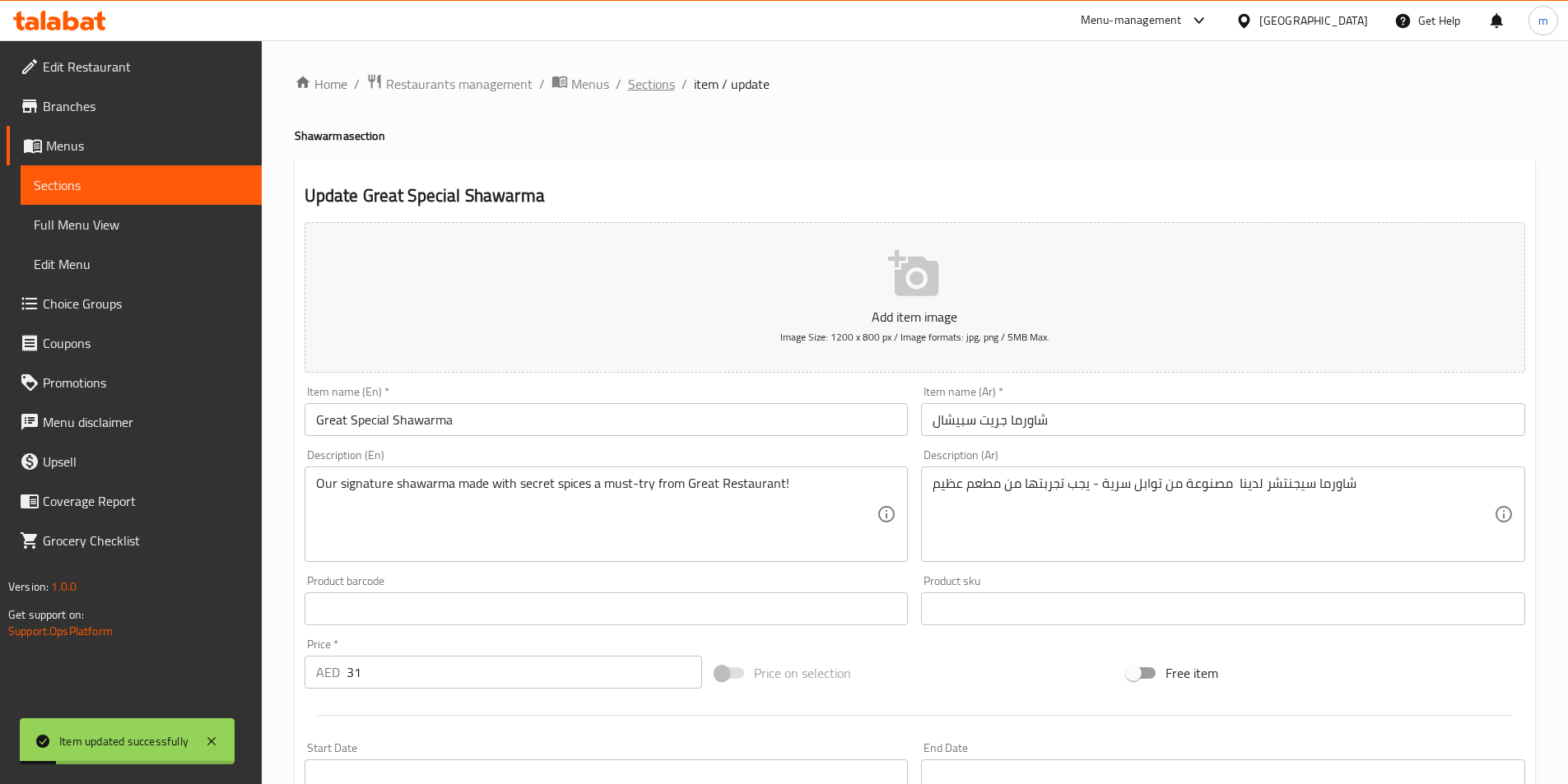
click at [660, 86] on span "Sections" at bounding box center [651, 84] width 47 height 19
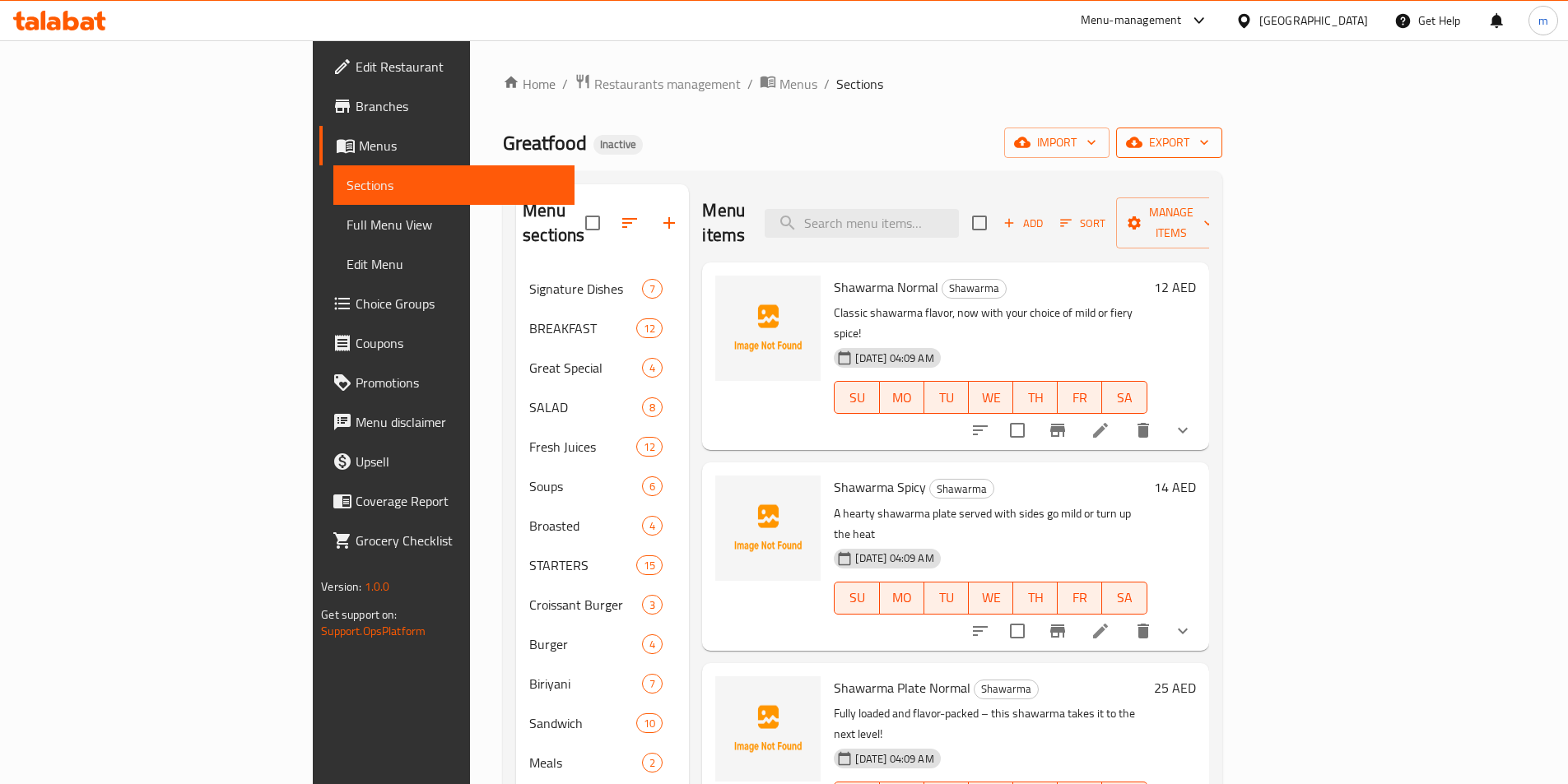
click at [1209, 144] on span "export" at bounding box center [1169, 142] width 80 height 20
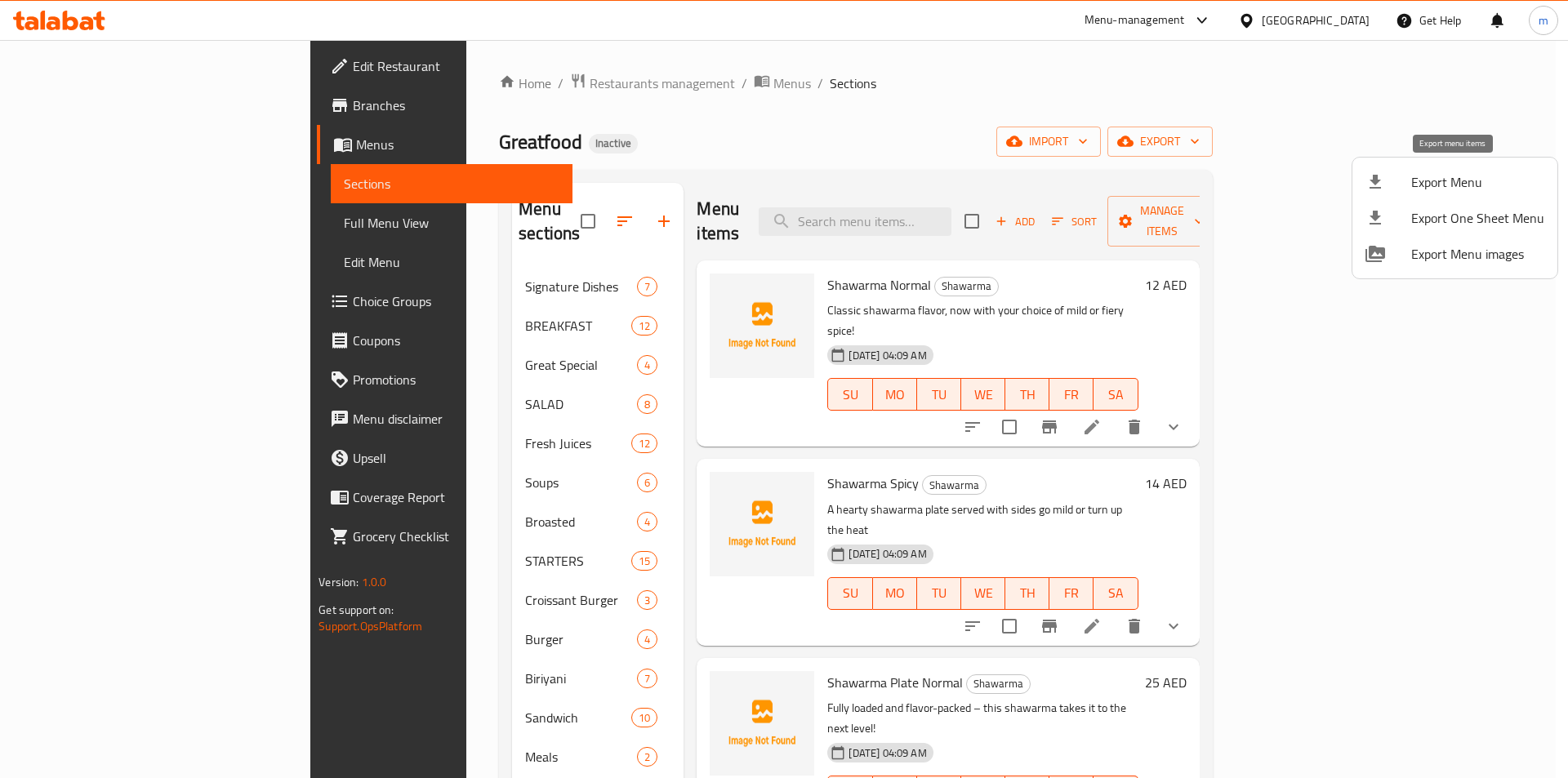
click at [1449, 188] on span "Export Menu" at bounding box center [1478, 182] width 134 height 19
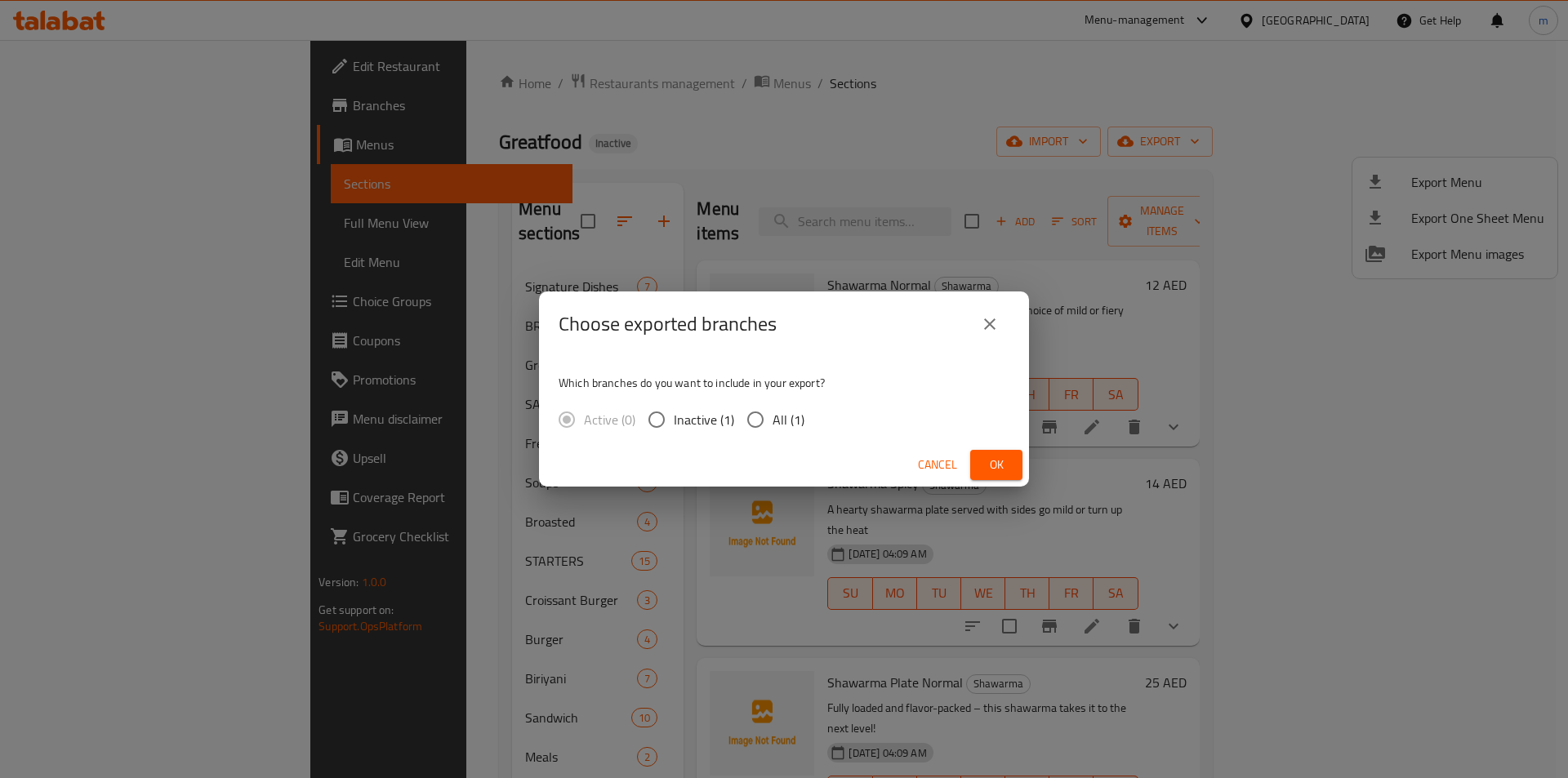
click at [762, 425] on input "All (1)" at bounding box center [755, 419] width 34 height 34
radio input "true"
click at [988, 460] on span "Ok" at bounding box center [996, 465] width 26 height 20
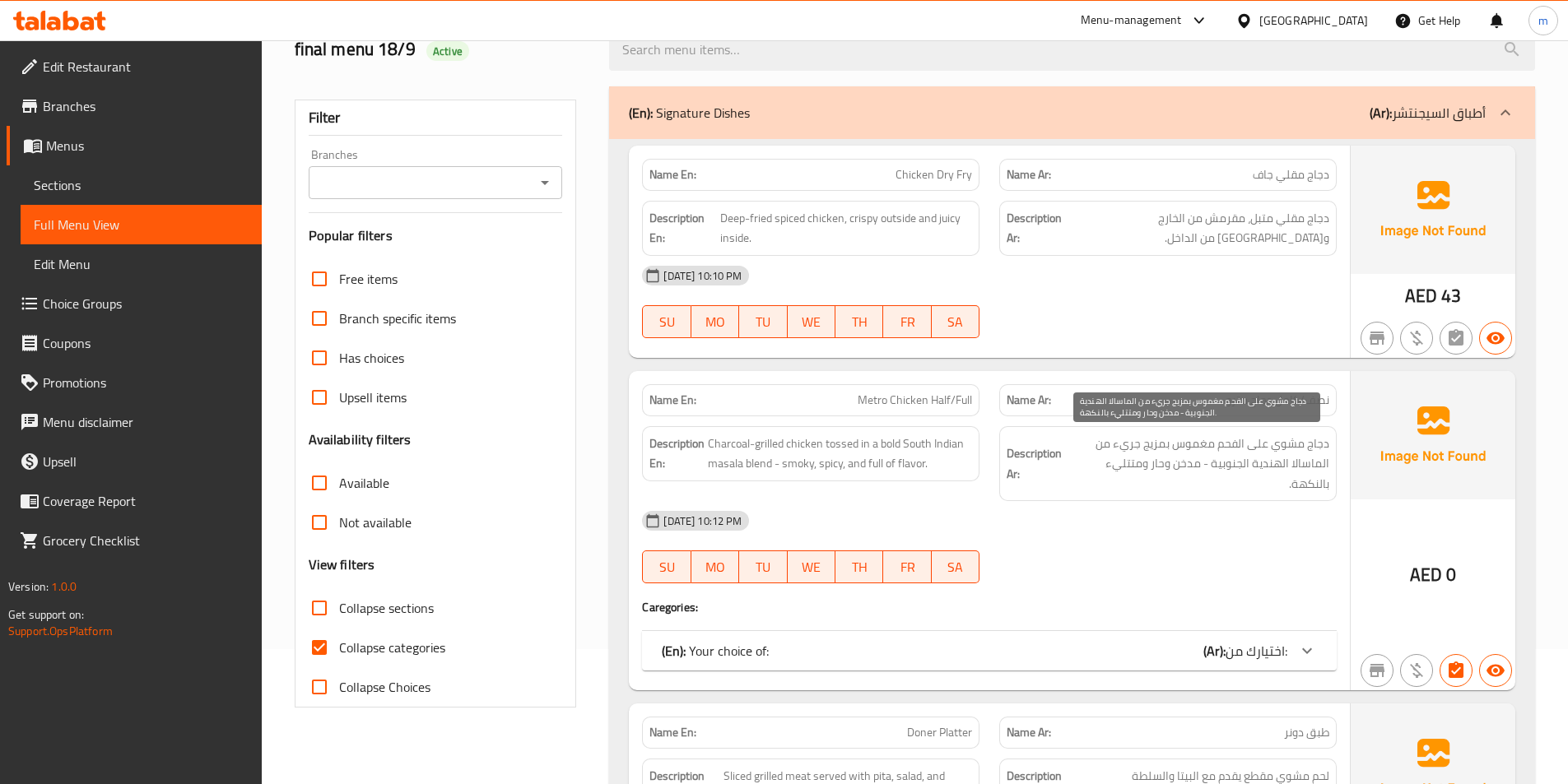
scroll to position [165, 0]
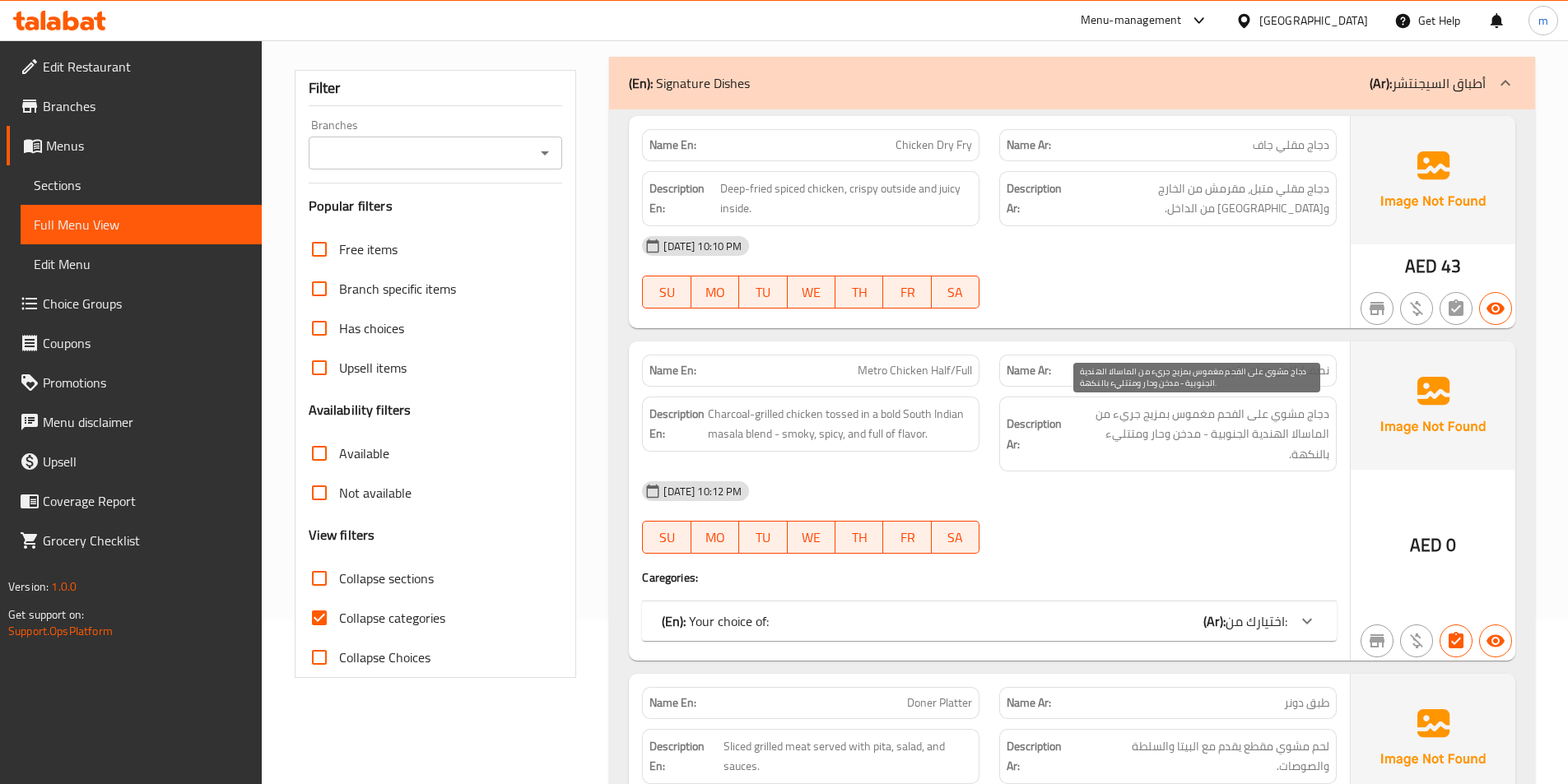
click at [1248, 450] on span "دجاج مشوي على الفحم مغموس بمزيج جريء من الماسالا الهندية الجنوبية - مدخن وحار و…" at bounding box center [1197, 434] width 264 height 61
click at [1124, 432] on span "دجاج مشوي على الفحم مغموس بمزيج جريء من الماسالا الهندية الجنوبية - مدخن وحار و…" at bounding box center [1197, 434] width 264 height 61
click at [1054, 90] on div "(En): Signature Dishes (Ar): أطباق السيجنتشر" at bounding box center [1057, 83] width 857 height 19
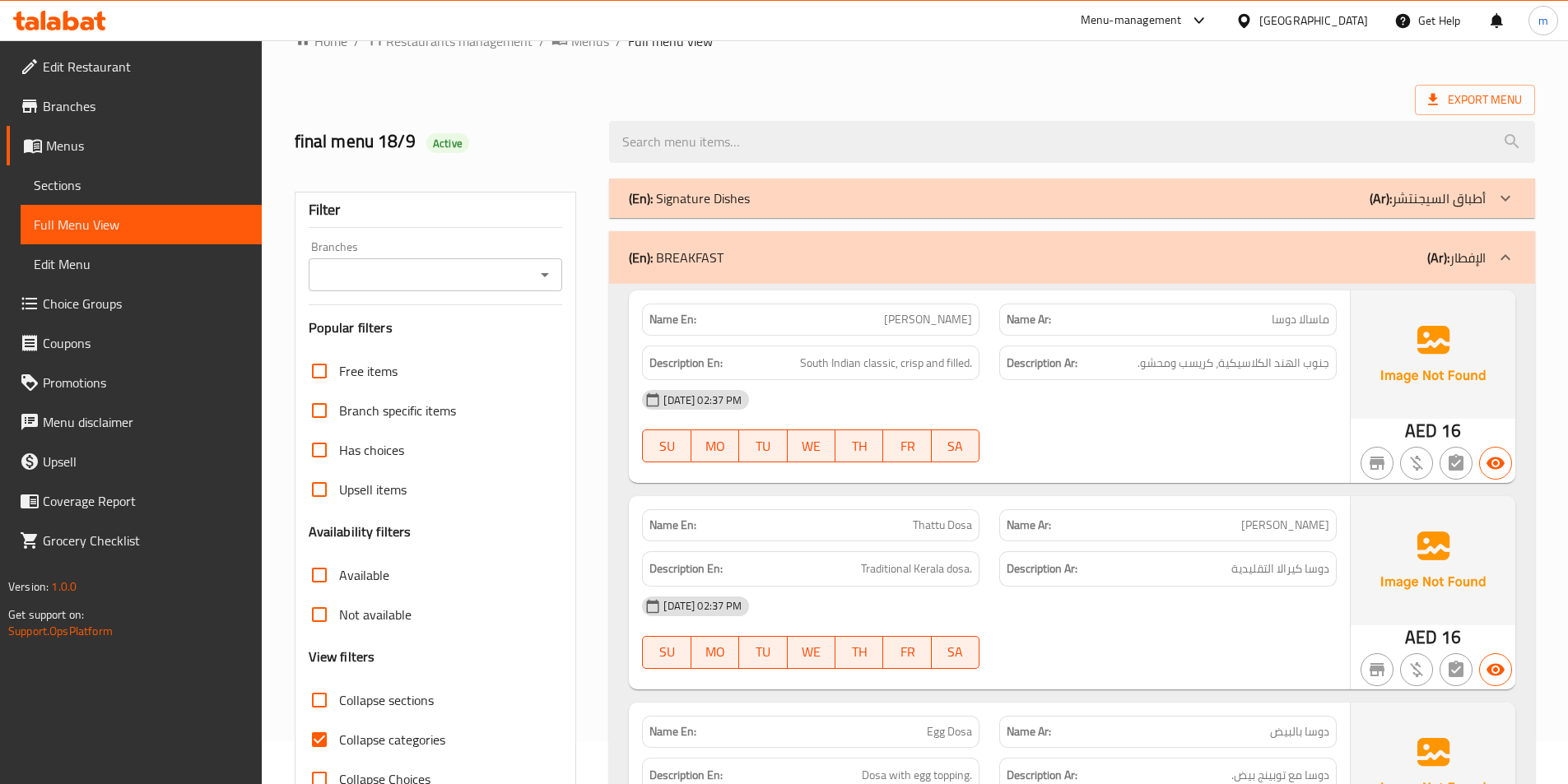
scroll to position [82, 0]
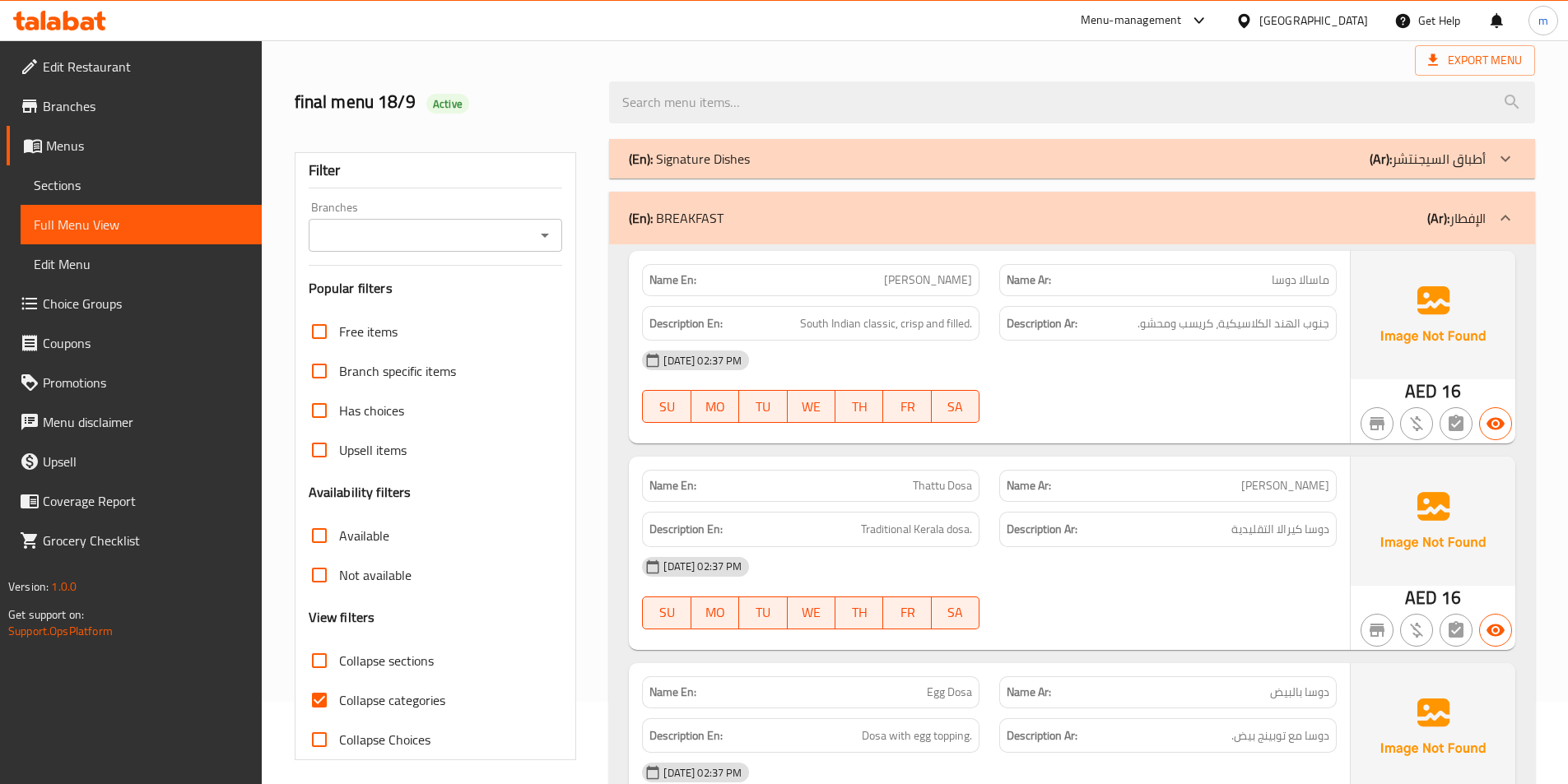
click at [388, 669] on span "Collapse sections" at bounding box center [386, 660] width 95 height 19
click at [339, 669] on input "Collapse sections" at bounding box center [319, 660] width 40 height 40
checkbox input "true"
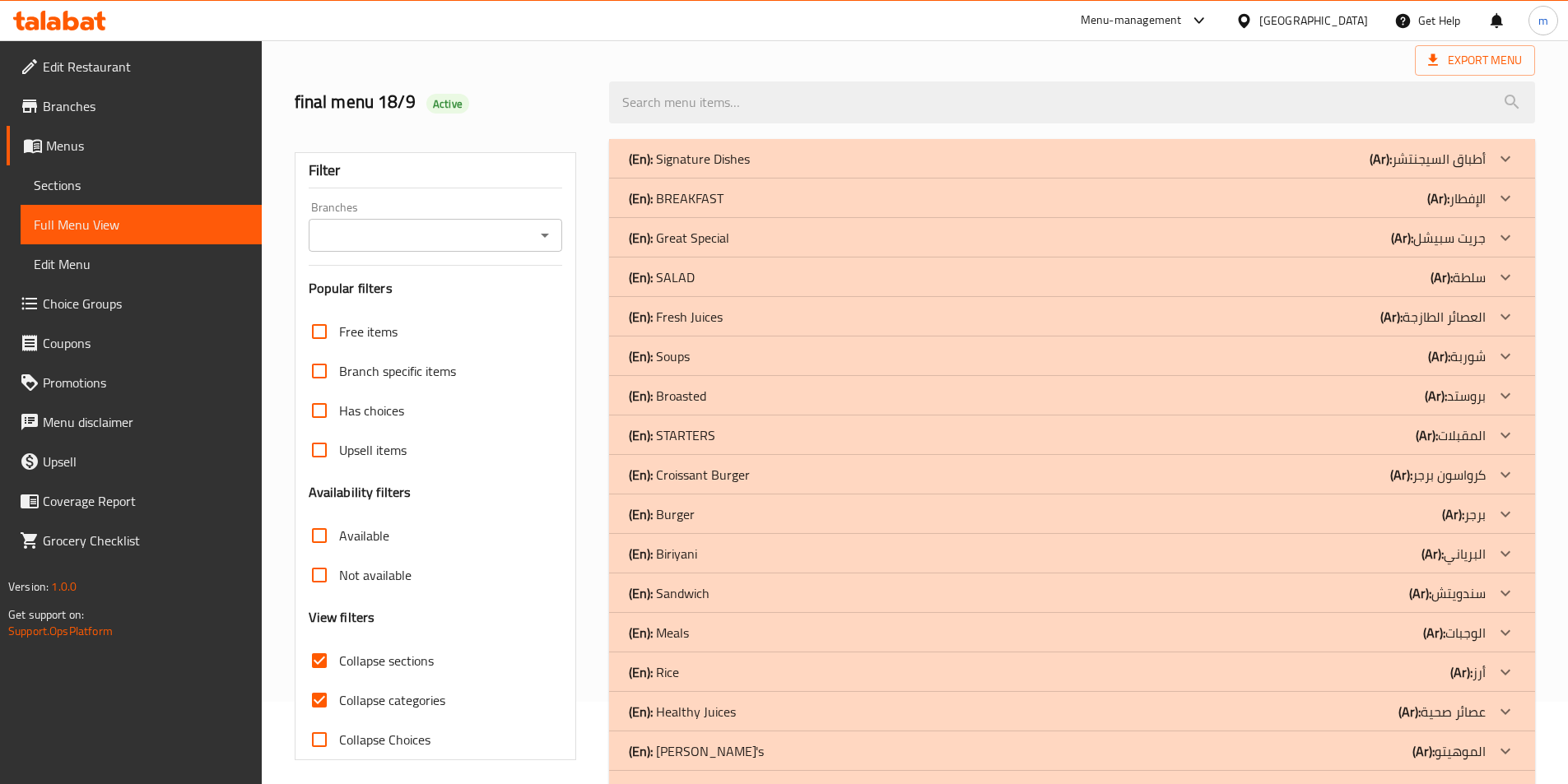
click at [382, 702] on span "Collapse categories" at bounding box center [392, 700] width 106 height 19
click at [339, 702] on input "Collapse categories" at bounding box center [319, 700] width 40 height 40
checkbox input "false"
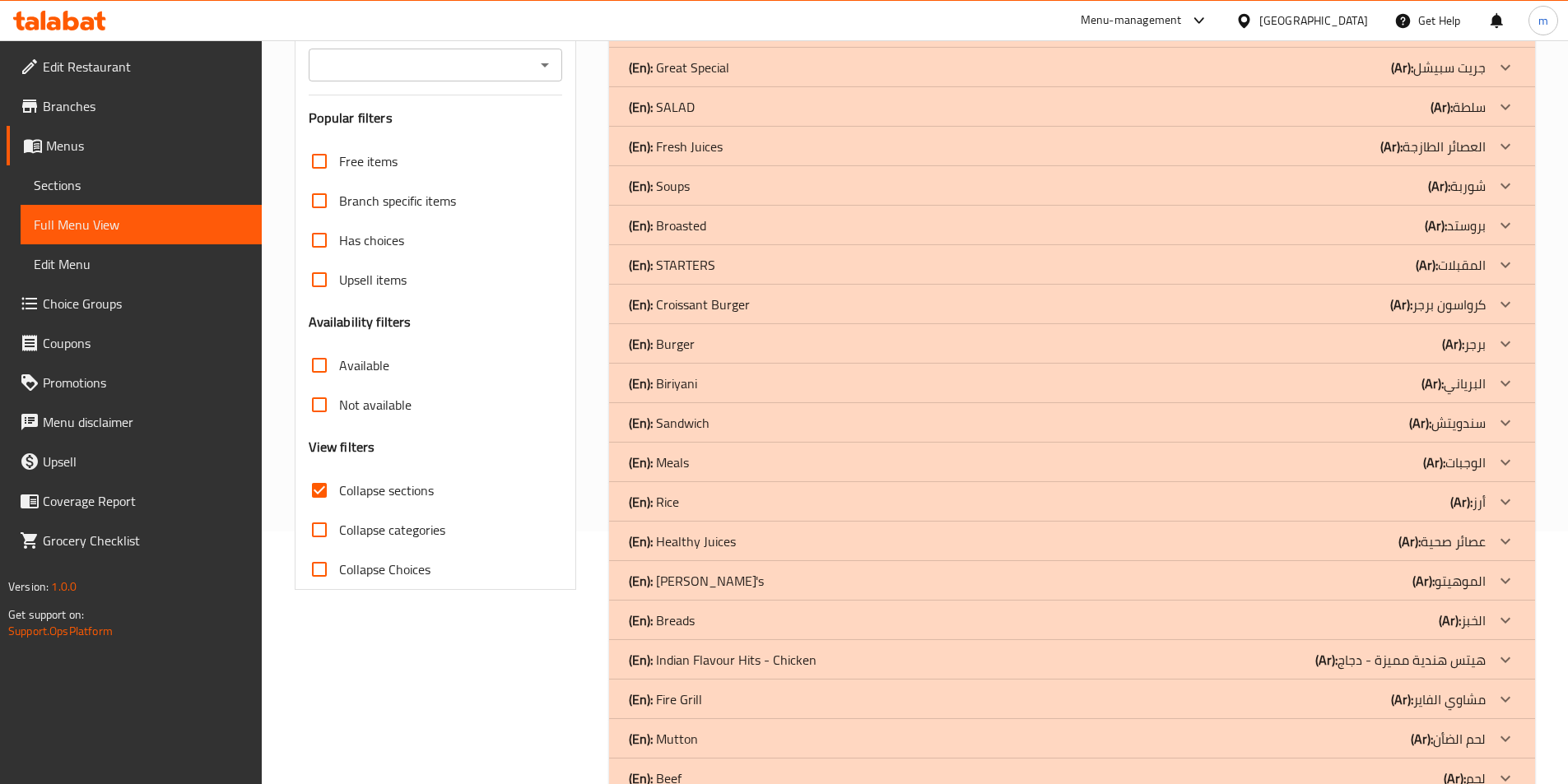
scroll to position [411, 0]
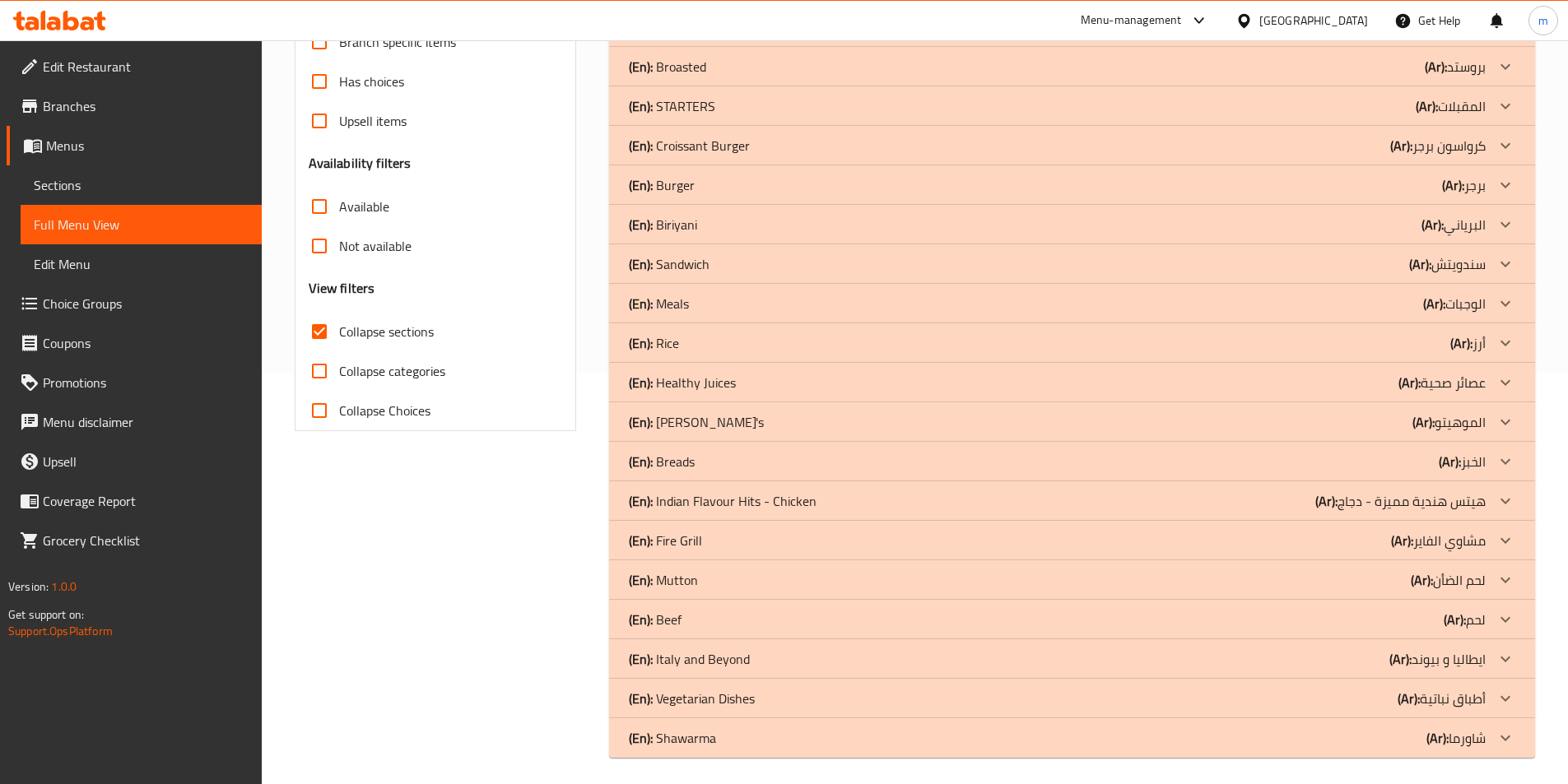
click at [750, 743] on div "(En): Shawarma (Ar): شاورما" at bounding box center [1057, 738] width 857 height 19
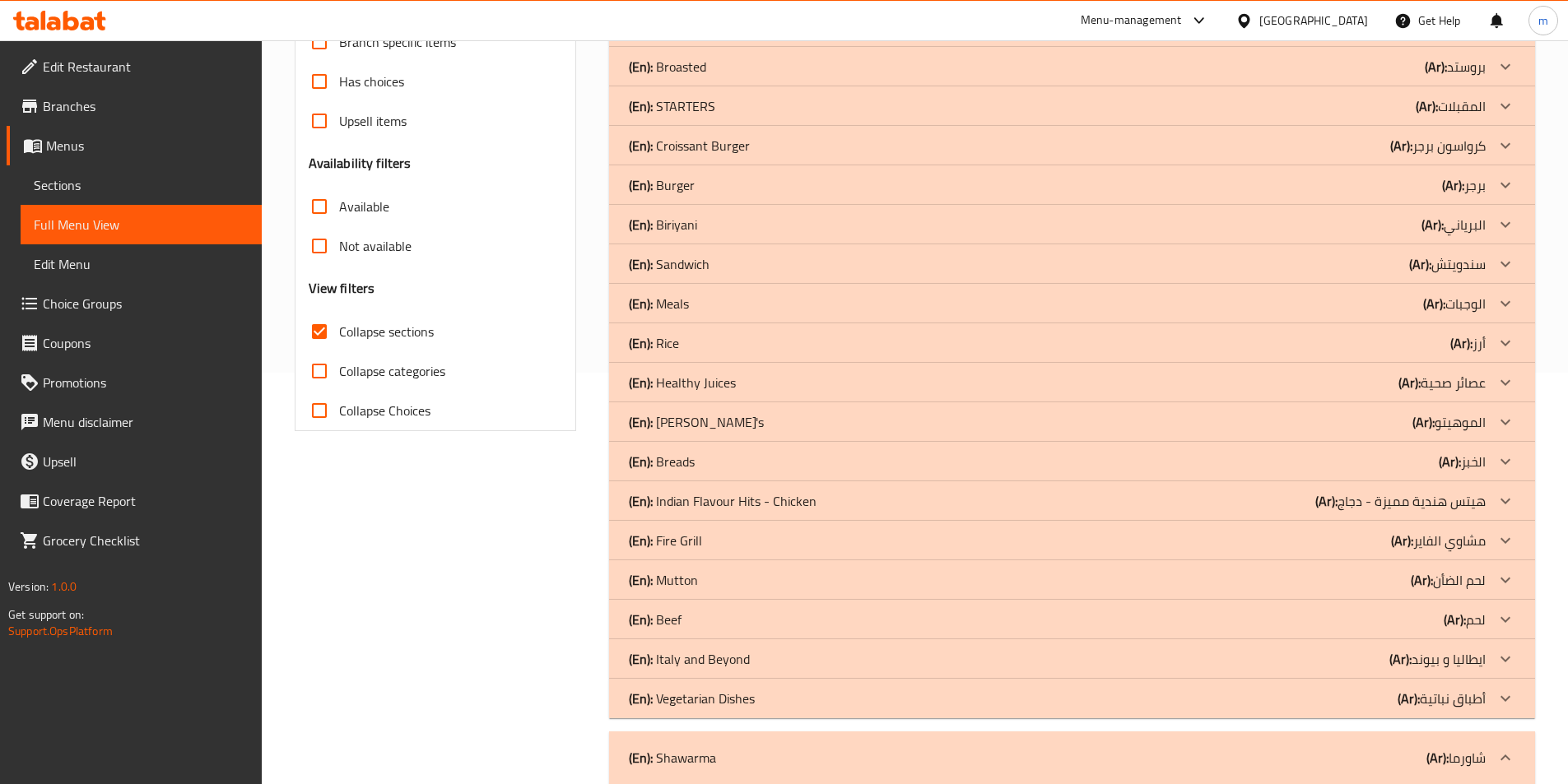
click at [728, 702] on p "(En): Vegetarian Dishes" at bounding box center [691, 698] width 126 height 19
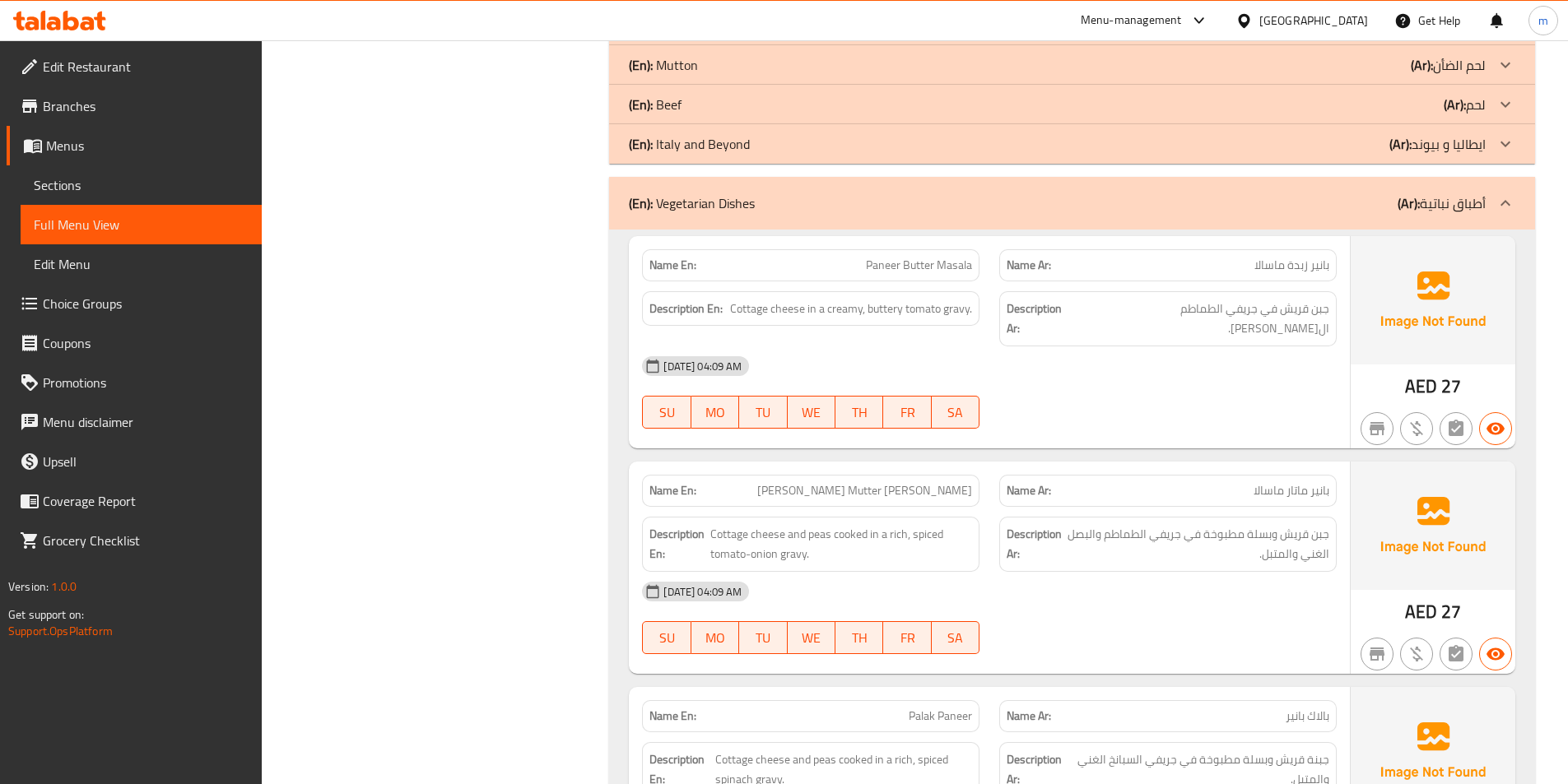
scroll to position [741, 0]
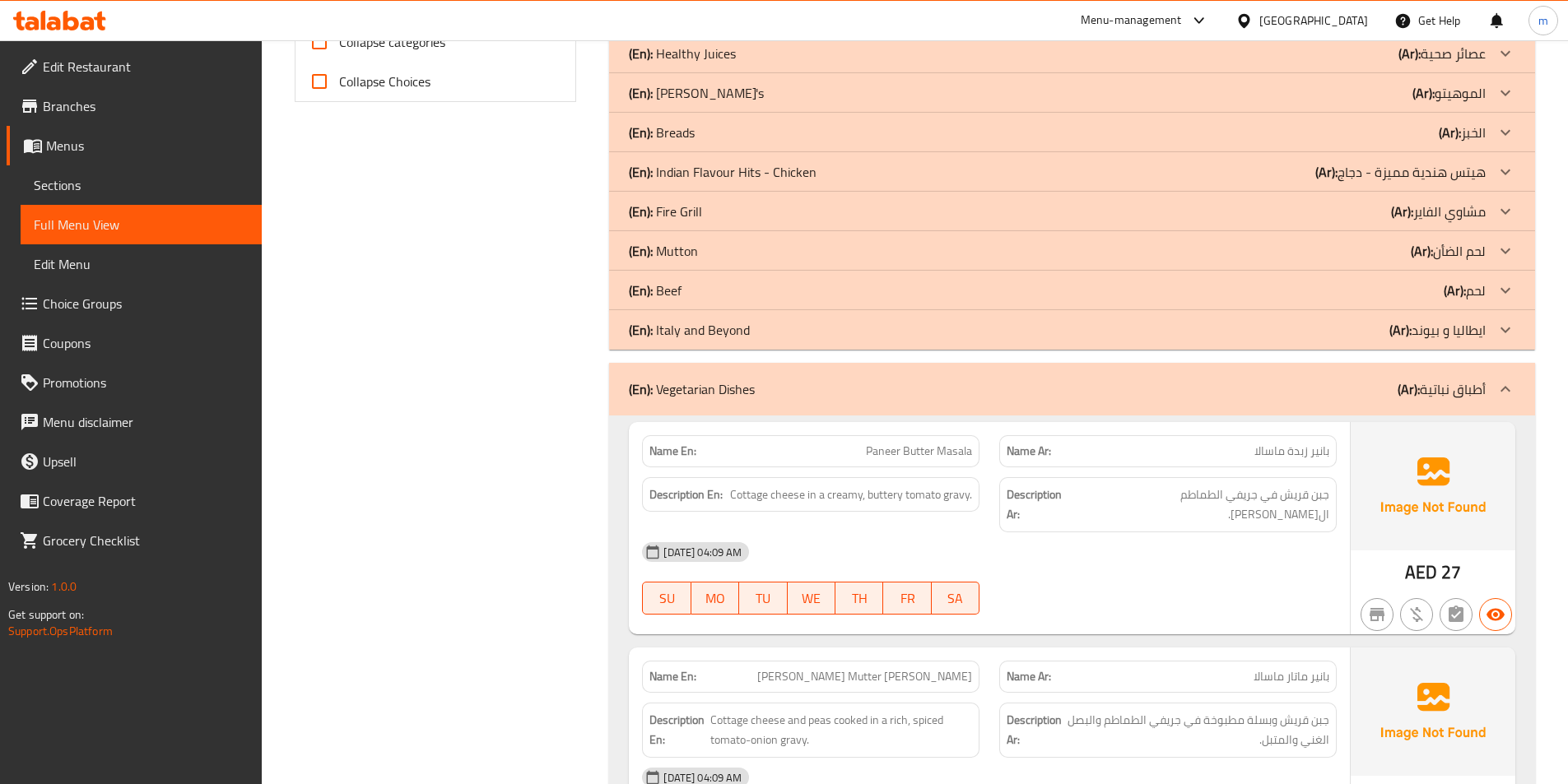
click at [1212, 402] on div "(En): Vegetarian Dishes (Ar): أطباق نباتية" at bounding box center [1072, 388] width 926 height 52
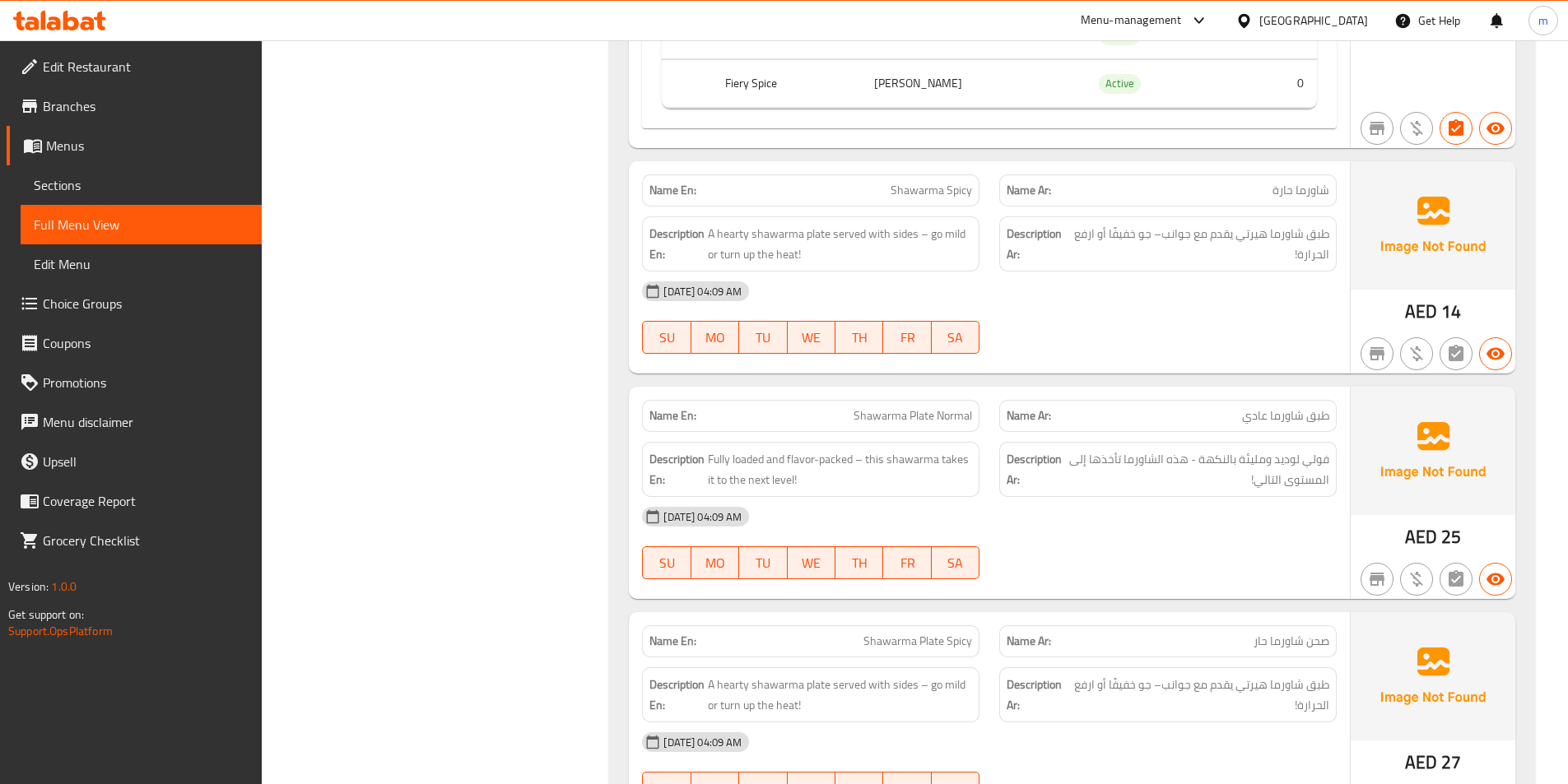
scroll to position [1563, 0]
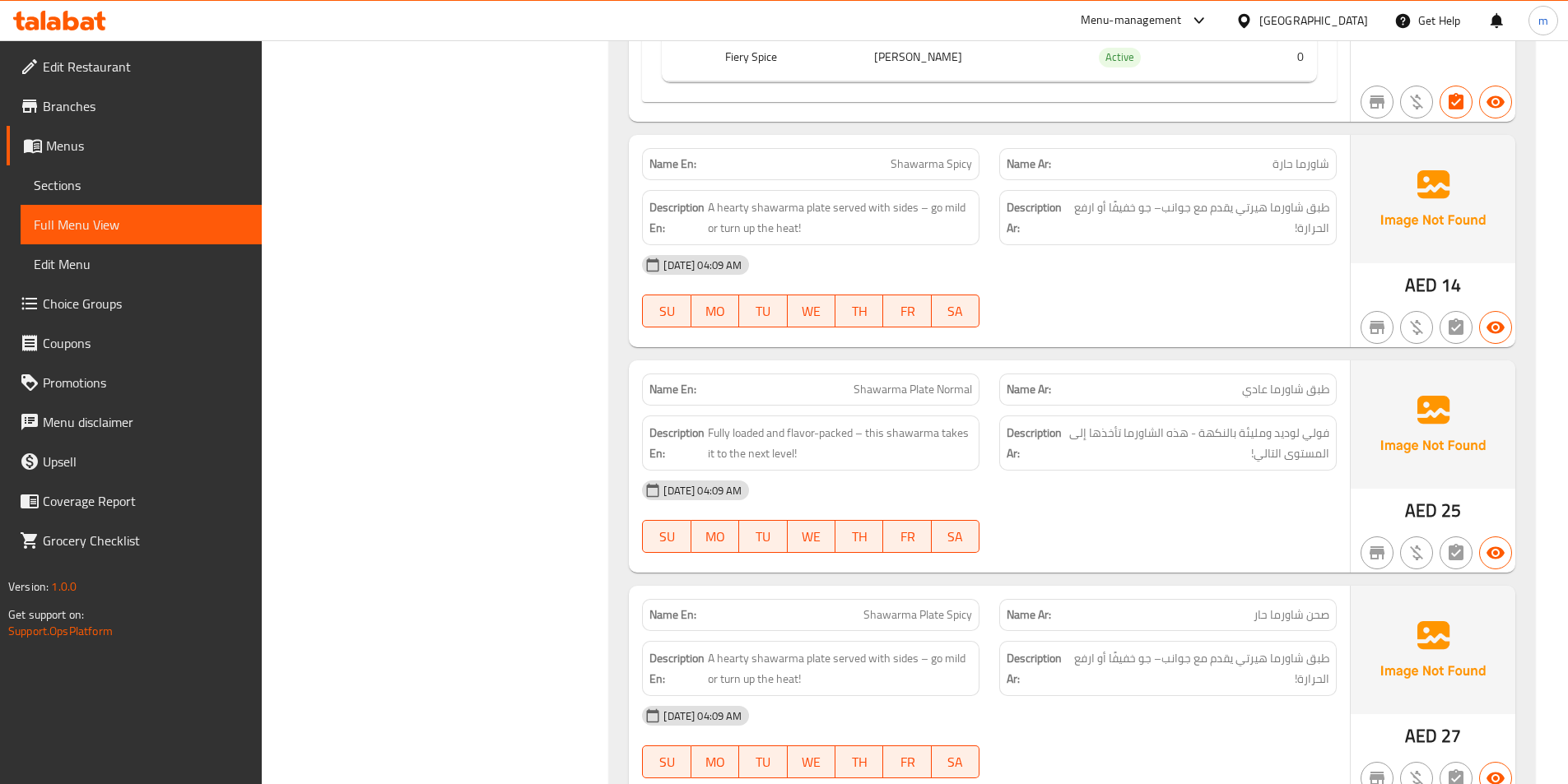
click at [920, 158] on span "Shawarma Spicy" at bounding box center [931, 165] width 81 height 18
copy span "Shawarma Spicy"
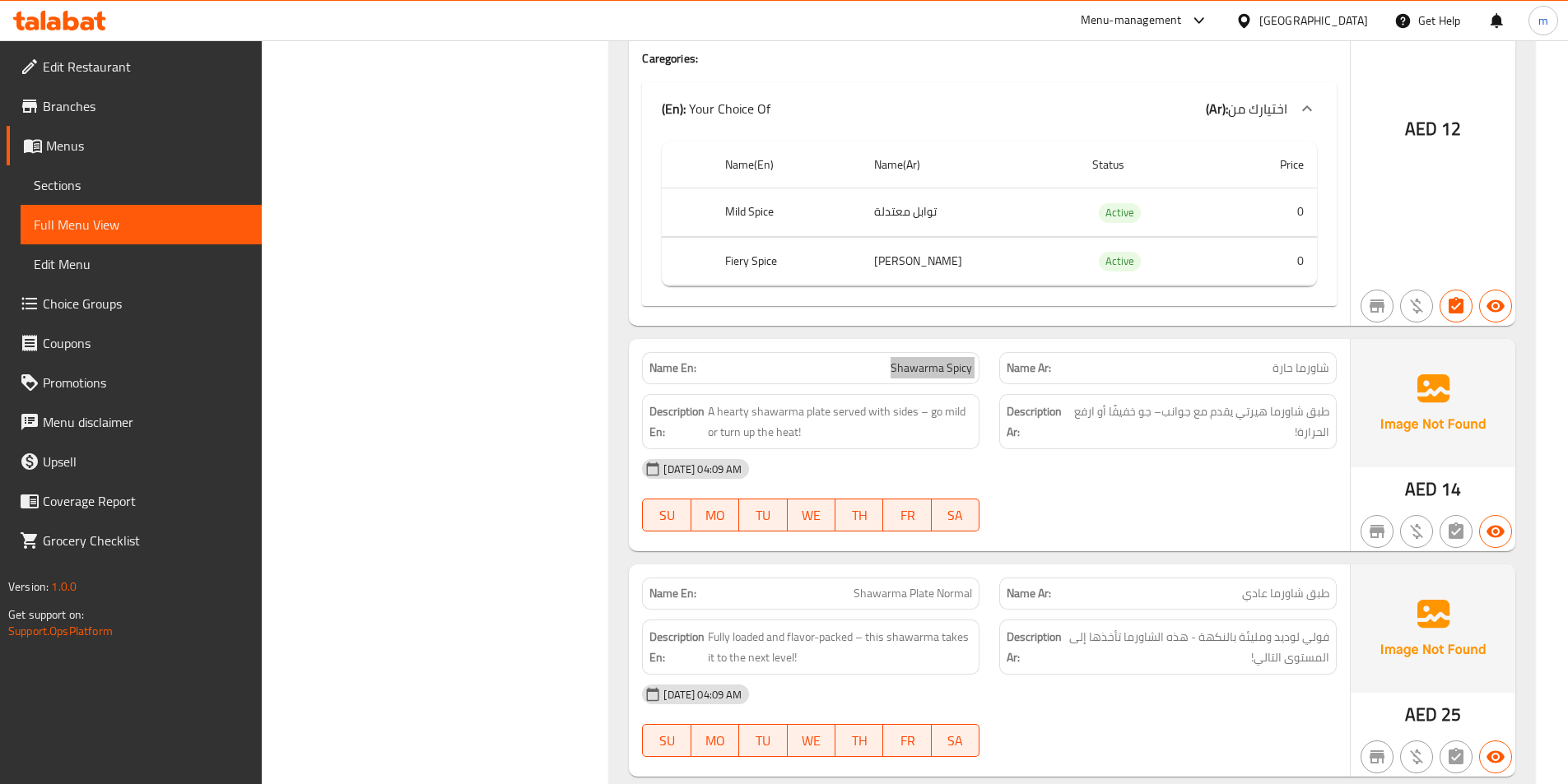
scroll to position [1398, 0]
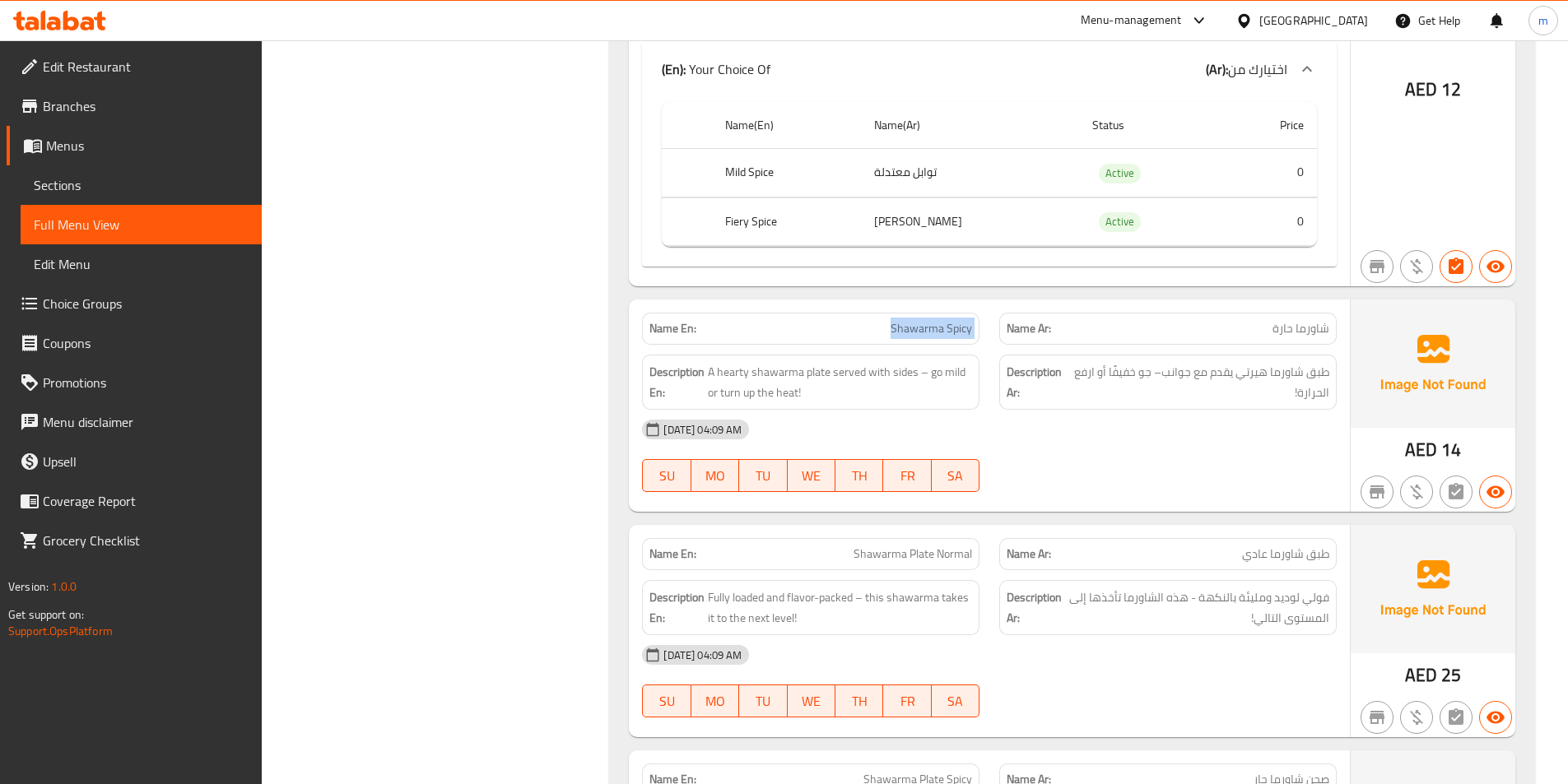
click at [944, 556] on span "Shawarma Plate Normal" at bounding box center [913, 554] width 119 height 18
copy span "Shawarma Plate Normal"
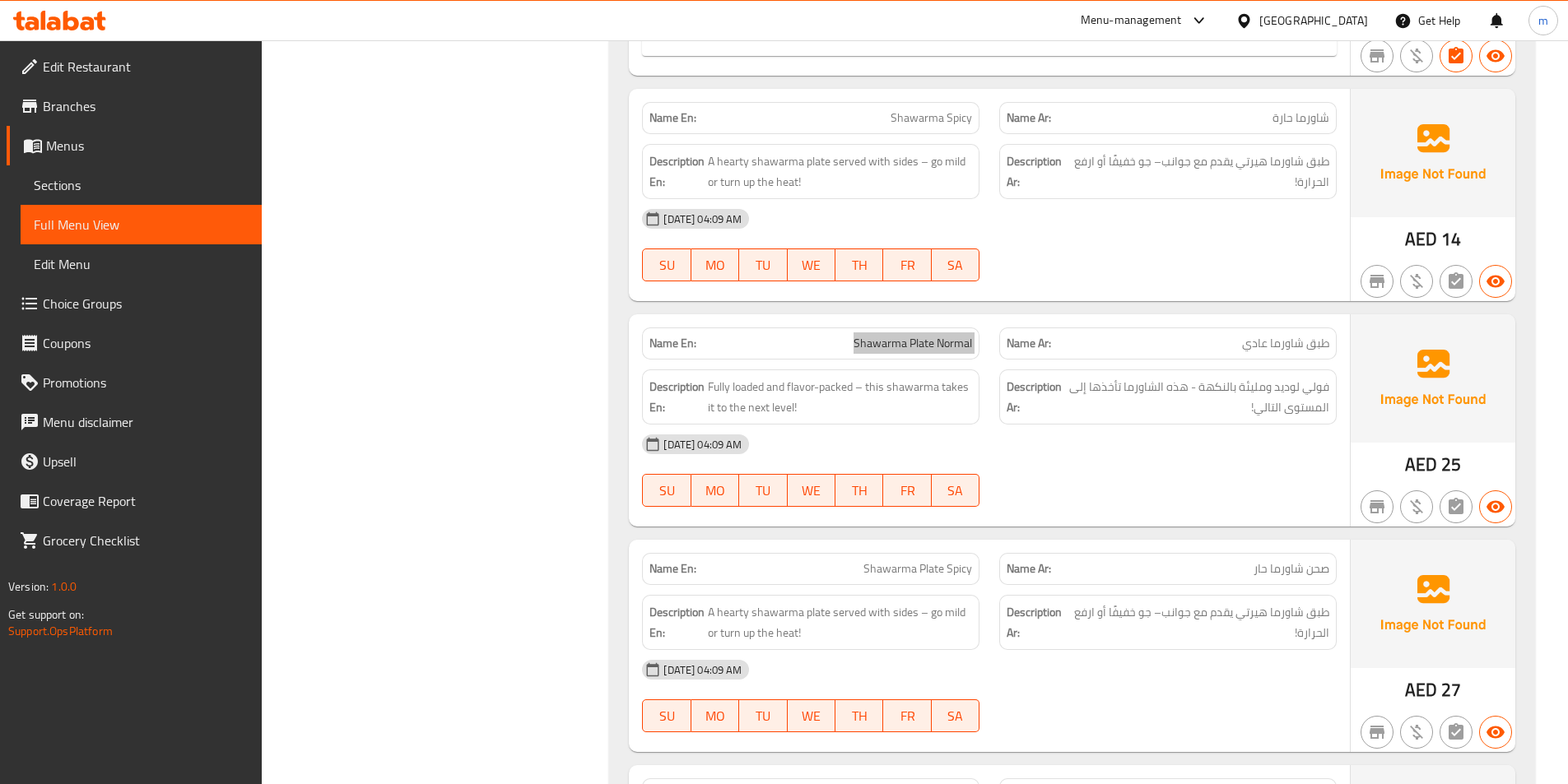
scroll to position [1645, 0]
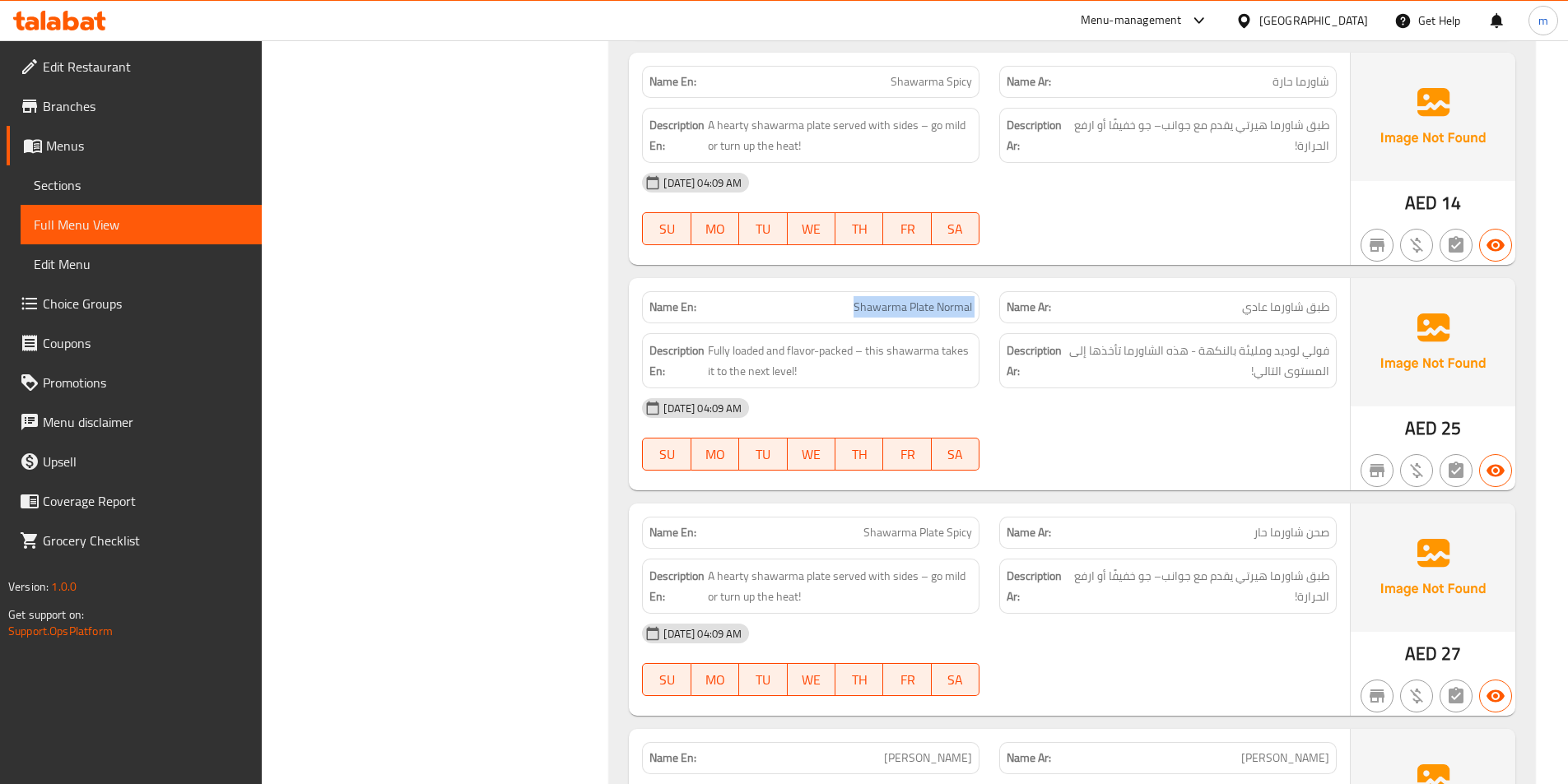
click at [924, 535] on span "Shawarma Plate Spicy" at bounding box center [917, 533] width 109 height 18
copy span "Shawarma Plate Spicy"
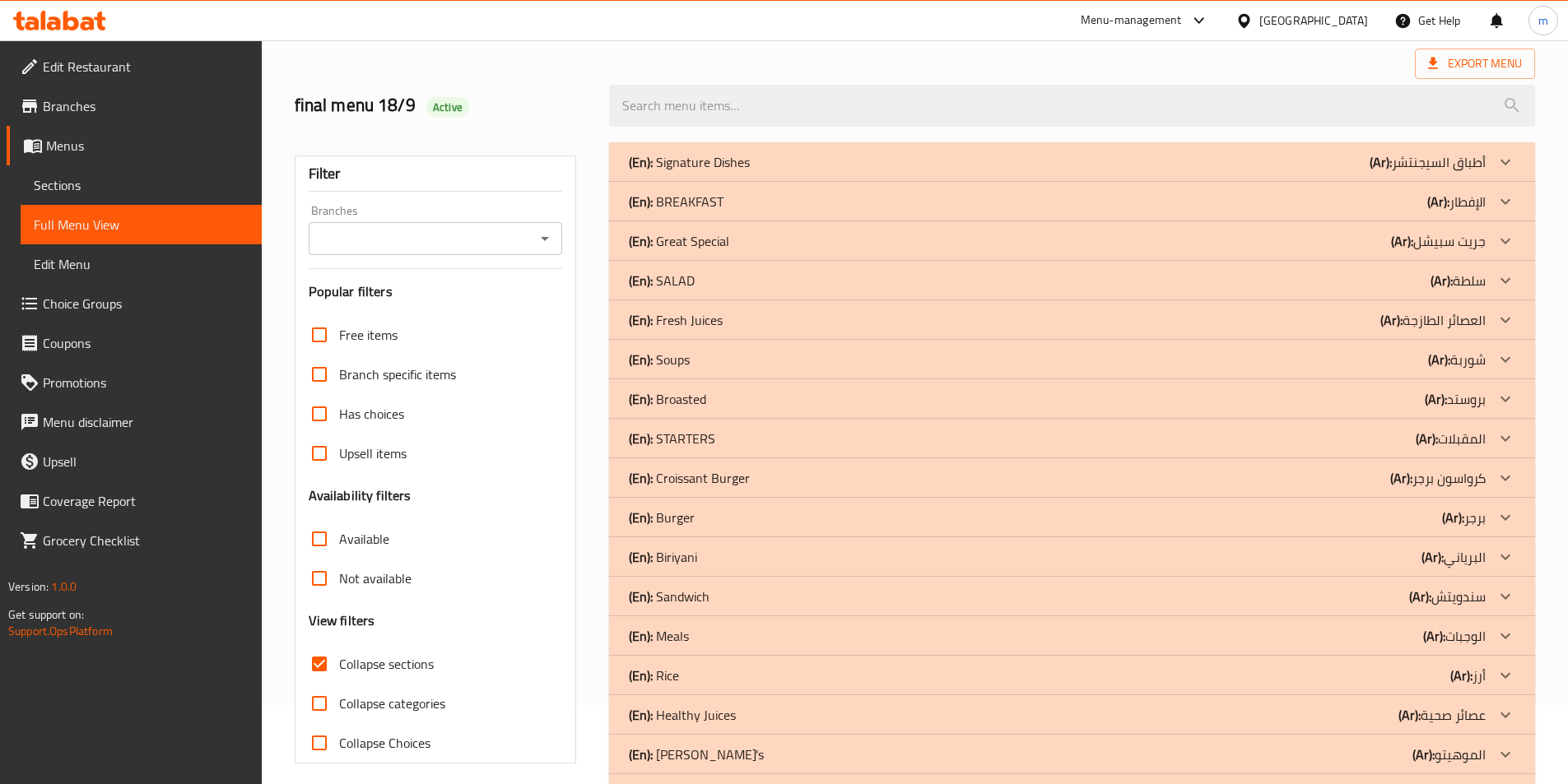
scroll to position [0, 0]
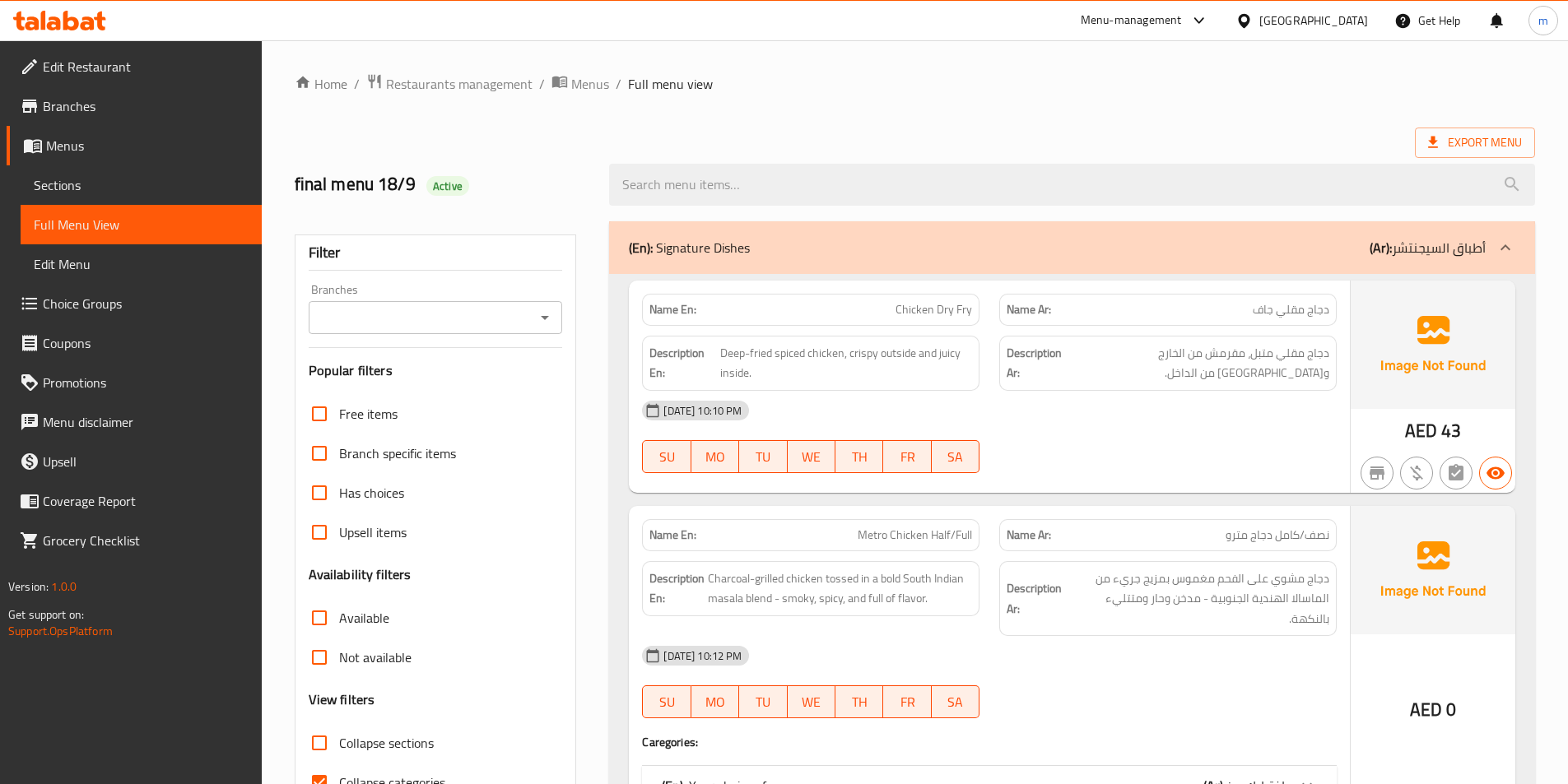
scroll to position [247, 0]
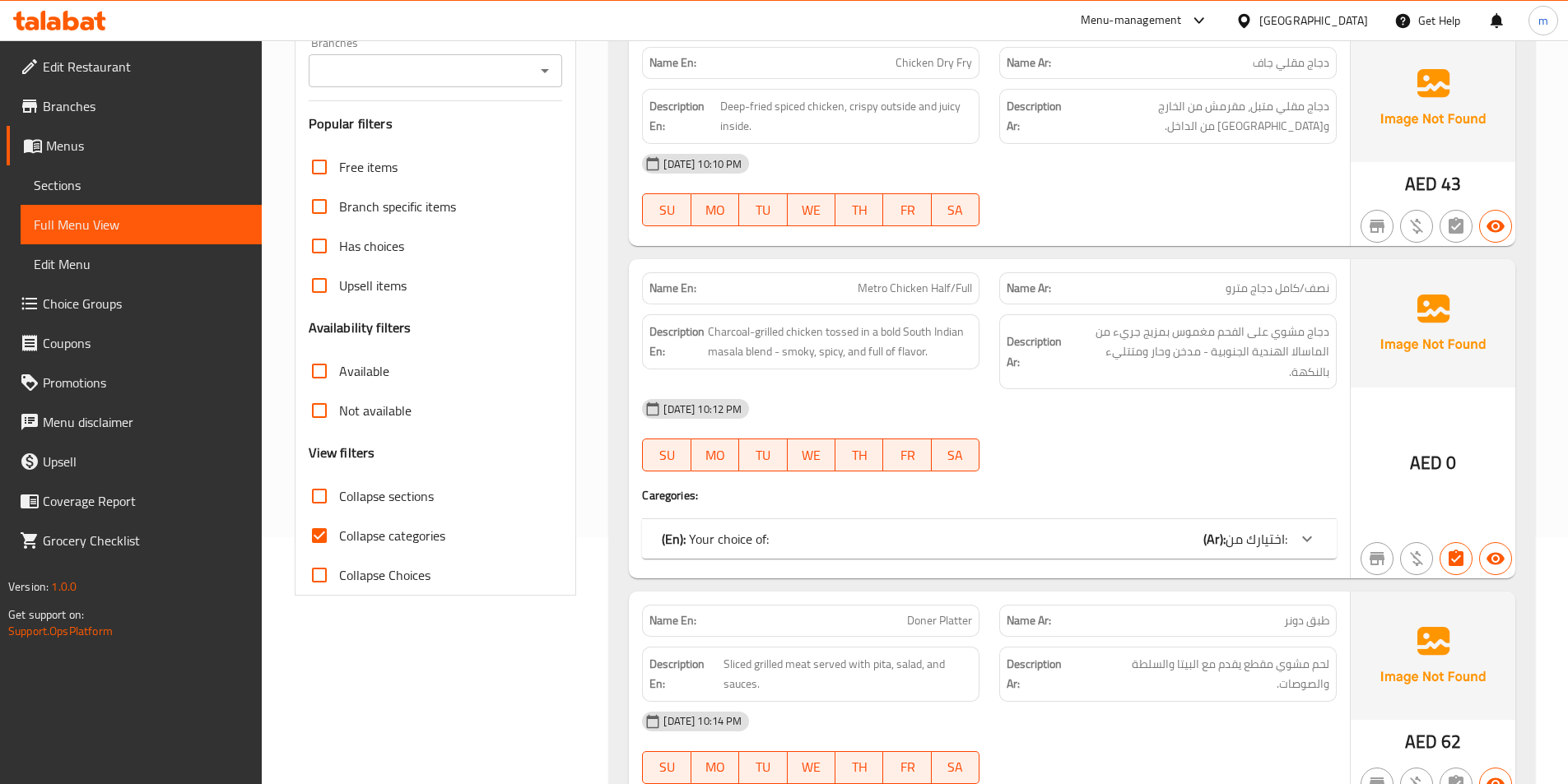
click at [402, 498] on span "Collapse sections" at bounding box center [386, 496] width 95 height 19
click at [339, 498] on input "Collapse sections" at bounding box center [319, 496] width 40 height 40
checkbox input "true"
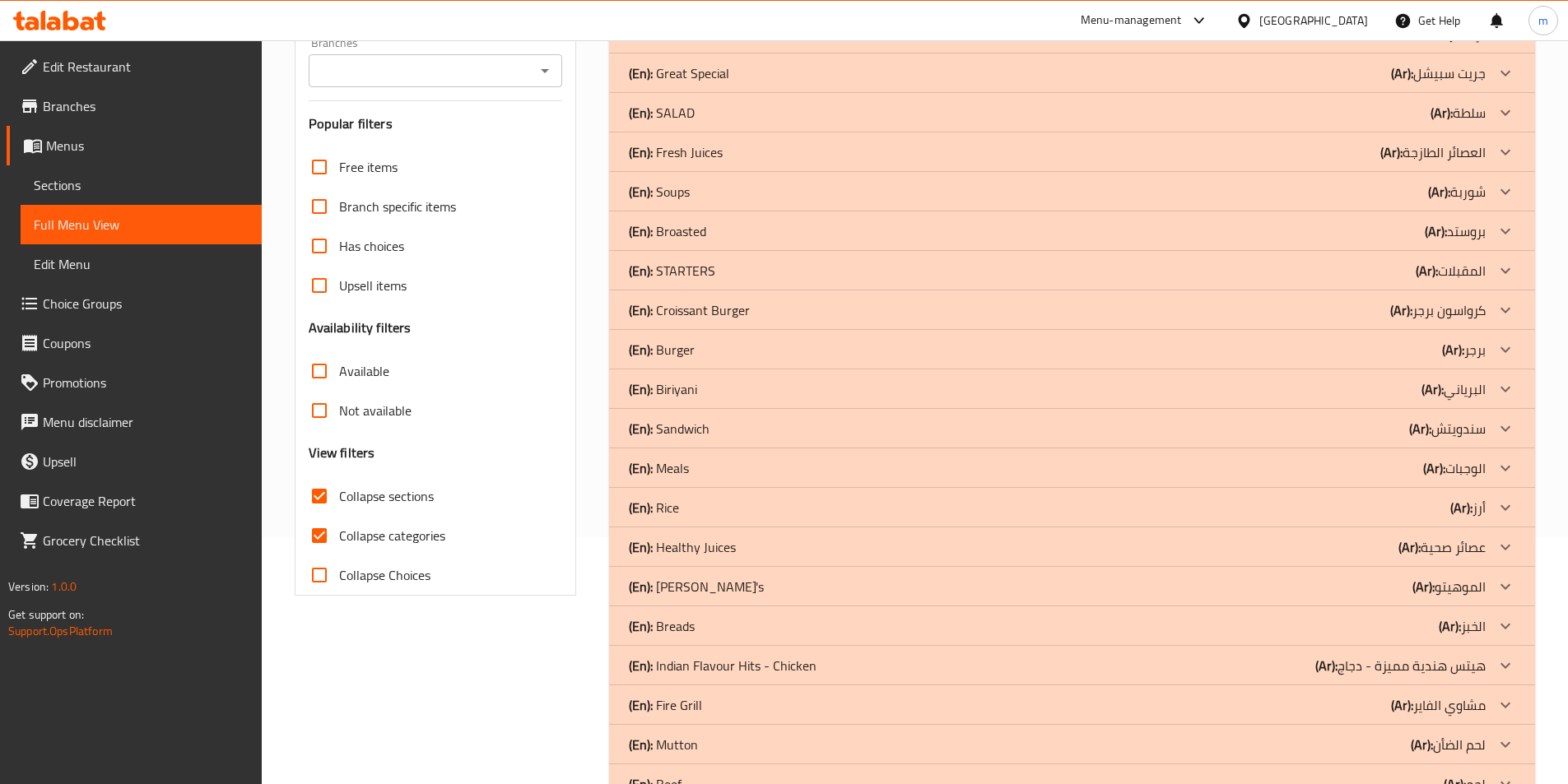
click at [391, 536] on span "Collapse categories" at bounding box center [392, 535] width 106 height 19
click at [339, 536] on input "Collapse categories" at bounding box center [319, 535] width 40 height 40
checkbox input "false"
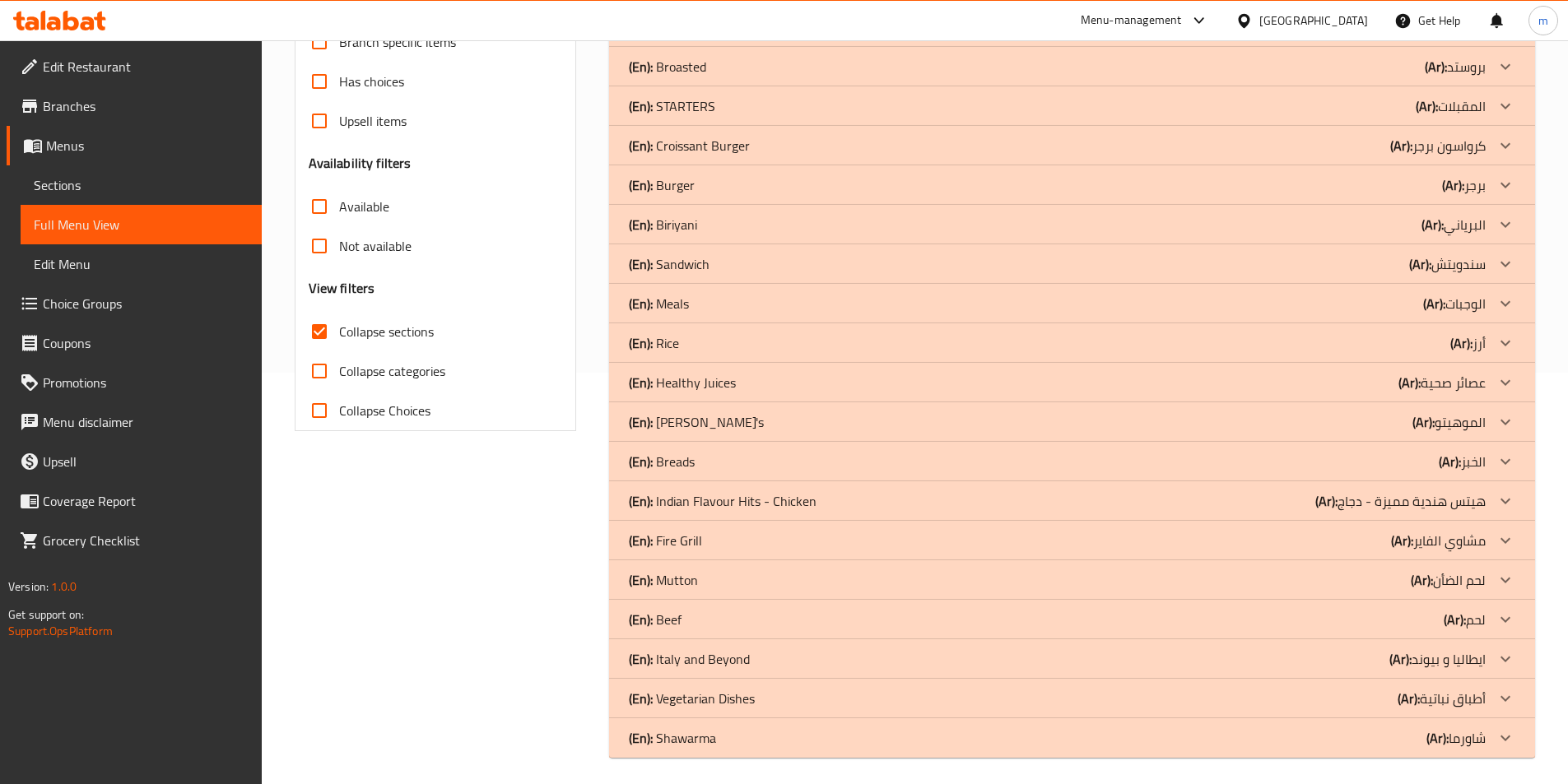
scroll to position [418, 0]
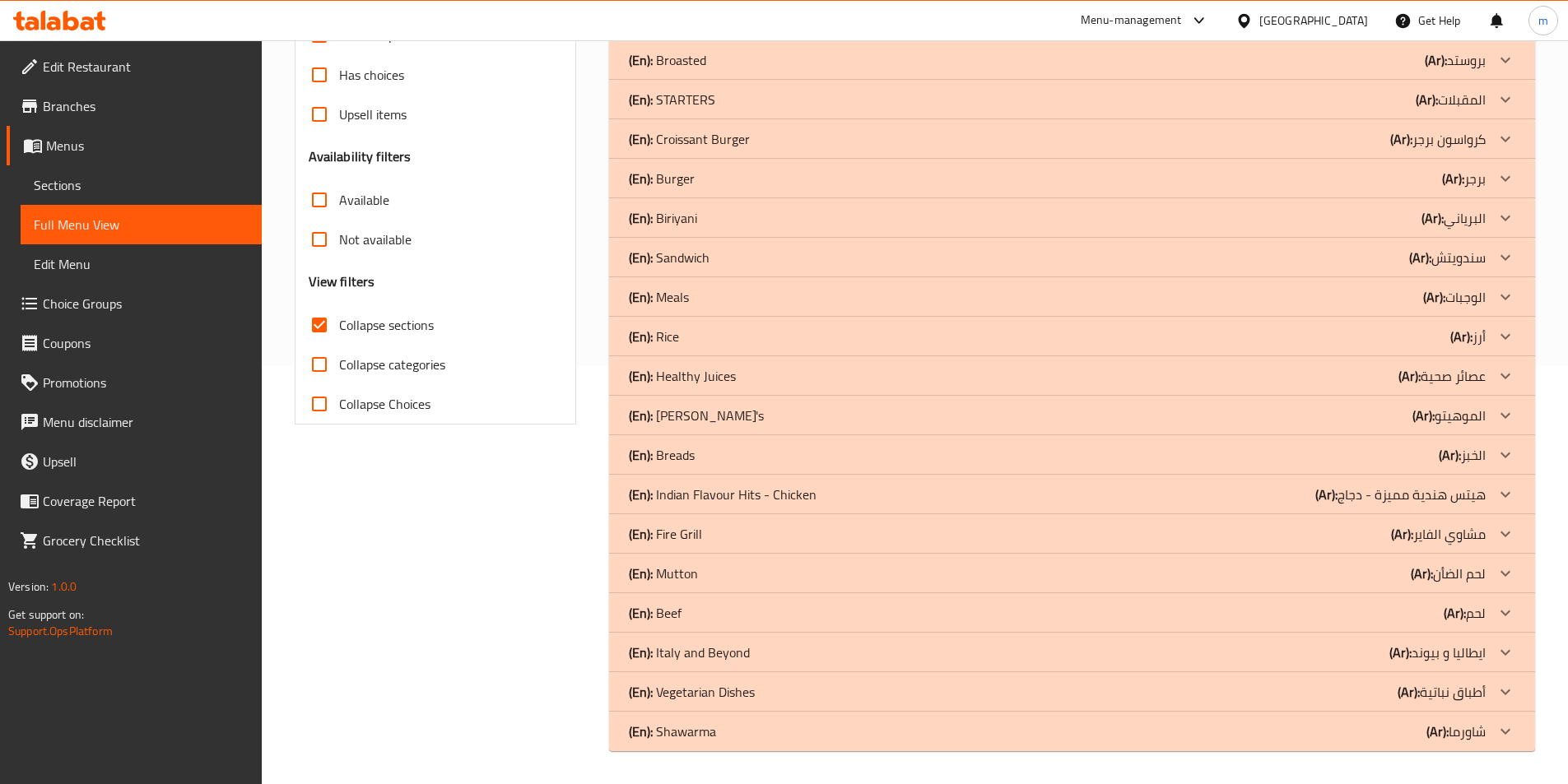
click at [712, 749] on div "(En): Shawarma (Ar): شاورما" at bounding box center [1072, 731] width 926 height 40
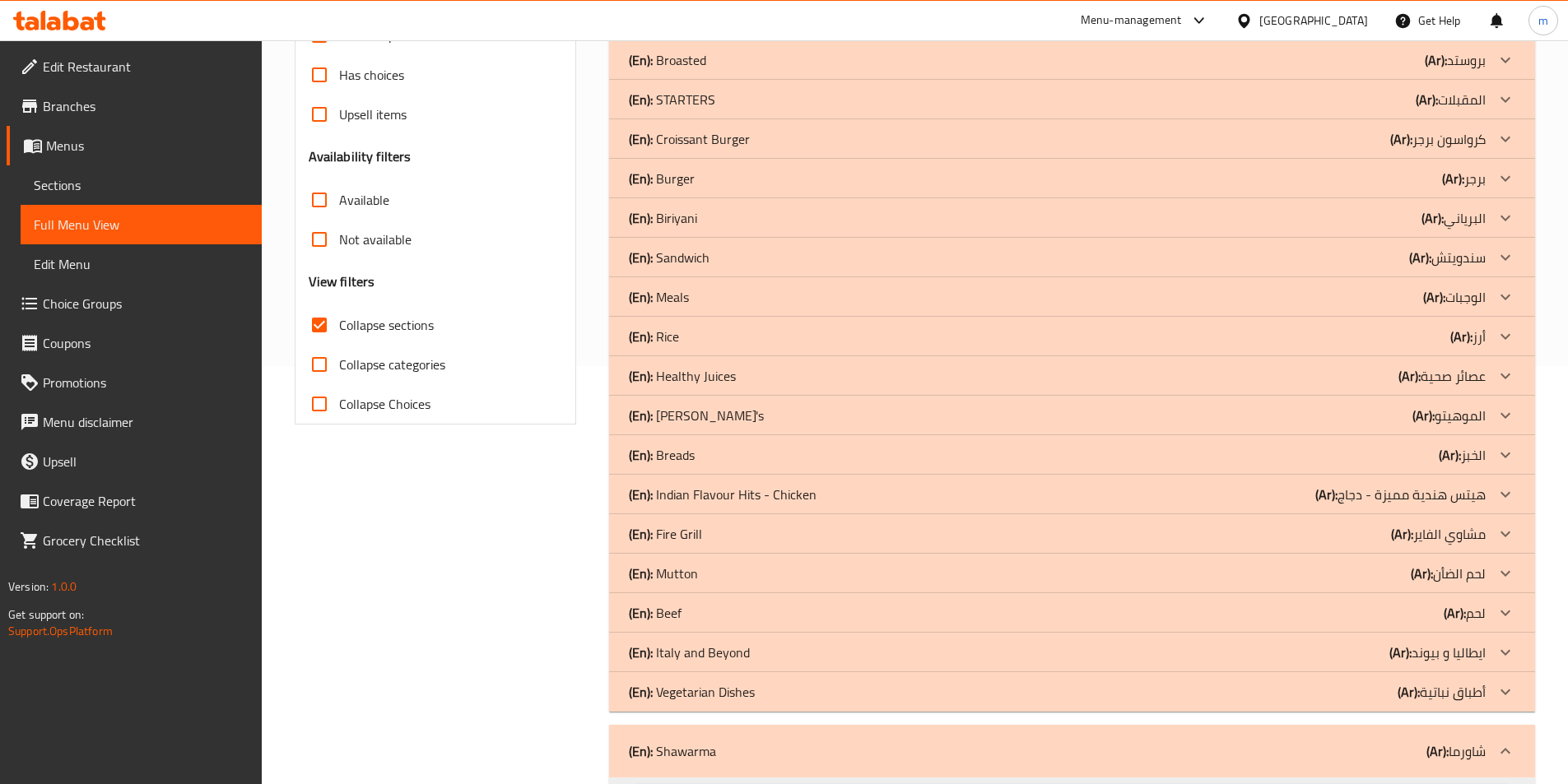
click at [721, 696] on p "(En): Vegetarian Dishes" at bounding box center [691, 692] width 126 height 19
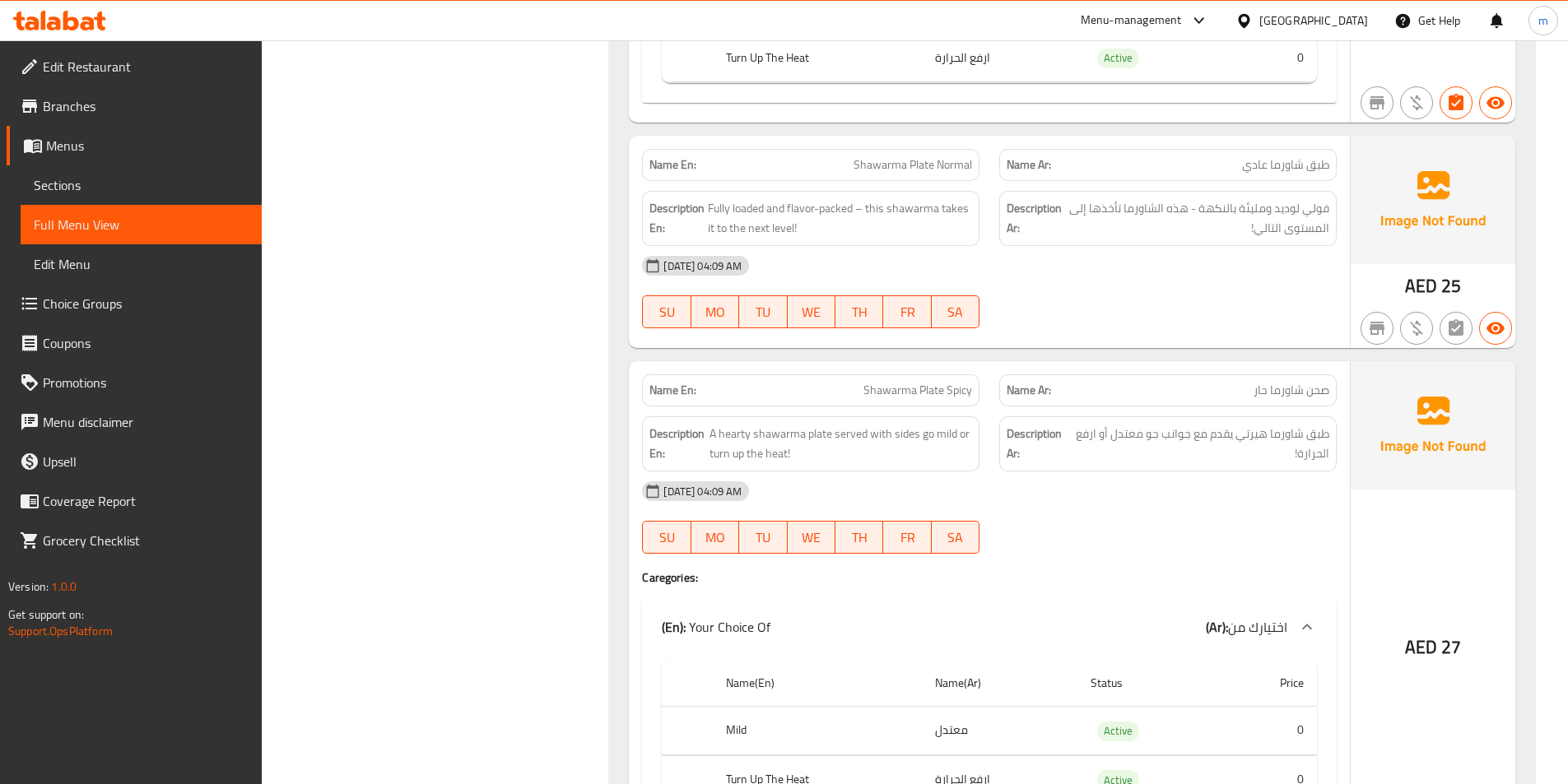
scroll to position [4617, 0]
click at [940, 380] on span "Shawarma Plate Spicy" at bounding box center [917, 389] width 109 height 18
copy span "Shawarma Plate Spicy"
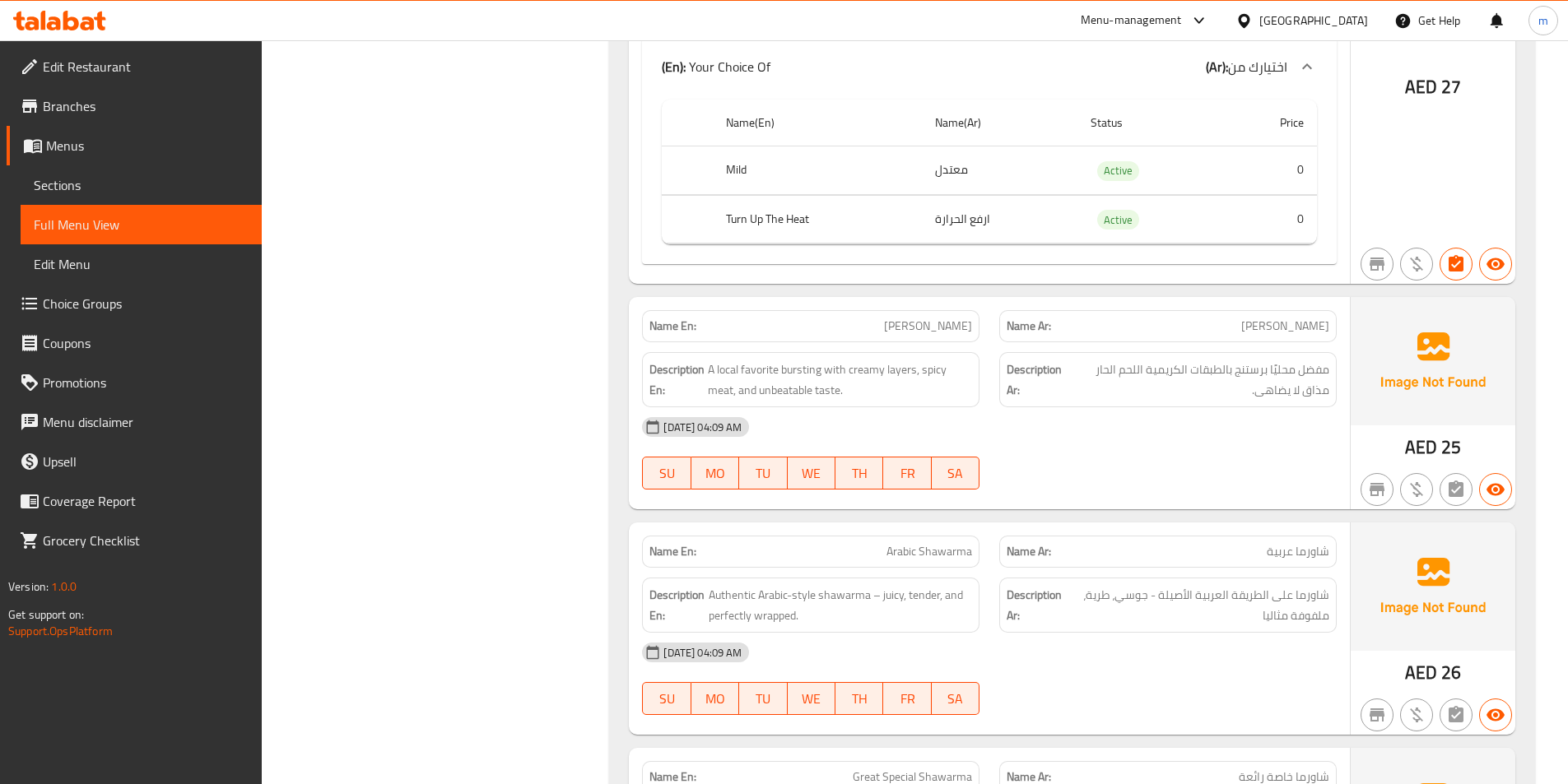
scroll to position [5193, 0]
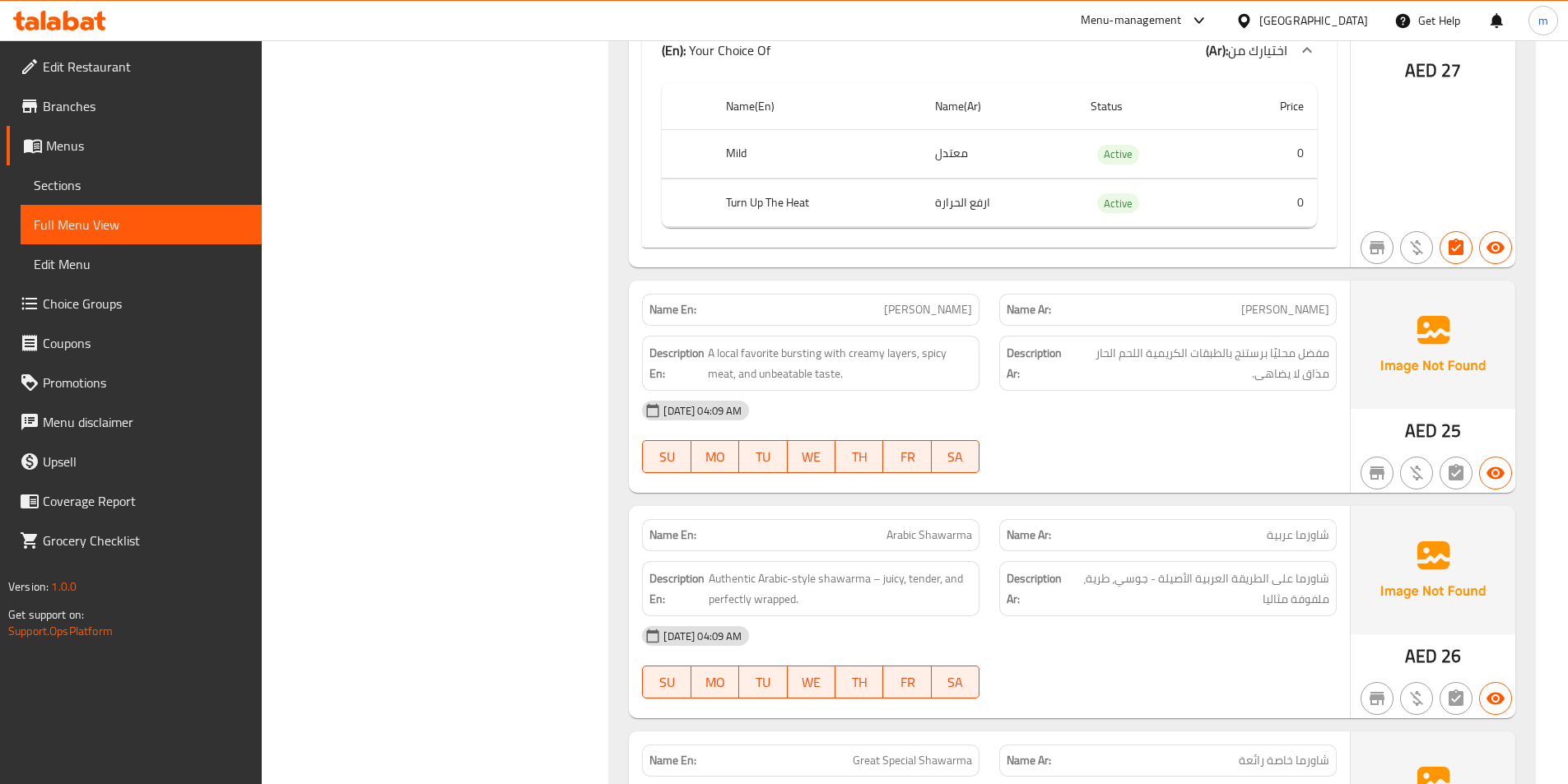
click at [931, 301] on span "[PERSON_NAME]" at bounding box center [927, 310] width 88 height 18
copy span "[PERSON_NAME]"
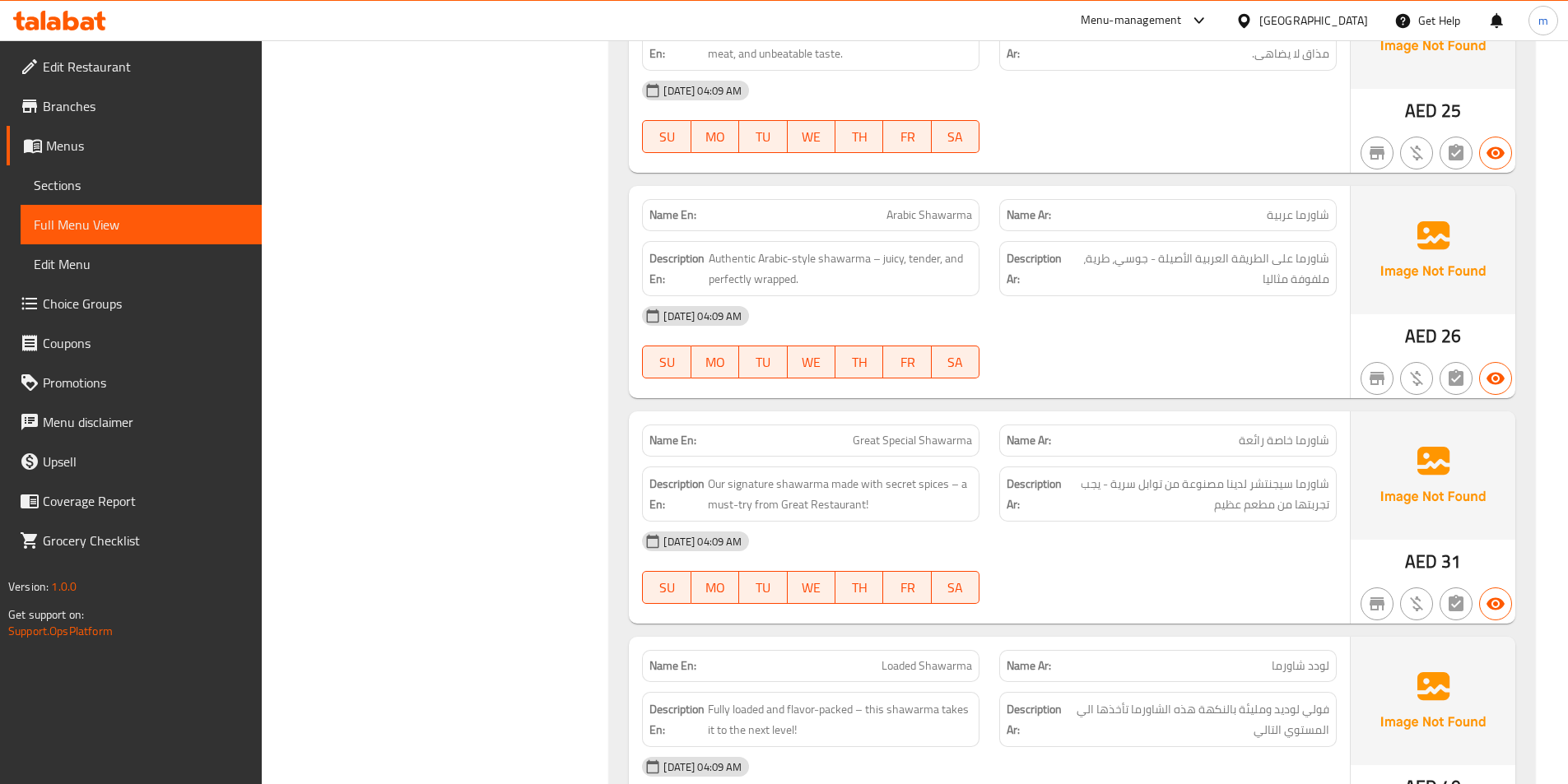
scroll to position [5523, 0]
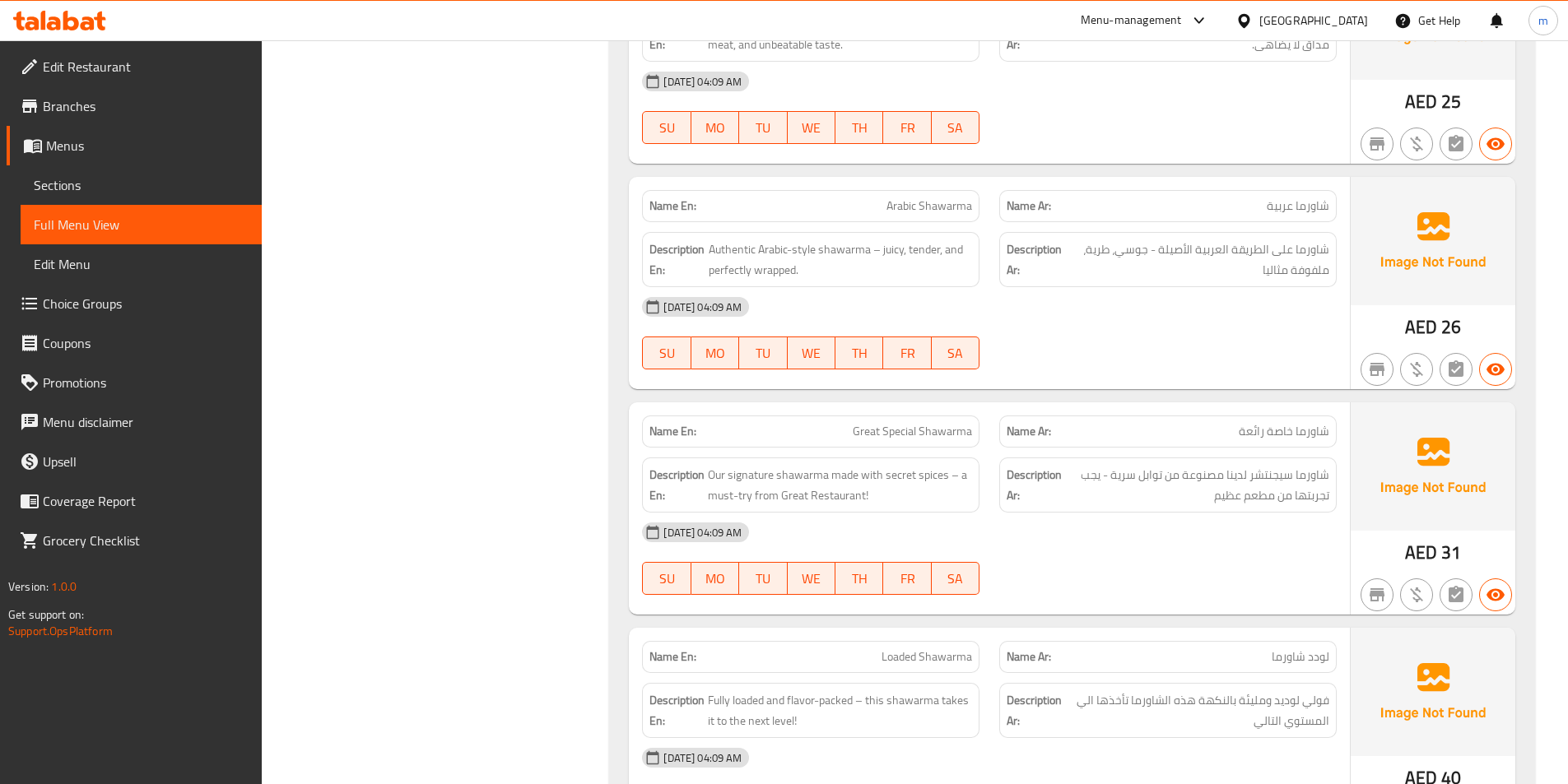
click at [868, 423] on span "Great Special Shawarma" at bounding box center [912, 432] width 120 height 18
copy span "Great Special Shawarma"
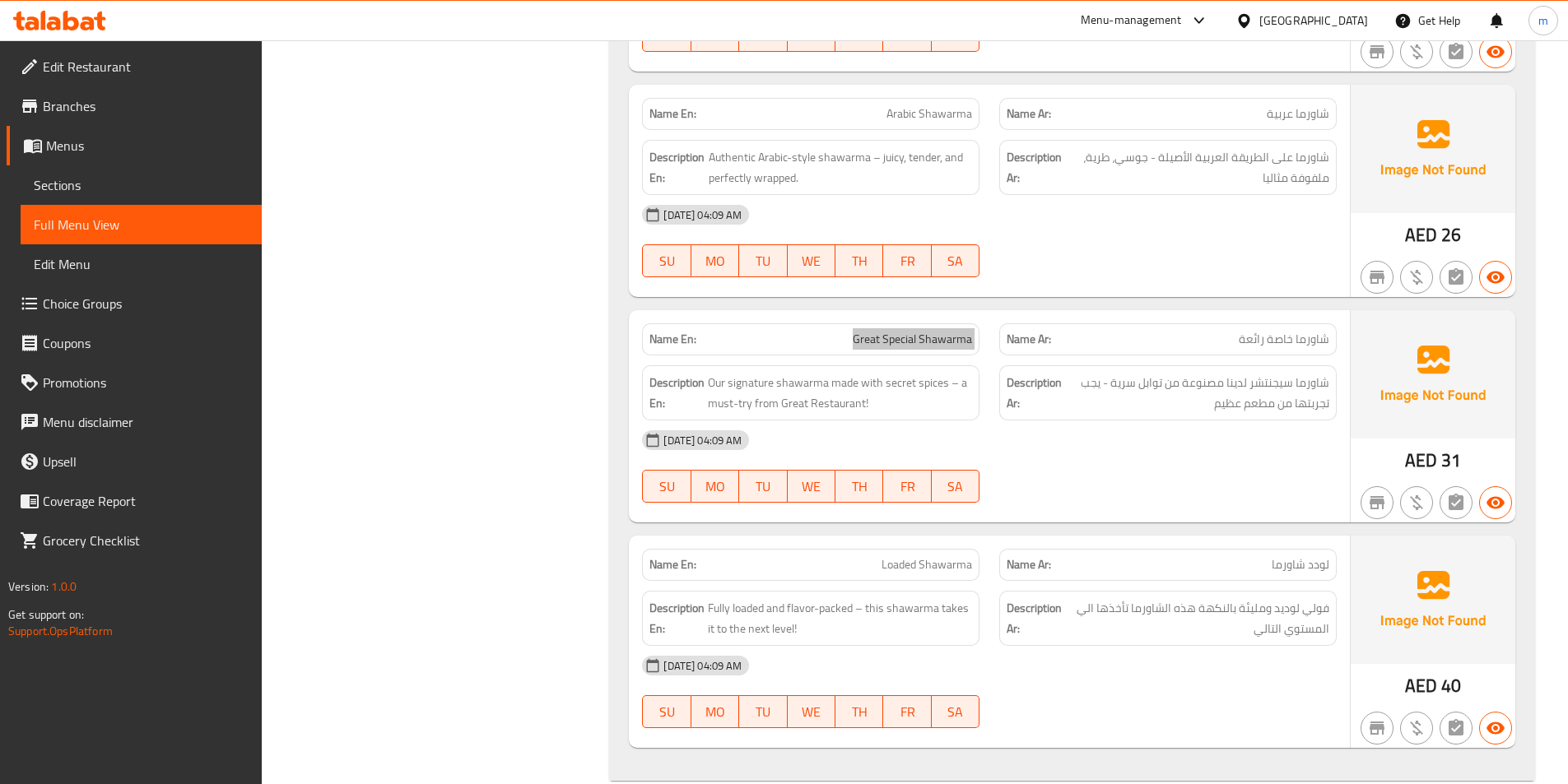
scroll to position [5624, 0]
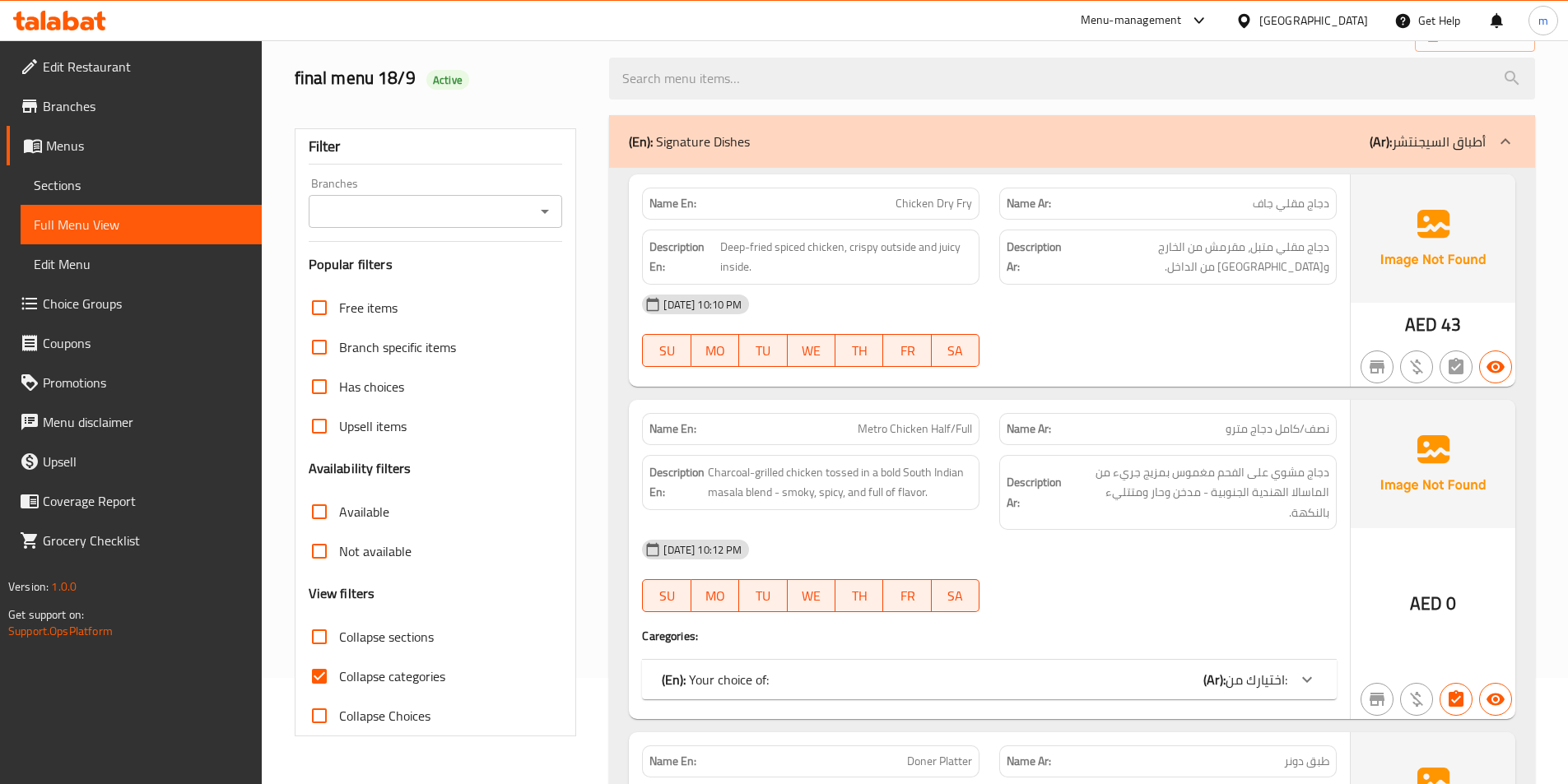
scroll to position [329, 0]
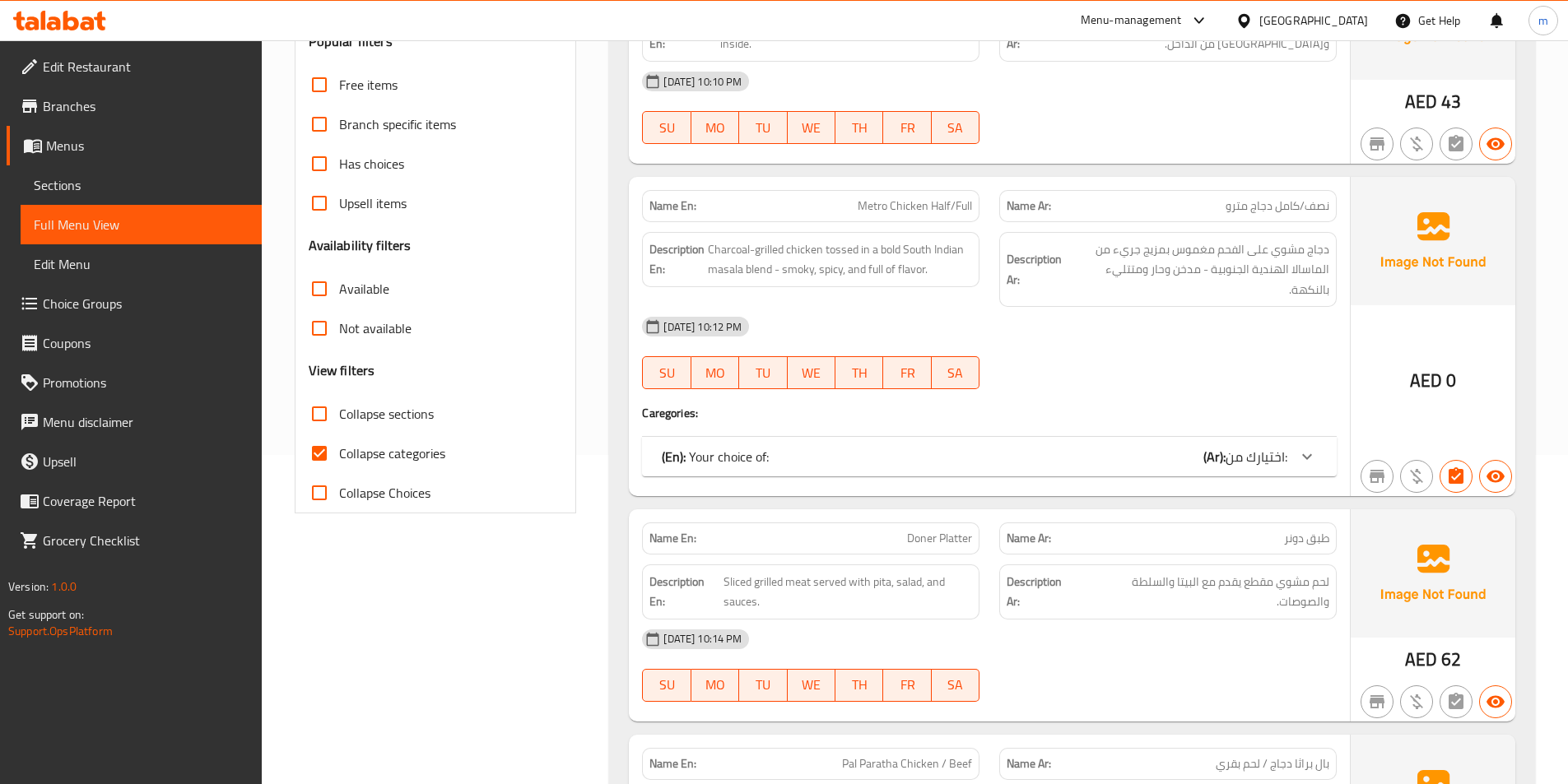
drag, startPoint x: 386, startPoint y: 412, endPoint x: 368, endPoint y: 451, distance: 43.0
click at [386, 412] on span "Collapse sections" at bounding box center [386, 413] width 95 height 19
click at [339, 412] on input "Collapse sections" at bounding box center [319, 413] width 40 height 40
checkbox input "true"
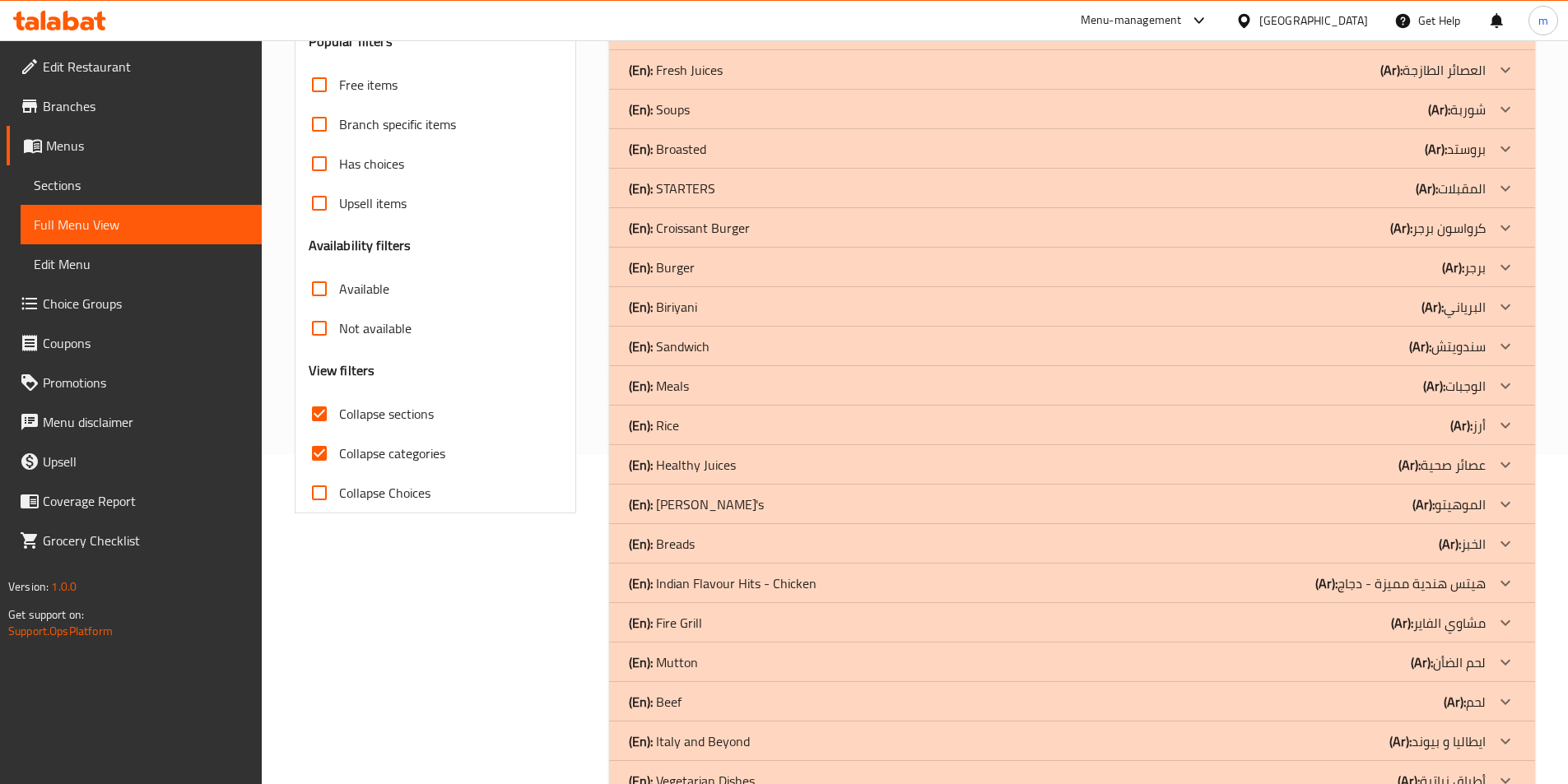
click at [368, 451] on span "Collapse categories" at bounding box center [392, 453] width 106 height 19
click at [339, 451] on input "Collapse categories" at bounding box center [319, 453] width 40 height 40
checkbox input "false"
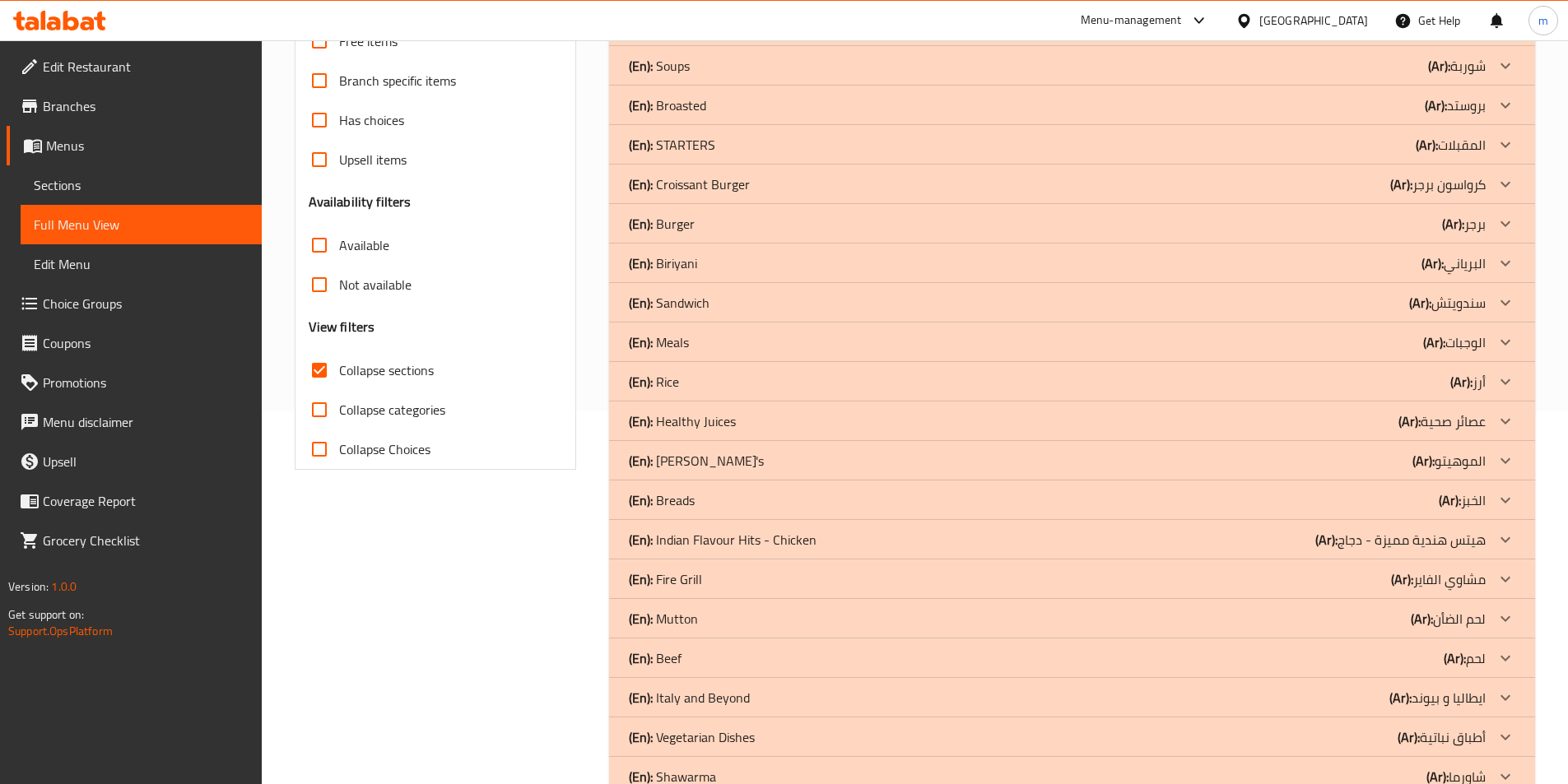
scroll to position [418, 0]
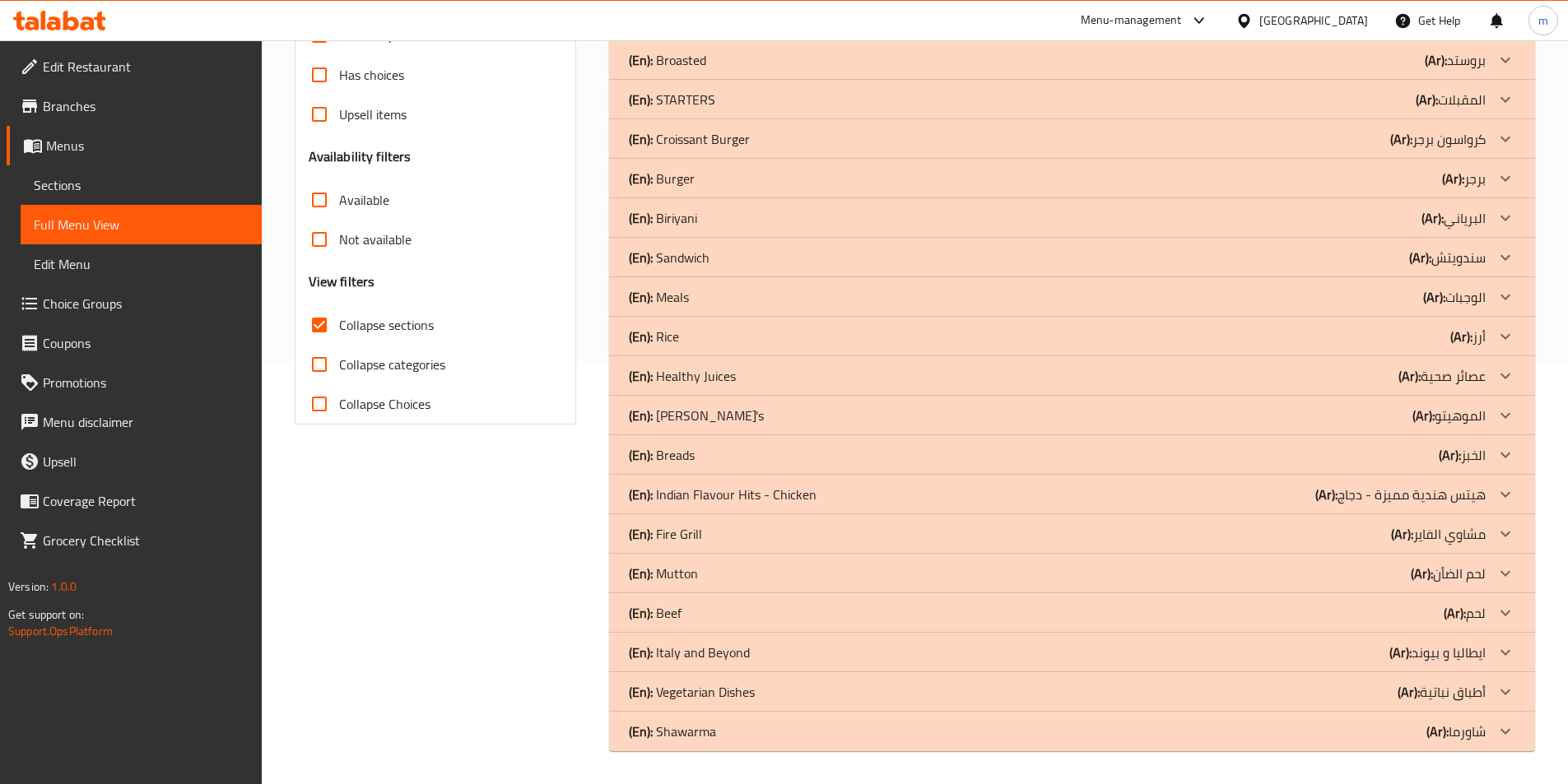
drag, startPoint x: 442, startPoint y: 550, endPoint x: 488, endPoint y: 602, distance: 69.4
click at [442, 550] on div "Filter Branches Branches Popular filters Free items Branch specific items Has c…" at bounding box center [443, 277] width 315 height 967
click at [678, 738] on p "(En): Shawarma" at bounding box center [672, 731] width 88 height 19
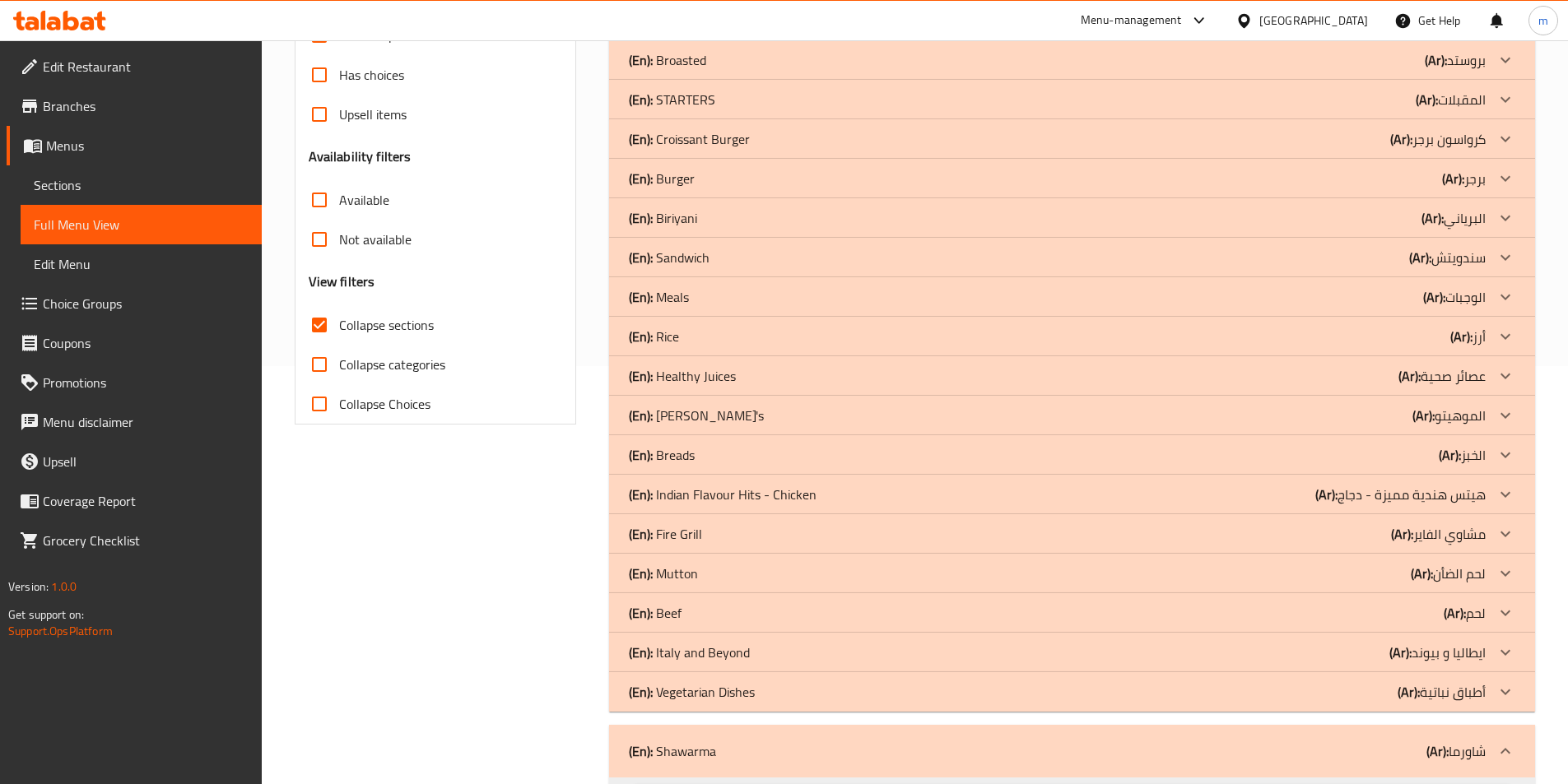
click at [708, 689] on p "(En): Vegetarian Dishes" at bounding box center [691, 692] width 126 height 19
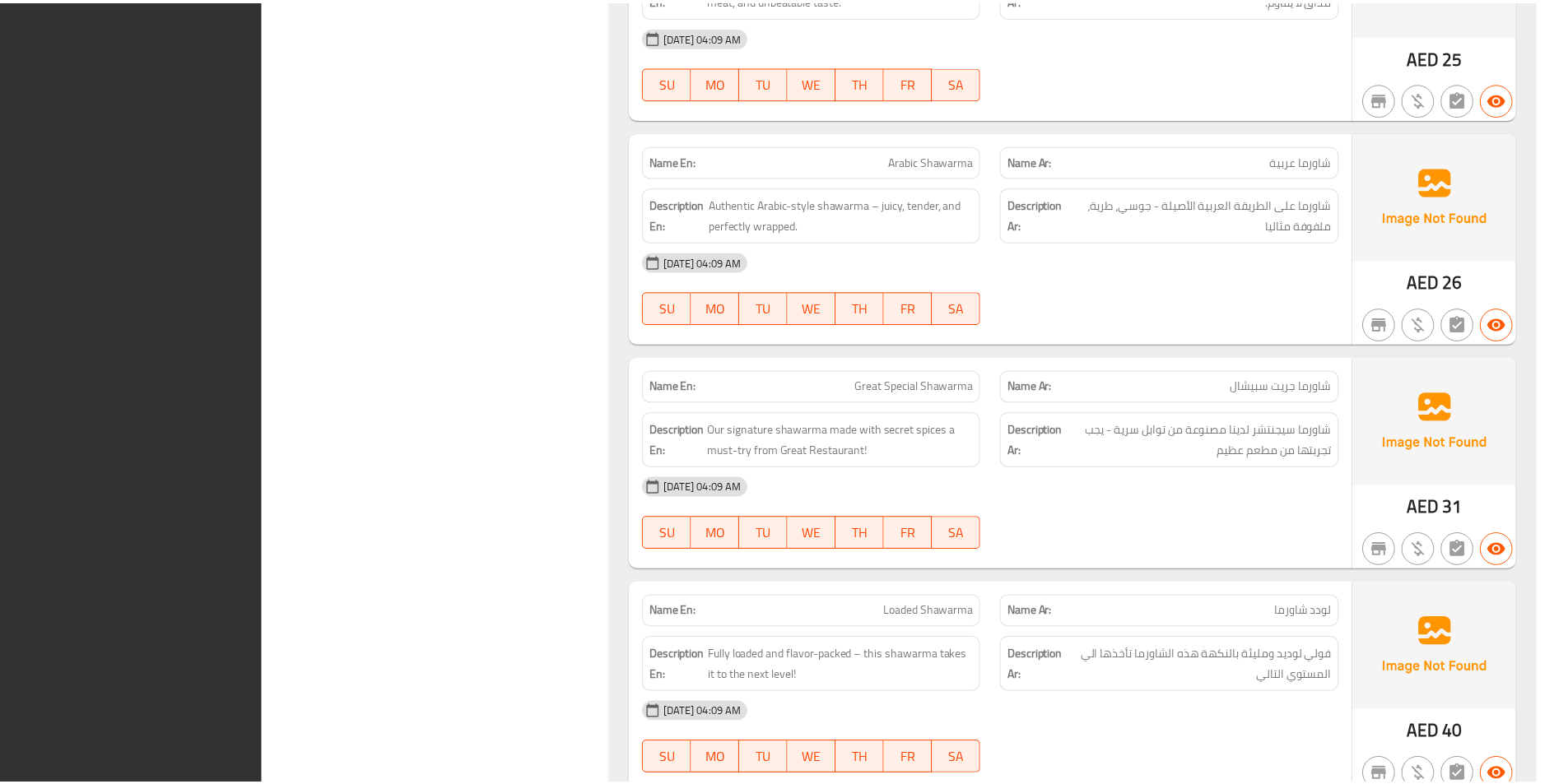
scroll to position [5605, 0]
